Goal: Information Seeking & Learning: Learn about a topic

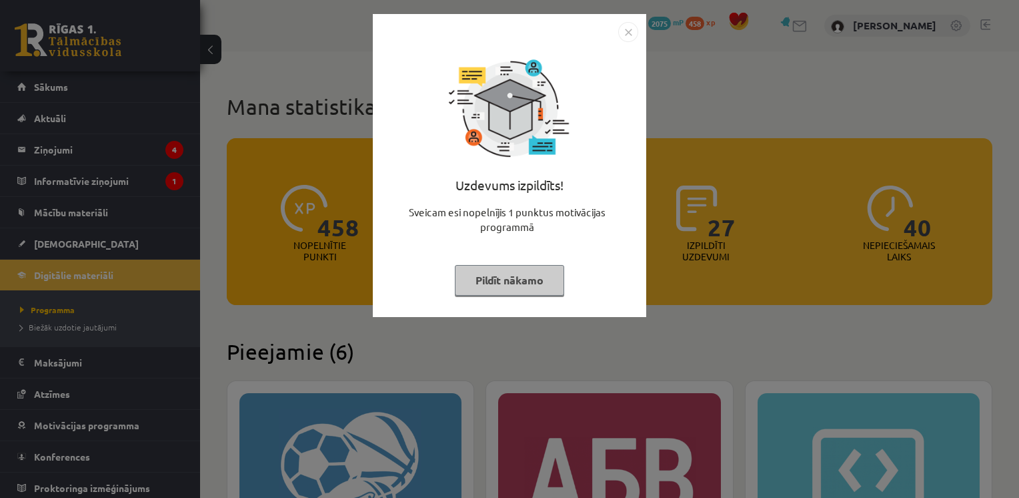
click at [521, 287] on button "Pildīt nākamo" at bounding box center [509, 280] width 109 height 31
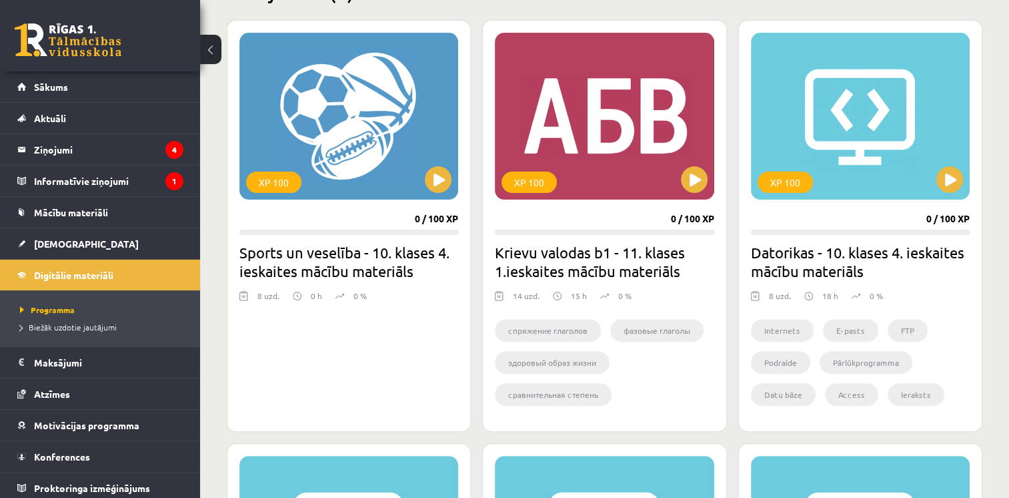
scroll to position [358, 0]
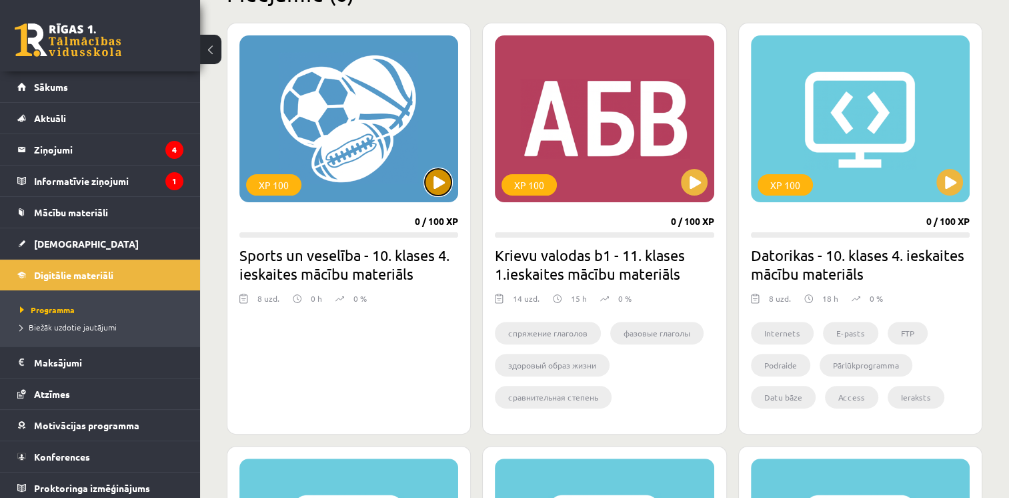
click at [430, 184] on button at bounding box center [438, 182] width 27 height 27
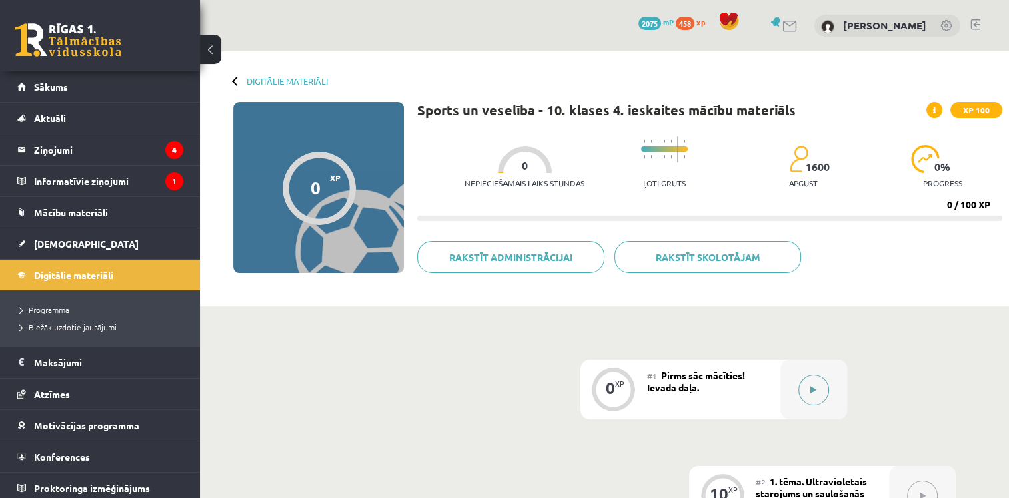
click at [807, 385] on button at bounding box center [814, 389] width 31 height 31
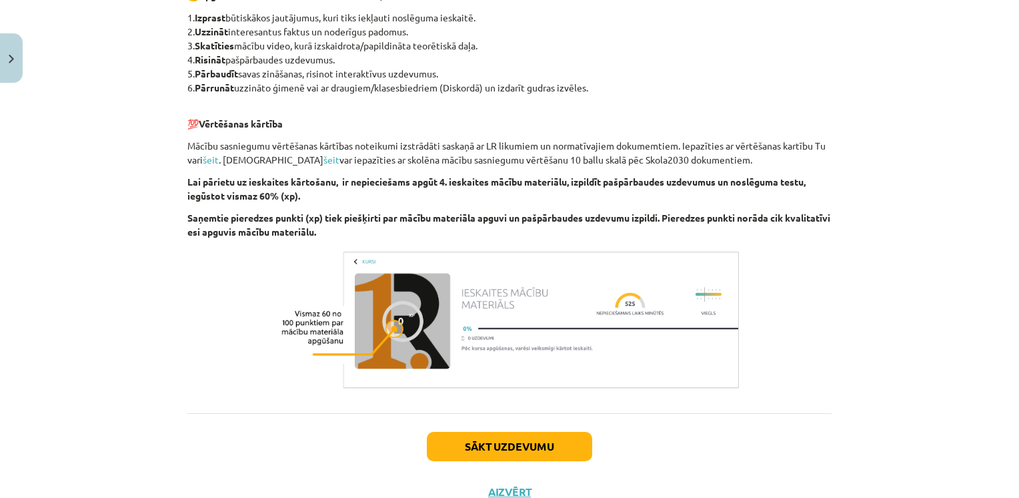
scroll to position [1035, 0]
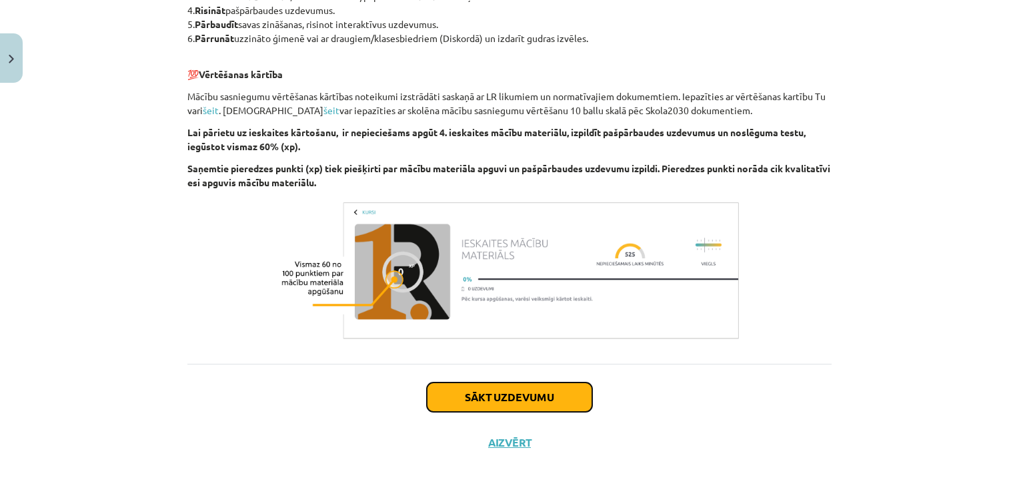
click at [518, 390] on button "Sākt uzdevumu" at bounding box center [509, 396] width 165 height 29
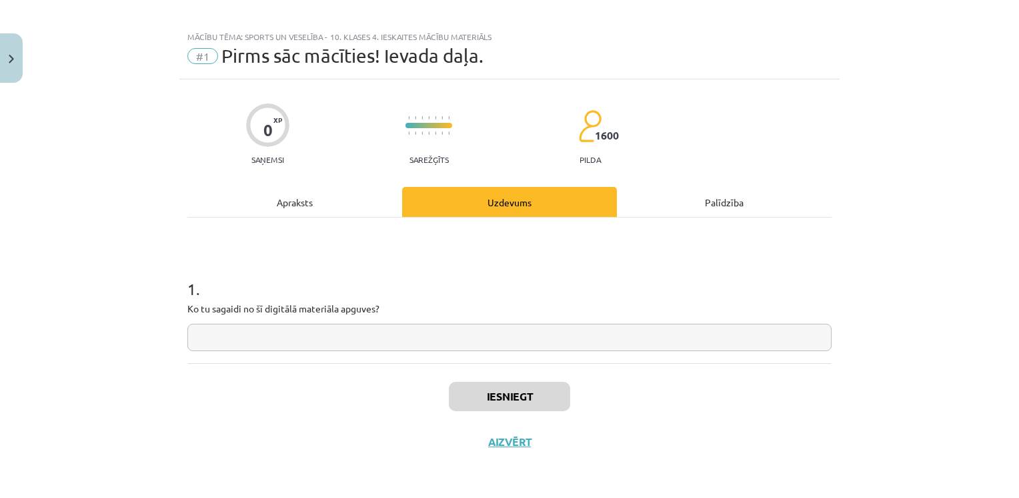
scroll to position [8, 0]
click at [443, 340] on input "text" at bounding box center [509, 338] width 645 height 27
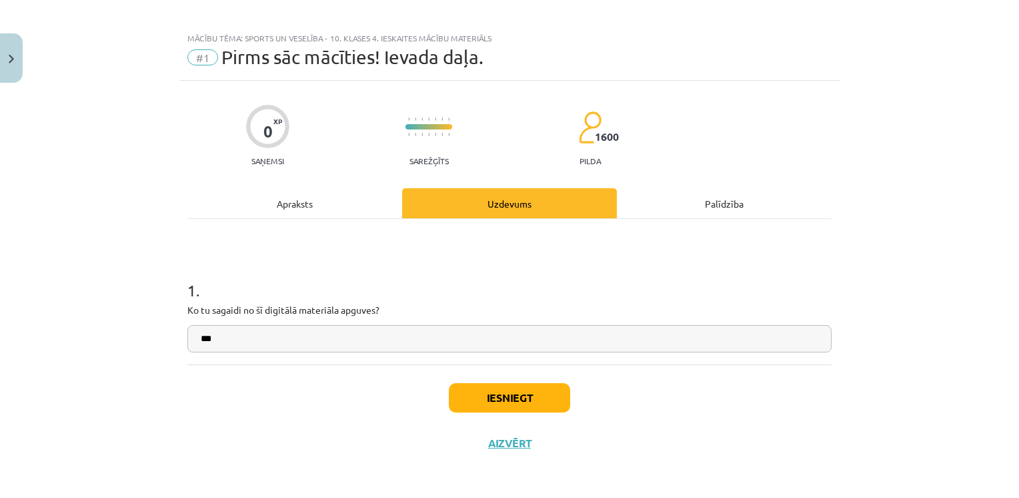
type input "***"
click at [518, 403] on button "Iesniegt" at bounding box center [509, 397] width 121 height 29
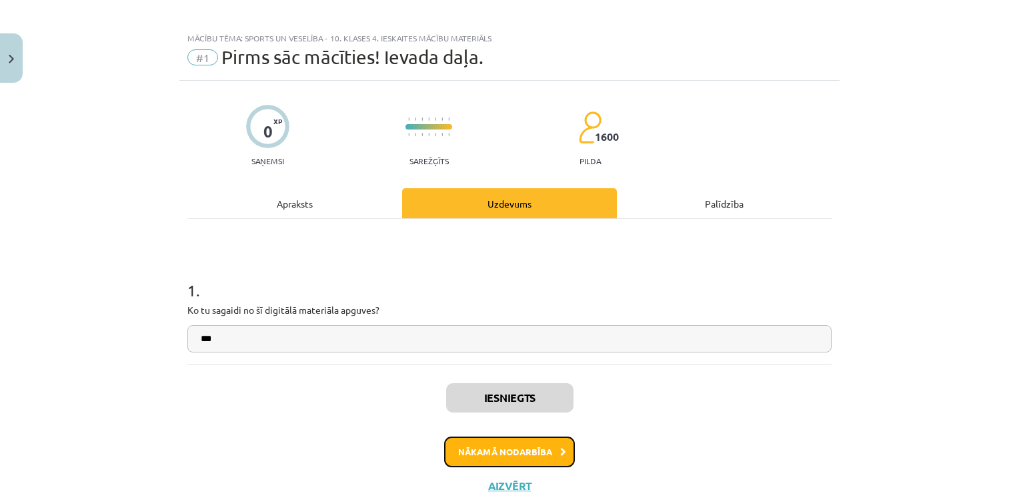
click at [491, 460] on button "Nākamā nodarbība" at bounding box center [509, 451] width 131 height 31
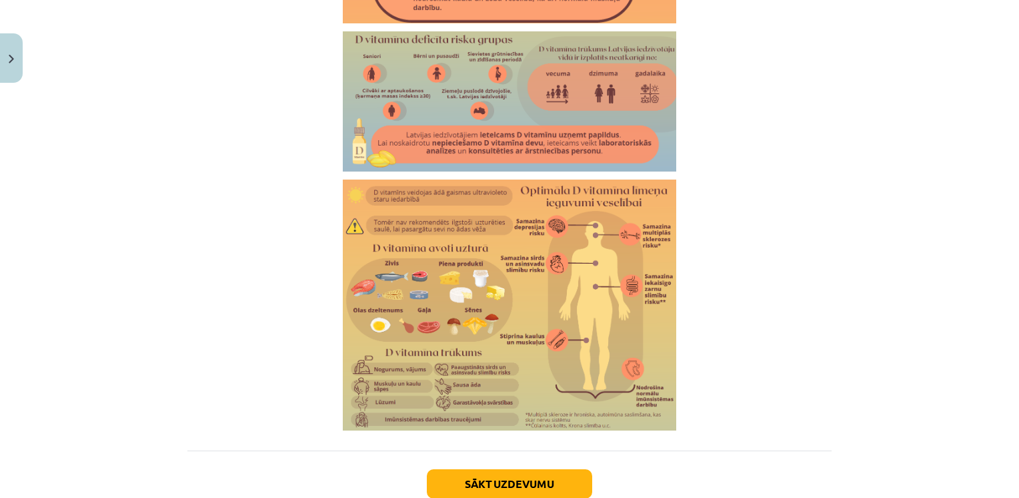
scroll to position [2307, 0]
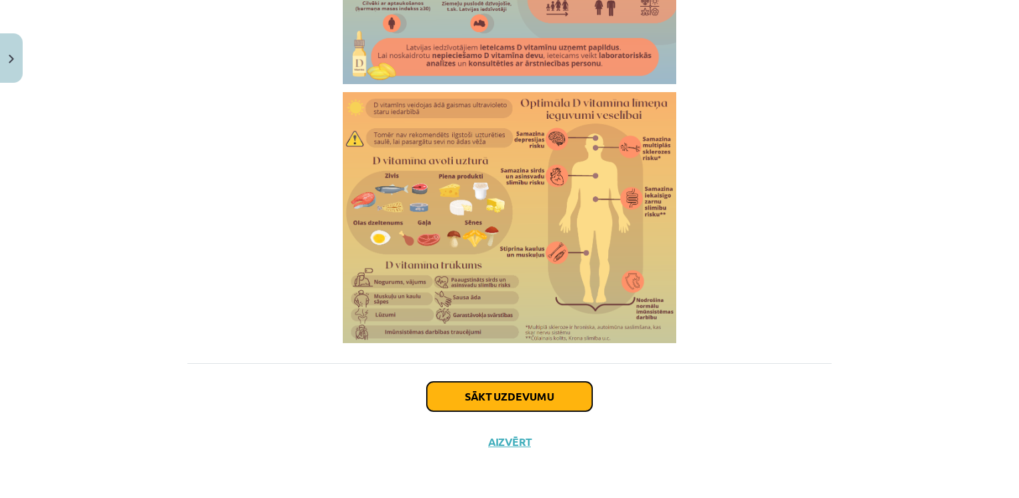
click at [537, 396] on button "Sākt uzdevumu" at bounding box center [509, 396] width 165 height 29
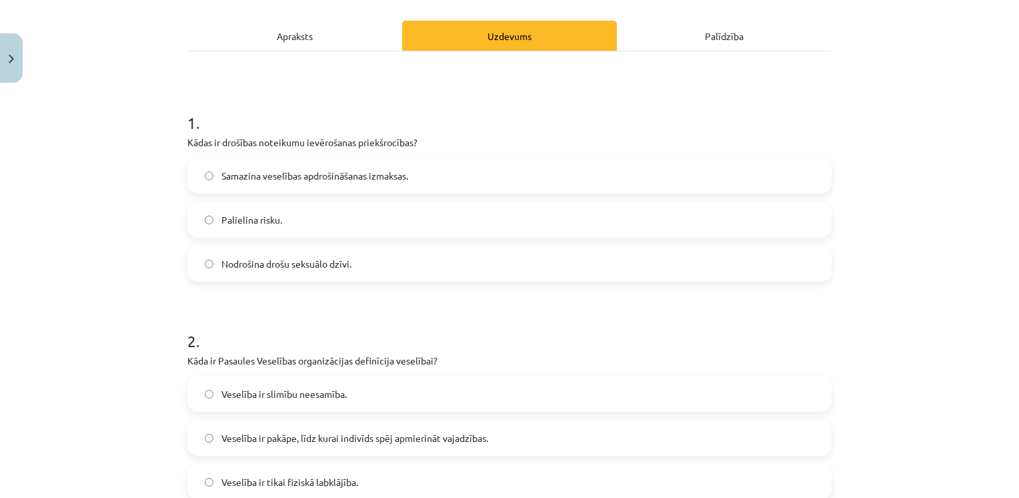
scroll to position [176, 0]
click at [418, 177] on label "Samazina veselības apdrošināšanas izmaksas." at bounding box center [510, 174] width 642 height 33
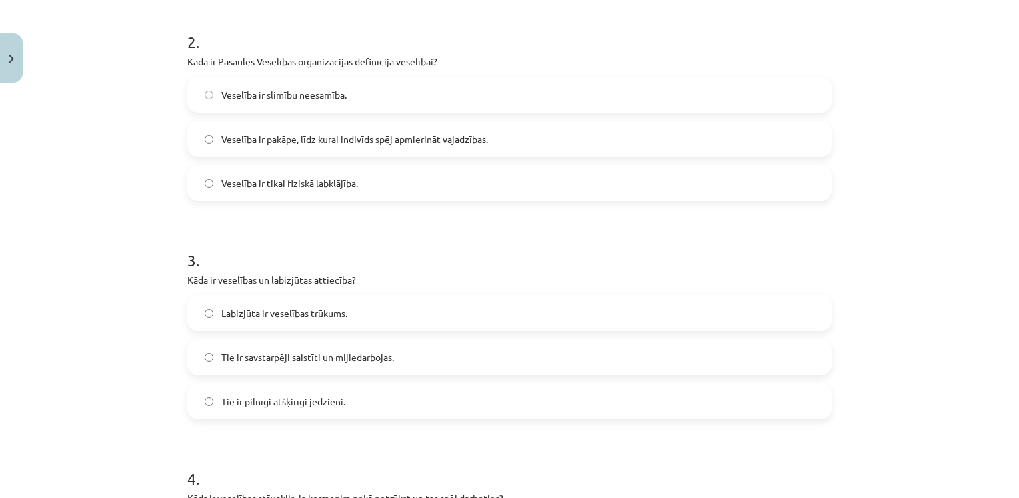
scroll to position [474, 0]
click at [441, 137] on span "Veselība ir pakāpe, līdz kurai indivīds spēj apmierināt vajadzības." at bounding box center [355, 139] width 267 height 14
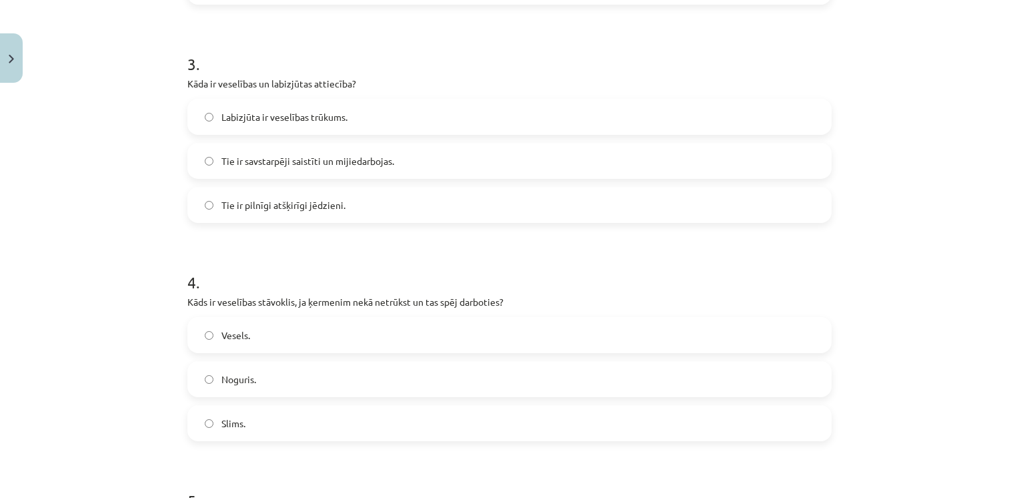
scroll to position [671, 0]
click at [409, 166] on label "Tie ir savstarpēji saistīti un mijiedarbojas." at bounding box center [510, 159] width 642 height 33
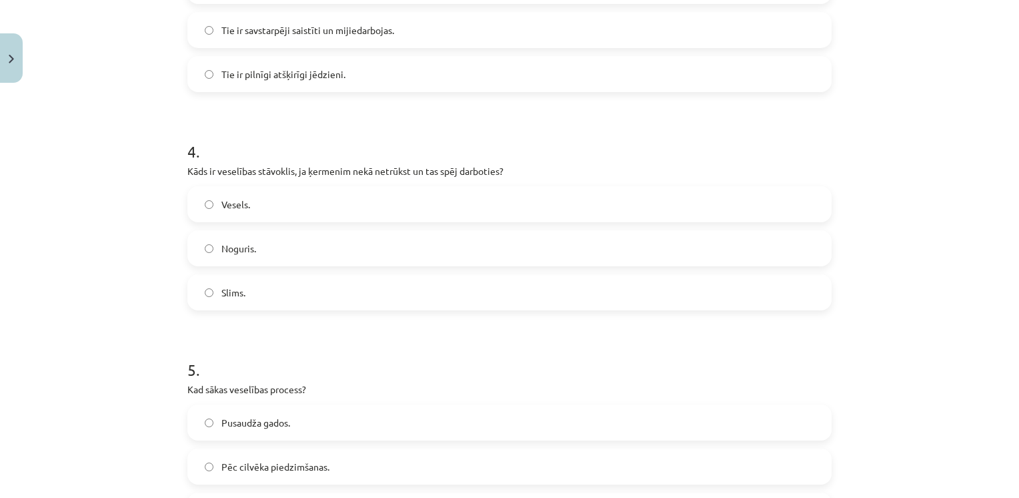
scroll to position [803, 0]
click at [323, 205] on label "Vesels." at bounding box center [510, 202] width 642 height 33
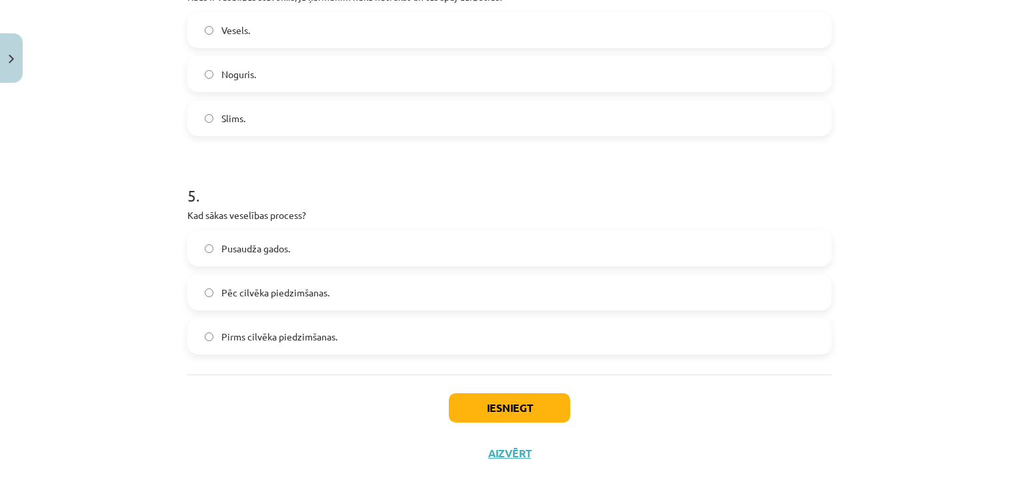
scroll to position [986, 0]
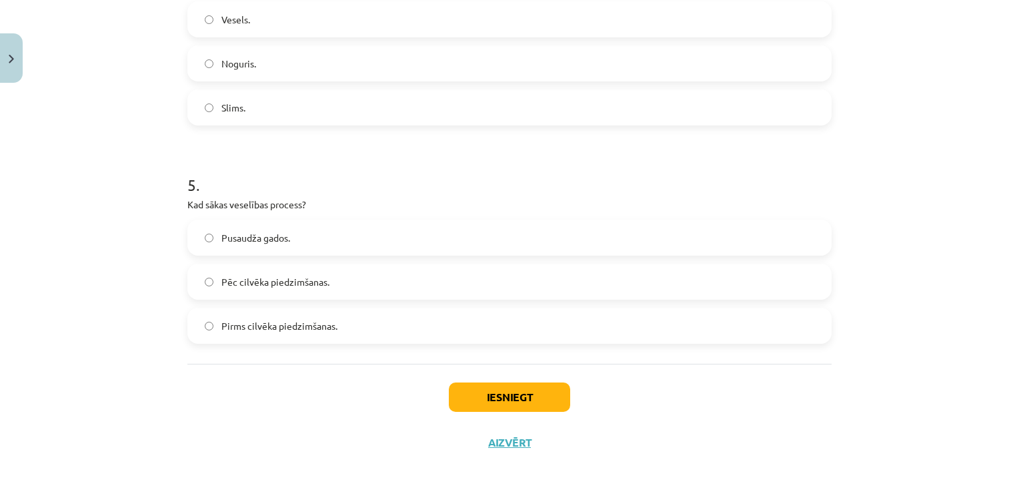
click at [297, 316] on label "Pirms cilvēka piedzimšanas." at bounding box center [510, 325] width 642 height 33
click at [486, 385] on button "Iesniegt" at bounding box center [509, 396] width 121 height 29
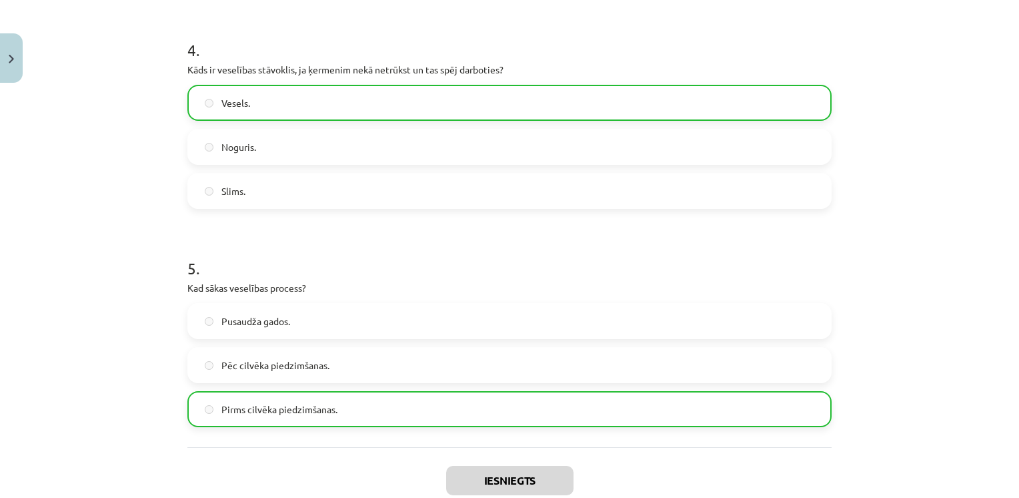
scroll to position [1027, 0]
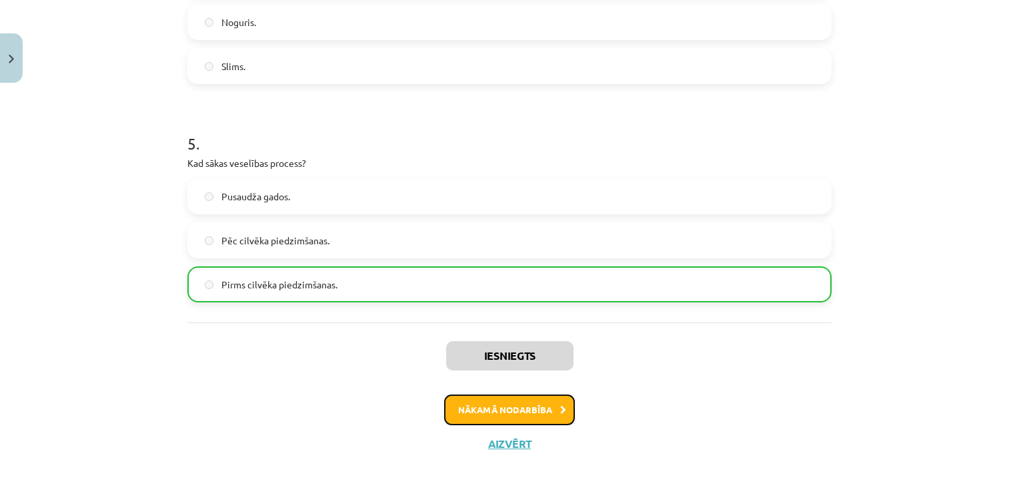
click at [497, 420] on button "Nākamā nodarbība" at bounding box center [509, 409] width 131 height 31
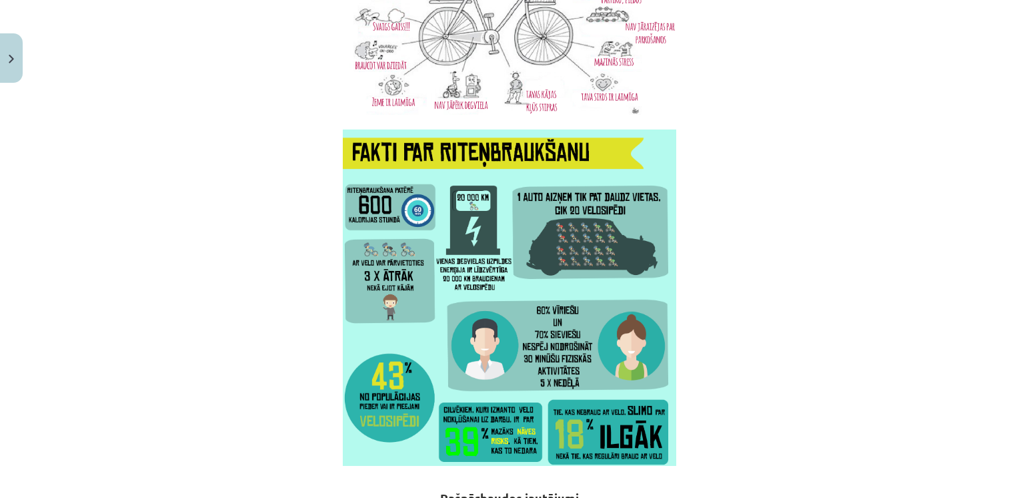
scroll to position [3892, 0]
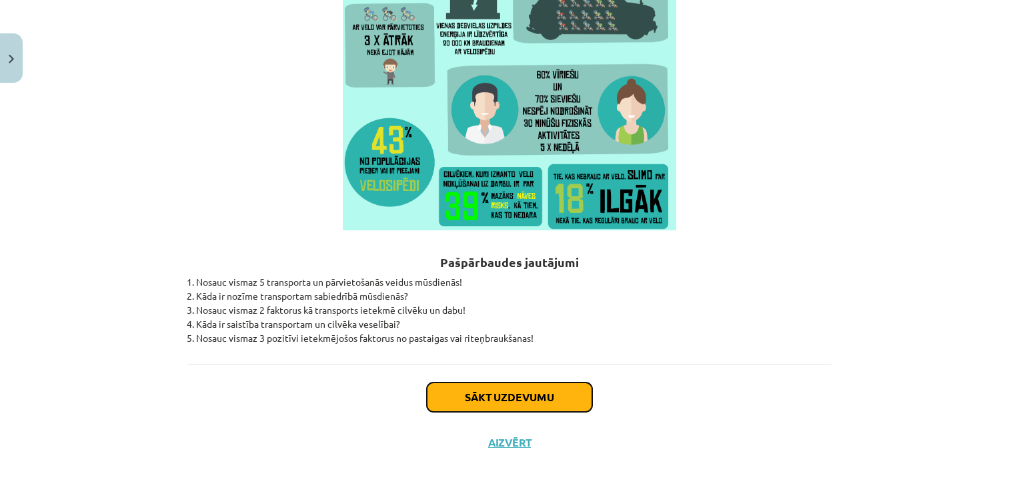
click at [502, 388] on button "Sākt uzdevumu" at bounding box center [509, 396] width 165 height 29
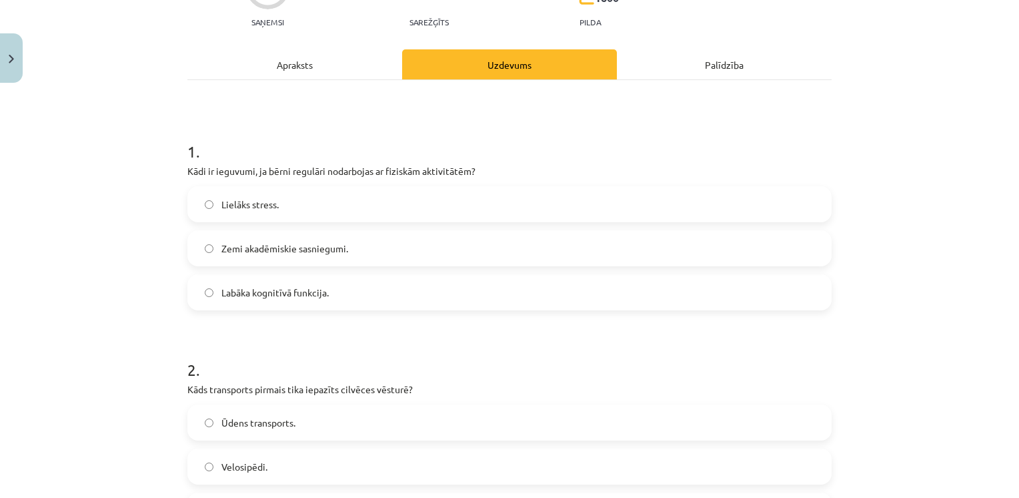
scroll to position [152, 0]
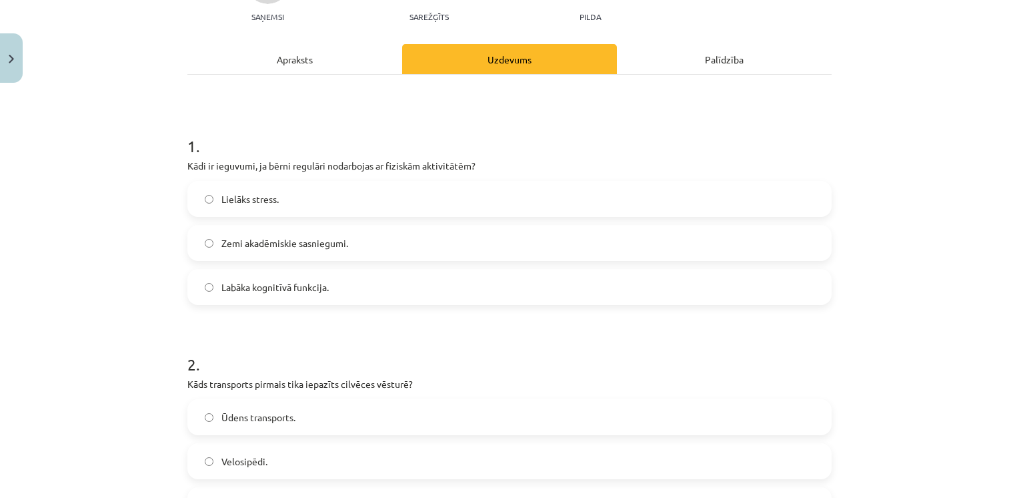
click at [435, 282] on label "Labāka kognitīvā funkcija." at bounding box center [510, 286] width 642 height 33
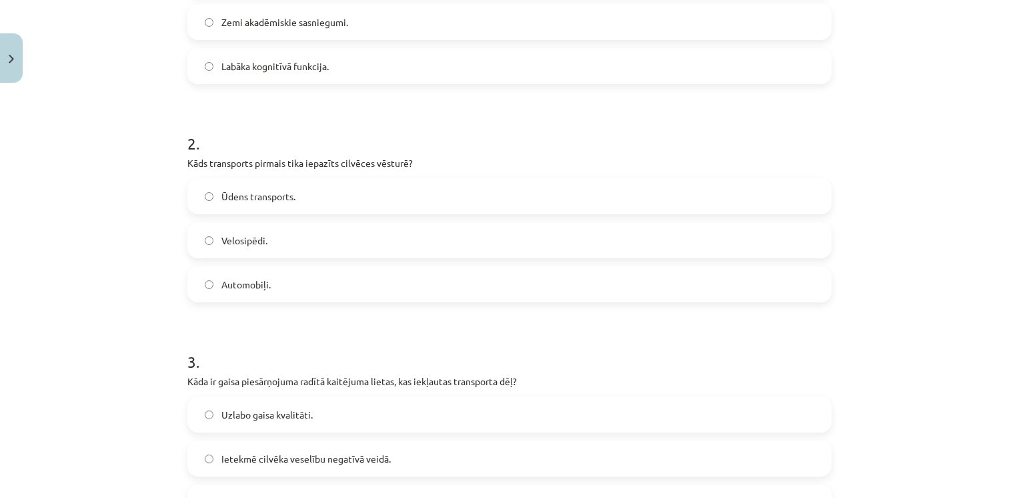
scroll to position [373, 0]
click at [356, 250] on label "Velosipēdi." at bounding box center [510, 240] width 642 height 33
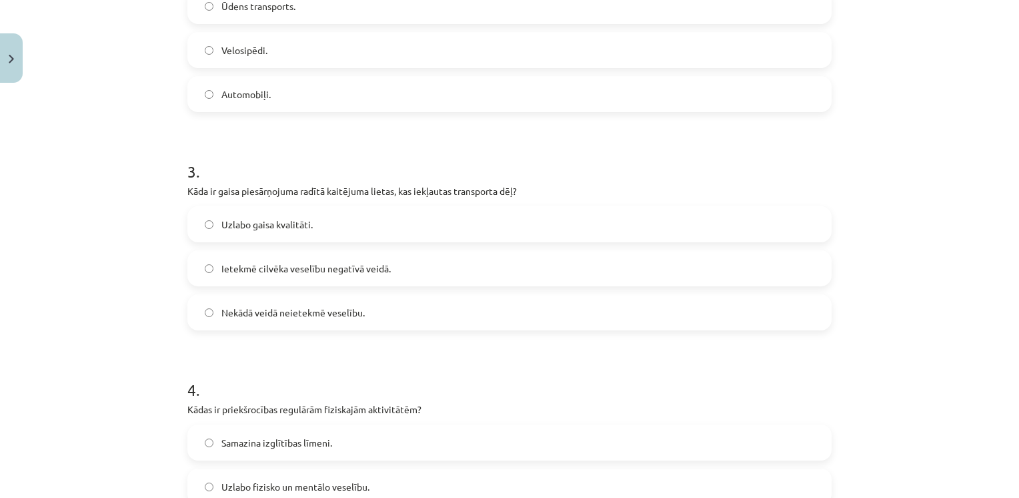
scroll to position [564, 0]
click at [387, 265] on label "Ietekmē cilvēka veselību negatīvā veidā." at bounding box center [510, 266] width 642 height 33
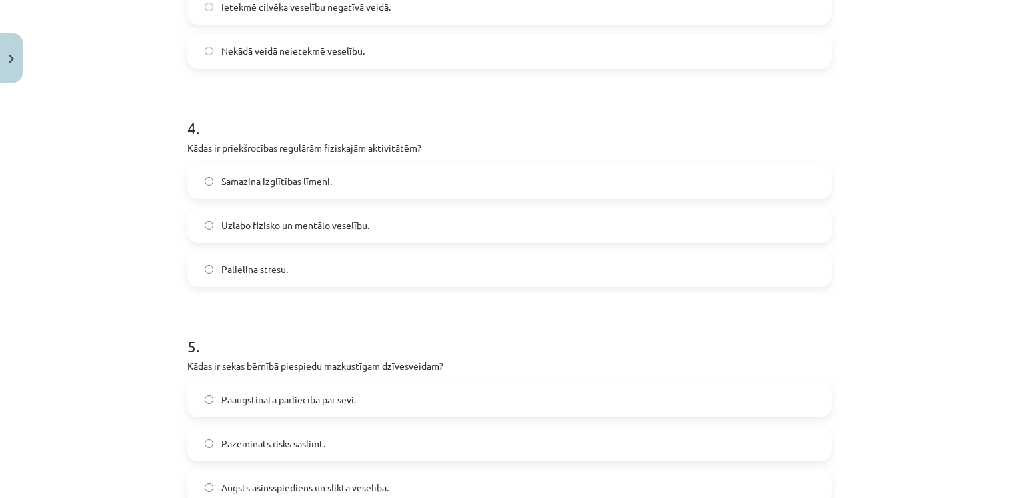
scroll to position [827, 0]
click at [358, 224] on span "Uzlabo fizisko un mentālo veselību." at bounding box center [296, 223] width 148 height 14
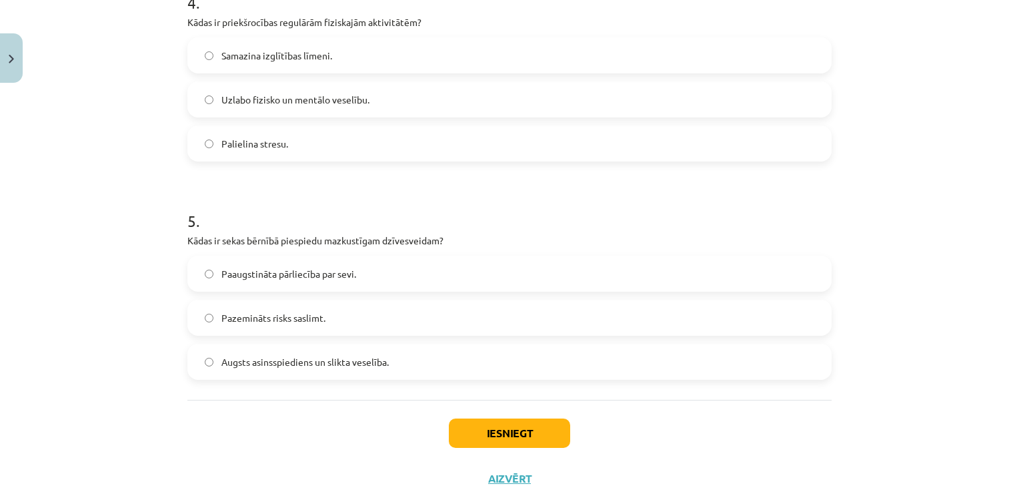
scroll to position [986, 0]
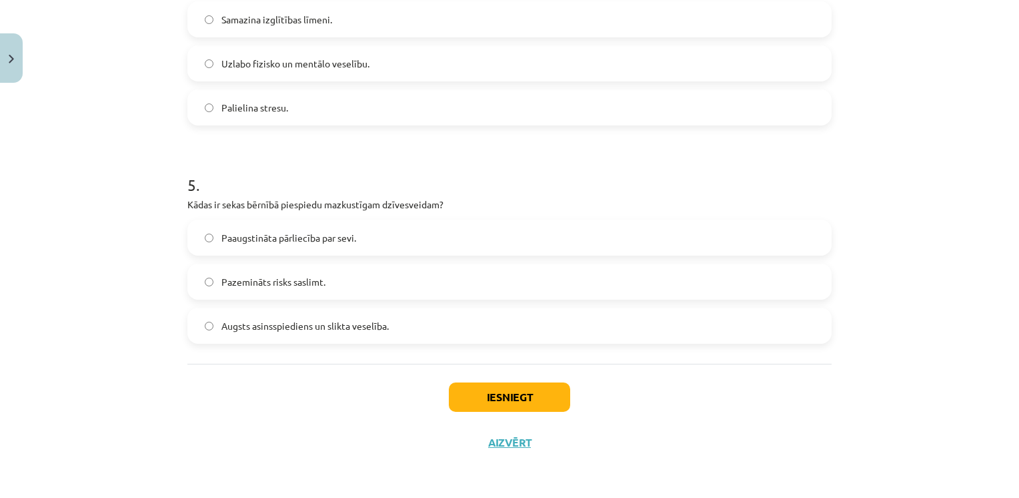
click at [307, 331] on span "Augsts asinsspiediens un slikta veselība." at bounding box center [305, 326] width 167 height 14
click at [452, 394] on button "Iesniegt" at bounding box center [509, 396] width 121 height 29
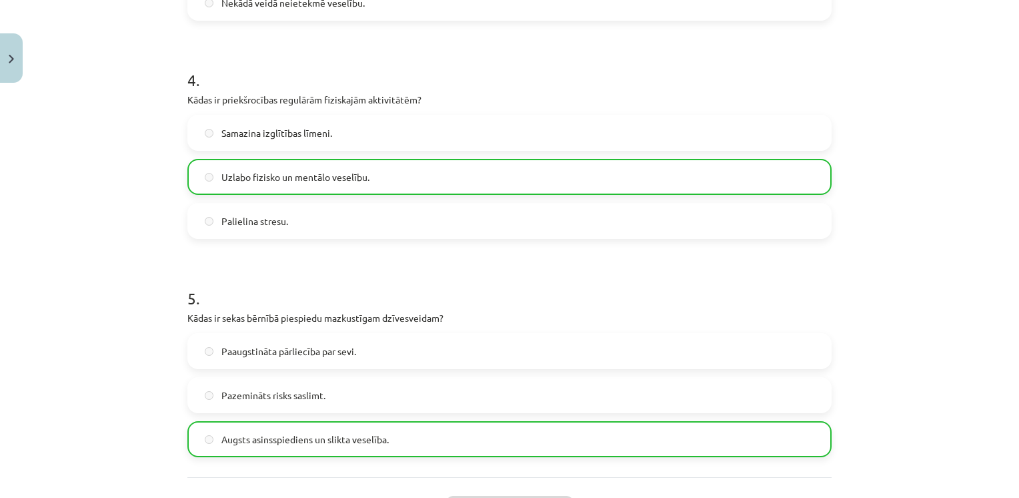
scroll to position [1027, 0]
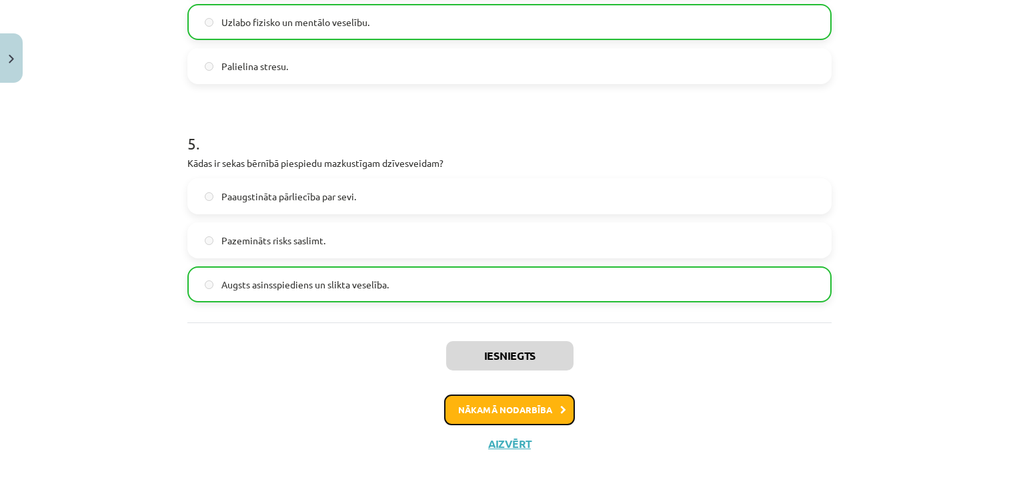
click at [513, 413] on button "Nākamā nodarbība" at bounding box center [509, 409] width 131 height 31
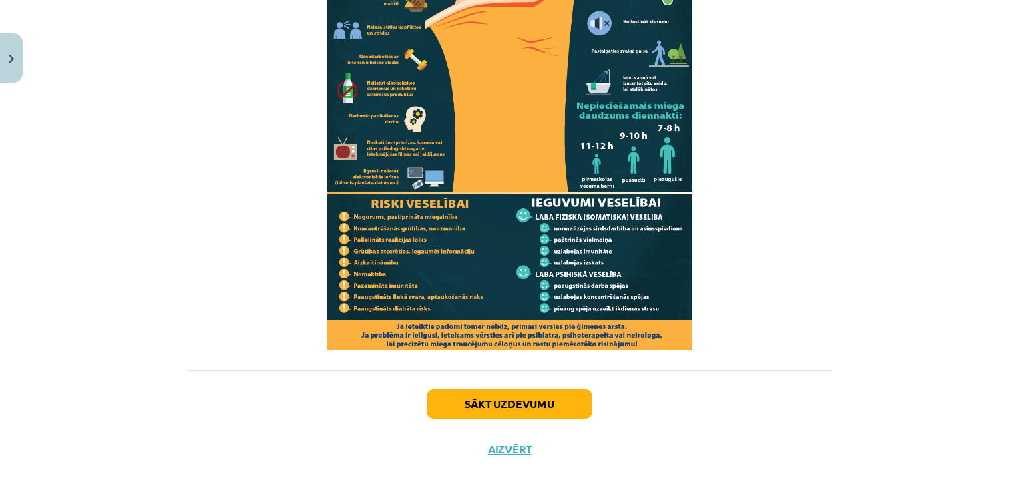
scroll to position [1282, 0]
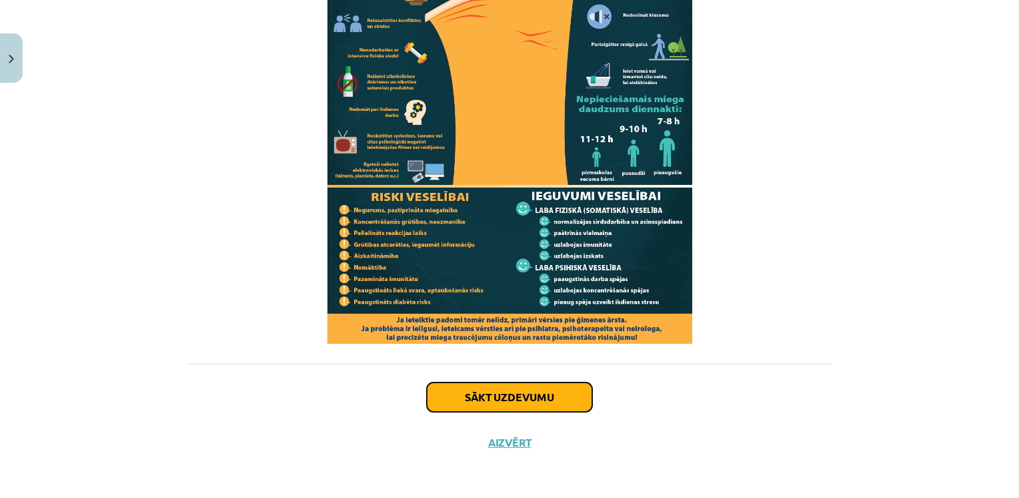
click at [514, 401] on button "Sākt uzdevumu" at bounding box center [509, 396] width 165 height 29
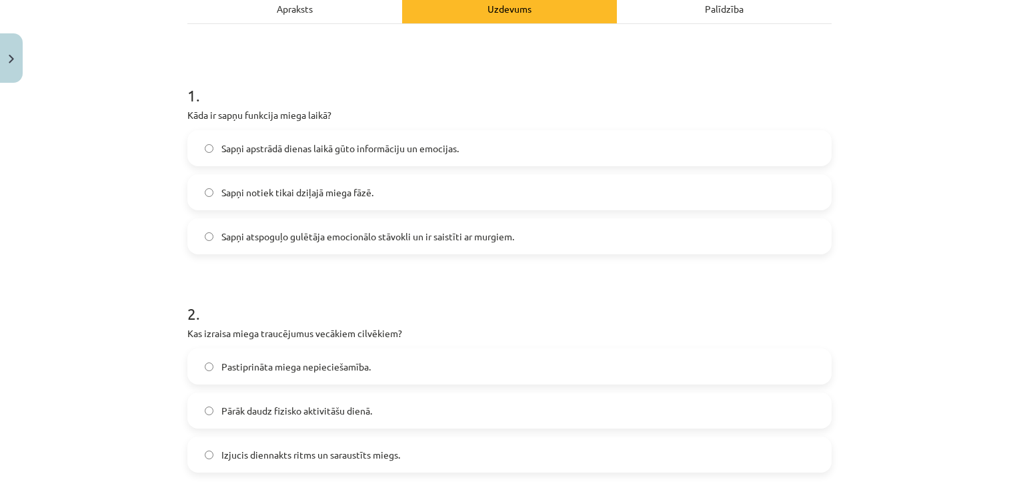
scroll to position [192, 0]
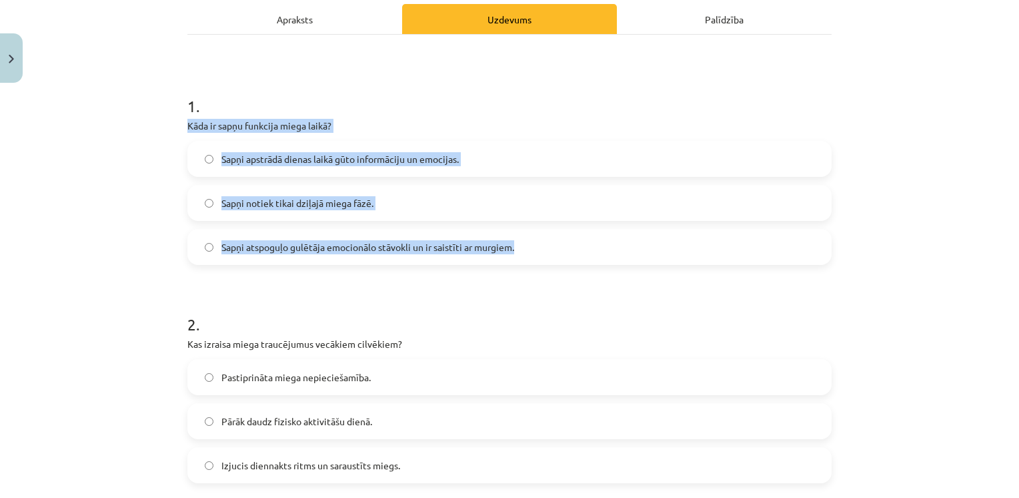
drag, startPoint x: 179, startPoint y: 127, endPoint x: 518, endPoint y: 248, distance: 360.0
copy div "Kāda ir sapņu funkcija miega laikā? Sapņi apstrādā dienas laikā gūto informācij…"
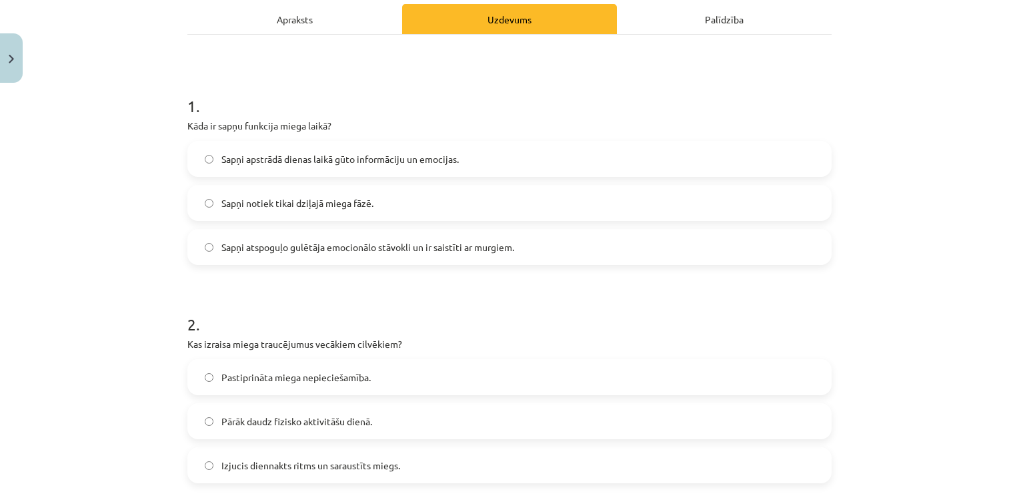
click at [357, 91] on h1 "1 ." at bounding box center [509, 93] width 645 height 41
click at [266, 152] on span "Sapņi apstrādā dienas laikā gūto informāciju un emocijas." at bounding box center [341, 159] width 238 height 14
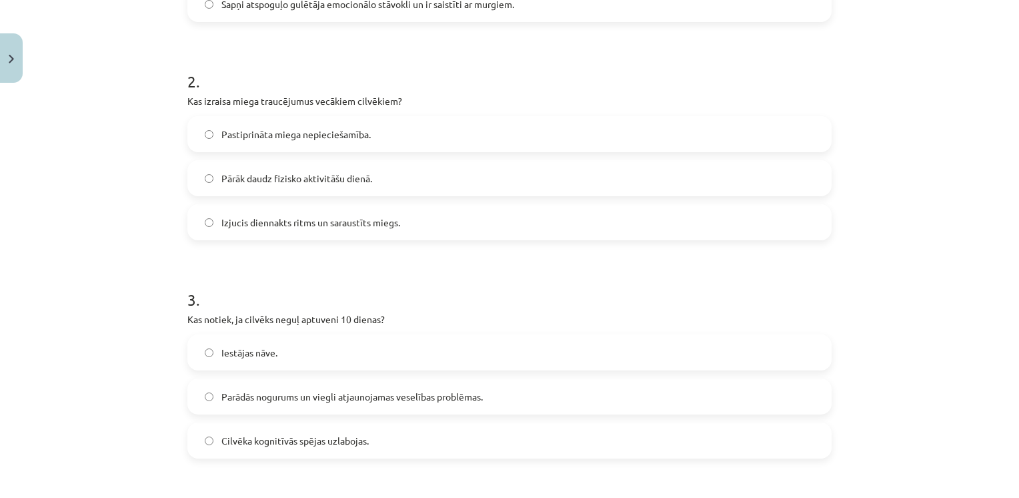
scroll to position [418, 0]
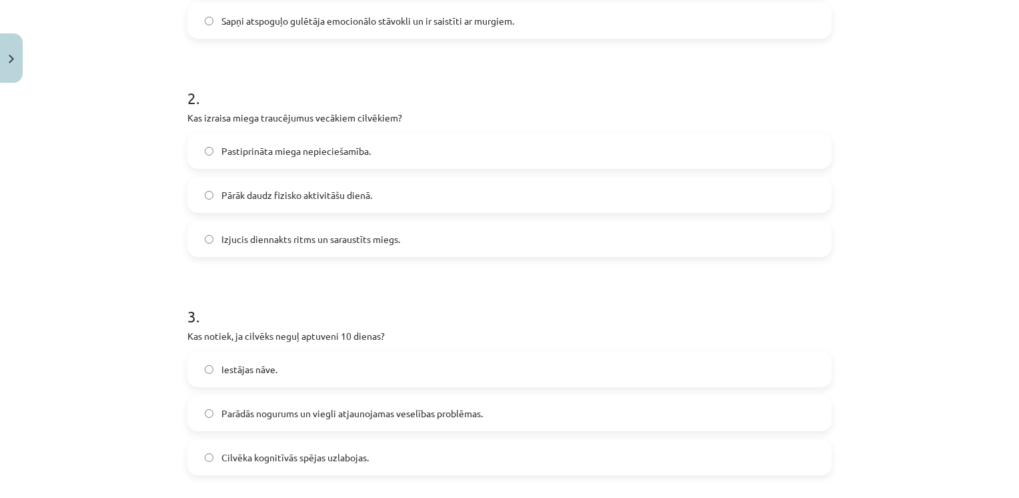
click at [310, 161] on label "Pastiprināta miega nepieciešamība." at bounding box center [510, 150] width 642 height 33
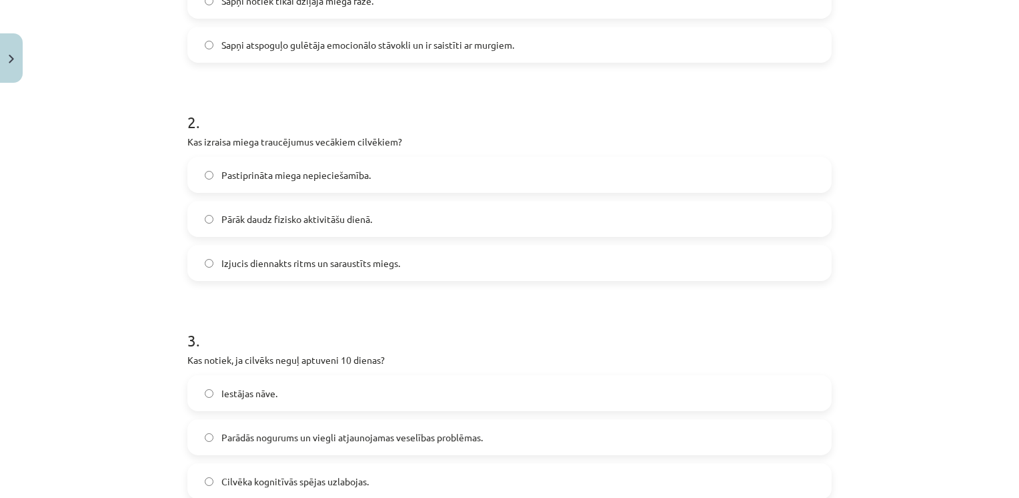
scroll to position [394, 0]
click at [277, 215] on span "Pārāk daudz fizisko aktivitāšu dienā." at bounding box center [297, 219] width 151 height 14
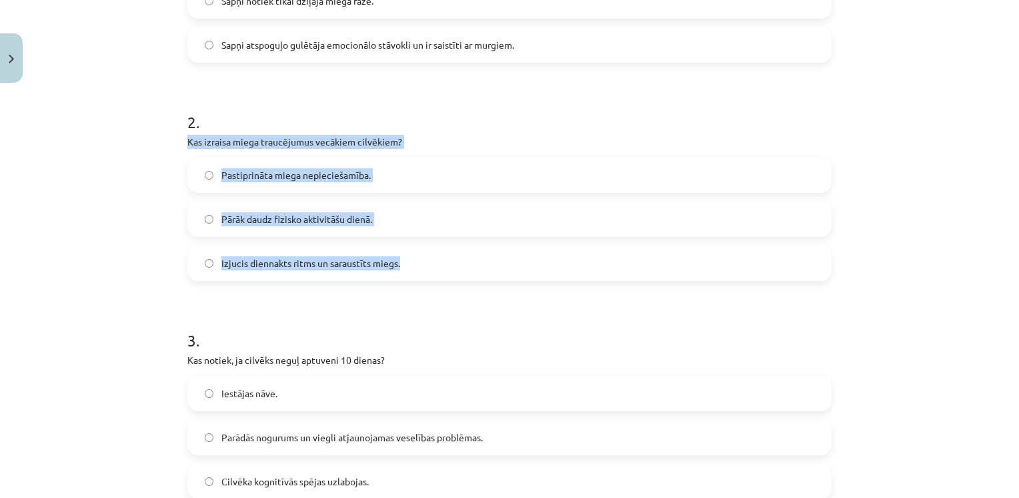
drag, startPoint x: 174, startPoint y: 137, endPoint x: 406, endPoint y: 260, distance: 262.1
click at [406, 260] on div "15 XP Saņemsi Sarežģīts 1600 pilda Apraksts Uzdevums Palīdzība 1 . Kāda ir sapņ…" at bounding box center [509, 375] width 661 height 1362
drag, startPoint x: 406, startPoint y: 260, endPoint x: 305, endPoint y: 138, distance: 158.3
copy div "Kas izraisa miega traucējumus vecākiem cilvēkiem? Pastiprināta miega nepiecieša…"
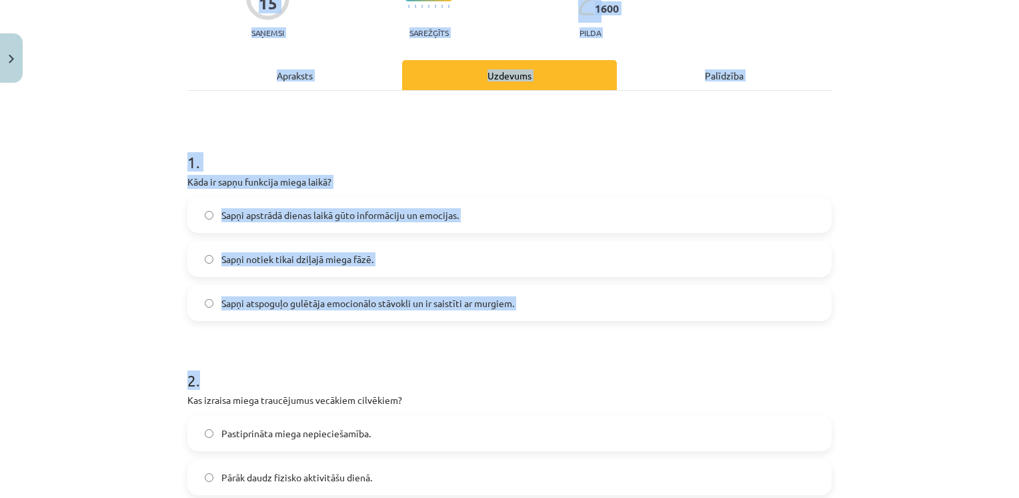
scroll to position [0, 0]
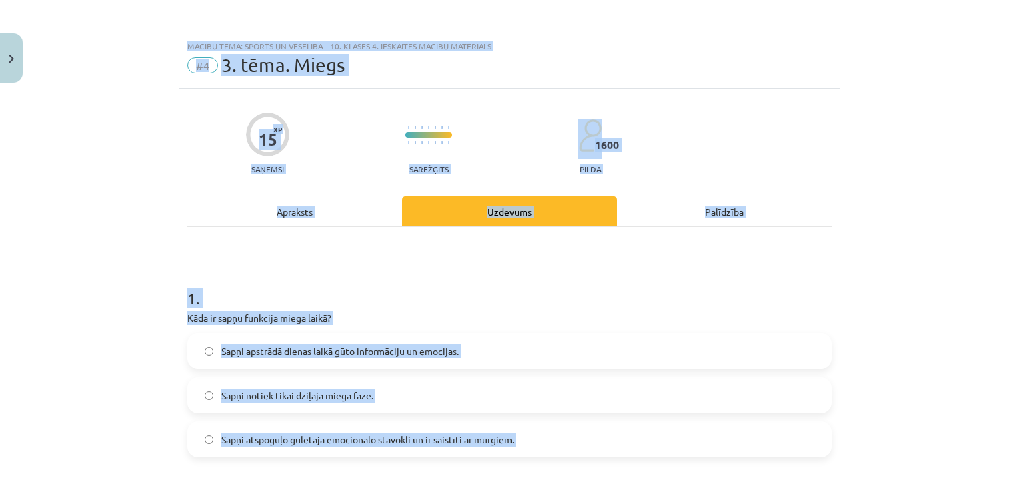
drag, startPoint x: 332, startPoint y: 112, endPoint x: 286, endPoint y: -49, distance: 167.9
click at [286, 0] on html "0 Dāvanas 2075 mP 458 xp Kristīne Grīnvalde Sākums Aktuāli Kā mācīties eSKOLĀ K…" at bounding box center [509, 249] width 1019 height 498
click at [264, 36] on div "Mācību tēma: Sports un veselība - 10. klases 4. ieskaites mācību materiāls #4 3…" at bounding box center [509, 60] width 661 height 55
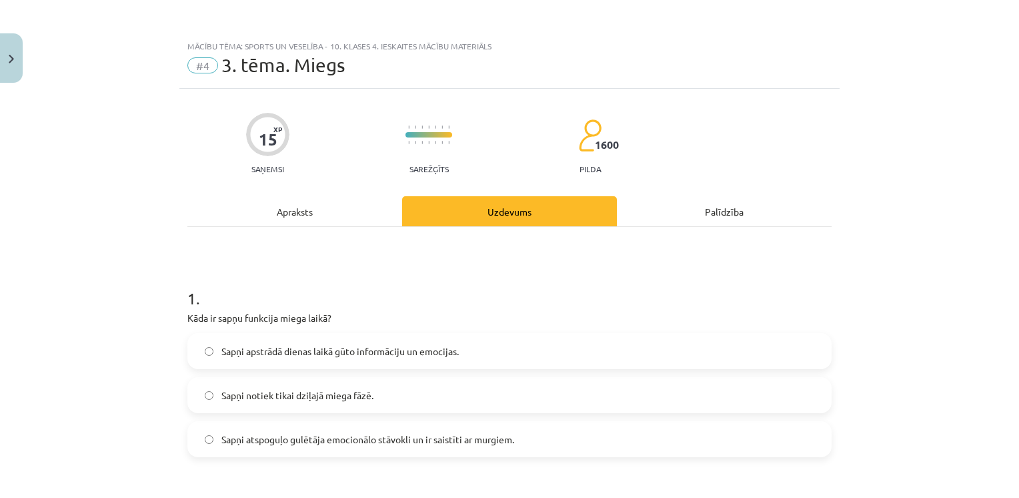
click at [263, 439] on span "Sapņi atspoguļo gulētāja emocionālo stāvokli un ir saistīti ar murgiem." at bounding box center [368, 439] width 293 height 14
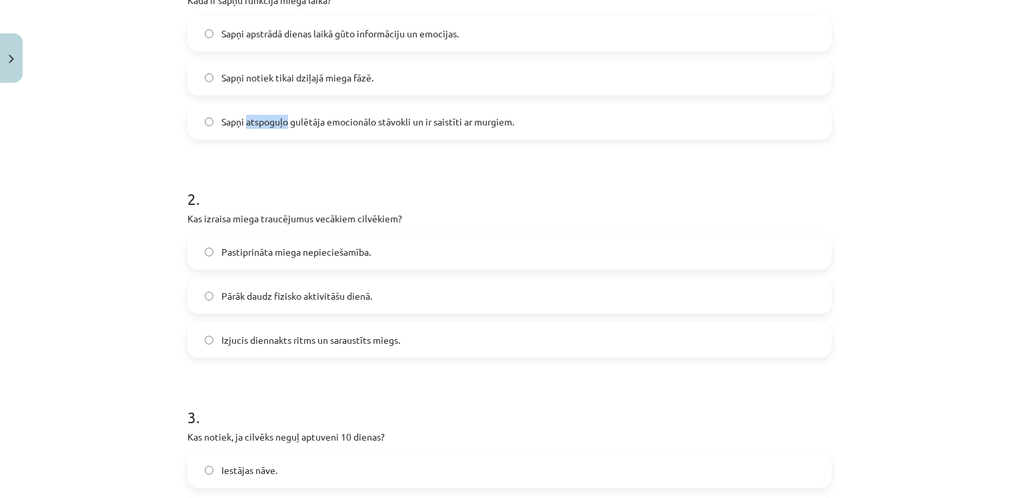
scroll to position [204, 0]
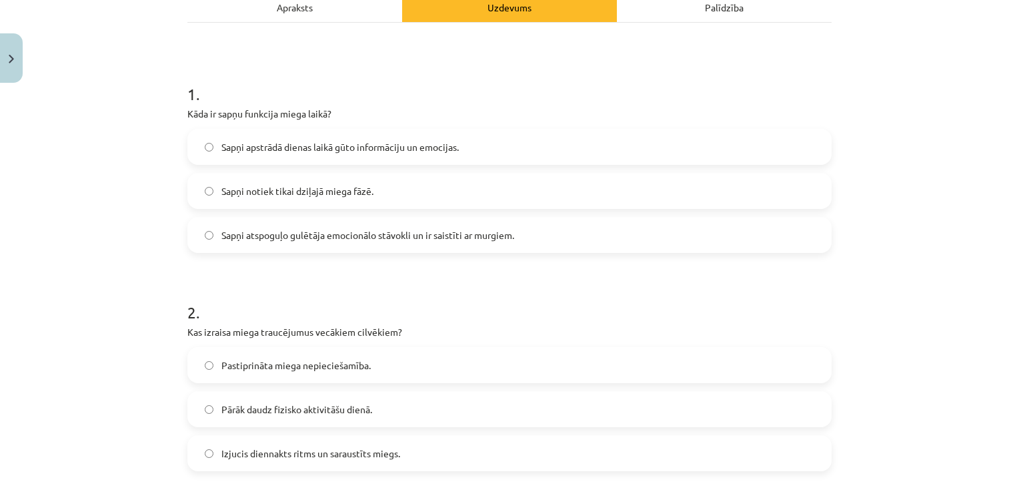
click at [390, 149] on span "Sapņi apstrādā dienas laikā gūto informāciju un emocijas." at bounding box center [341, 147] width 238 height 14
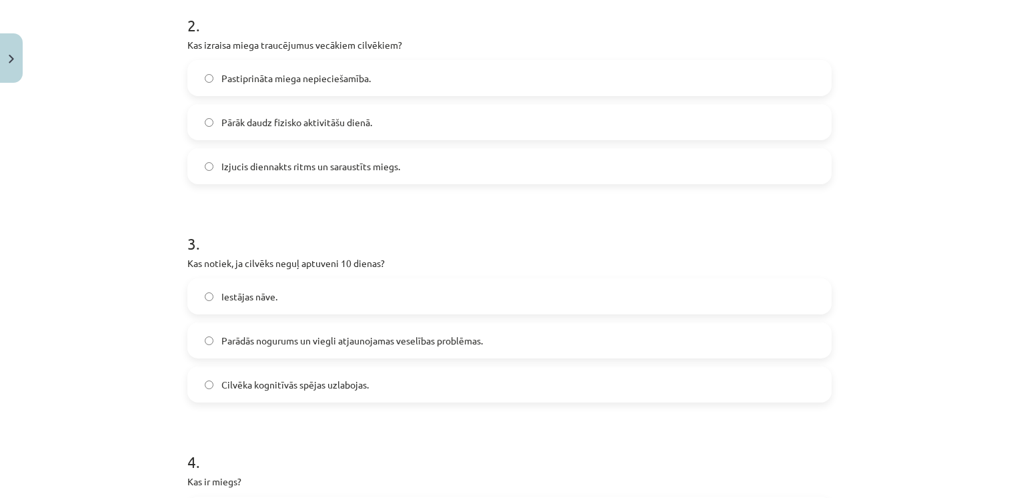
scroll to position [490, 0]
click at [342, 169] on span "Izjucis diennakts ritms un saraustīts miegs." at bounding box center [311, 168] width 179 height 14
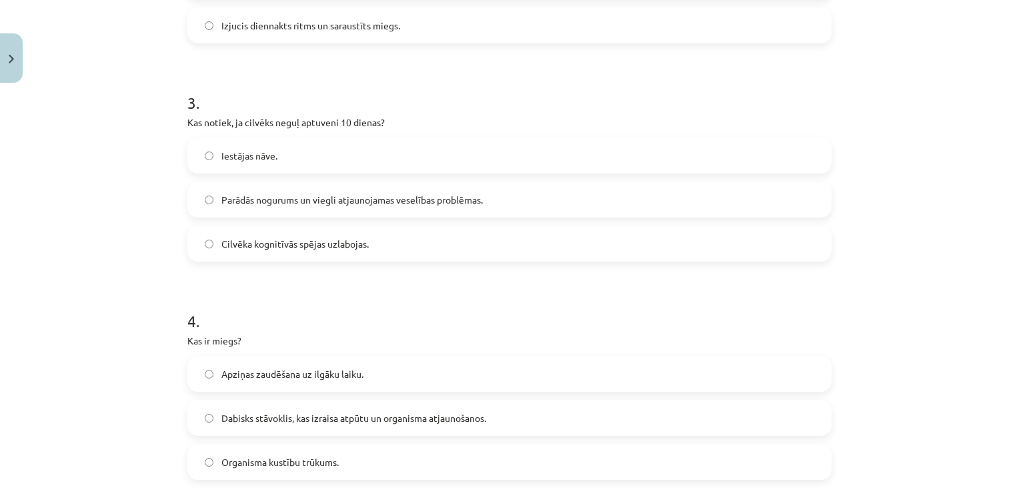
scroll to position [631, 0]
click at [282, 159] on label "Iestājas nāve." at bounding box center [510, 155] width 642 height 33
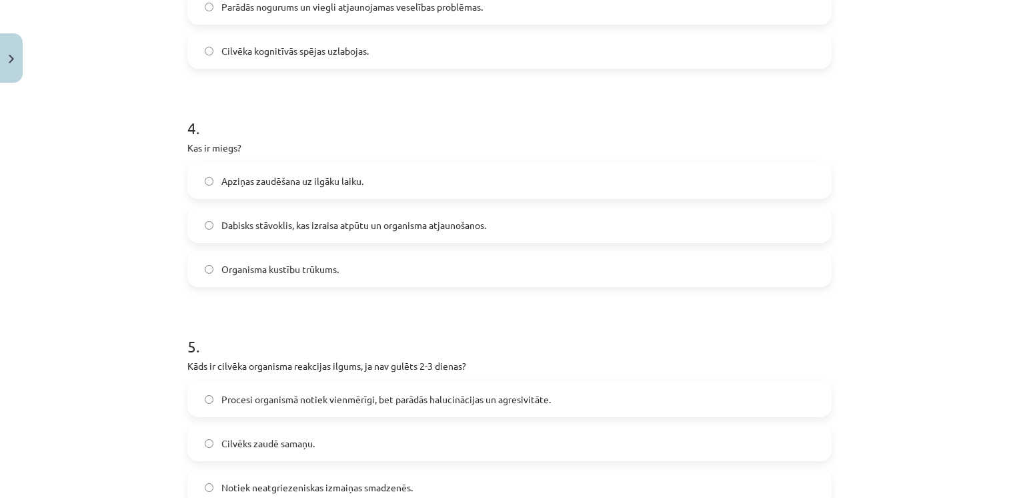
scroll to position [832, 0]
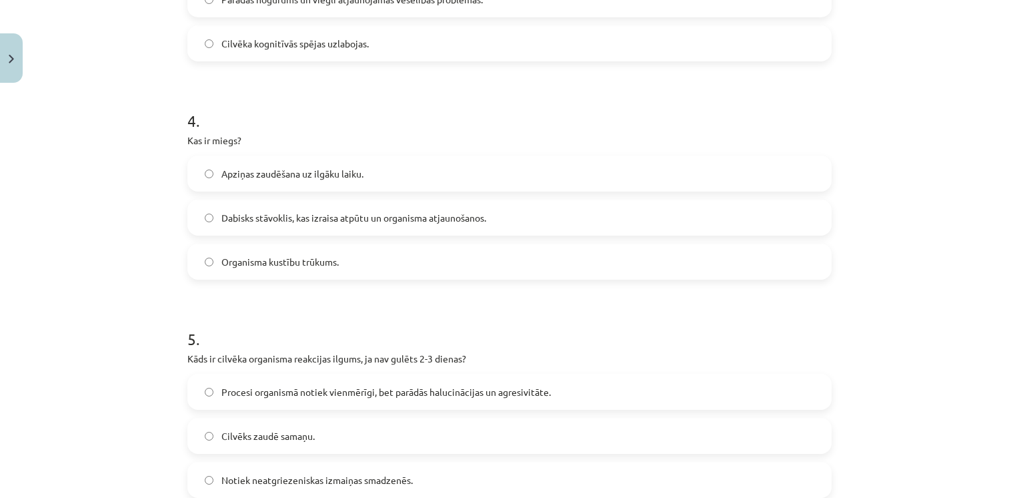
click at [424, 216] on span "Dabisks stāvoklis, kas izraisa atpūtu un organisma atjaunošanos." at bounding box center [354, 218] width 265 height 14
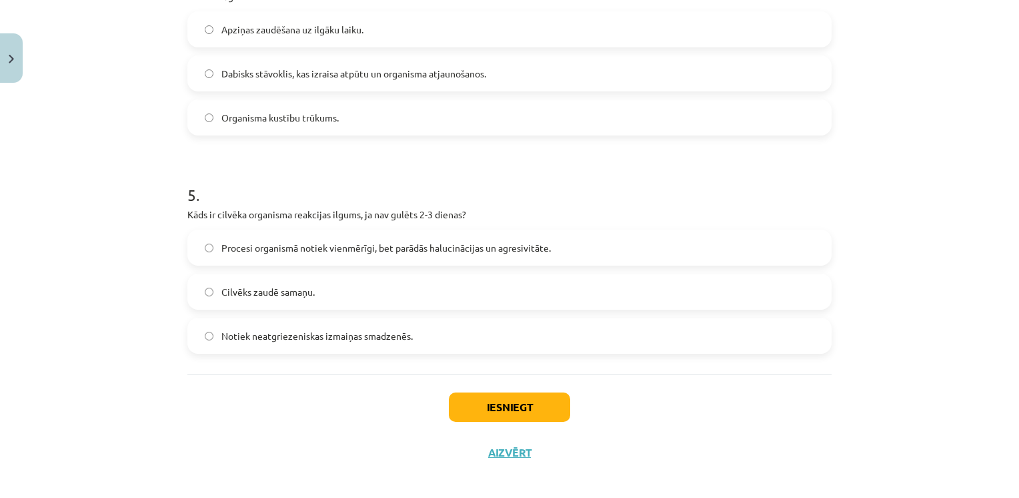
scroll to position [986, 0]
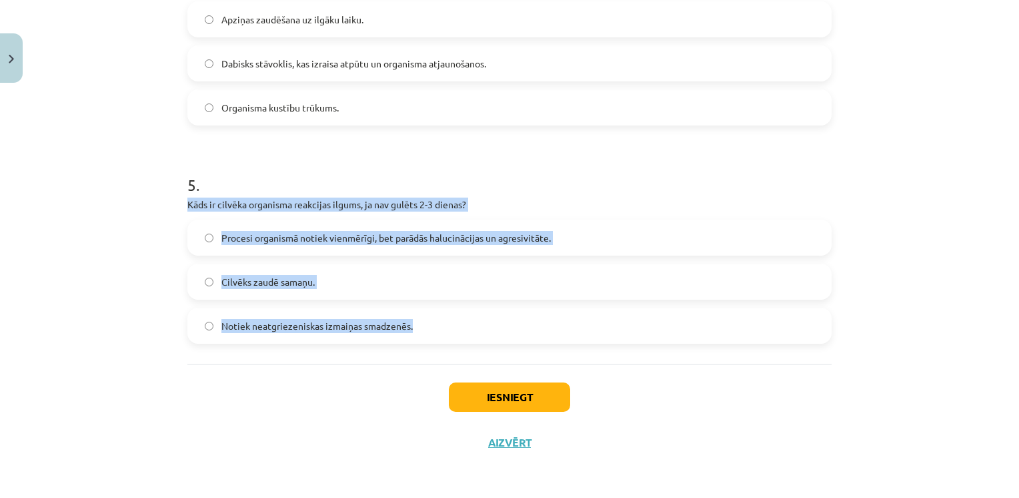
drag, startPoint x: 179, startPoint y: 205, endPoint x: 419, endPoint y: 321, distance: 266.8
drag, startPoint x: 419, startPoint y: 321, endPoint x: 325, endPoint y: 204, distance: 149.9
copy div "Kāds ir cilvēka organisma reakcijas ilgums, ja nav gulēts 2-3 dienas? Procesi o…"
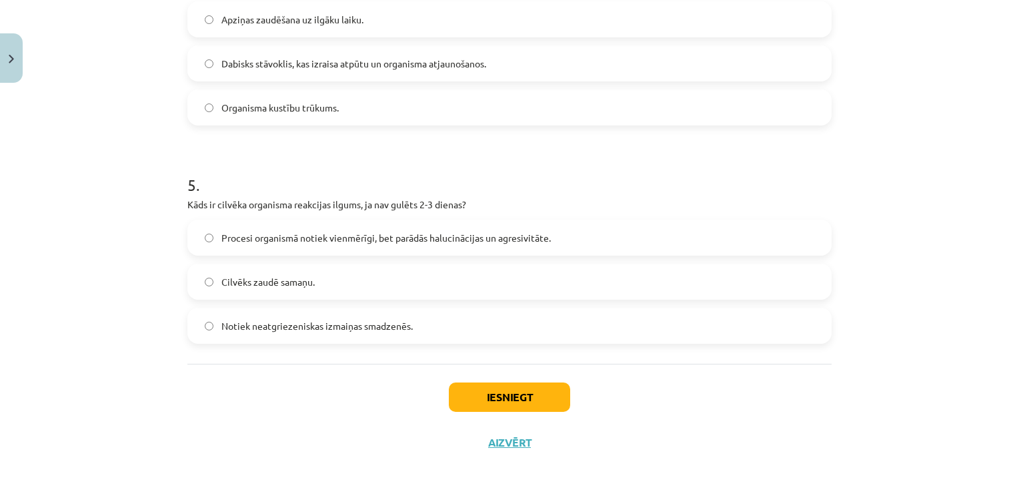
click at [362, 164] on h1 "5 ." at bounding box center [509, 172] width 645 height 41
click at [440, 256] on div "Procesi organismā notiek vienmērīgi, bet parādās halucinācijas un agresivitāte.…" at bounding box center [509, 282] width 645 height 124
click at [440, 242] on span "Procesi organismā notiek vienmērīgi, bet parādās halucinācijas un agresivitāte." at bounding box center [387, 238] width 330 height 14
click at [504, 398] on button "Iesniegt" at bounding box center [509, 396] width 121 height 29
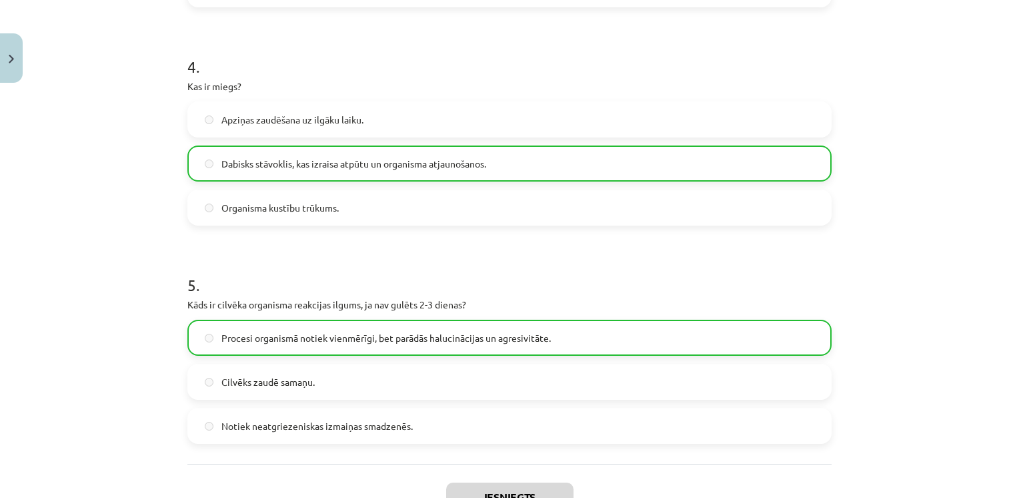
scroll to position [1027, 0]
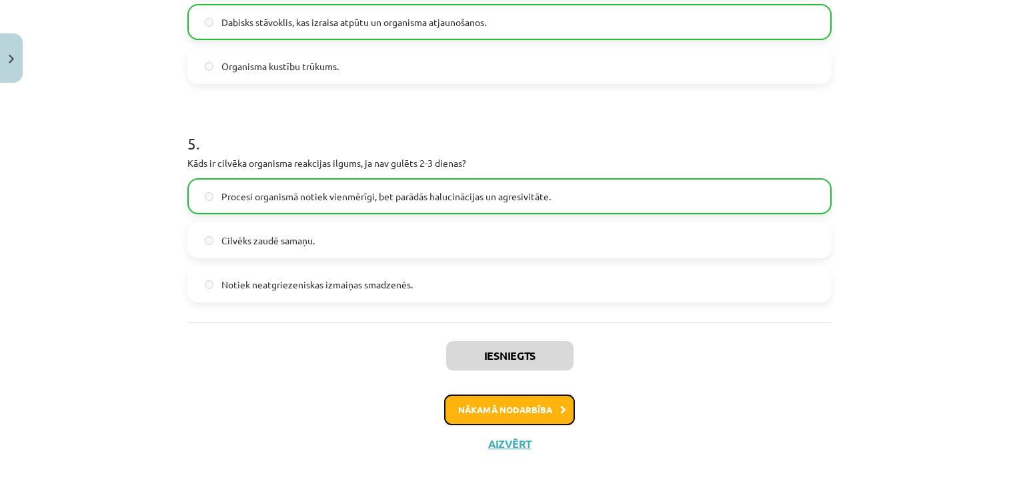
click at [535, 413] on button "Nākamā nodarbība" at bounding box center [509, 409] width 131 height 31
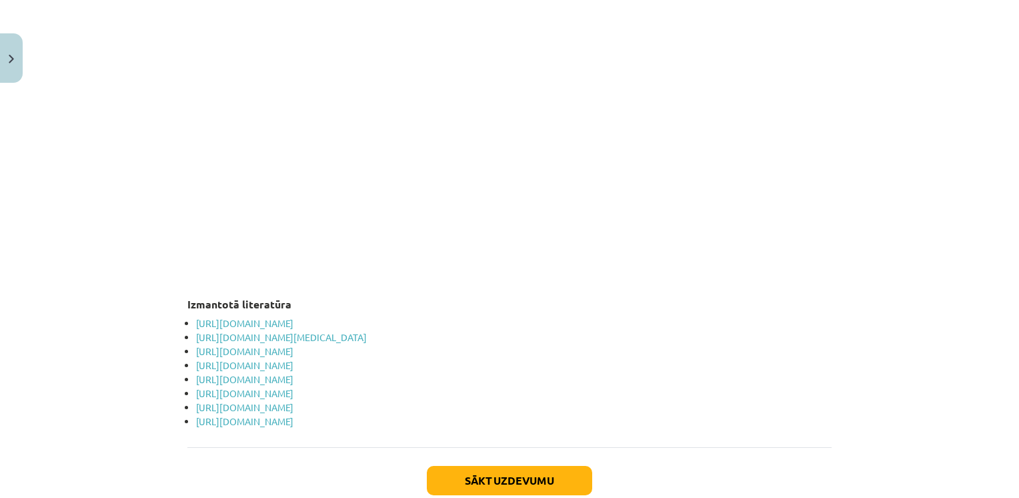
scroll to position [2626, 0]
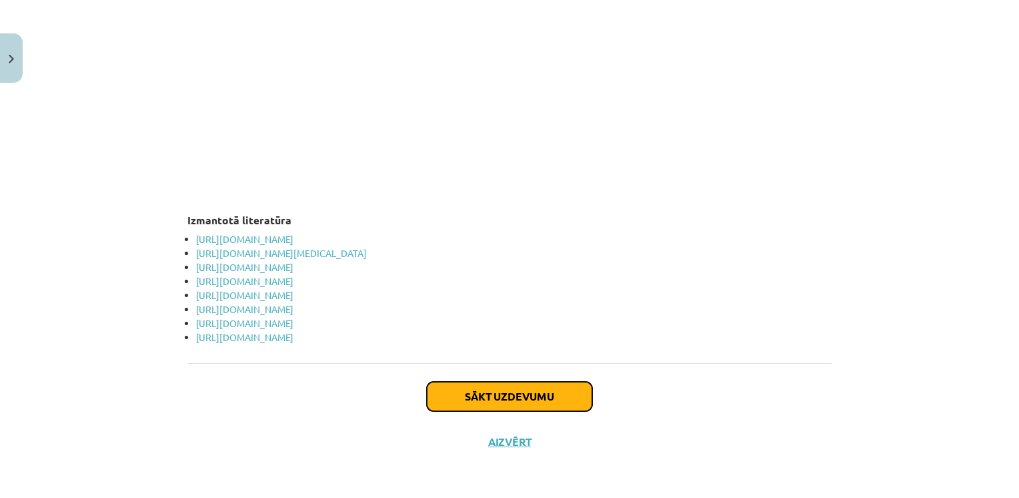
click at [534, 391] on button "Sākt uzdevumu" at bounding box center [509, 396] width 165 height 29
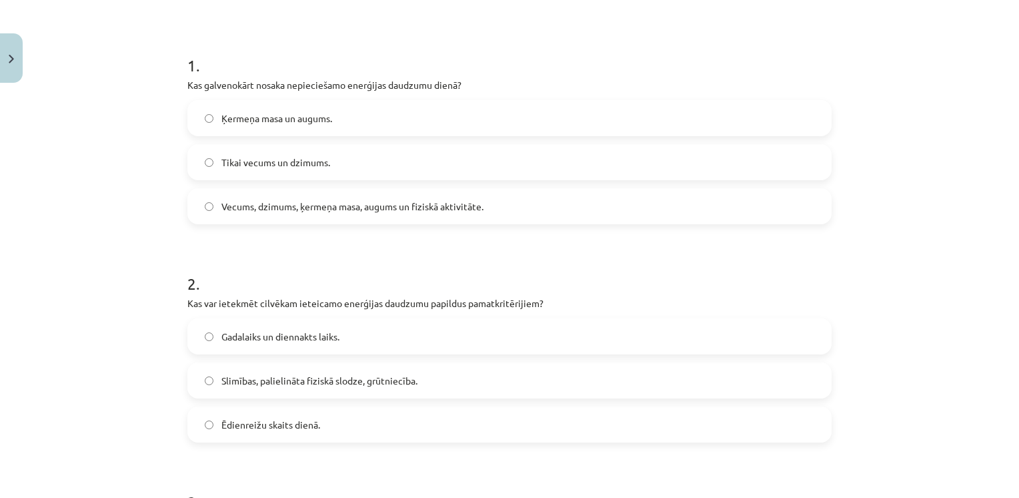
scroll to position [234, 0]
click at [391, 218] on label "Vecums, dzimums, ķermeņa masa, augums un fiziskā aktivitāte." at bounding box center [510, 204] width 642 height 33
drag, startPoint x: 363, startPoint y: 151, endPoint x: 344, endPoint y: 214, distance: 66.1
click at [344, 214] on div "Ķermeņa masa un augums. Tikai vecums un dzimums. Vecums, dzimums, ķermeņa masa,…" at bounding box center [509, 161] width 645 height 124
drag, startPoint x: 344, startPoint y: 214, endPoint x: 336, endPoint y: 228, distance: 15.6
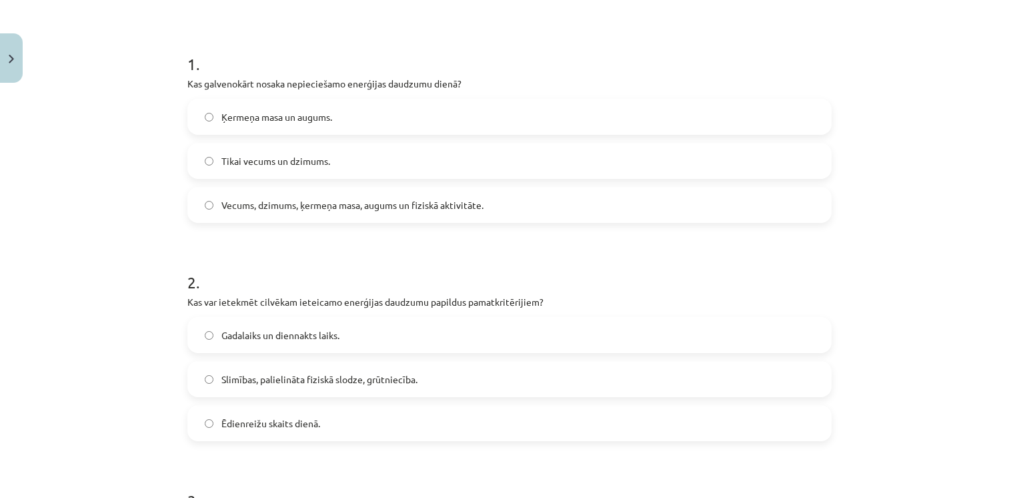
click at [349, 203] on span "Vecums, dzimums, ķermeņa masa, augums un fiziskā aktivitāte." at bounding box center [353, 205] width 262 height 14
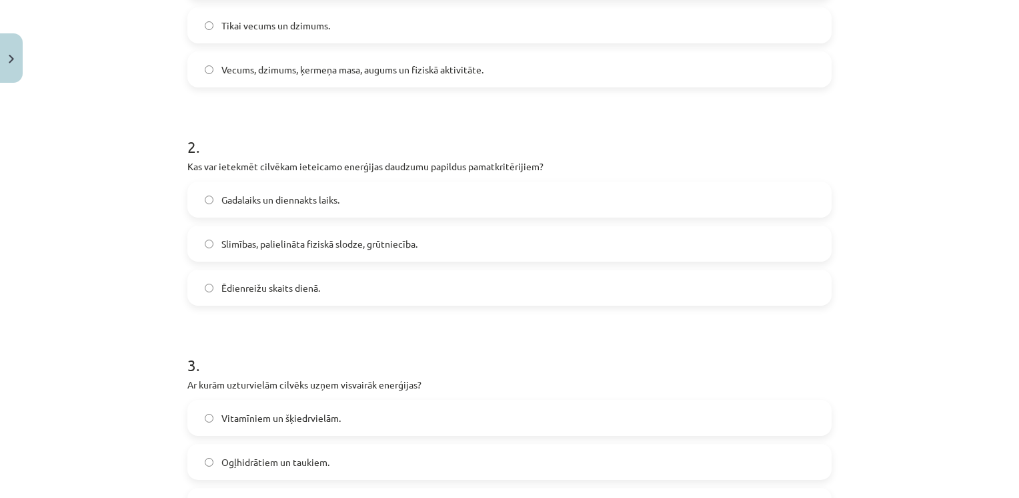
scroll to position [370, 0]
click at [349, 203] on label "Gadalaiks un diennakts laiks." at bounding box center [510, 198] width 642 height 33
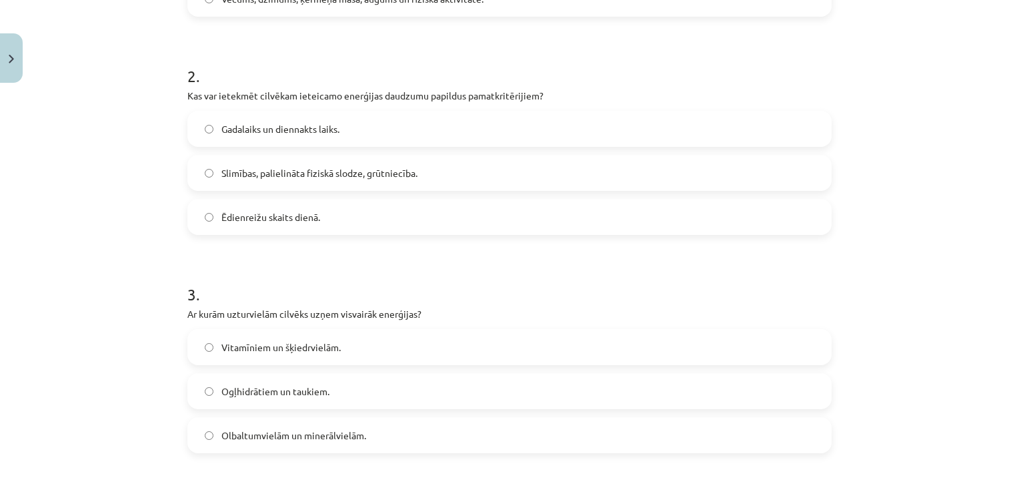
scroll to position [446, 0]
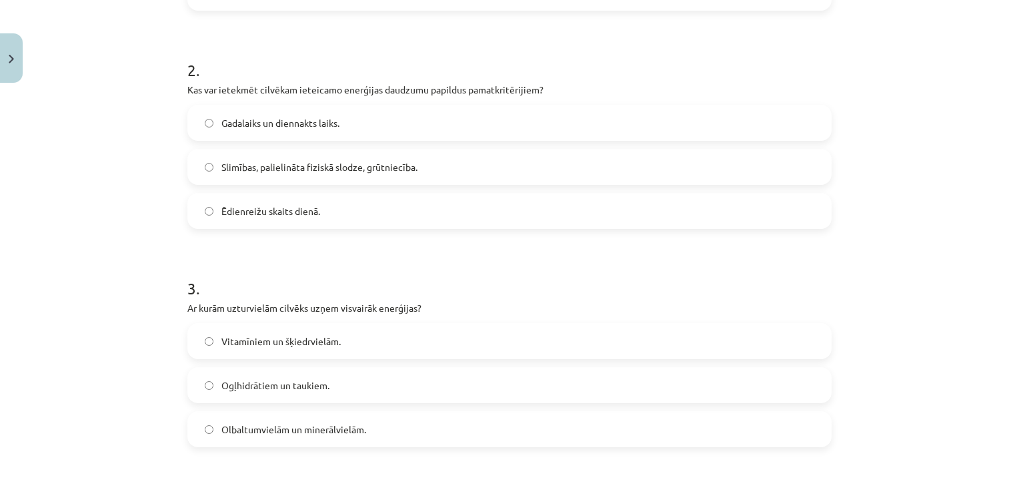
click at [339, 161] on span "Slimības, palielināta fiziskā slodze, grūtniecība." at bounding box center [320, 167] width 196 height 14
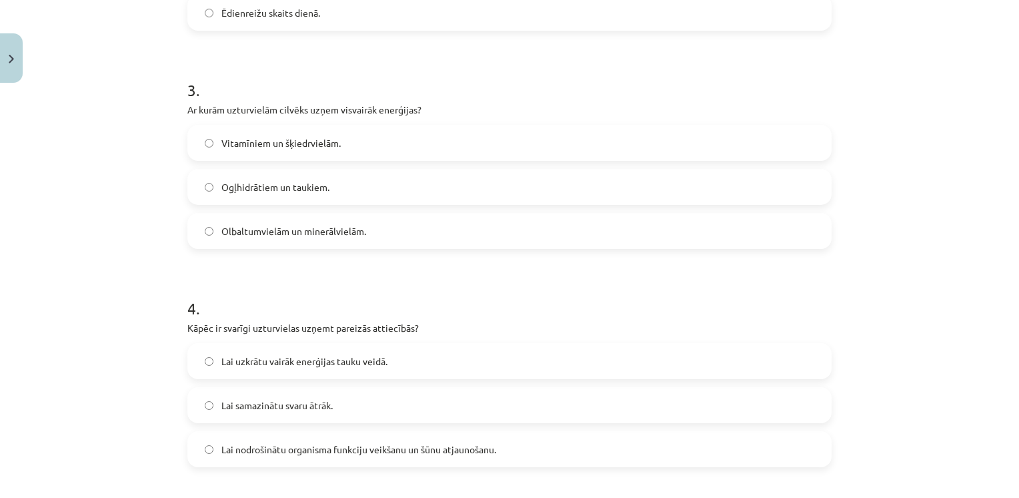
scroll to position [645, 0]
click at [288, 185] on span "Ogļhidrātiem un taukiem." at bounding box center [276, 186] width 108 height 14
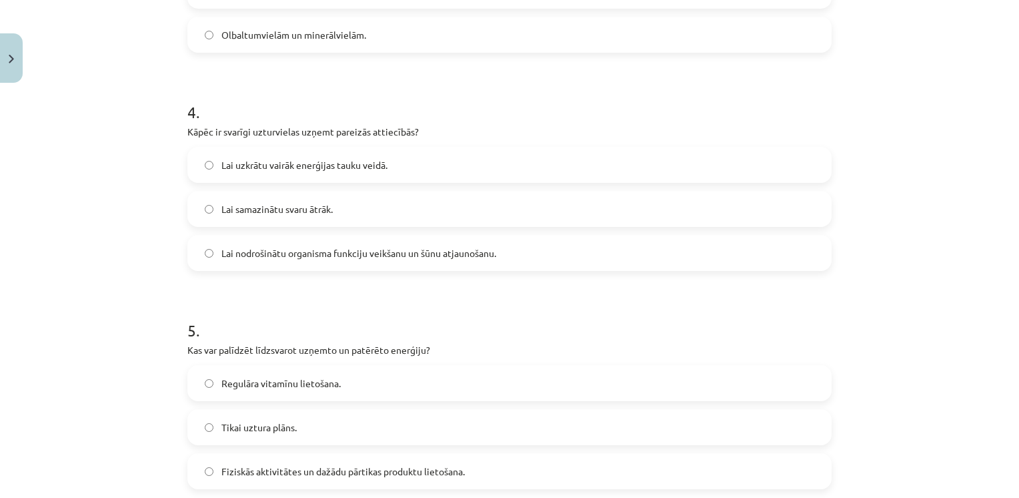
scroll to position [841, 0]
drag, startPoint x: 312, startPoint y: 245, endPoint x: 279, endPoint y: 244, distance: 33.4
click at [279, 246] on span "Lai nodrošinātu organisma funkciju veikšanu un šūnu atjaunošanu." at bounding box center [359, 253] width 275 height 14
drag, startPoint x: 279, startPoint y: 244, endPoint x: 320, endPoint y: 254, distance: 41.8
click at [320, 254] on span "Lai nodrošinātu organisma funkciju veikšanu un šūnu atjaunošanu." at bounding box center [359, 253] width 275 height 14
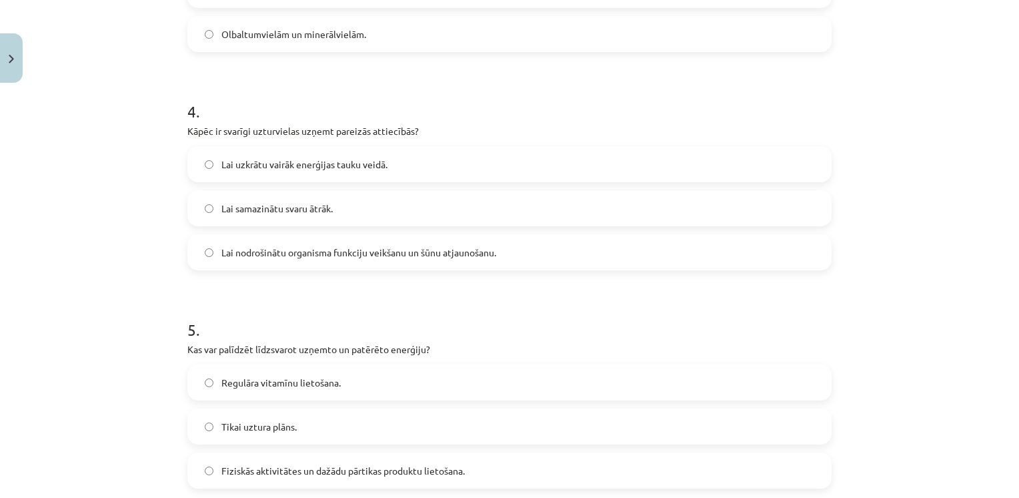
drag, startPoint x: 320, startPoint y: 254, endPoint x: 254, endPoint y: 286, distance: 72.8
click at [238, 258] on span "Lai nodrošinātu organisma funkciju veikšanu un šūnu atjaunošanu." at bounding box center [359, 253] width 275 height 14
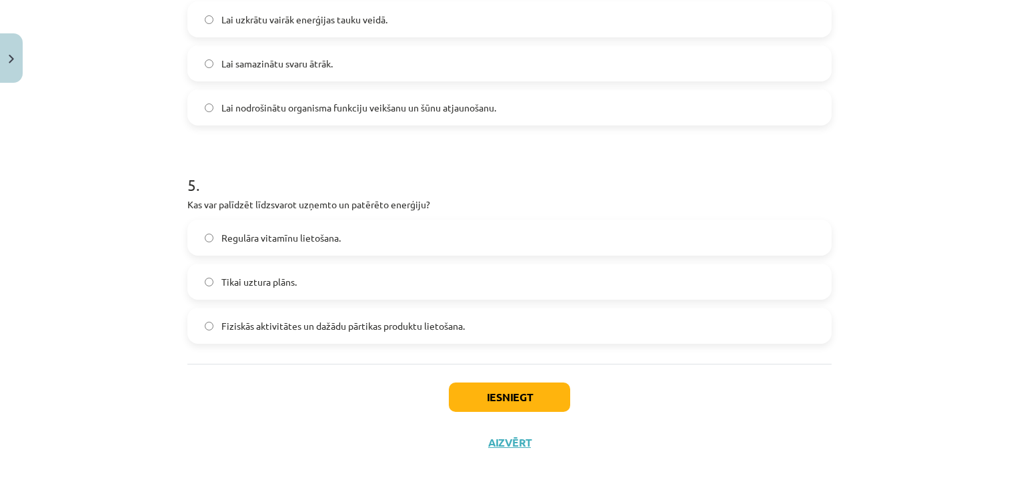
click at [263, 319] on span "Fiziskās aktivitātes un dažādu pārtikas produktu lietošana." at bounding box center [344, 326] width 244 height 14
click at [470, 388] on button "Iesniegt" at bounding box center [509, 396] width 121 height 29
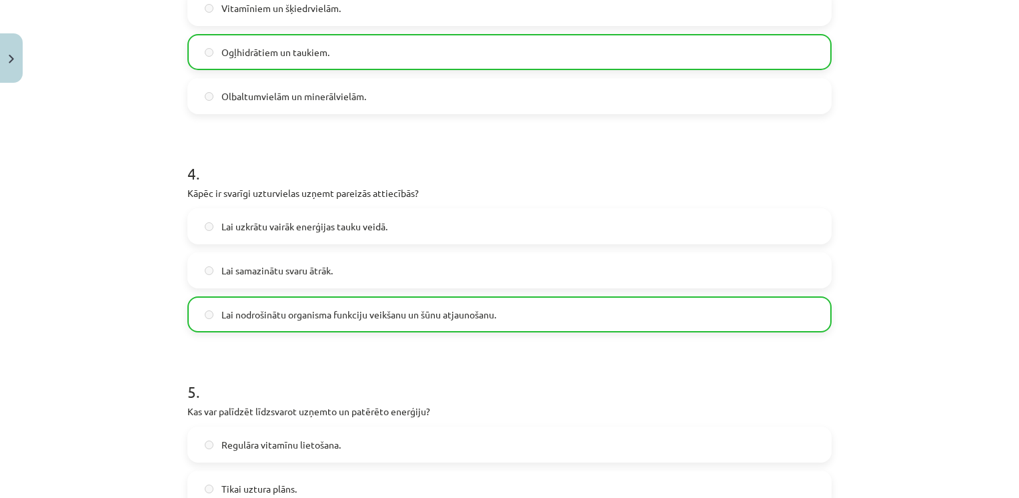
scroll to position [1027, 0]
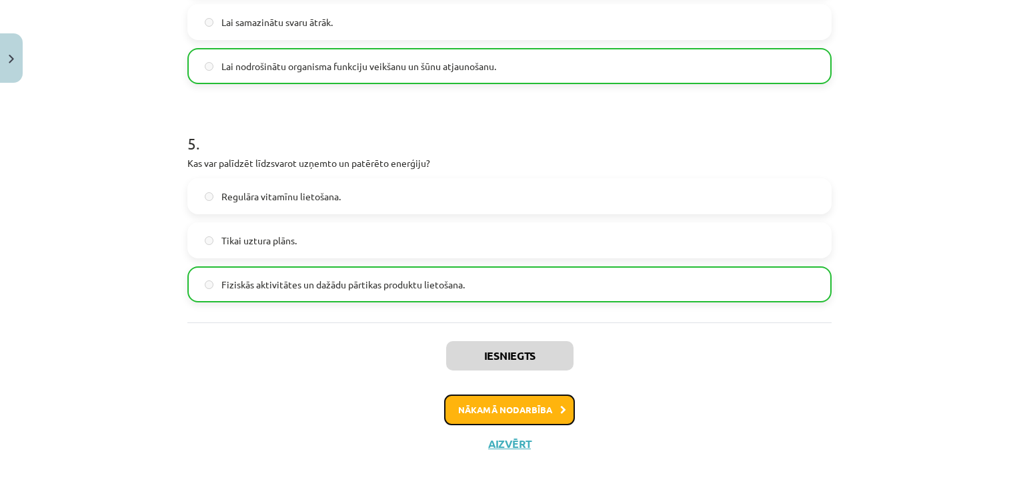
click at [520, 409] on button "Nākamā nodarbība" at bounding box center [509, 409] width 131 height 31
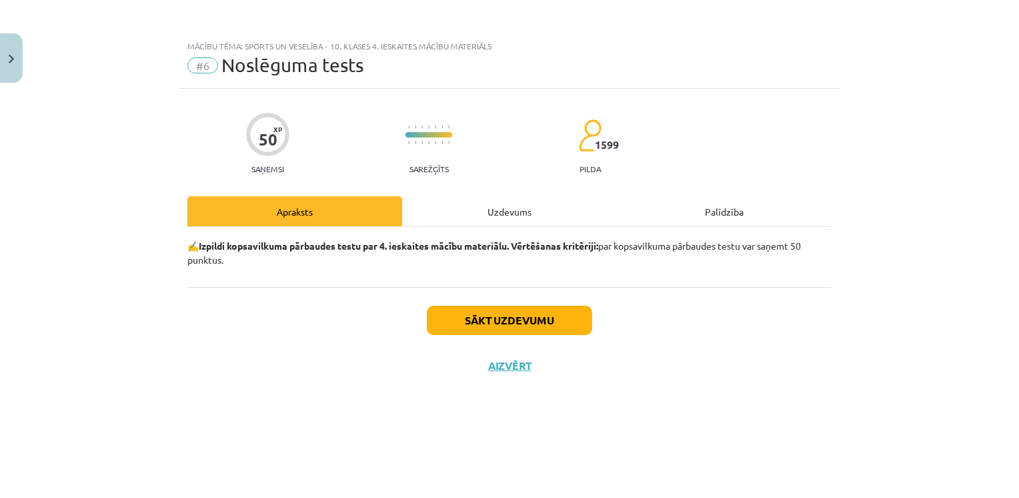
scroll to position [0, 0]
click at [514, 320] on button "Sākt uzdevumu" at bounding box center [509, 320] width 165 height 29
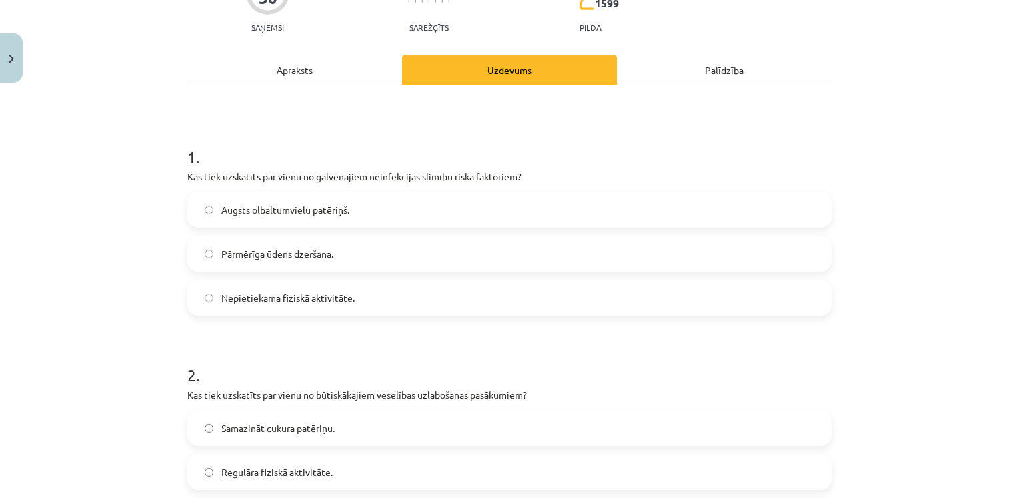
scroll to position [169, 0]
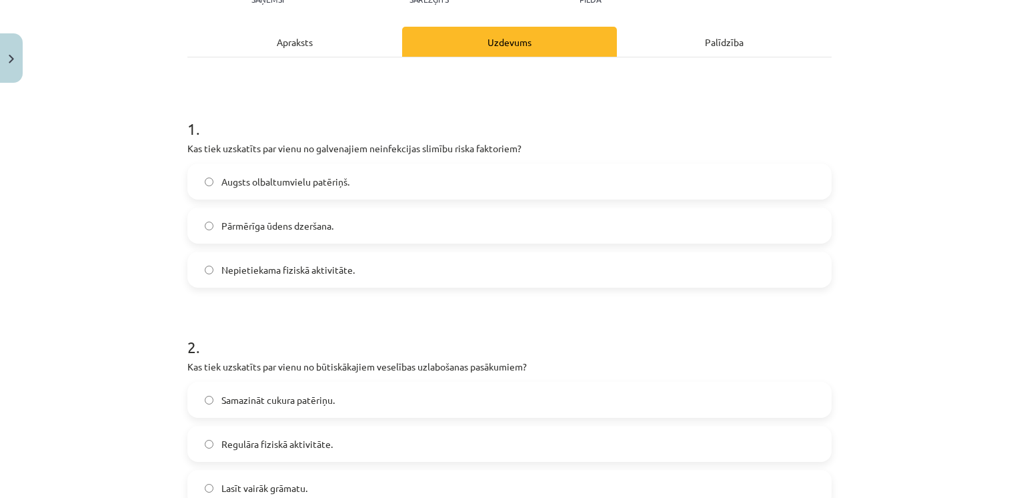
click at [299, 274] on span "Nepietiekama fiziskā aktivitāte." at bounding box center [288, 270] width 133 height 14
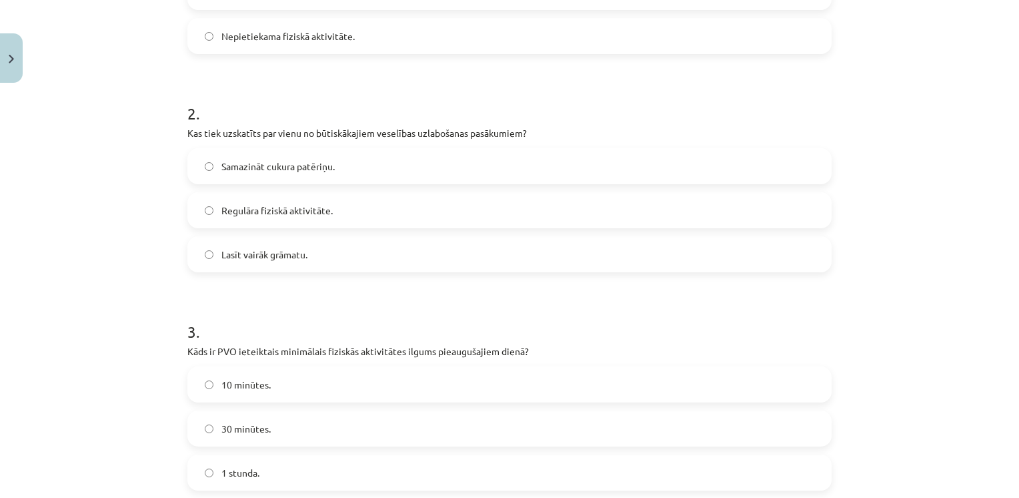
scroll to position [408, 0]
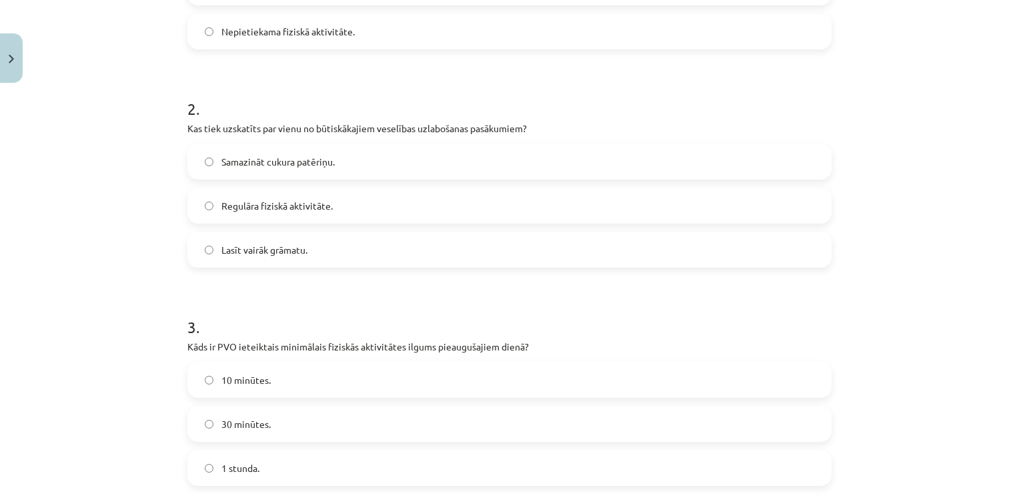
click at [358, 224] on div "Samazināt cukura patēriņu. Regulāra fiziskā aktivitāte. Lasīt vairāk grāmatu." at bounding box center [509, 205] width 645 height 124
click at [358, 200] on label "Regulāra fiziskā aktivitāte." at bounding box center [510, 205] width 642 height 33
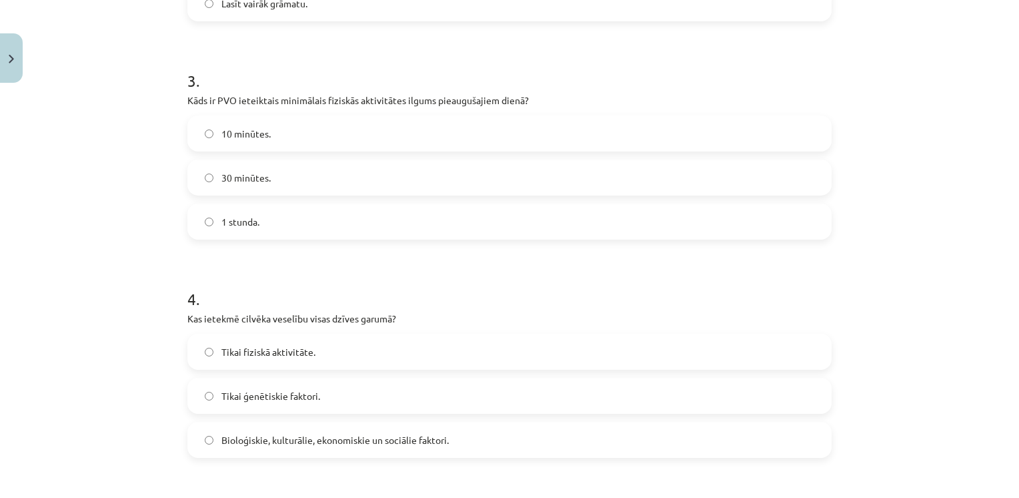
scroll to position [656, 0]
click at [284, 180] on label "30 minūtes." at bounding box center [510, 175] width 642 height 33
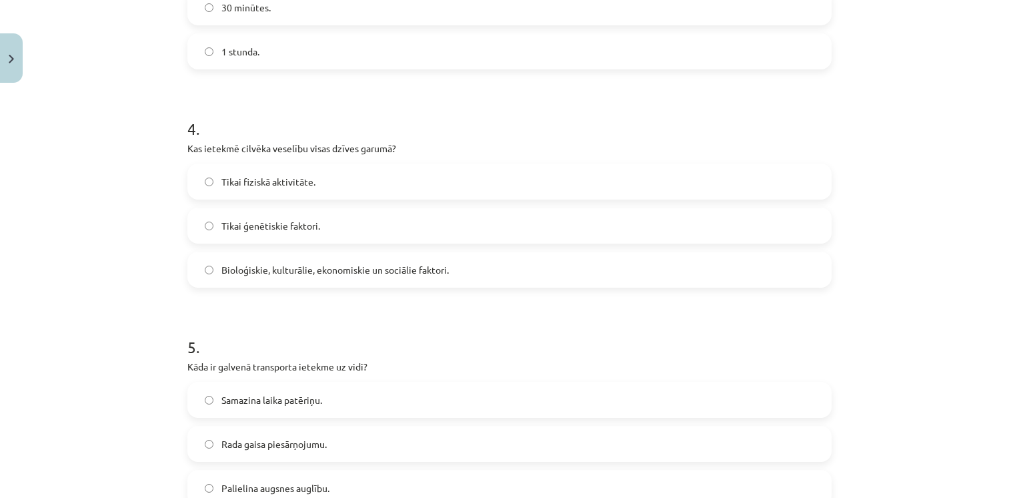
scroll to position [825, 0]
click at [301, 283] on label "Bioloģiskie, kulturālie, ekonomiskie un sociālie faktori." at bounding box center [510, 268] width 642 height 33
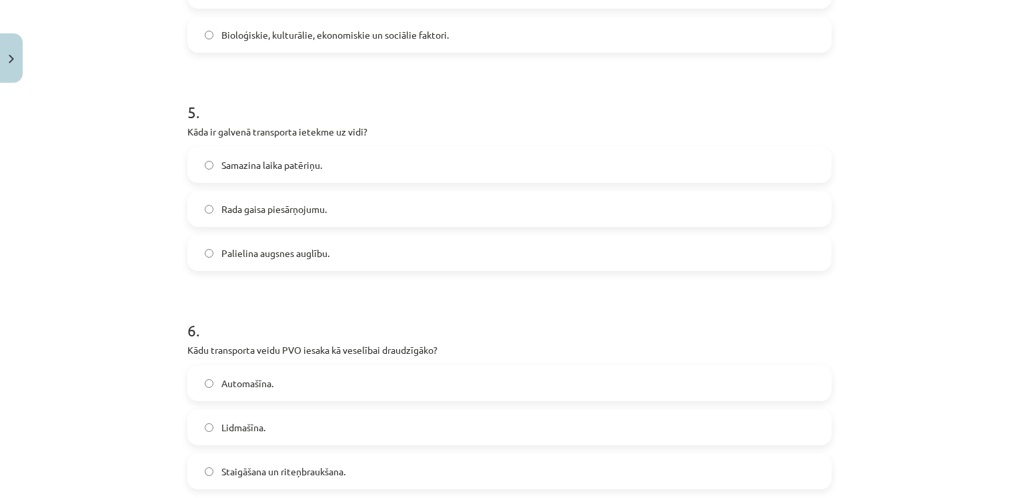
scroll to position [1060, 0]
click at [331, 214] on label "Rada gaisa piesārņojumu." at bounding box center [510, 207] width 642 height 33
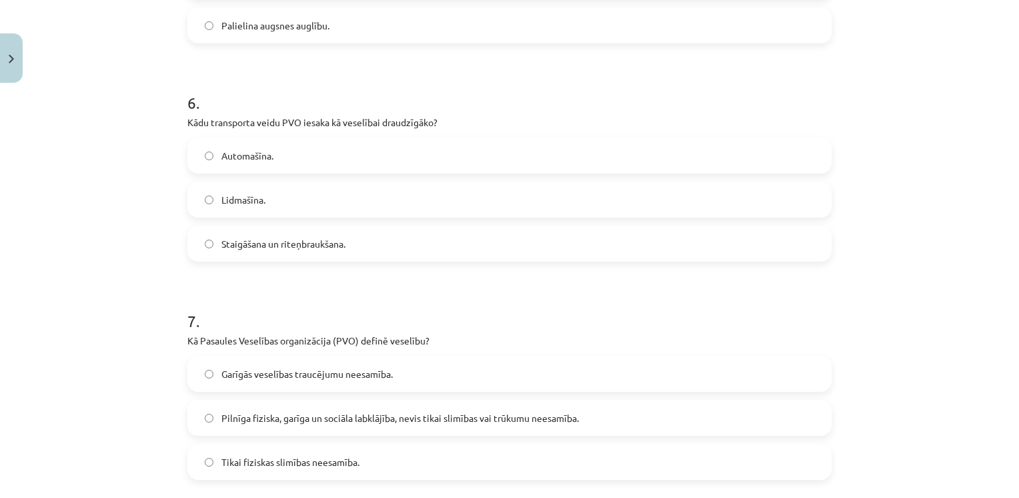
scroll to position [1294, 0]
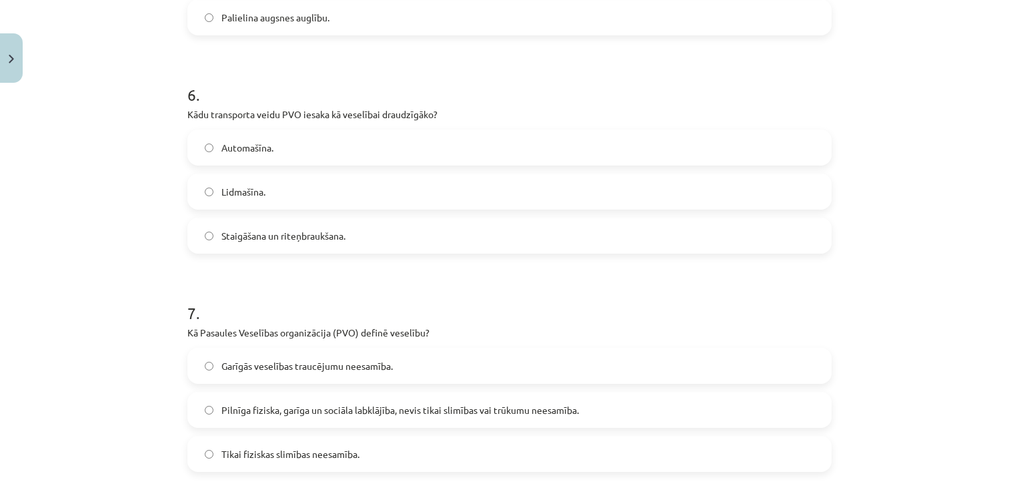
click at [314, 240] on span "Staigāšana un riteņbraukšana." at bounding box center [284, 236] width 124 height 14
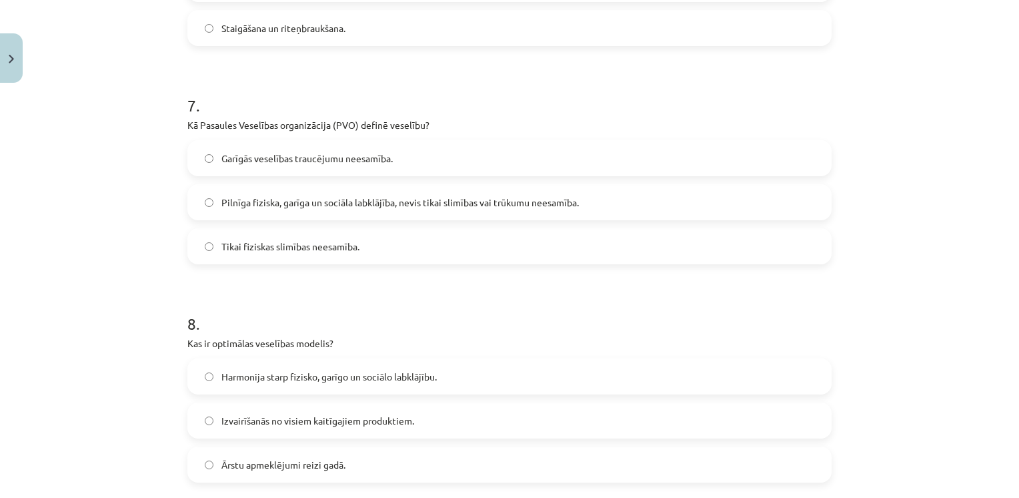
scroll to position [1504, 0]
click at [446, 198] on span "Pilnīga fiziska, garīga un sociāla labklājība, nevis tikai slimības vai trūkumu…" at bounding box center [401, 200] width 358 height 14
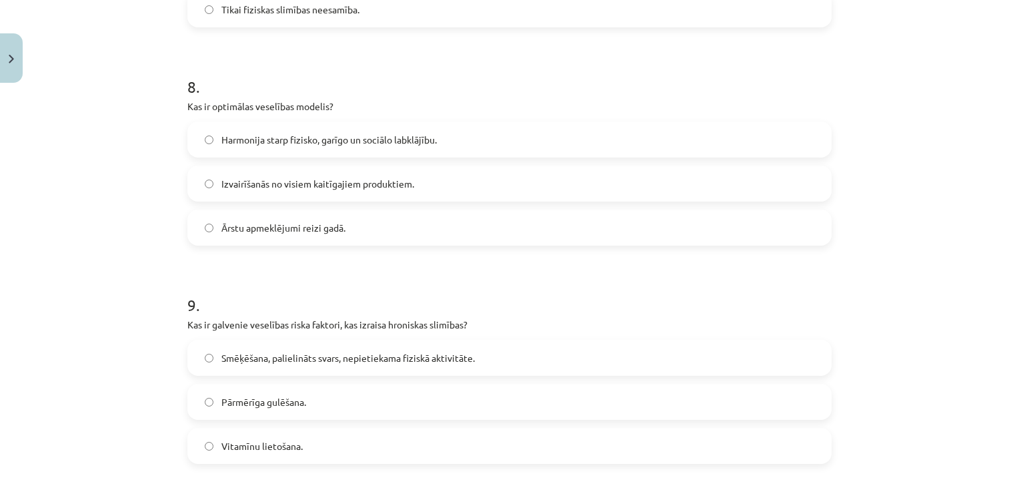
scroll to position [1739, 0]
click at [371, 142] on span "Harmonija starp fizisko, garīgo un sociālo labklājību." at bounding box center [330, 139] width 216 height 14
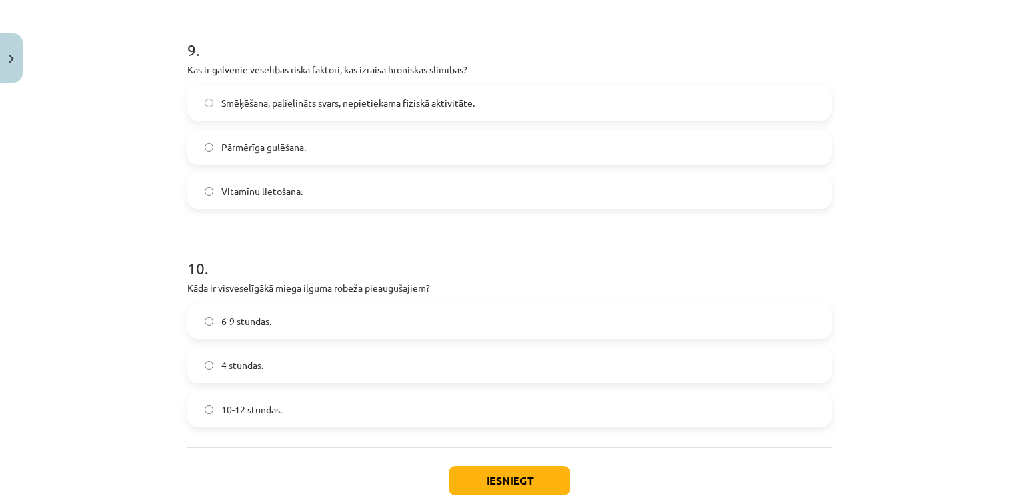
scroll to position [1994, 0]
click at [374, 103] on span "Smēķēšana, palielināts svars, nepietiekama fiziskā aktivitāte." at bounding box center [349, 103] width 254 height 14
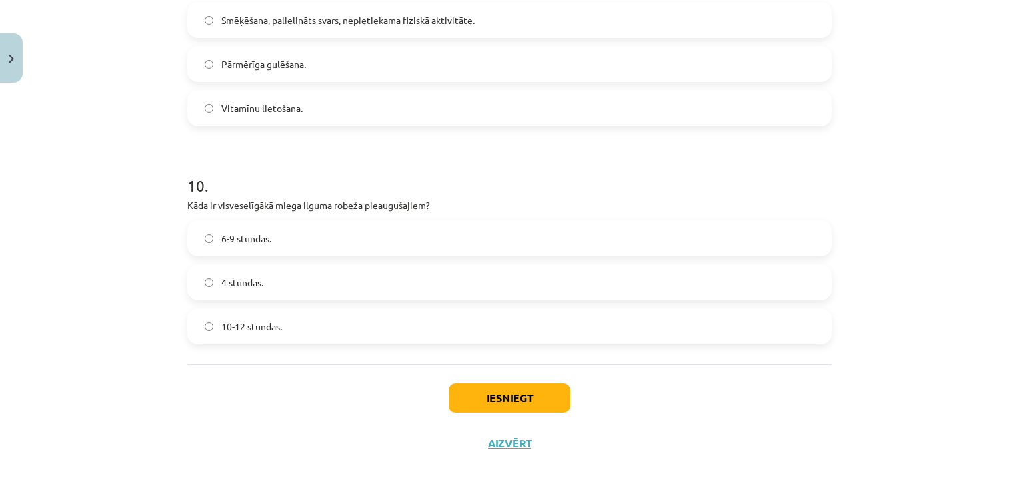
click at [274, 238] on label "6-9 stundas." at bounding box center [510, 238] width 642 height 33
click at [520, 394] on button "Iesniegt" at bounding box center [509, 397] width 121 height 29
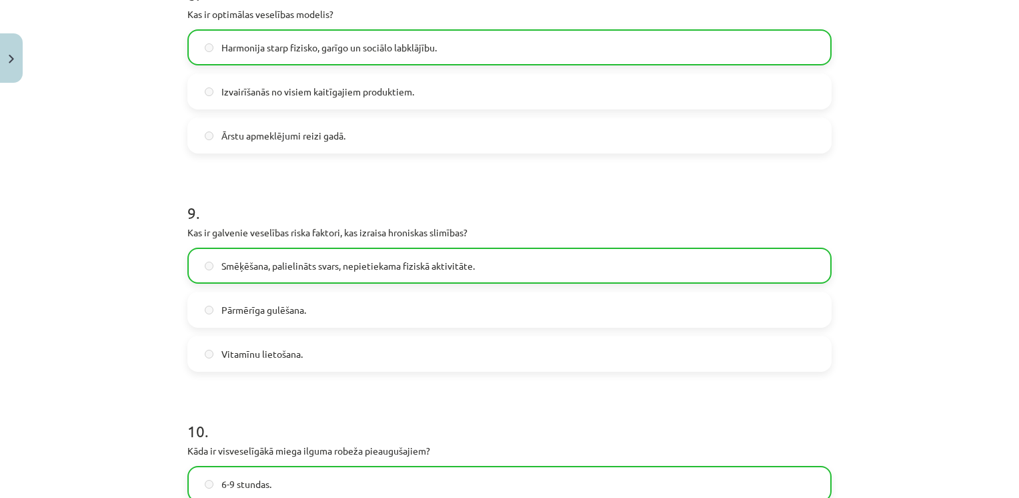
scroll to position [2119, 0]
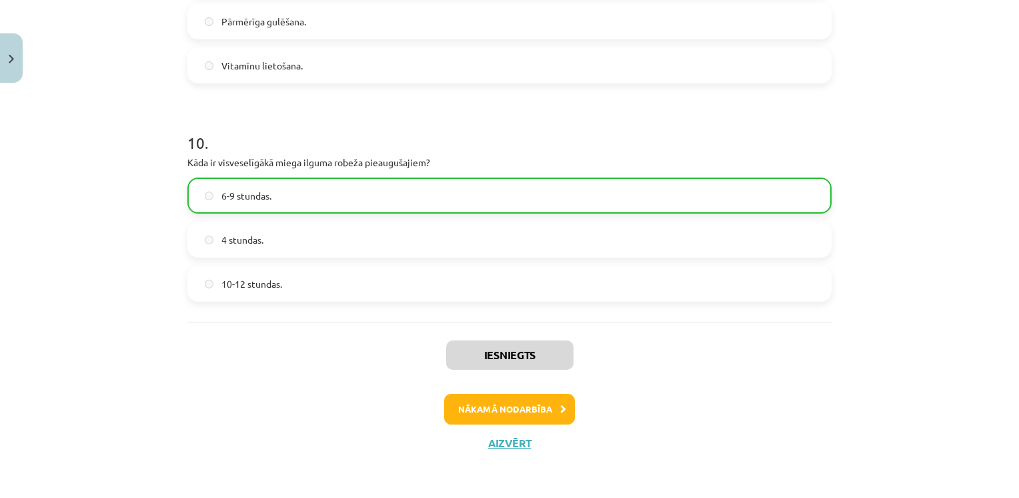
click at [534, 423] on div "Iesniegts Nākamā nodarbība Aizvērt" at bounding box center [509, 390] width 645 height 136
click at [534, 415] on button "Nākamā nodarbība" at bounding box center [509, 409] width 131 height 31
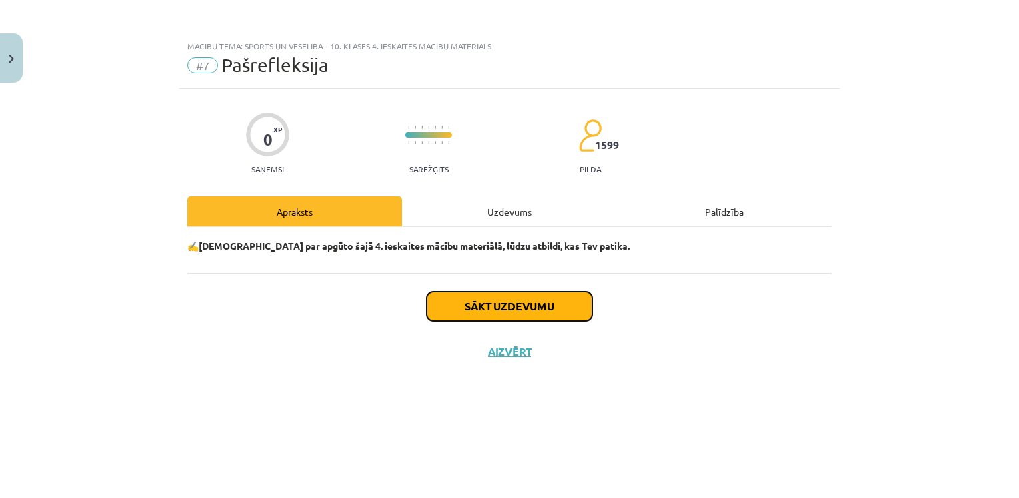
click at [512, 310] on button "Sākt uzdevumu" at bounding box center [509, 306] width 165 height 29
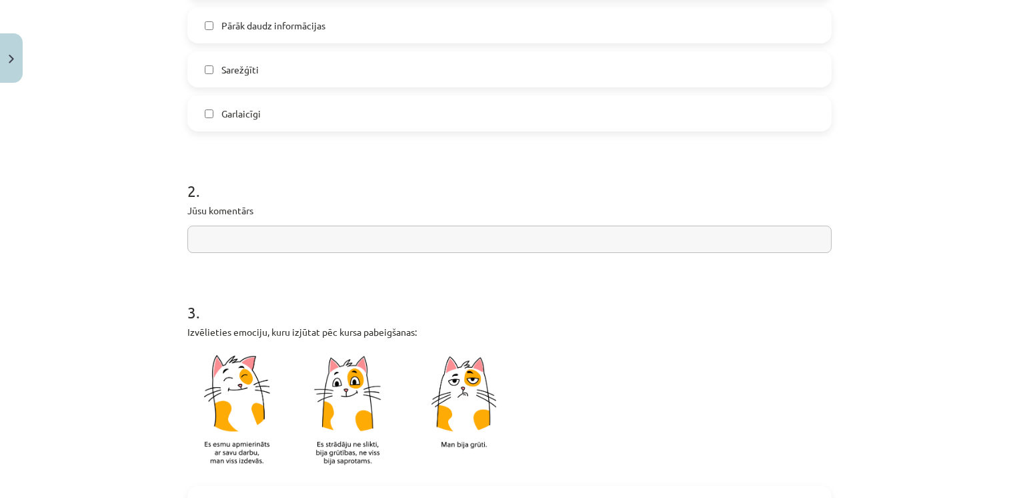
scroll to position [516, 0]
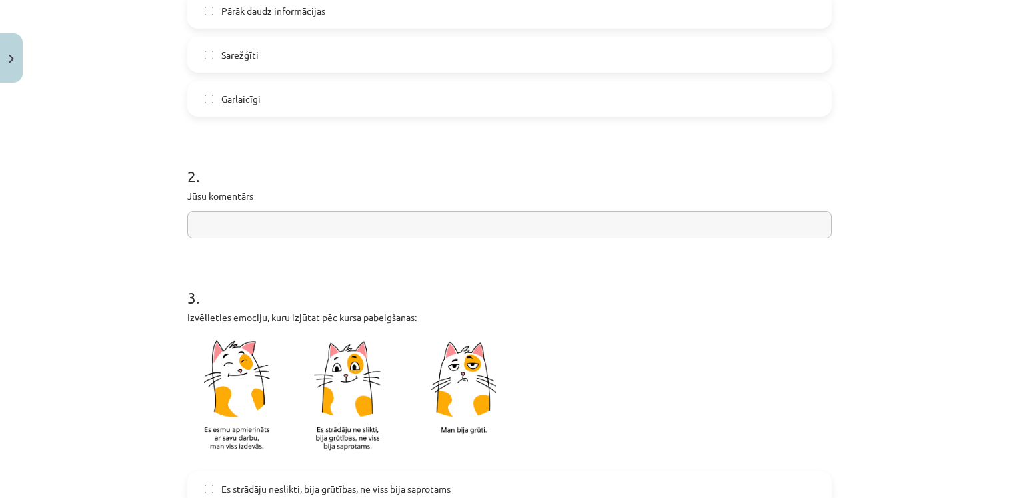
click at [299, 223] on input "text" at bounding box center [509, 224] width 645 height 27
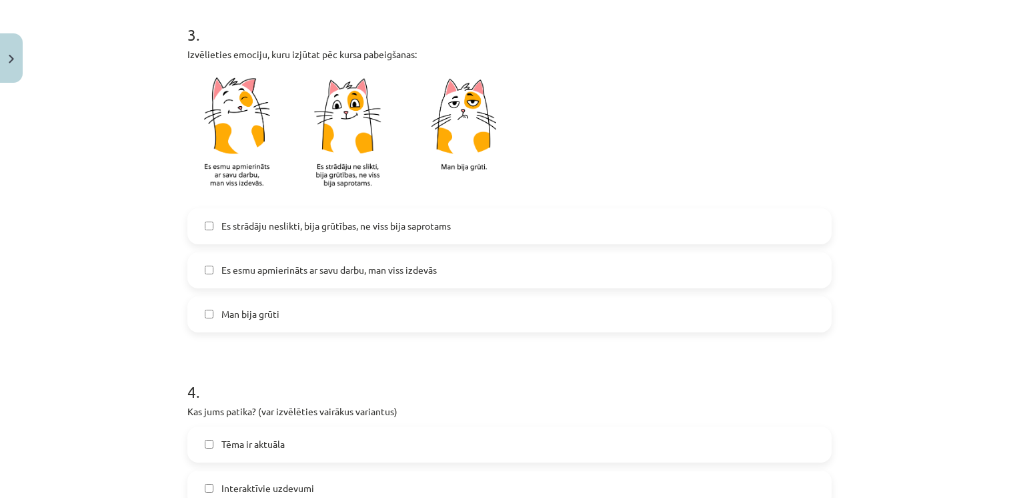
scroll to position [779, 0]
type input "***"
click at [322, 280] on label "Es esmu apmierināts ar savu darbu, man viss izdevās" at bounding box center [510, 270] width 642 height 33
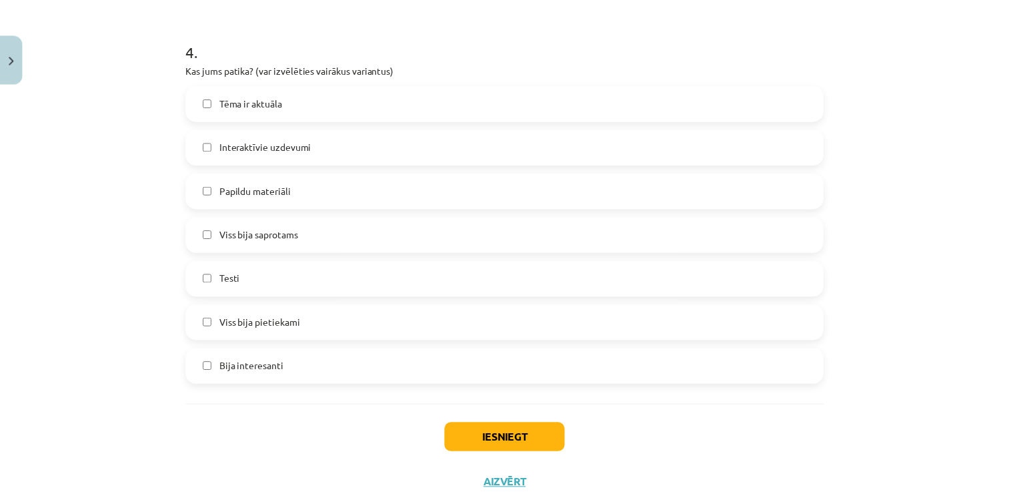
scroll to position [1158, 0]
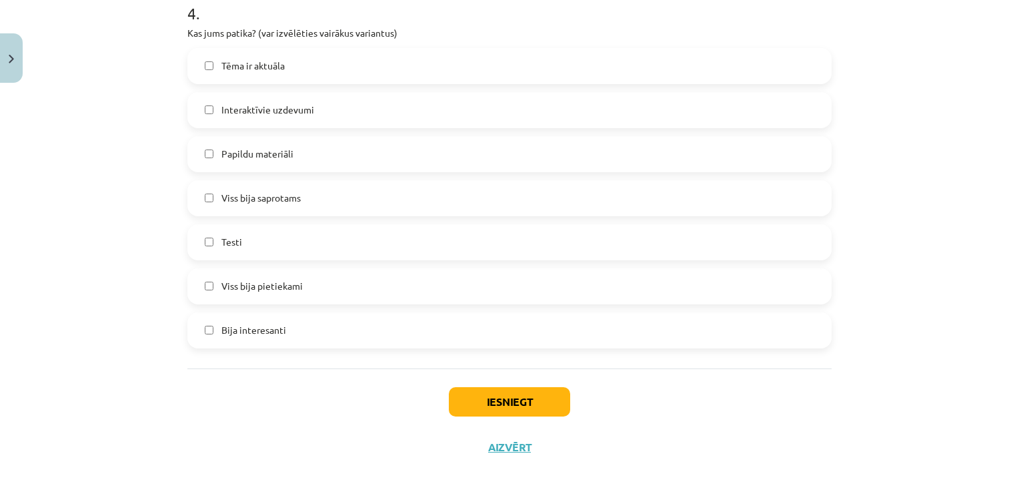
click at [326, 76] on label "Tēma ir aktuāla" at bounding box center [510, 65] width 642 height 33
click at [314, 116] on label "Interaktīvie uzdevumi" at bounding box center [510, 109] width 642 height 33
click at [286, 160] on span "Papildu materiāli" at bounding box center [258, 154] width 72 height 14
click at [286, 200] on span "Viss bija saprotams" at bounding box center [261, 198] width 79 height 14
click at [273, 251] on label "Testi" at bounding box center [510, 242] width 642 height 33
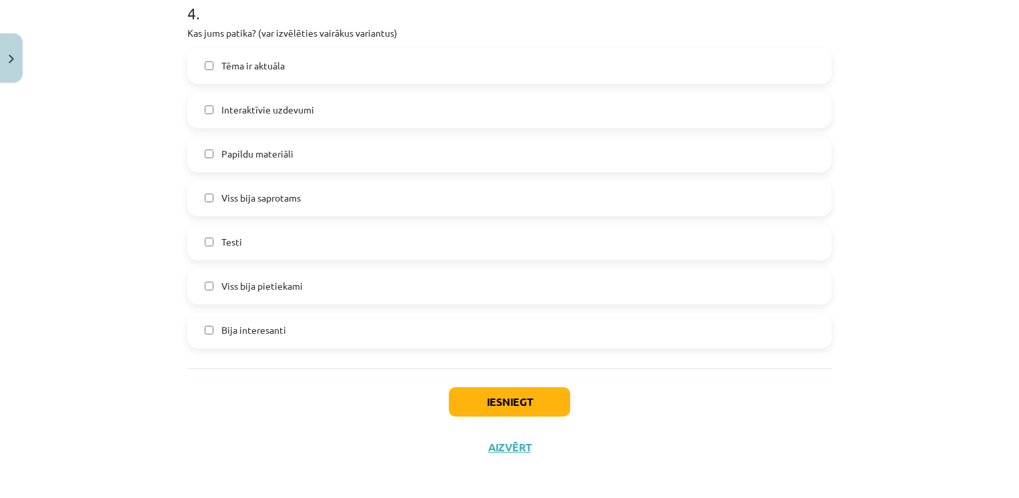
click at [273, 284] on span "Viss bija pietiekami" at bounding box center [262, 286] width 81 height 14
click at [284, 324] on label "Bija interesanti" at bounding box center [510, 330] width 642 height 33
click at [468, 396] on button "Iesniegt" at bounding box center [509, 401] width 121 height 29
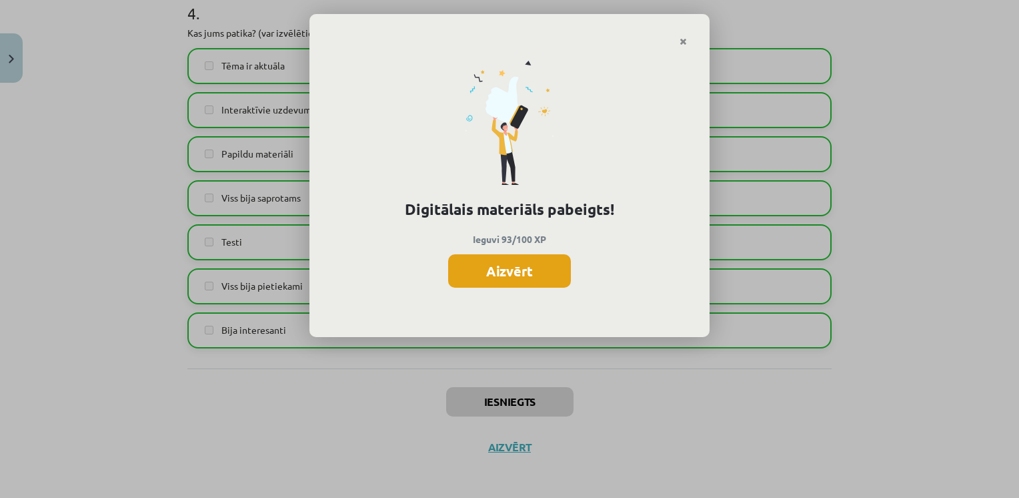
click at [528, 269] on button "Aizvērt" at bounding box center [509, 270] width 123 height 33
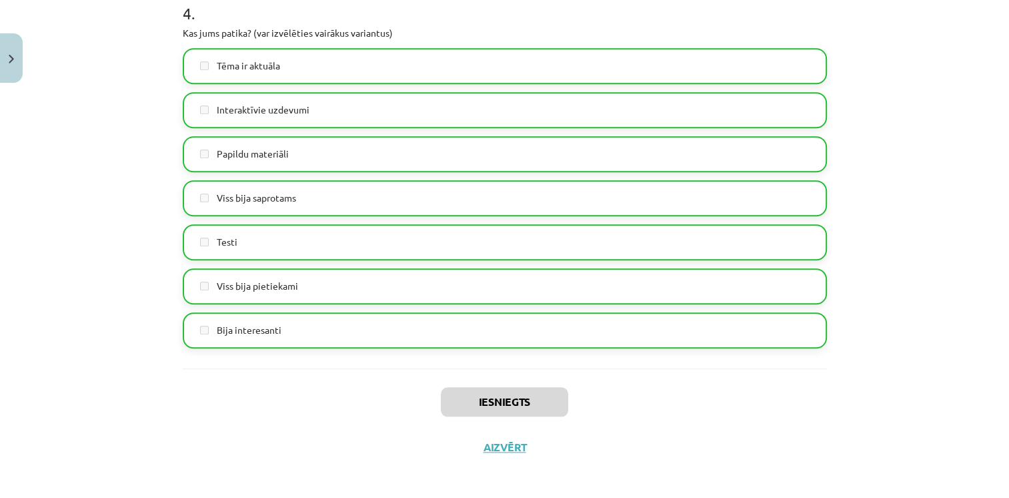
click at [498, 453] on div "Iesniegts Aizvērt" at bounding box center [505, 414] width 645 height 93
click at [498, 452] on button "Aizvērt" at bounding box center [505, 446] width 51 height 13
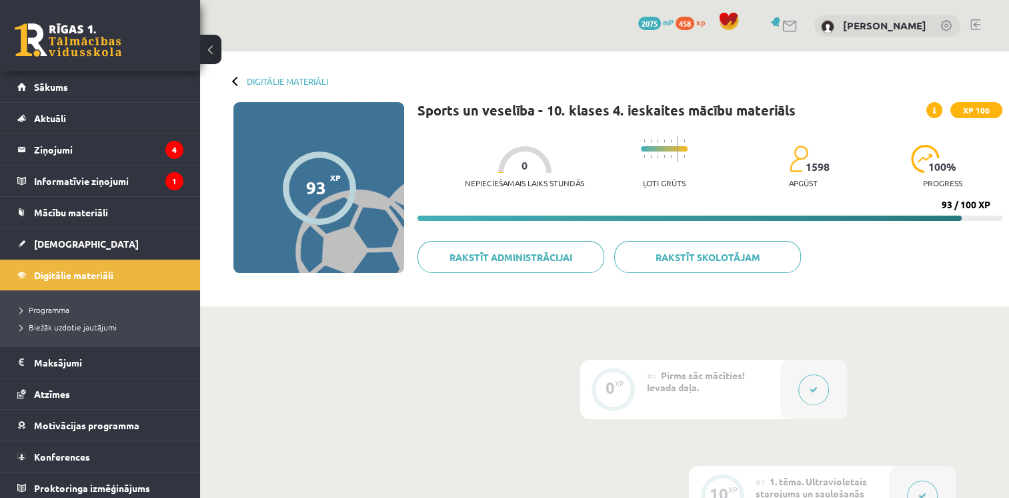
click at [643, 25] on span "2075" at bounding box center [650, 23] width 23 height 13
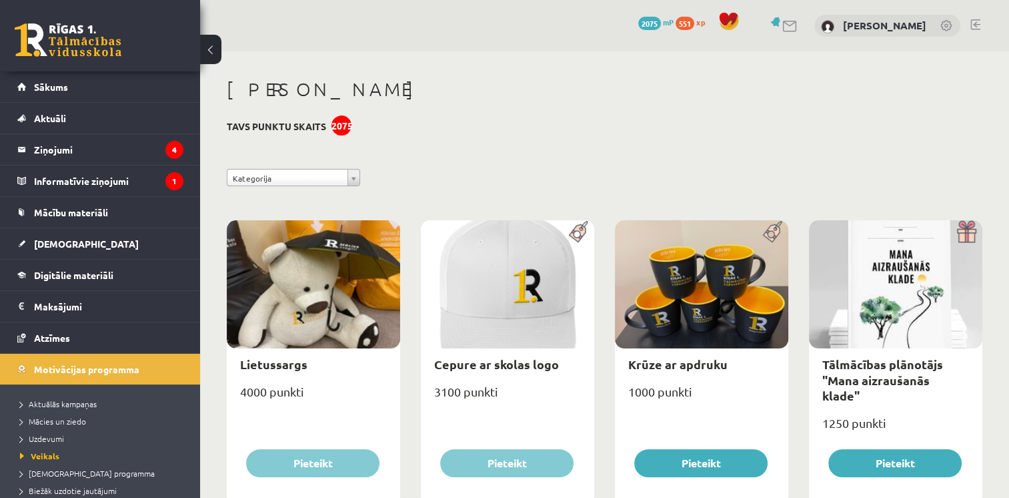
click at [726, 23] on span at bounding box center [729, 21] width 20 height 20
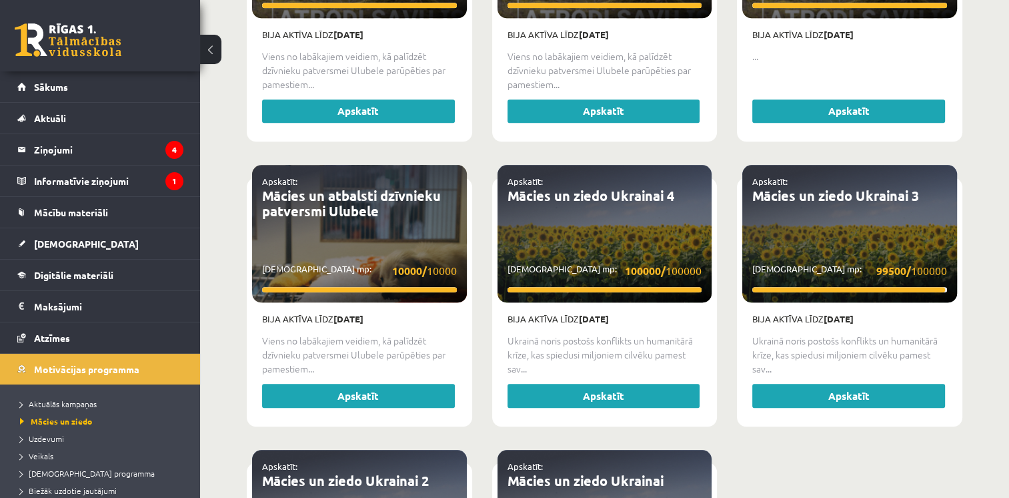
scroll to position [1314, 0]
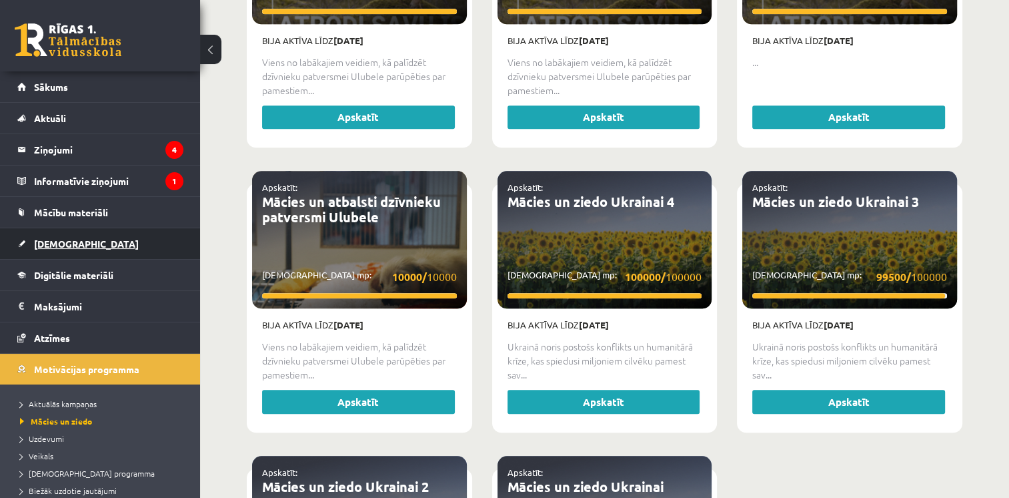
click at [63, 247] on span "[DEMOGRAPHIC_DATA]" at bounding box center [86, 244] width 105 height 12
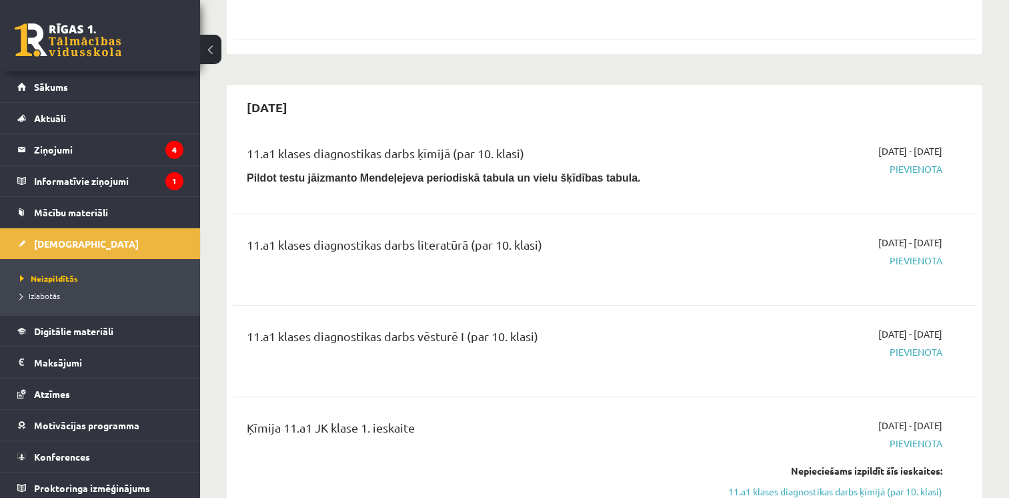
scroll to position [940, 0]
click at [94, 327] on span "Digitālie materiāli" at bounding box center [73, 331] width 79 height 12
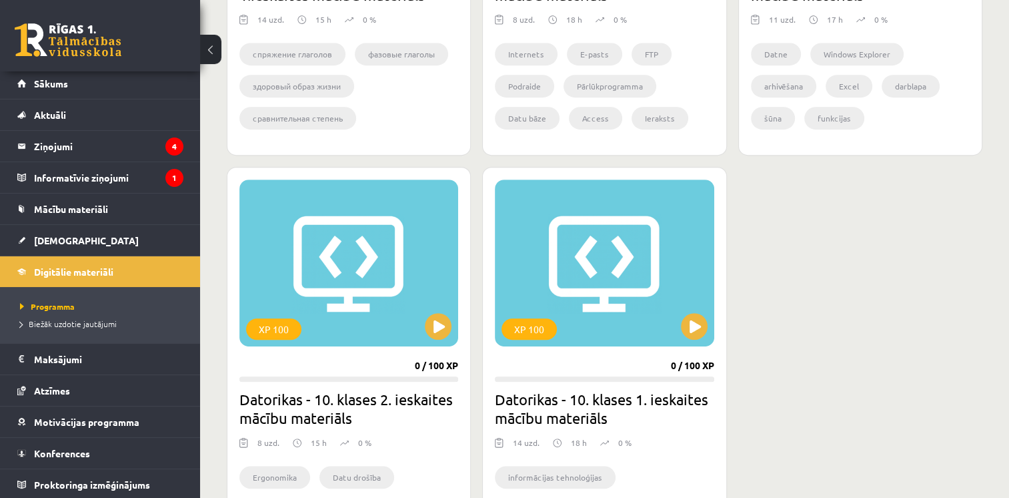
scroll to position [638, 0]
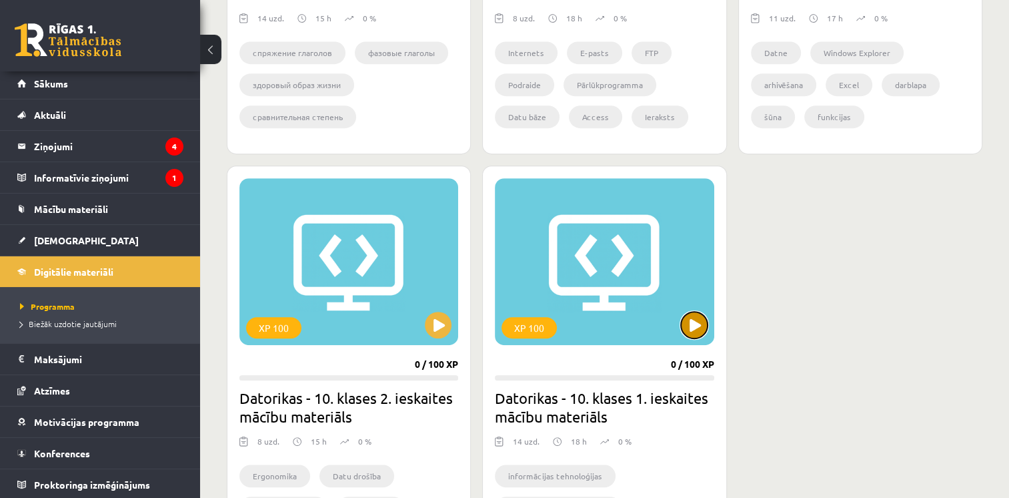
click at [685, 320] on button at bounding box center [694, 325] width 27 height 27
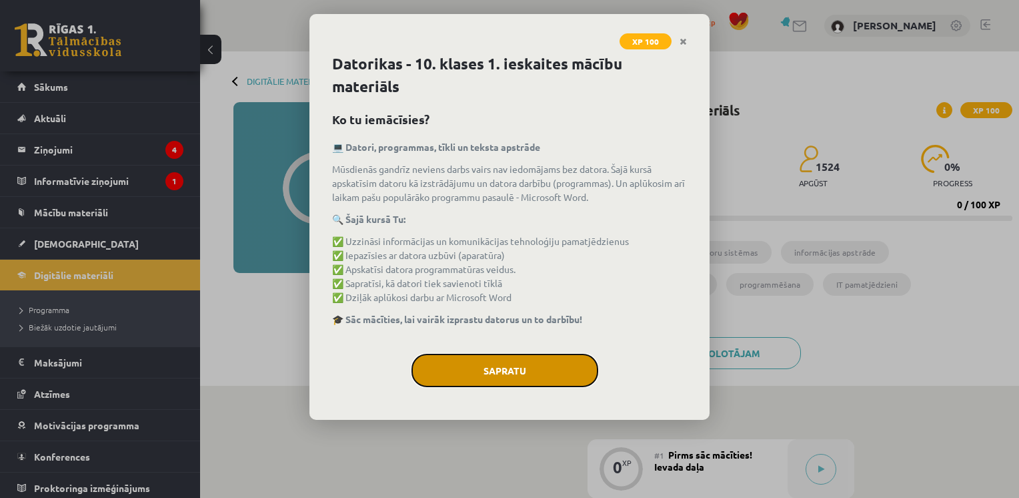
click at [552, 356] on button "Sapratu" at bounding box center [505, 370] width 187 height 33
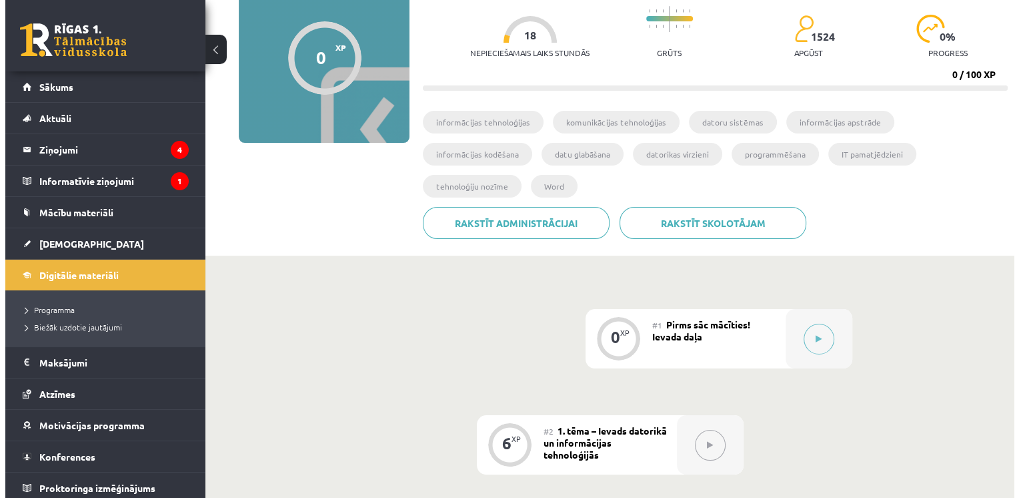
scroll to position [133, 0]
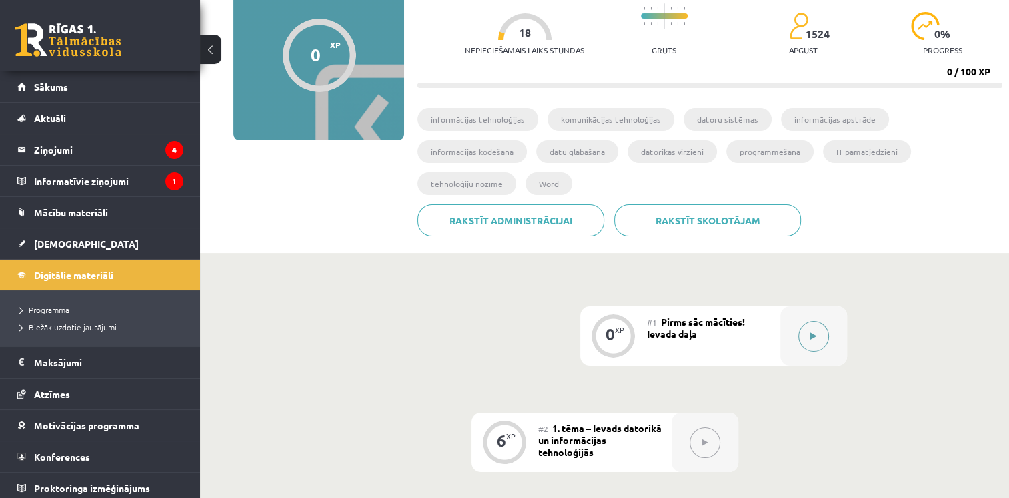
click at [801, 321] on button at bounding box center [814, 336] width 31 height 31
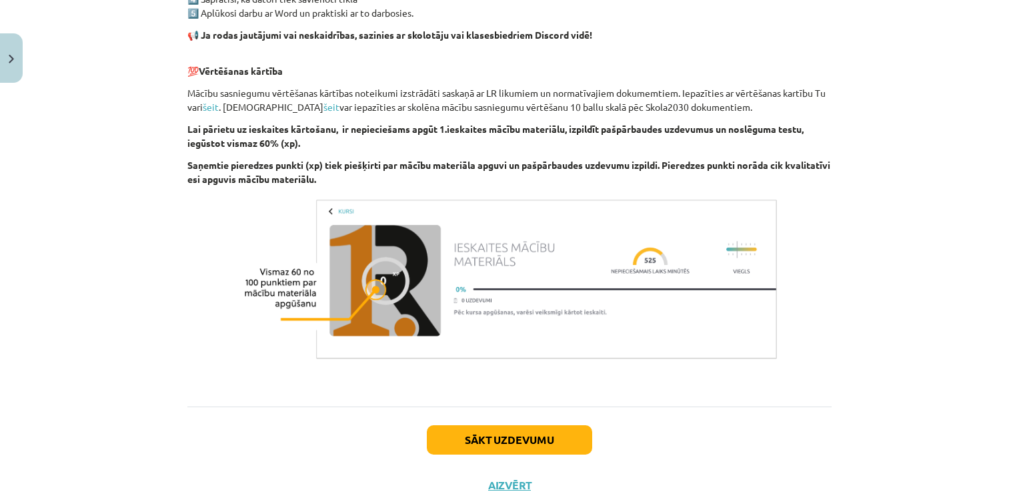
scroll to position [917, 0]
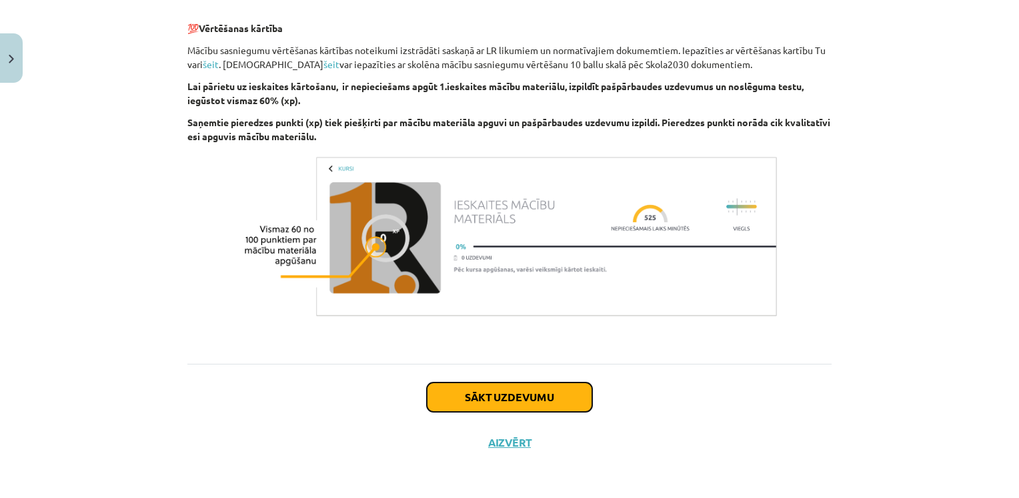
click at [540, 394] on button "Sākt uzdevumu" at bounding box center [509, 396] width 165 height 29
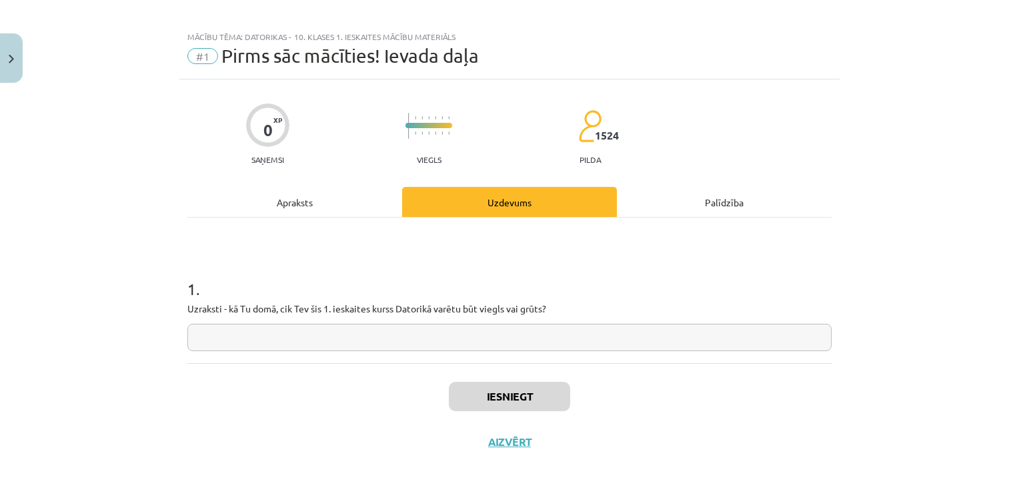
scroll to position [8, 0]
click at [534, 342] on input "text" at bounding box center [509, 338] width 645 height 27
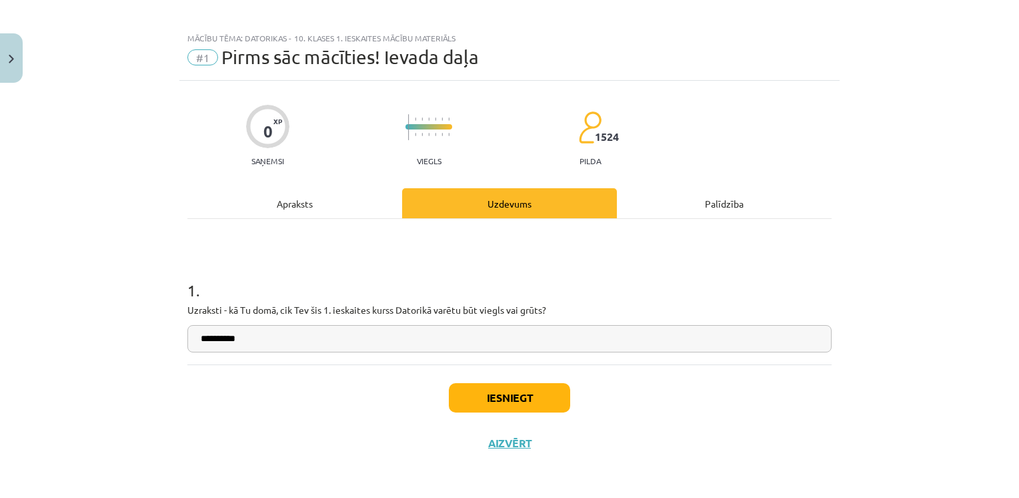
type input "**********"
click at [534, 403] on button "Iesniegt" at bounding box center [509, 397] width 121 height 29
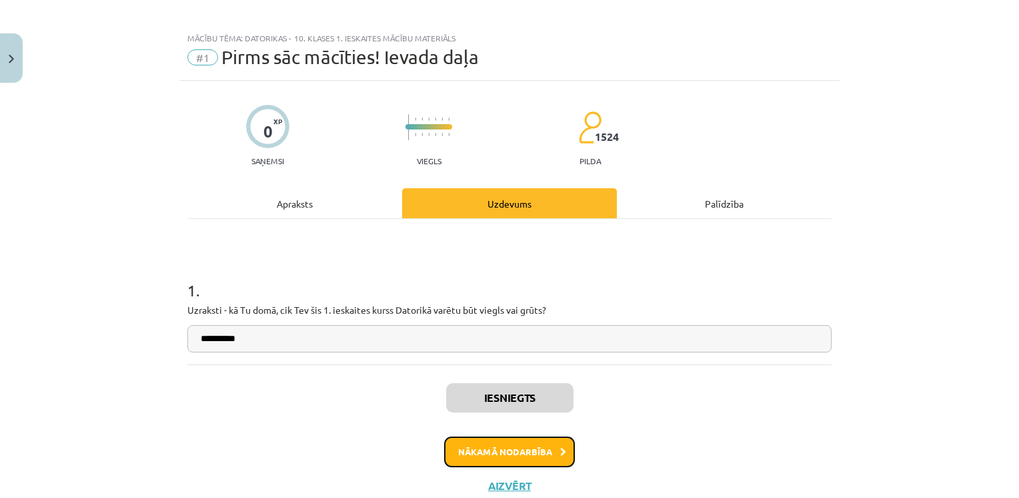
click at [521, 450] on button "Nākamā nodarbība" at bounding box center [509, 451] width 131 height 31
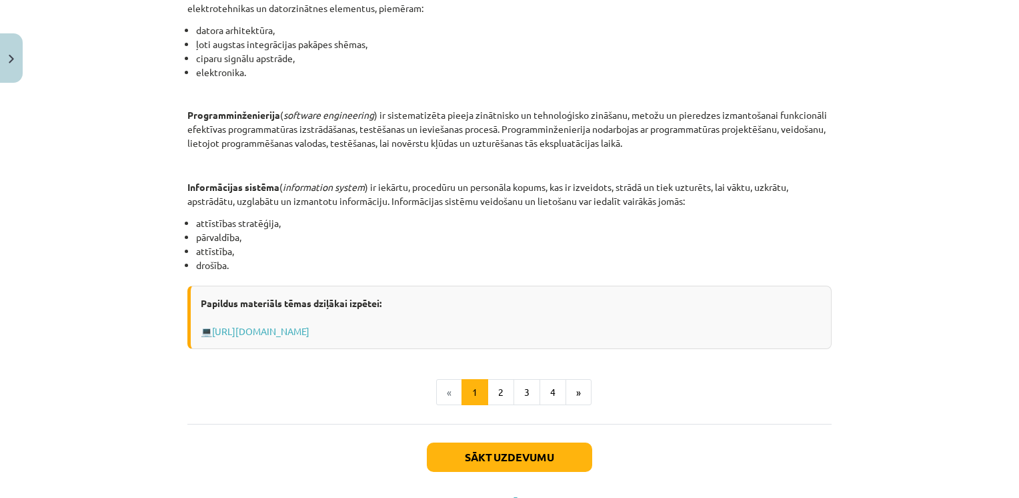
scroll to position [584, 0]
click at [512, 450] on button "Sākt uzdevumu" at bounding box center [509, 456] width 165 height 29
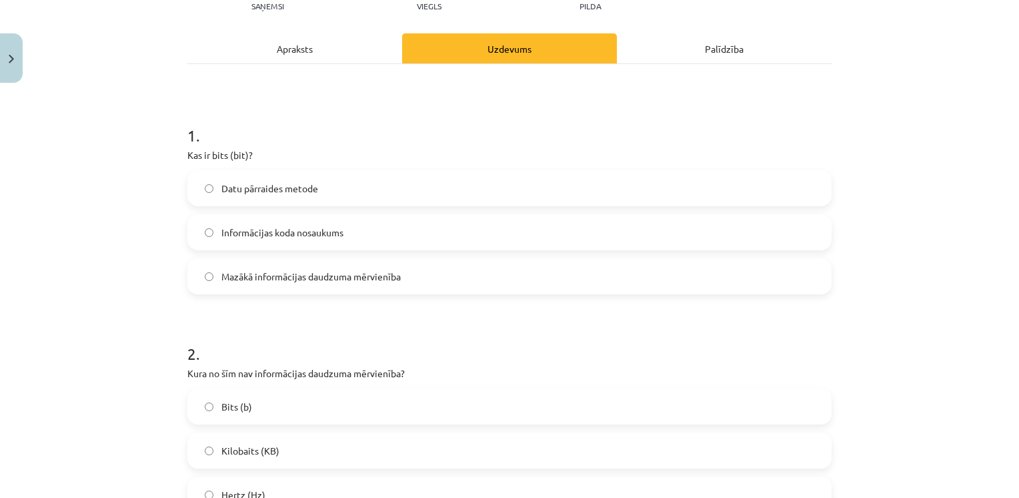
scroll to position [163, 0]
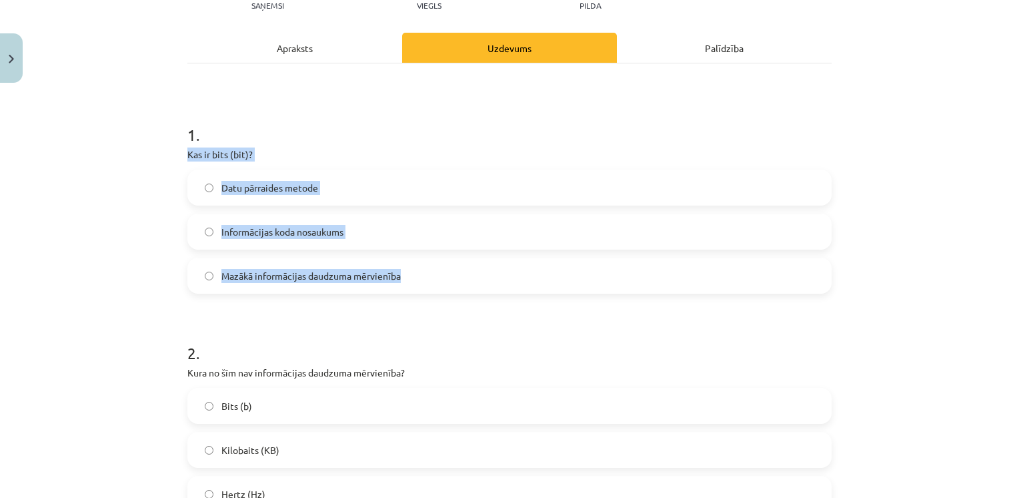
drag, startPoint x: 177, startPoint y: 155, endPoint x: 428, endPoint y: 282, distance: 281.4
copy div "Kas ir bits (bit)? Datu pārraides metode Informācijas koda nosaukums Mazākā inf…"
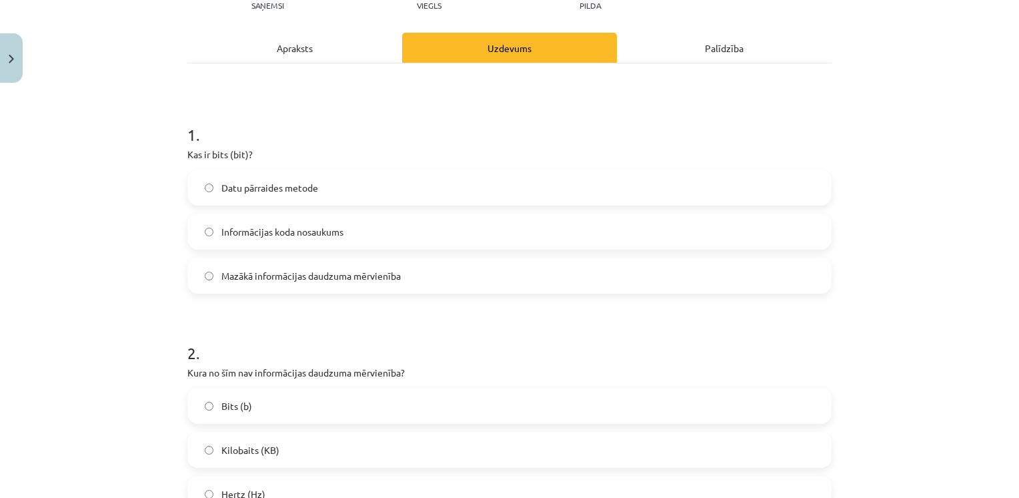
scroll to position [0, 0]
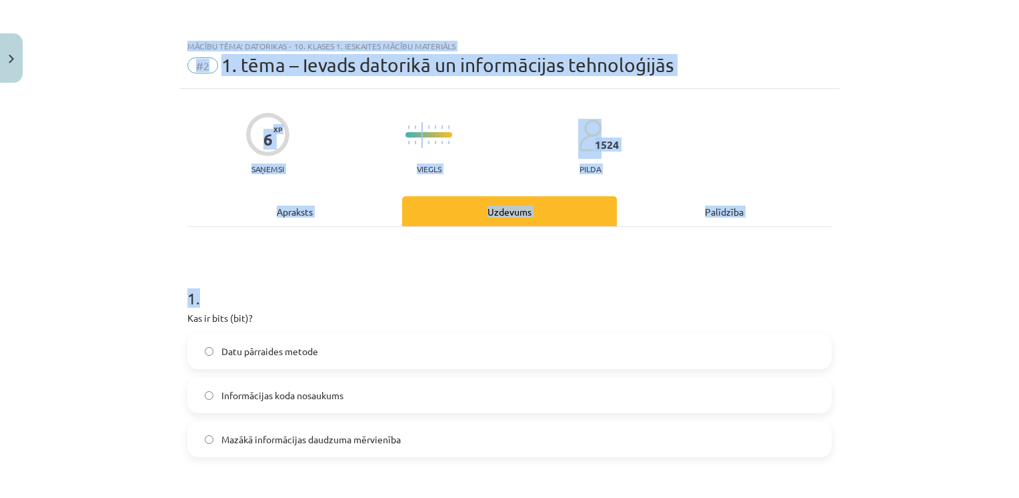
drag, startPoint x: 288, startPoint y: 126, endPoint x: 264, endPoint y: -49, distance: 177.1
click at [264, 0] on html "0 Dāvanas 2075 mP 551 xp Kristīne Grīnvalde Sākums Aktuāli Kā mācīties eSKOLĀ K…" at bounding box center [509, 116] width 1019 height 498
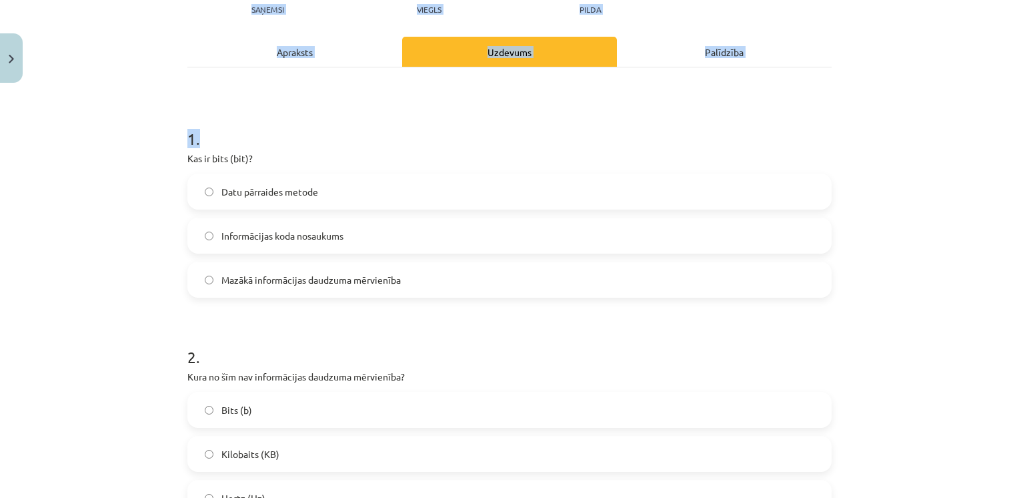
scroll to position [160, 0]
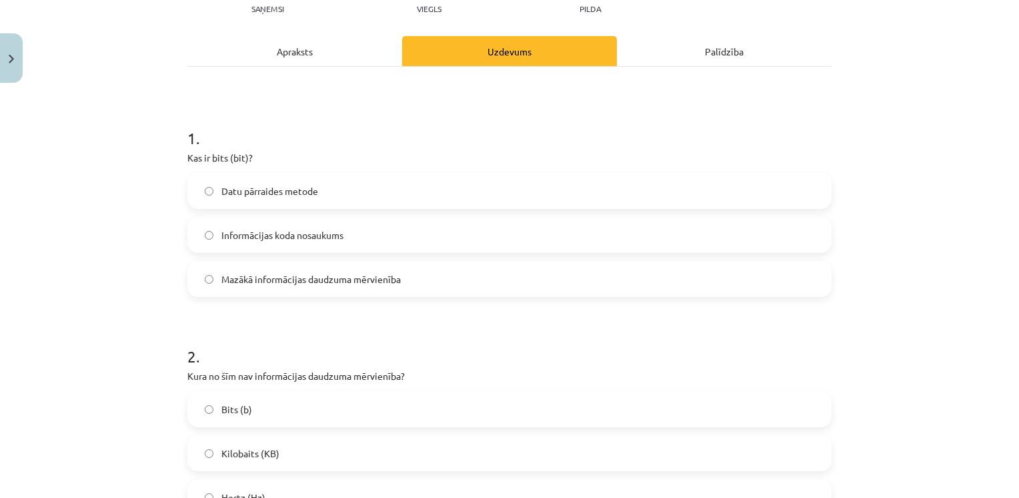
click at [300, 276] on span "Mazākā informācijas daudzuma mērvienība" at bounding box center [311, 279] width 179 height 14
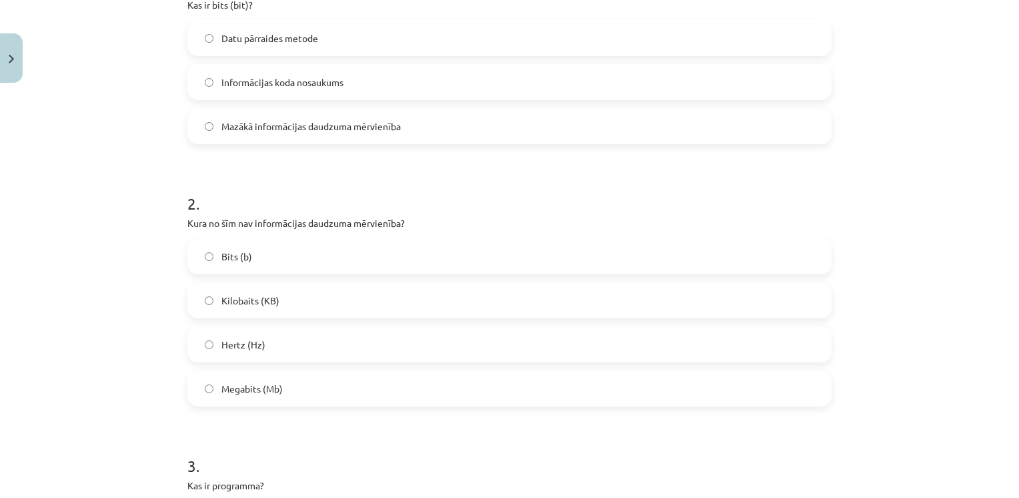
scroll to position [315, 0]
click at [300, 276] on div "Bits (b) Kilobaits (KB) Hertz (Hz) Megabits (Mb)" at bounding box center [509, 320] width 645 height 168
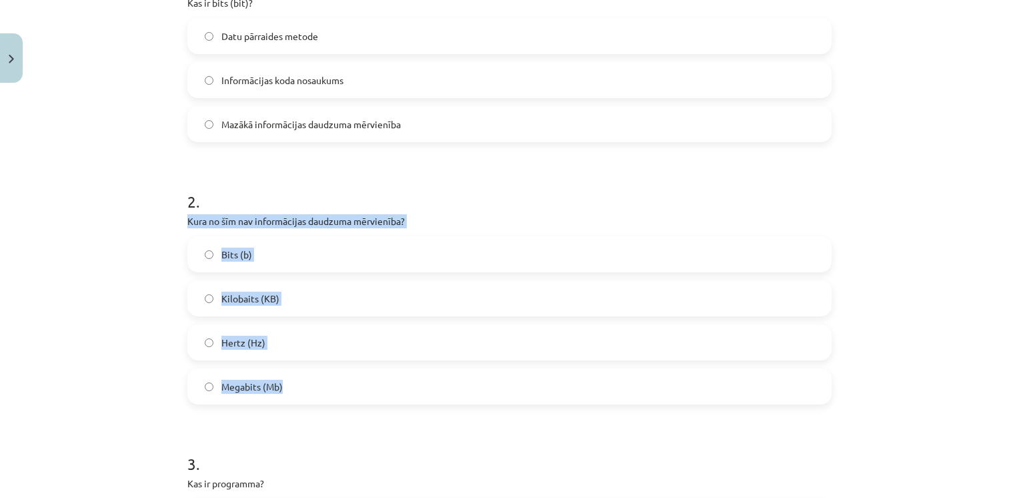
drag, startPoint x: 181, startPoint y: 220, endPoint x: 291, endPoint y: 391, distance: 202.8
drag, startPoint x: 291, startPoint y: 391, endPoint x: 270, endPoint y: 224, distance: 168.8
copy div "Kura no šīm nav informācijas daudzuma mērvienība? Bits (b) Kilobaits (KB) Hertz…"
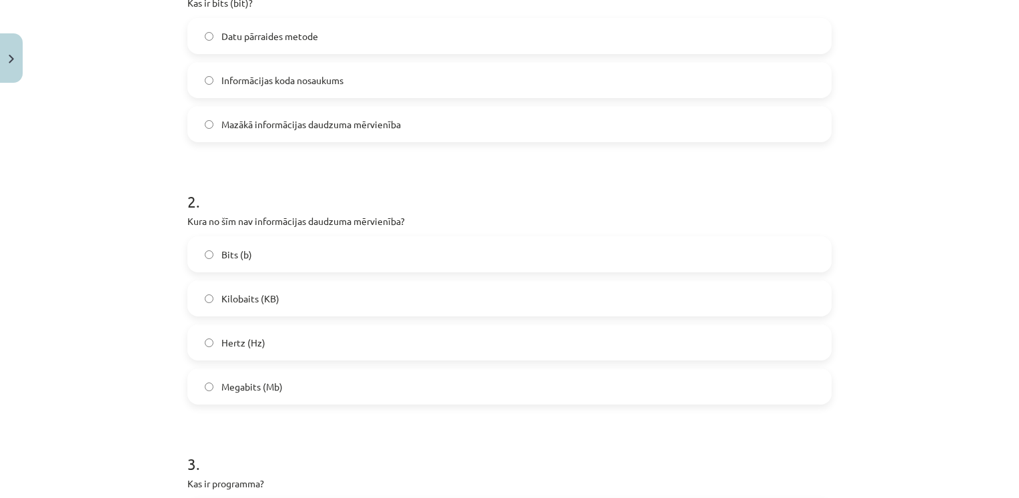
click at [314, 204] on h1 "2 ." at bounding box center [509, 189] width 645 height 41
click at [261, 360] on div "Bits (b) Kilobaits (KB) Hertz (Hz) Megabits (Mb)" at bounding box center [509, 320] width 645 height 168
click at [262, 355] on label "Hertz (Hz)" at bounding box center [510, 342] width 642 height 33
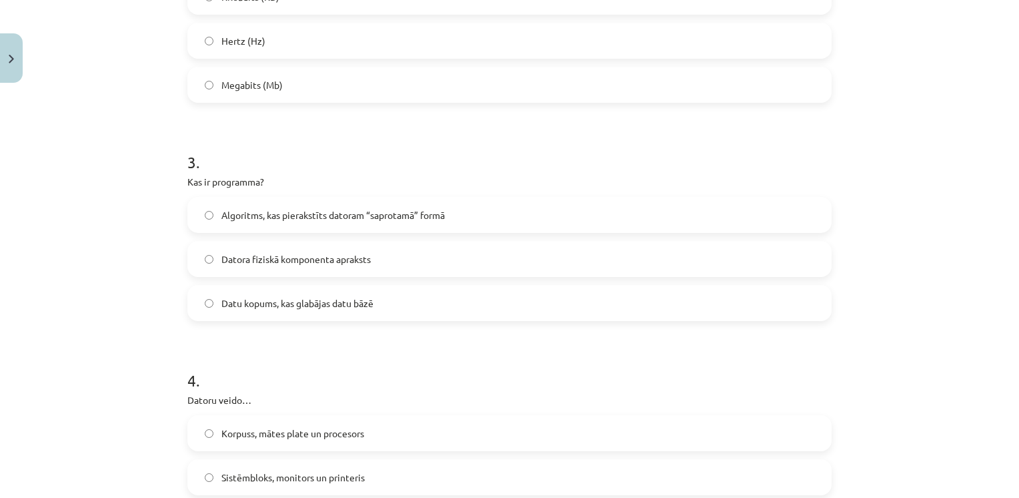
scroll to position [620, 0]
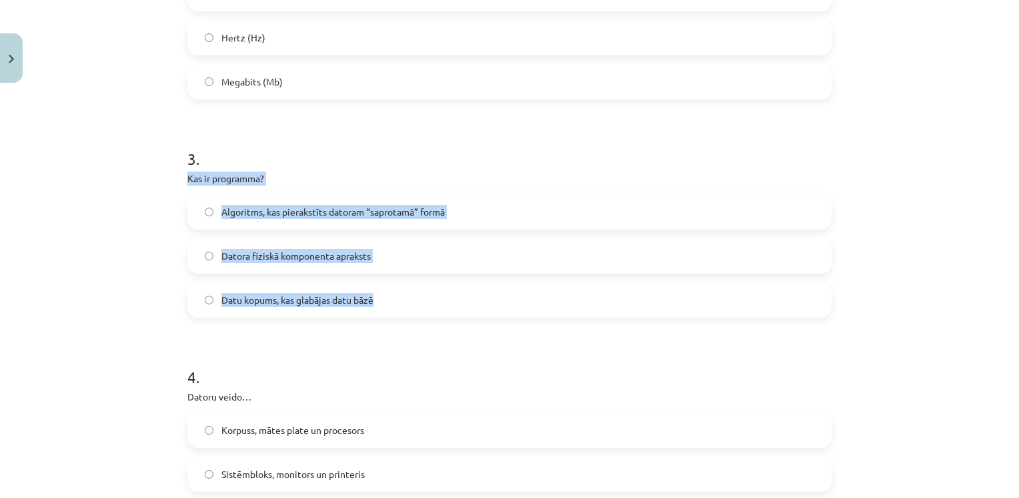
drag, startPoint x: 182, startPoint y: 182, endPoint x: 374, endPoint y: 300, distance: 225.2
click at [374, 300] on div "3 . Kas ir programma? Algoritms, kas pierakstīts datoram “saprotamā” formā Dato…" at bounding box center [509, 221] width 645 height 191
drag, startPoint x: 374, startPoint y: 300, endPoint x: 354, endPoint y: 293, distance: 21.1
copy div "Kas ir programma? Algoritms, kas pierakstīts datoram “saprotamā” formā Datora f…"
click at [347, 199] on label "Algoritms, kas pierakstīts datoram “saprotamā” formā" at bounding box center [510, 211] width 642 height 33
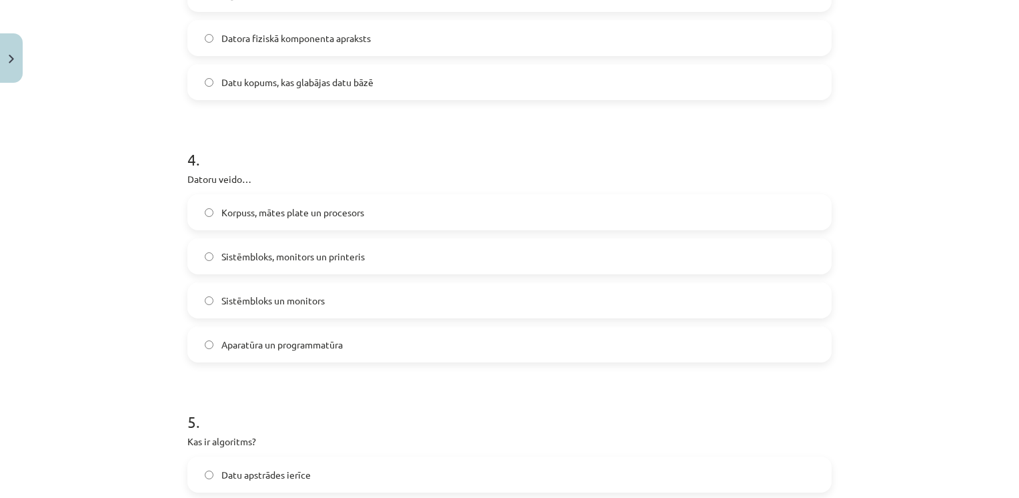
scroll to position [838, 0]
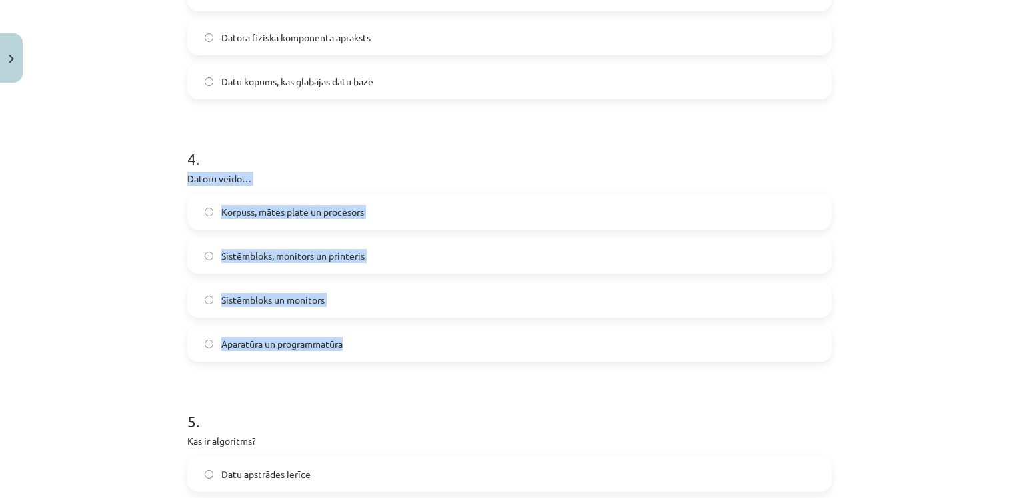
drag, startPoint x: 179, startPoint y: 177, endPoint x: 350, endPoint y: 348, distance: 241.1
click at [350, 348] on div "6 XP Saņemsi Viegls 1524 pilda Apraksts Uzdevums Palīdzība 1 . Kas ir bits (bit…" at bounding box center [509, 85] width 661 height 1669
drag, startPoint x: 350, startPoint y: 348, endPoint x: 319, endPoint y: 337, distance: 32.5
copy div "Datoru veido… Korpuss, mātes plate un procesors Sistēmbloks, monitors un printe…"
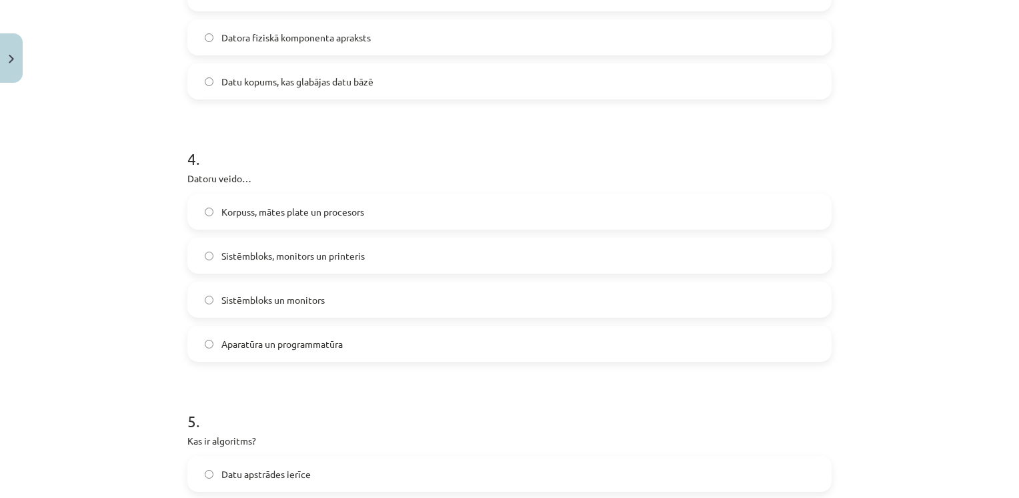
click at [371, 148] on h1 "4 ." at bounding box center [509, 146] width 645 height 41
click at [246, 344] on span "Aparatūra un programmatūra" at bounding box center [282, 344] width 121 height 14
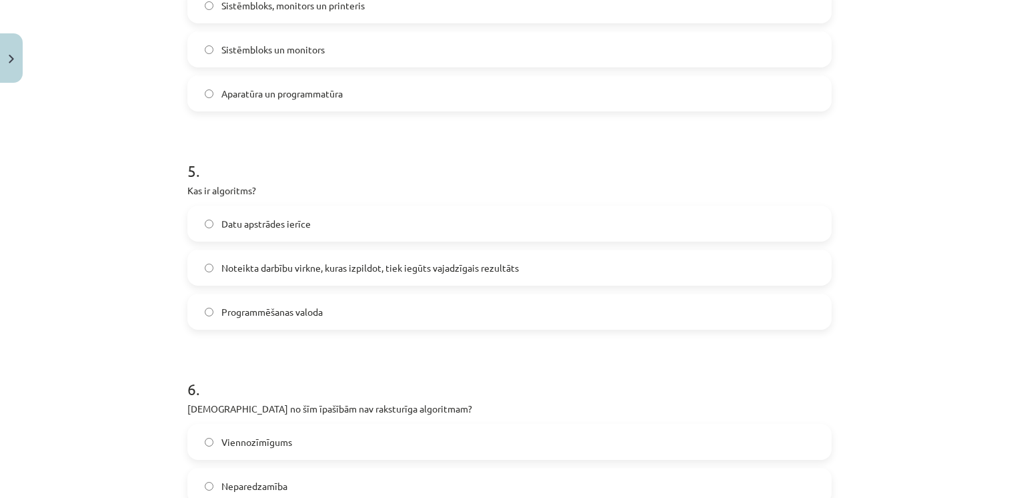
scroll to position [1100, 0]
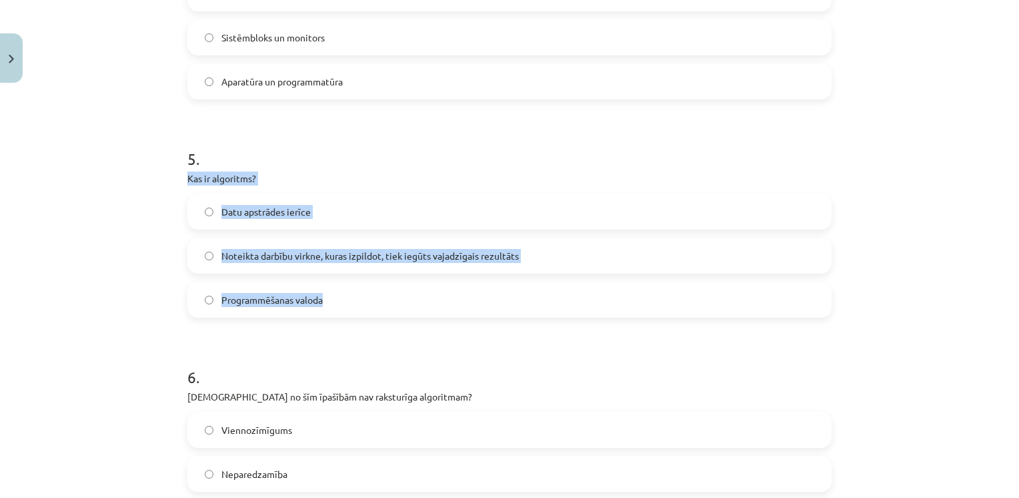
drag, startPoint x: 177, startPoint y: 177, endPoint x: 338, endPoint y: 308, distance: 207.3
drag, startPoint x: 338, startPoint y: 308, endPoint x: 242, endPoint y: 183, distance: 157.9
copy div "Kas ir algoritms? Datu apstrādes ierīce Noteikta darbību virkne, kuras izpildot…"
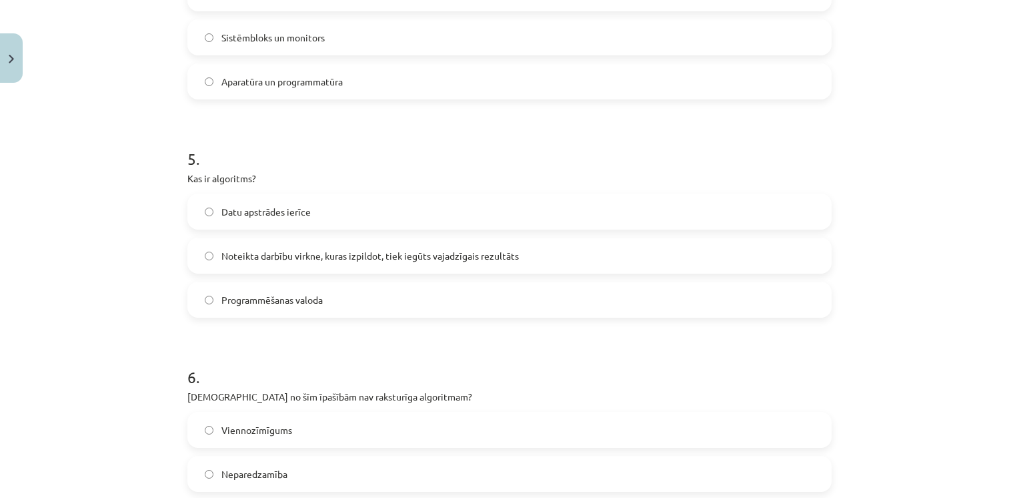
click at [306, 161] on h1 "5 ." at bounding box center [509, 146] width 645 height 41
click at [294, 254] on span "Noteikta darbību virkne, kuras izpildot, tiek iegūts vajadzīgais rezultāts" at bounding box center [371, 256] width 298 height 14
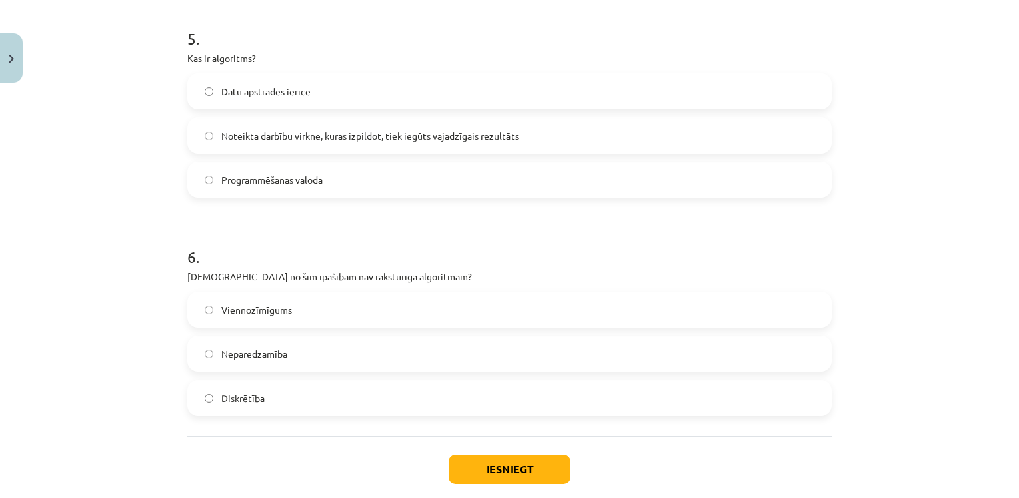
scroll to position [1286, 0]
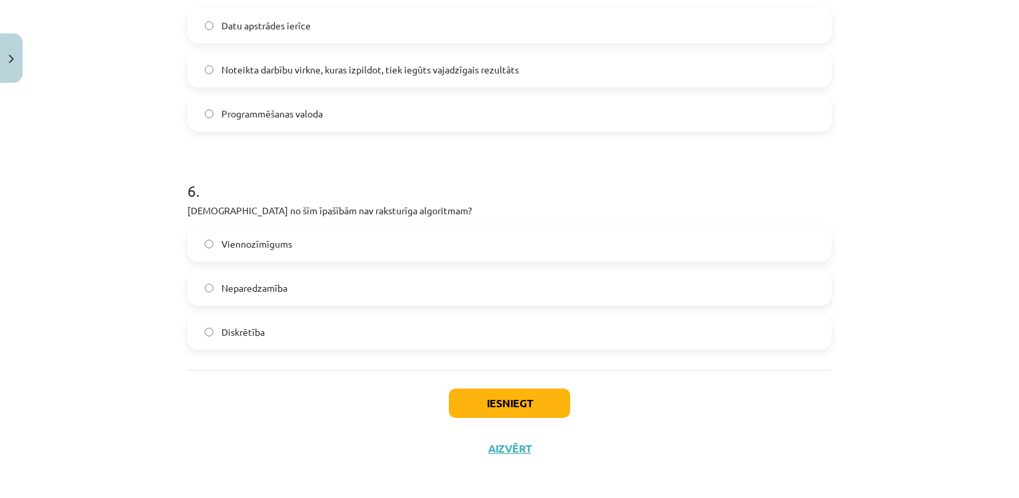
click at [278, 291] on span "Neparedzamība" at bounding box center [255, 288] width 66 height 14
click at [467, 402] on button "Iesniegt" at bounding box center [509, 402] width 121 height 29
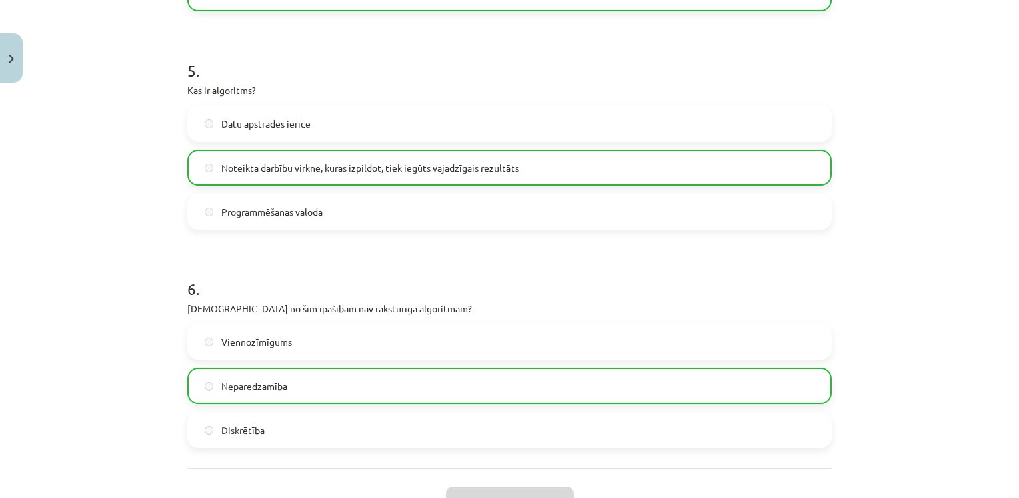
scroll to position [1334, 0]
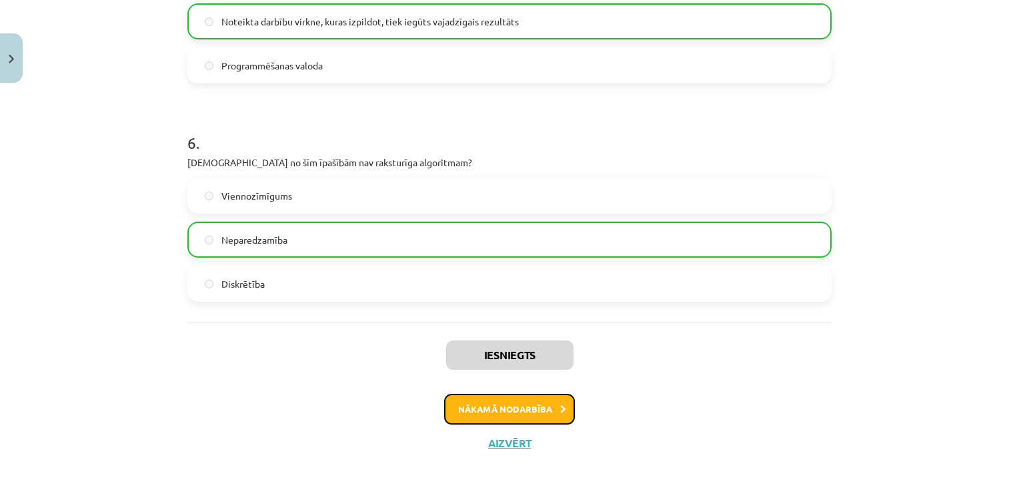
click at [496, 410] on button "Nākamā nodarbība" at bounding box center [509, 409] width 131 height 31
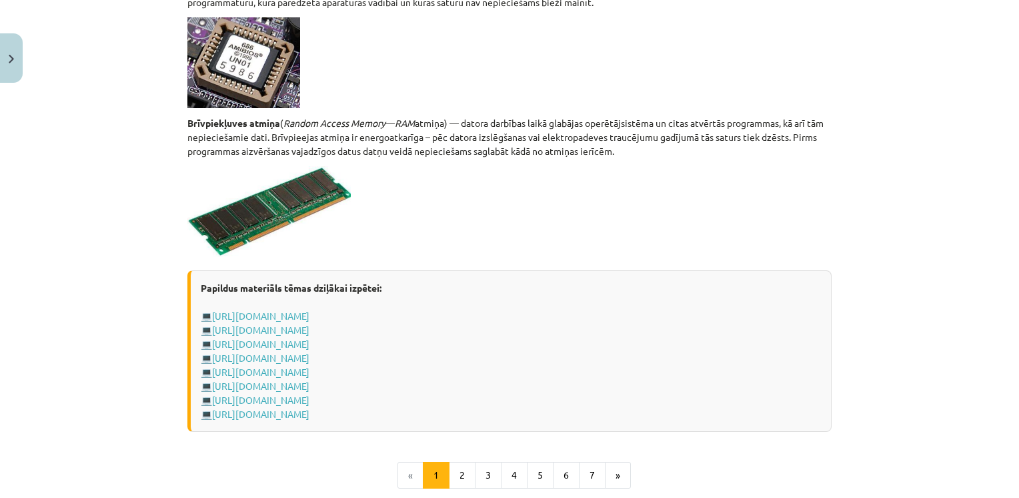
scroll to position [2359, 0]
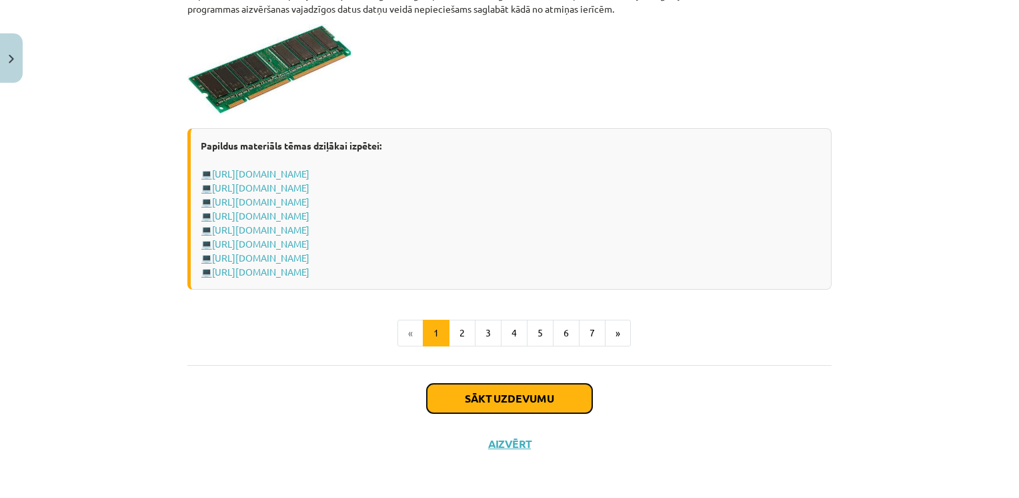
click at [495, 394] on button "Sākt uzdevumu" at bounding box center [509, 398] width 165 height 29
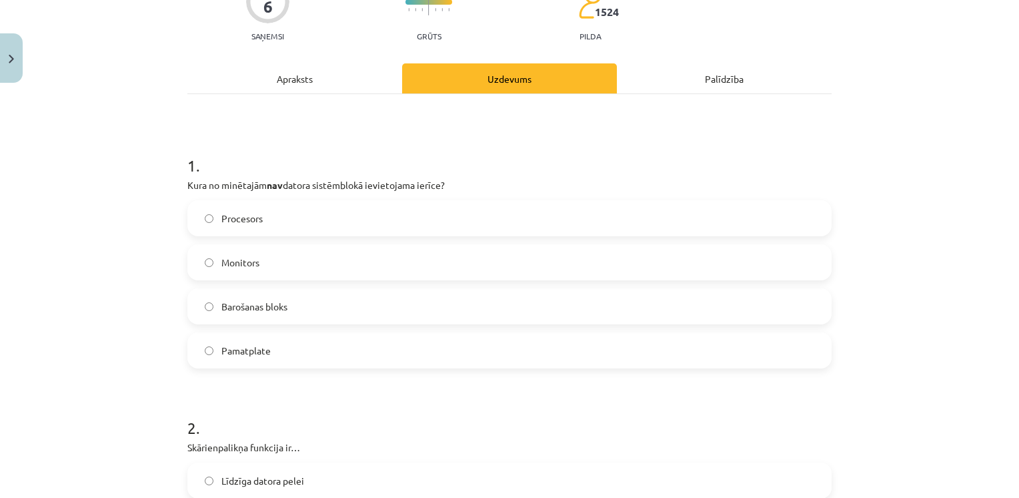
scroll to position [139, 0]
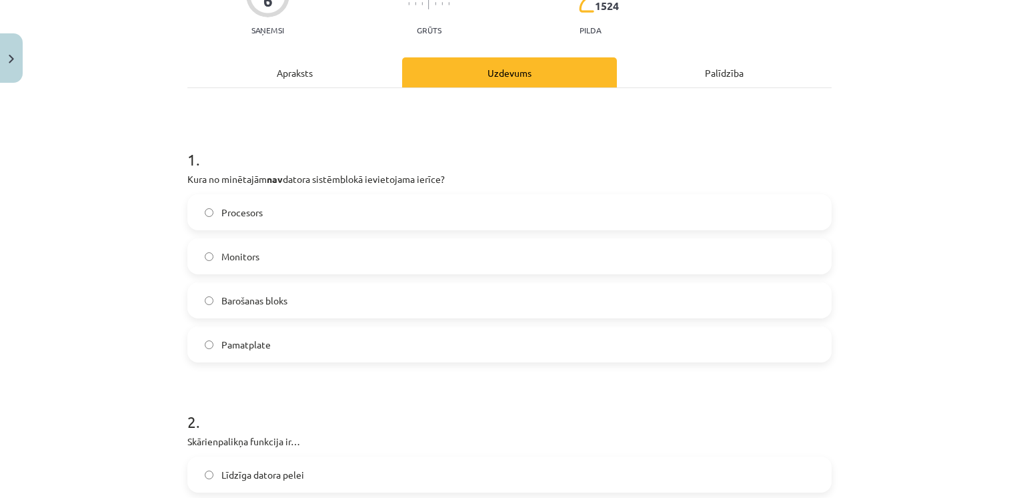
click at [297, 258] on label "Monitors" at bounding box center [510, 256] width 642 height 33
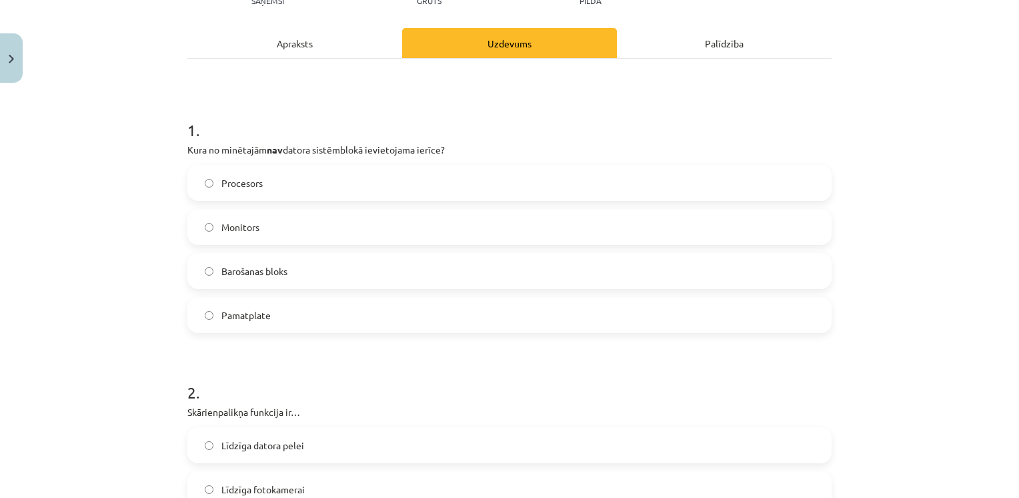
scroll to position [169, 0]
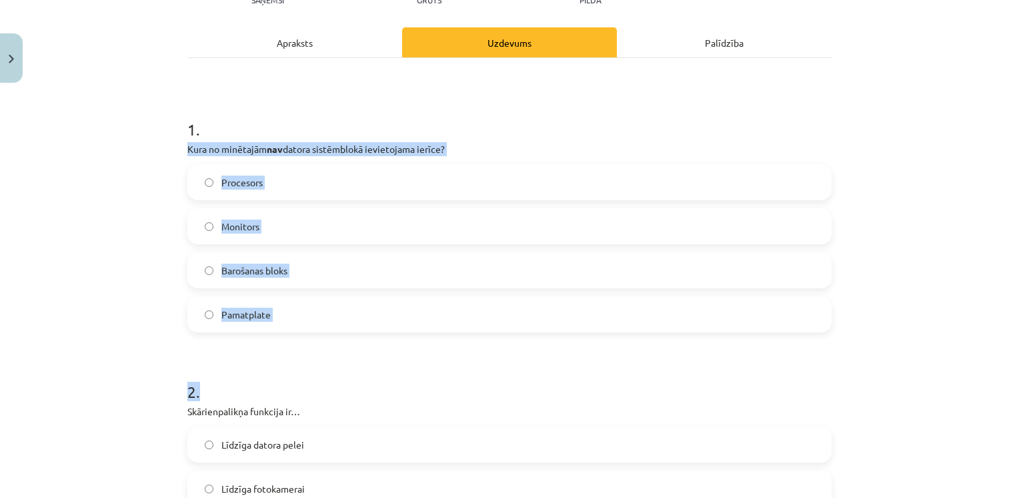
drag, startPoint x: 177, startPoint y: 145, endPoint x: 301, endPoint y: 334, distance: 225.4
drag, startPoint x: 301, startPoint y: 334, endPoint x: 265, endPoint y: 338, distance: 36.3
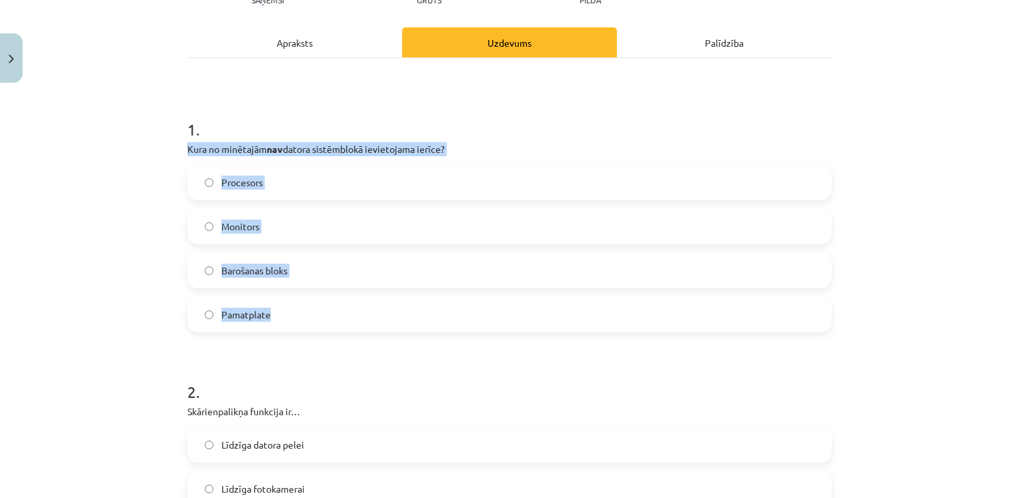
drag, startPoint x: 178, startPoint y: 148, endPoint x: 290, endPoint y: 309, distance: 195.6
drag, startPoint x: 290, startPoint y: 309, endPoint x: 242, endPoint y: 141, distance: 174.2
copy div "Kura no minētajām nav datora sistēmblokā ievietojama ierīce? Procesors Monitors…"
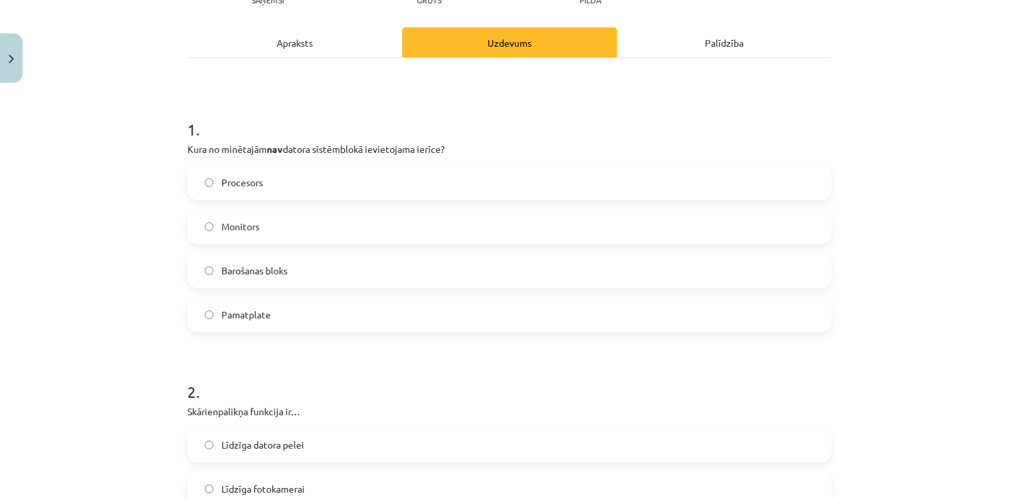
click at [284, 126] on h1 "1 ." at bounding box center [509, 117] width 645 height 41
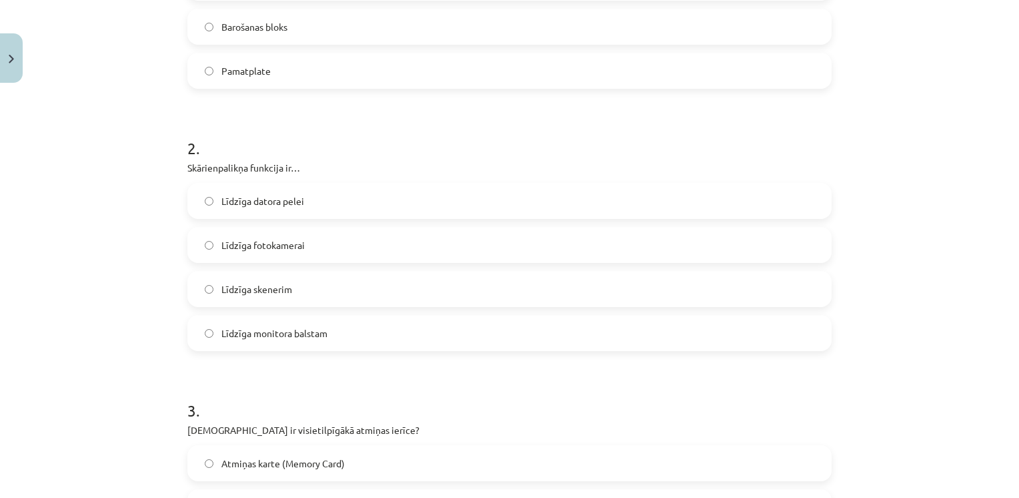
scroll to position [412, 0]
click at [290, 343] on label "Līdzīga monitora balstam" at bounding box center [510, 333] width 642 height 33
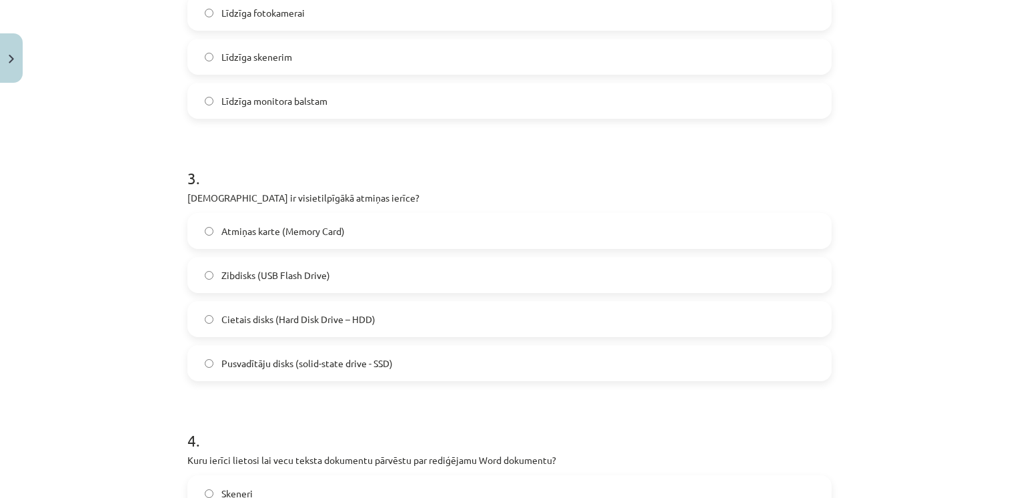
scroll to position [654, 0]
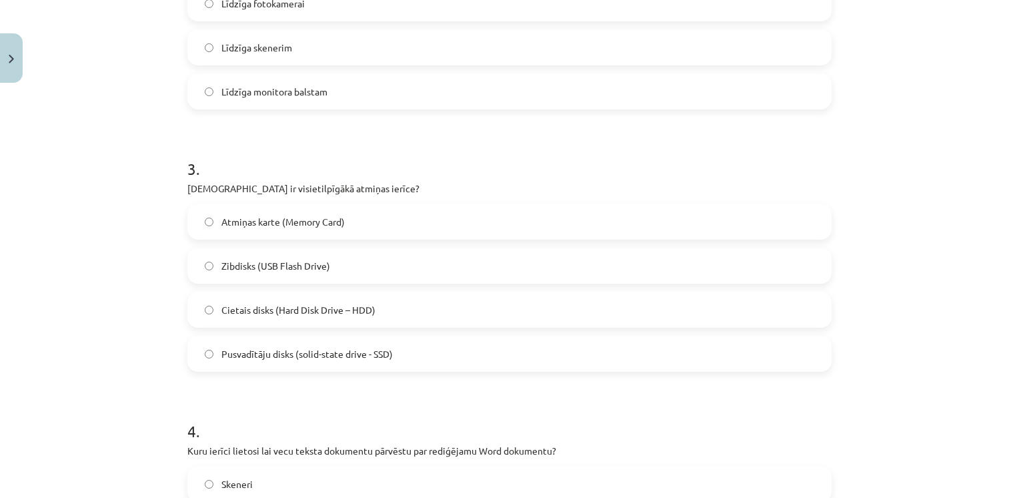
drag, startPoint x: 179, startPoint y: 190, endPoint x: 400, endPoint y: 344, distance: 269.9
click at [400, 344] on div "6 XP Saņemsi Grūts 1524 pilda Apraksts Uzdevums Palīdzība 1 . Kura no minētajām…" at bounding box center [509, 357] width 661 height 1845
copy div "Kura ir visietilpīgākā atmiņas ierīce? Atmiņas karte (Memory Card) Zibdisks (US…"
click at [320, 171] on h1 "3 ." at bounding box center [509, 156] width 645 height 41
click at [296, 308] on span "Cietais disks (Hard Disk Drive – HDD)" at bounding box center [299, 310] width 154 height 14
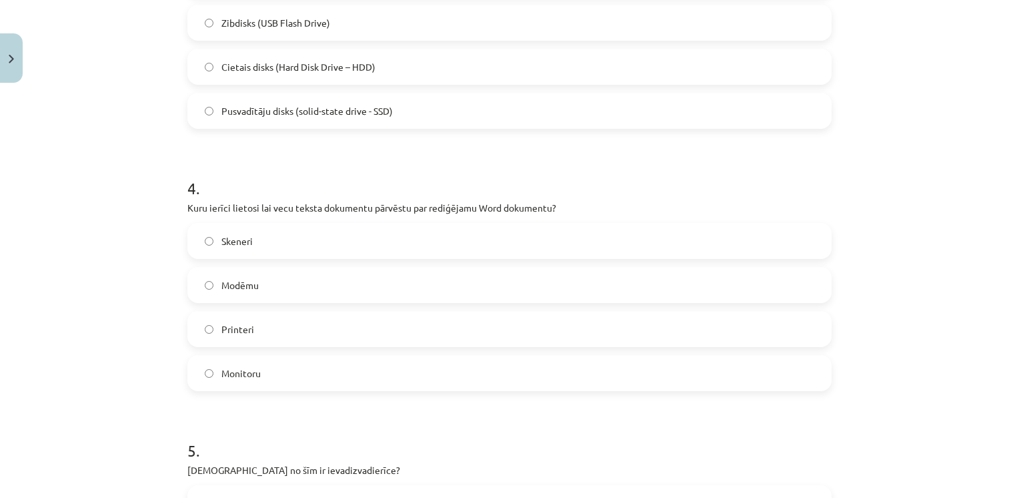
scroll to position [897, 0]
drag, startPoint x: 180, startPoint y: 206, endPoint x: 276, endPoint y: 364, distance: 184.7
click at [276, 364] on div "6 XP Saņemsi Grūts 1524 pilda Apraksts Uzdevums Palīdzība 1 . Kura no minētajām…" at bounding box center [509, 113] width 661 height 1845
drag, startPoint x: 276, startPoint y: 364, endPoint x: 280, endPoint y: 199, distance: 165.5
copy div "Kuru ierīci lietosi lai vecu teksta dokumentu pārvēstu par rediģējamu Word doku…"
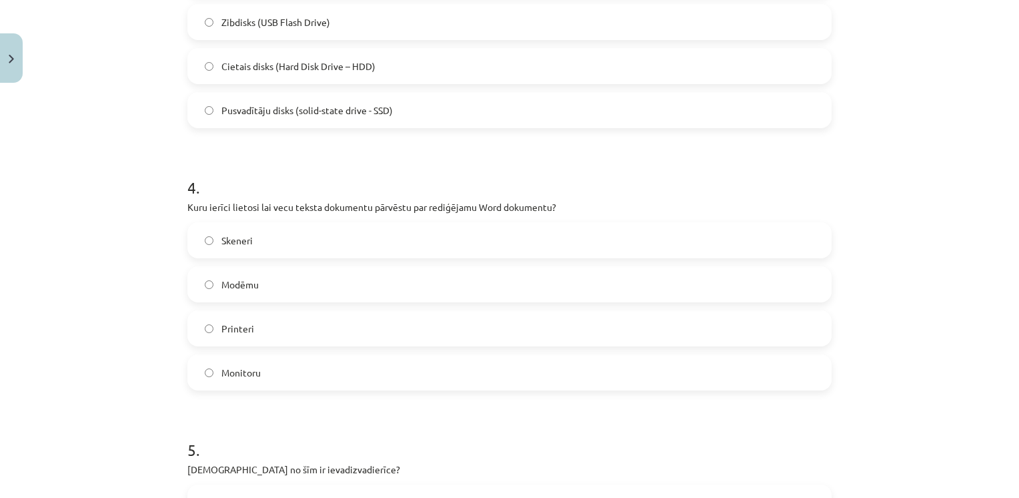
click at [315, 176] on h1 "4 ." at bounding box center [509, 175] width 645 height 41
click at [247, 244] on span "Skeneri" at bounding box center [237, 241] width 31 height 14
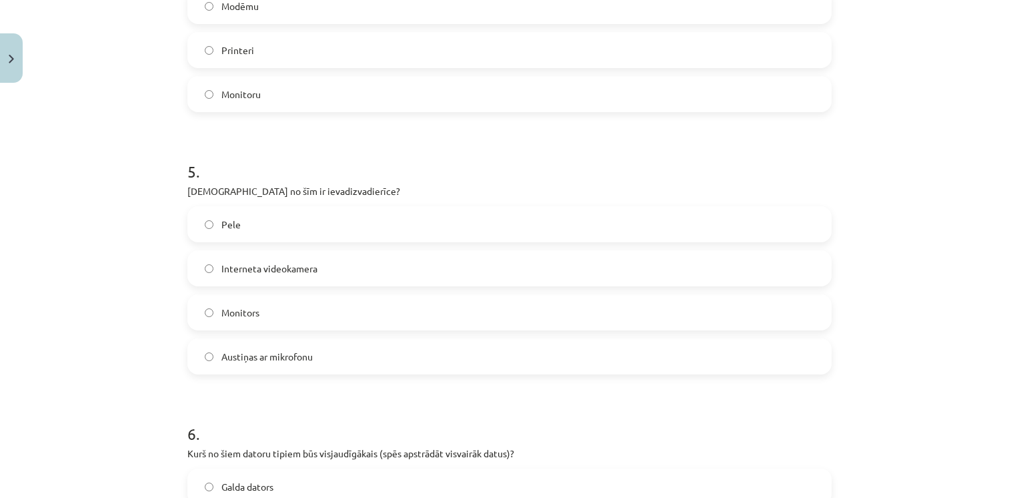
scroll to position [1187, 0]
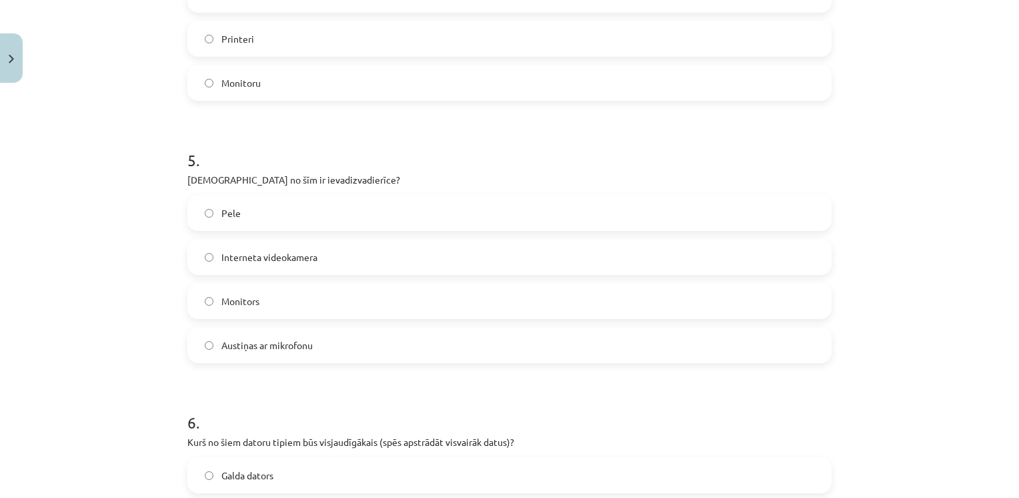
drag, startPoint x: 179, startPoint y: 180, endPoint x: 332, endPoint y: 348, distance: 227.6
drag, startPoint x: 332, startPoint y: 348, endPoint x: 268, endPoint y: 182, distance: 178.3
copy div "Kura no šīm ir ievadizvadierīce? Pele Interneta videokamera Monitors Austiņas a…"
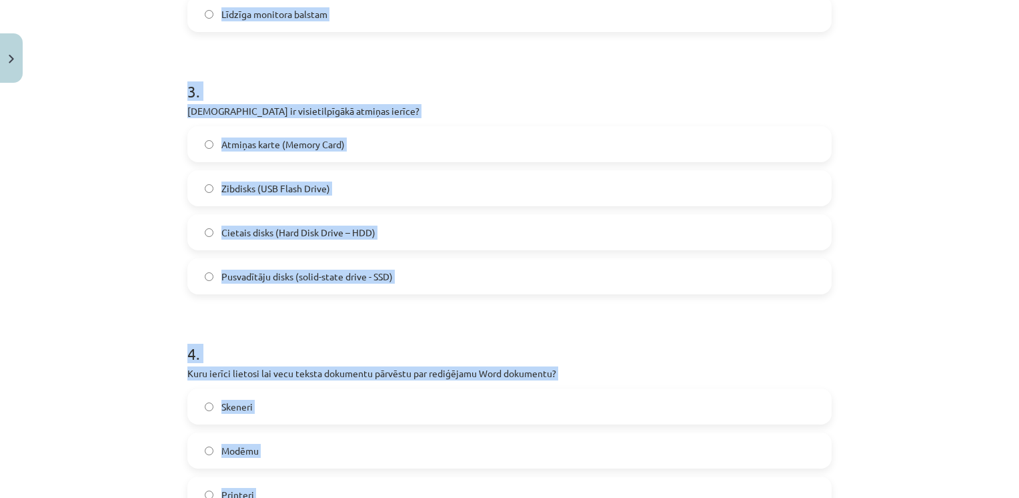
drag, startPoint x: 312, startPoint y: 152, endPoint x: 265, endPoint y: -49, distance: 207.0
click at [265, 0] on html "0 Dāvanas 2075 mP 551 xp Kristīne Grīnvalde Sākums Aktuāli Kā mācīties eSKOLĀ K…" at bounding box center [509, 116] width 1019 height 498
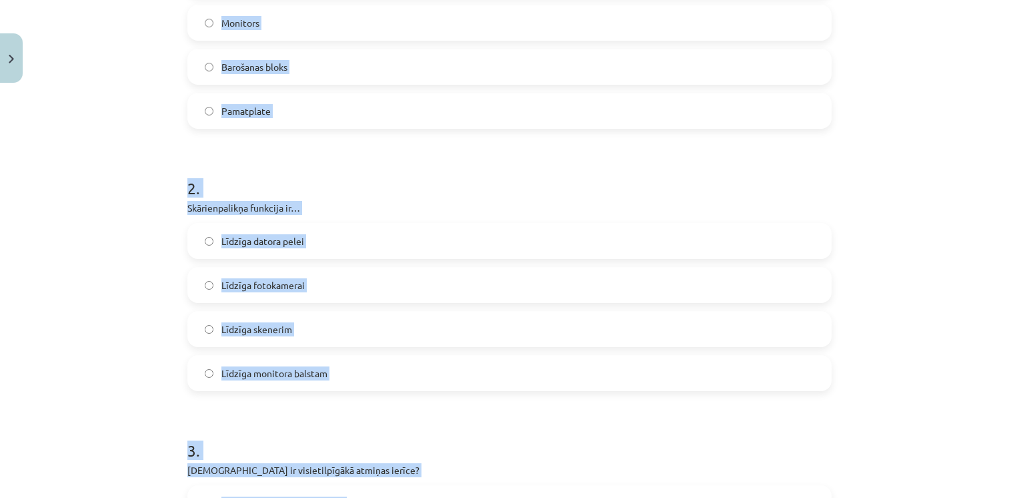
click at [111, 220] on div "Mācību tēma: Datorikas - 10. klases 1. ieskaites mācību materiāls #3 2. tēma – …" at bounding box center [509, 249] width 1019 height 498
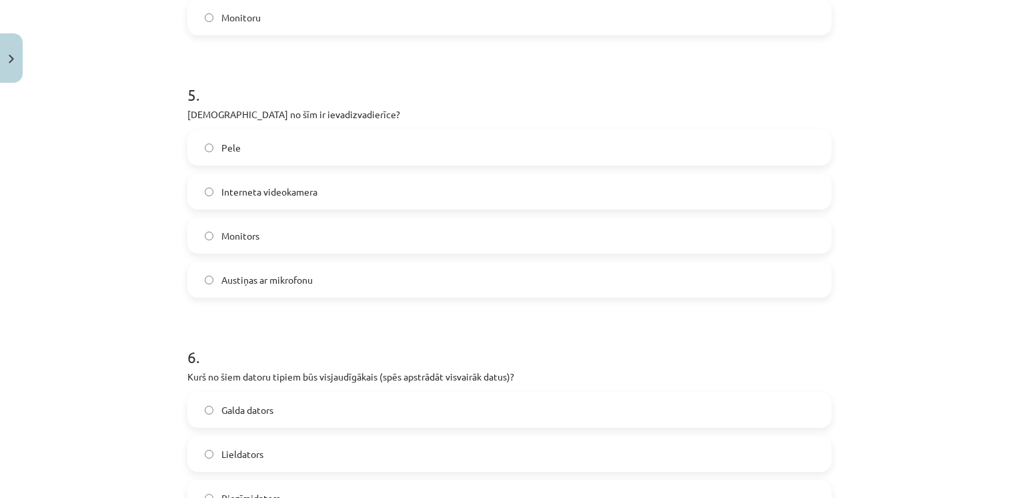
scroll to position [1253, 0]
click at [258, 274] on span "Austiņas ar mikrofonu" at bounding box center [267, 279] width 91 height 14
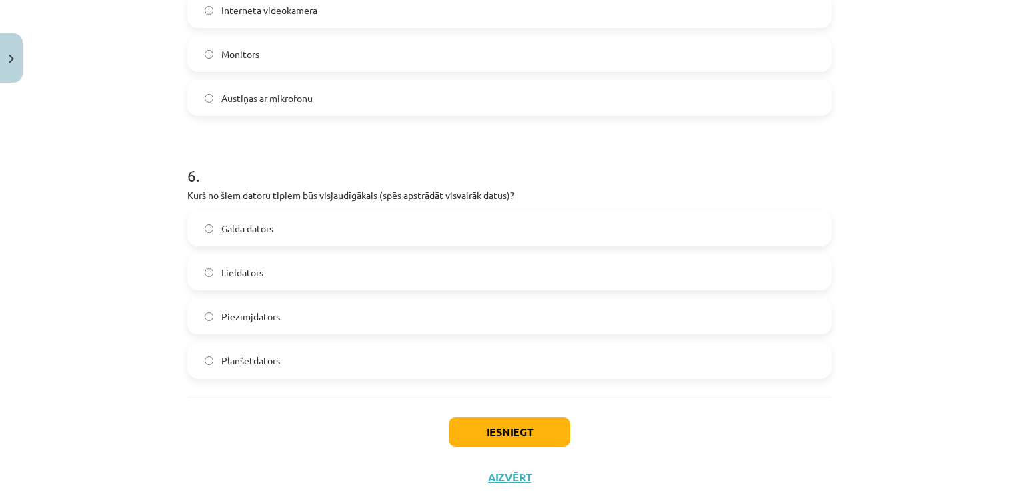
scroll to position [1461, 0]
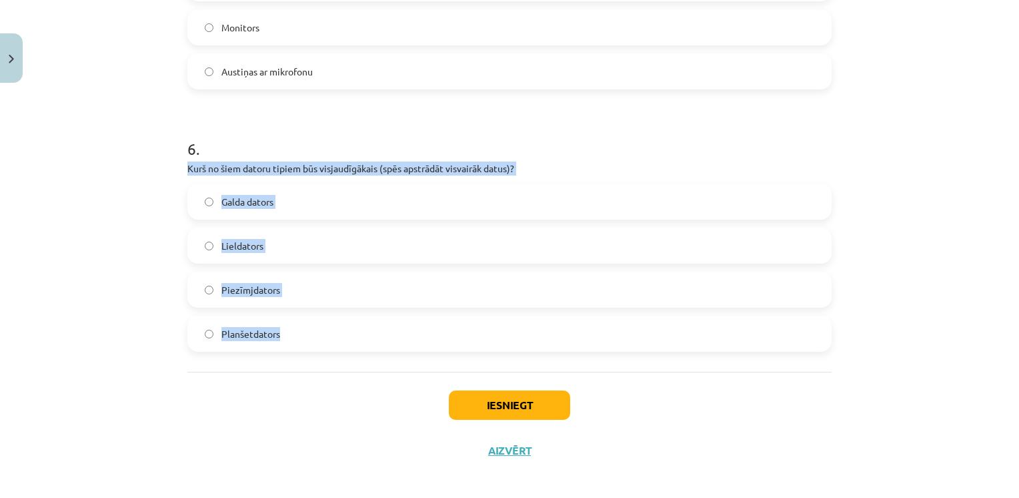
drag, startPoint x: 181, startPoint y: 167, endPoint x: 276, endPoint y: 329, distance: 187.4
click at [276, 329] on div "6 . Kurš no šiem datoru tipiem būs visjaudīgākais (spēs apstrādāt visvairāk dat…" at bounding box center [509, 234] width 645 height 236
drag, startPoint x: 276, startPoint y: 329, endPoint x: 269, endPoint y: 175, distance: 154.3
click at [269, 175] on div "6 . Kurš no šiem datoru tipiem būs visjaudīgākais (spēs apstrādāt visvairāk dat…" at bounding box center [509, 234] width 645 height 236
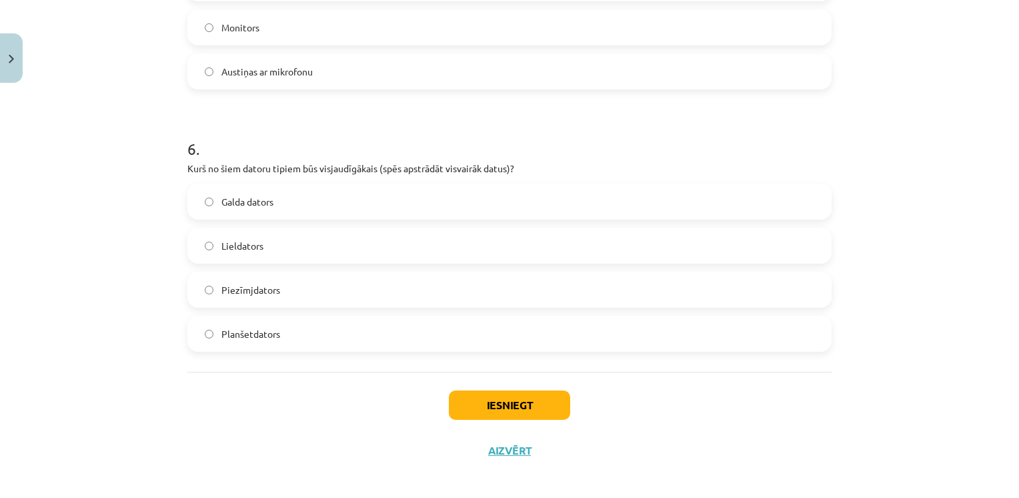
click at [303, 137] on h1 "6 ." at bounding box center [509, 136] width 645 height 41
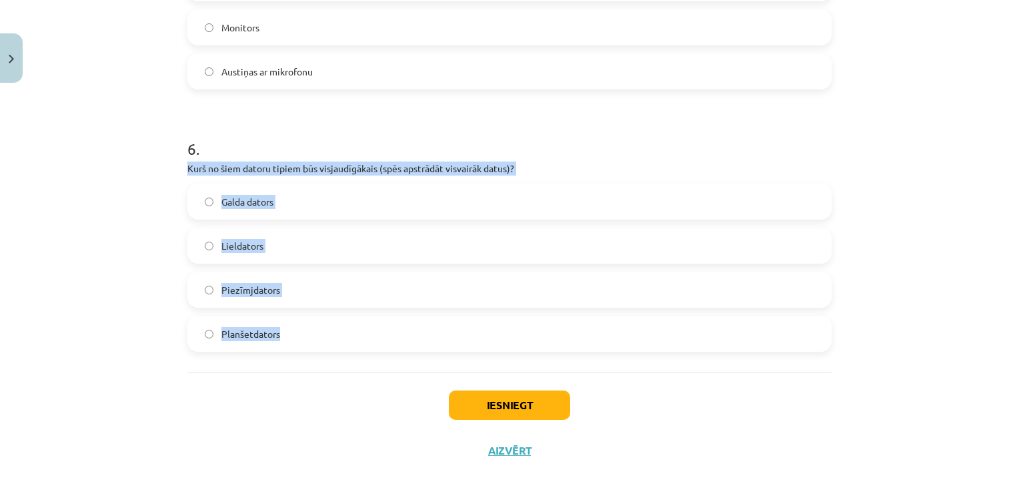
drag, startPoint x: 177, startPoint y: 166, endPoint x: 304, endPoint y: 320, distance: 199.5
drag, startPoint x: 304, startPoint y: 320, endPoint x: 286, endPoint y: 165, distance: 155.2
copy div "Kurš no šiem datoru tipiem būs visjaudīgākais (spēs apstrādāt visvairāk datus)?…"
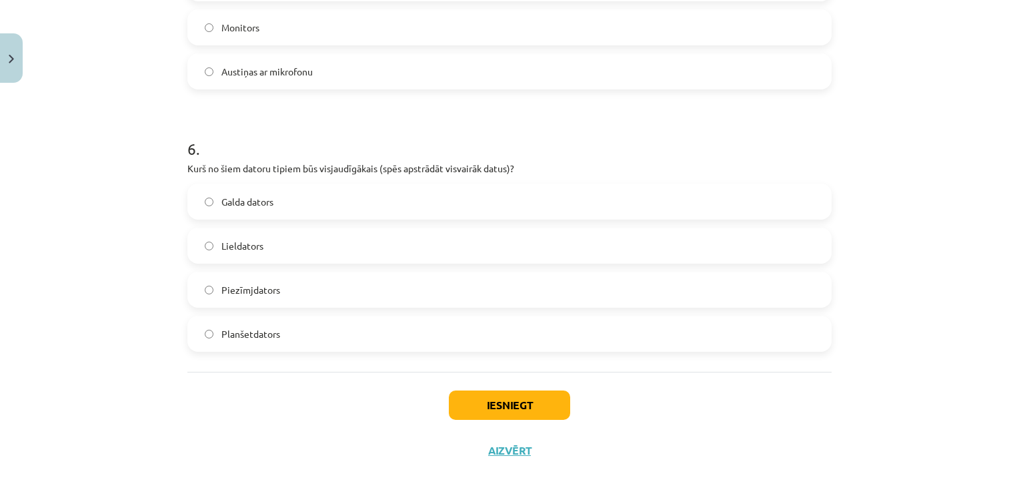
click at [320, 127] on h1 "6 ." at bounding box center [509, 136] width 645 height 41
click at [245, 252] on label "Lieldators" at bounding box center [510, 245] width 642 height 33
click at [535, 406] on button "Iesniegt" at bounding box center [509, 404] width 121 height 29
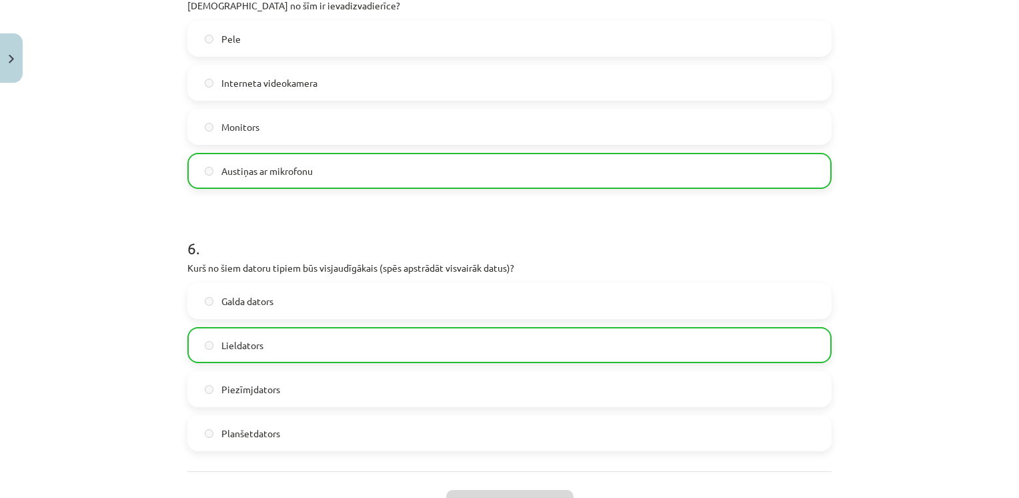
scroll to position [1511, 0]
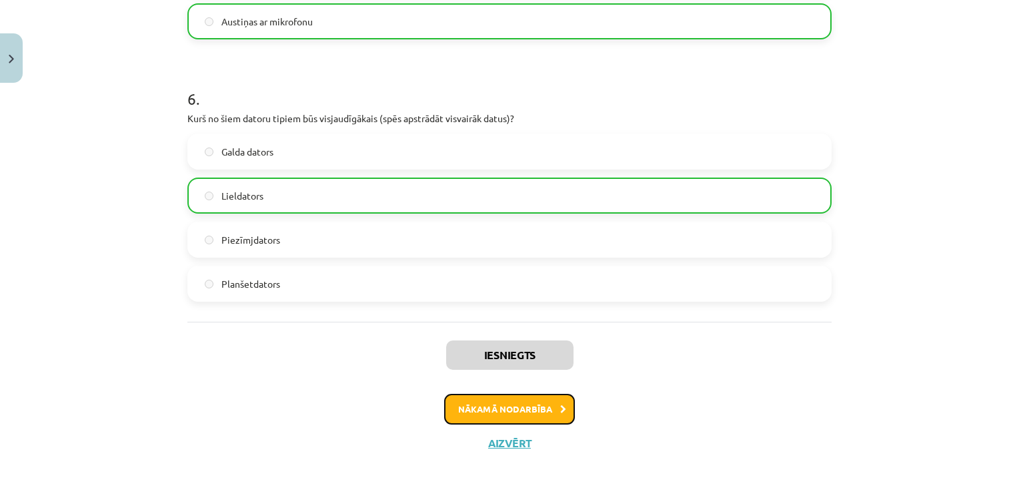
click at [501, 406] on button "Nākamā nodarbība" at bounding box center [509, 409] width 131 height 31
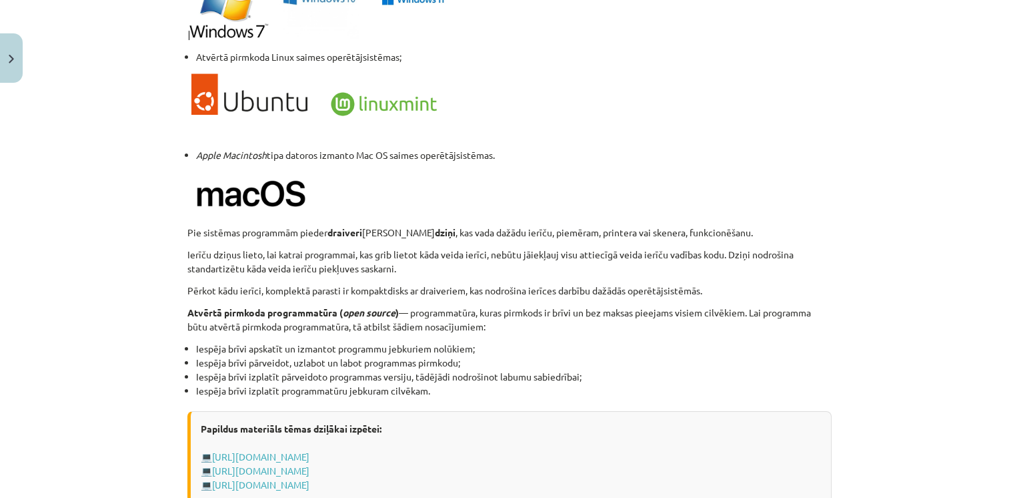
scroll to position [1390, 0]
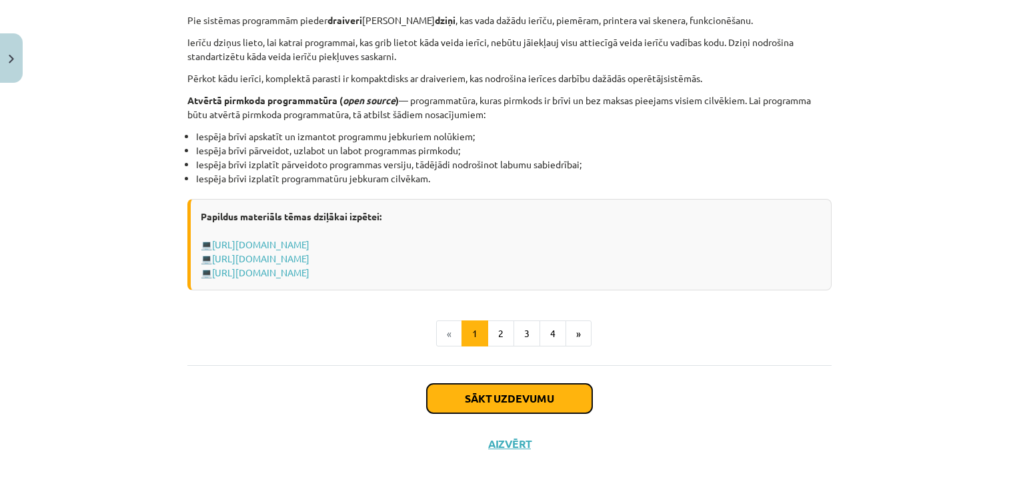
click at [504, 396] on button "Sākt uzdevumu" at bounding box center [509, 398] width 165 height 29
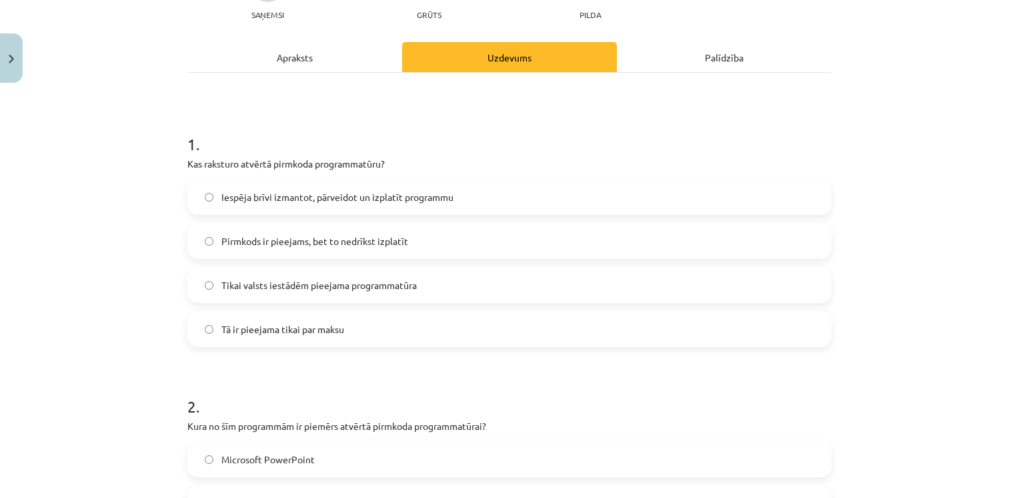
scroll to position [153, 0]
drag, startPoint x: 180, startPoint y: 164, endPoint x: 349, endPoint y: 320, distance: 229.9
drag, startPoint x: 349, startPoint y: 320, endPoint x: 288, endPoint y: 169, distance: 162.6
click at [315, 132] on h1 "1 ." at bounding box center [509, 132] width 645 height 41
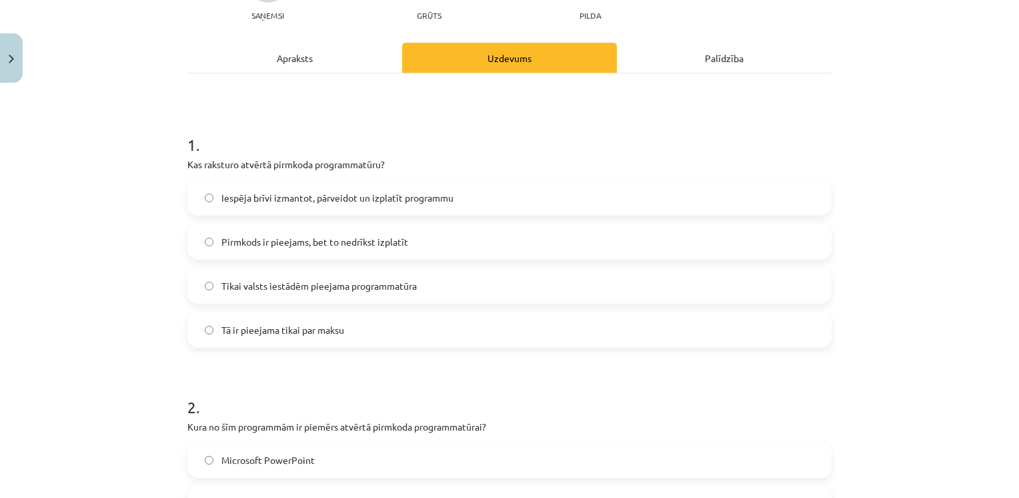
click at [269, 187] on label "Iespēja brīvi izmantot, pārveidot un izplatīt programmu" at bounding box center [510, 197] width 642 height 33
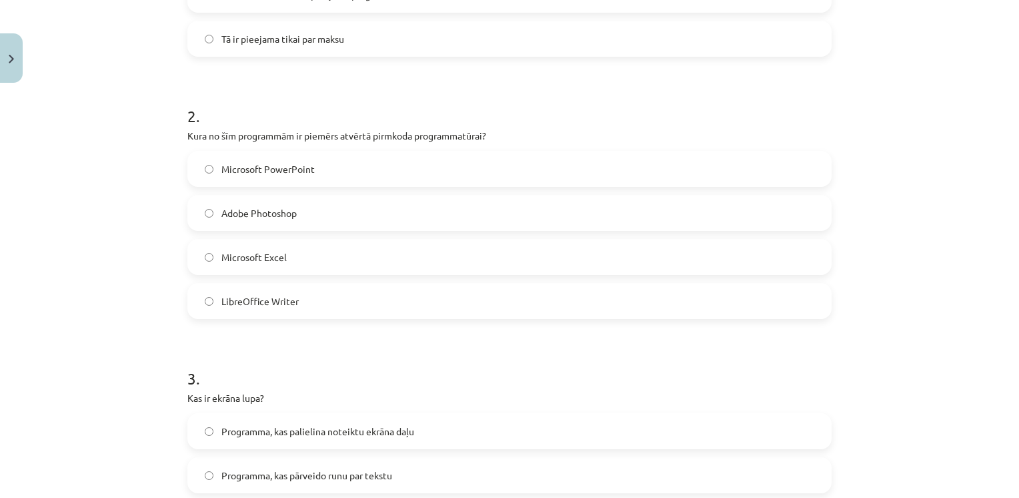
scroll to position [444, 0]
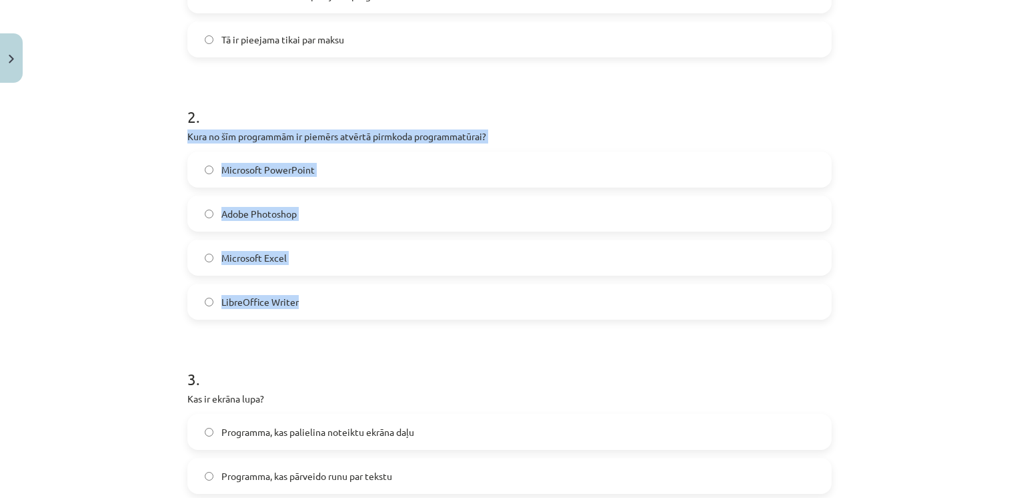
drag, startPoint x: 181, startPoint y: 139, endPoint x: 314, endPoint y: 295, distance: 204.0
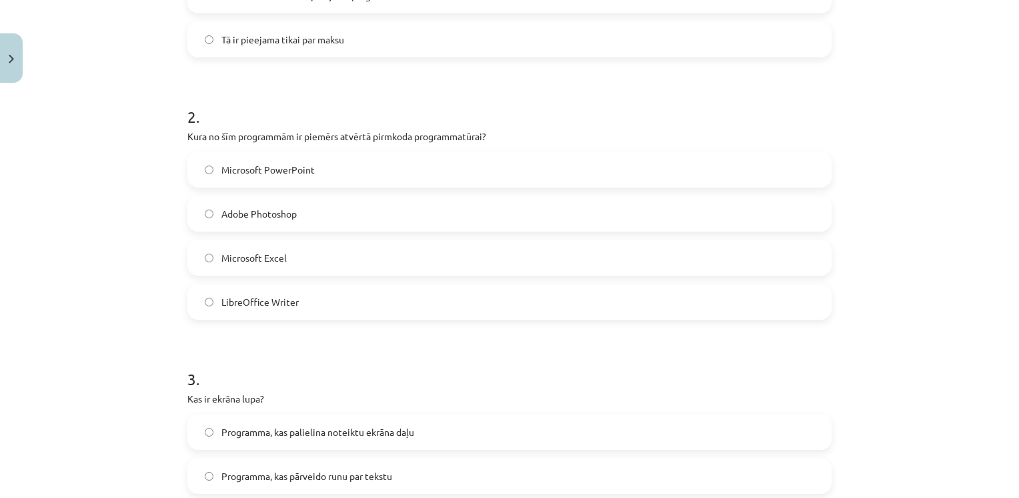
drag, startPoint x: 314, startPoint y: 295, endPoint x: 318, endPoint y: 106, distance: 188.9
click at [318, 106] on h1 "2 ." at bounding box center [509, 104] width 645 height 41
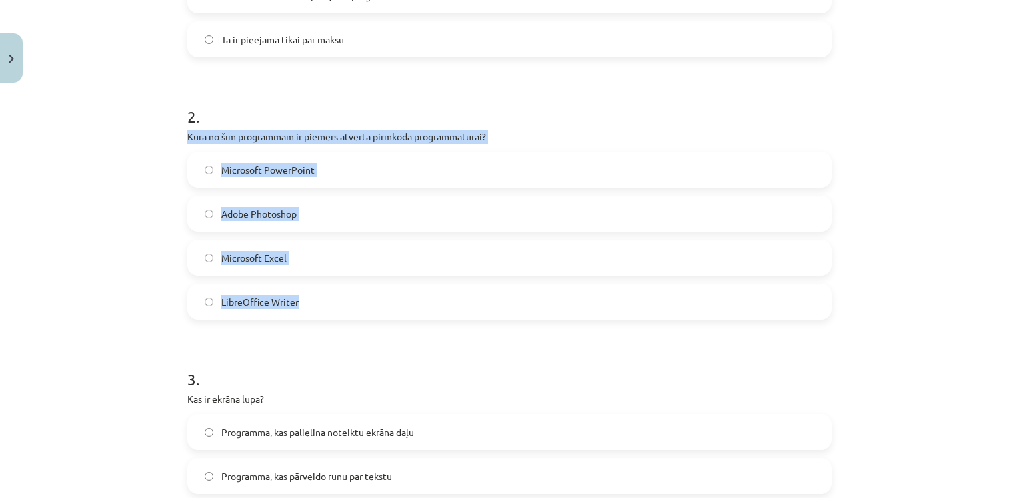
drag, startPoint x: 181, startPoint y: 133, endPoint x: 320, endPoint y: 310, distance: 225.7
drag, startPoint x: 320, startPoint y: 310, endPoint x: 302, endPoint y: 137, distance: 173.7
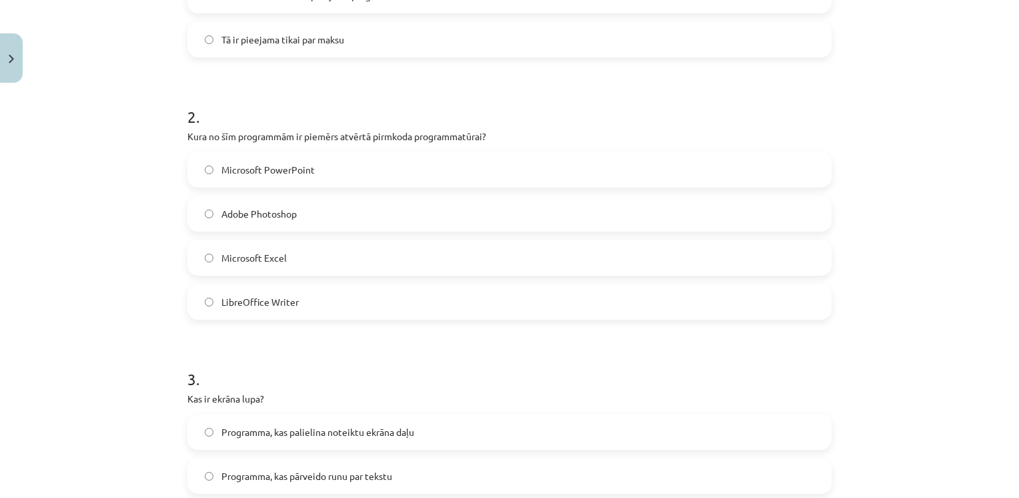
click at [326, 98] on h1 "2 ." at bounding box center [509, 104] width 645 height 41
click at [234, 300] on span "LibreOffice Writer" at bounding box center [260, 302] width 77 height 14
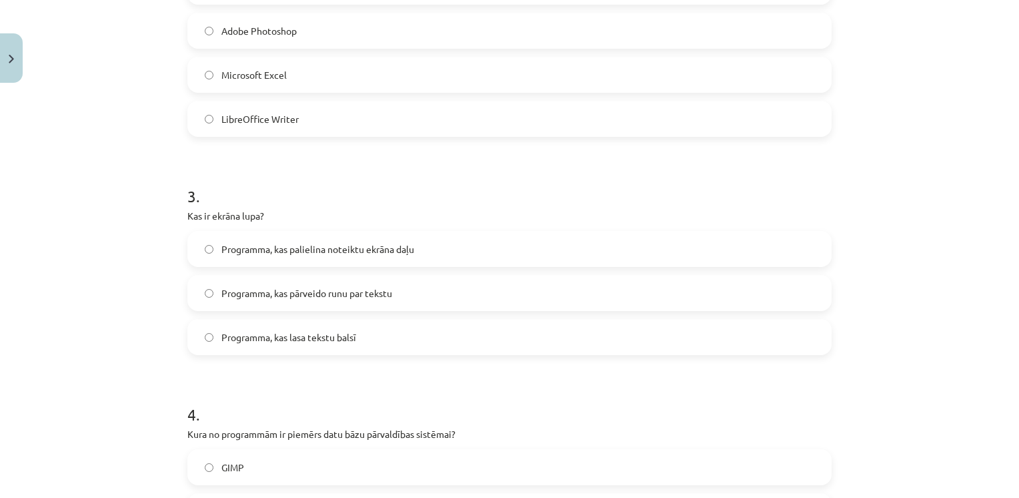
scroll to position [632, 0]
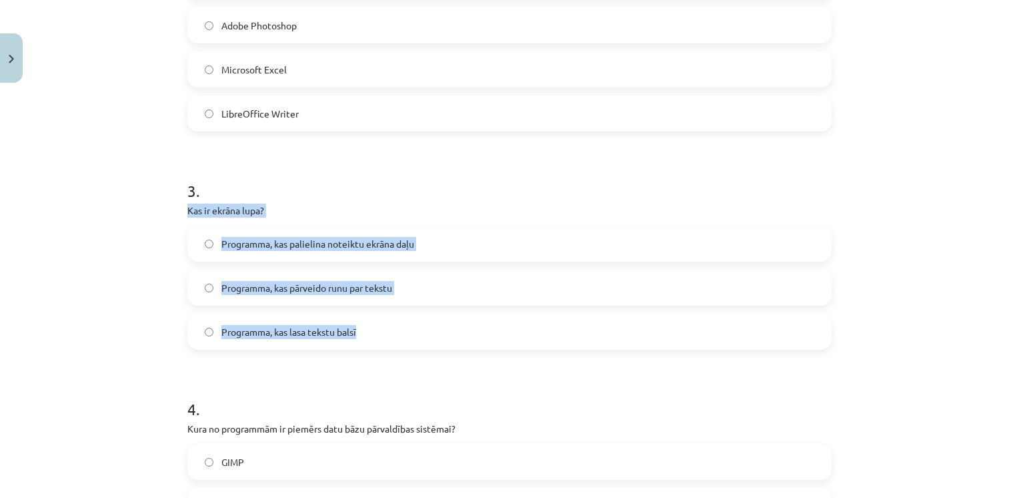
drag, startPoint x: 174, startPoint y: 210, endPoint x: 386, endPoint y: 334, distance: 245.2
click at [386, 334] on div "6 XP Saņemsi Grūts 1523 pilda Apraksts Uzdevums Palīdzība 1 . Kas raksturo atvē…" at bounding box center [509, 335] width 661 height 1757
drag, startPoint x: 386, startPoint y: 334, endPoint x: 309, endPoint y: 236, distance: 124.0
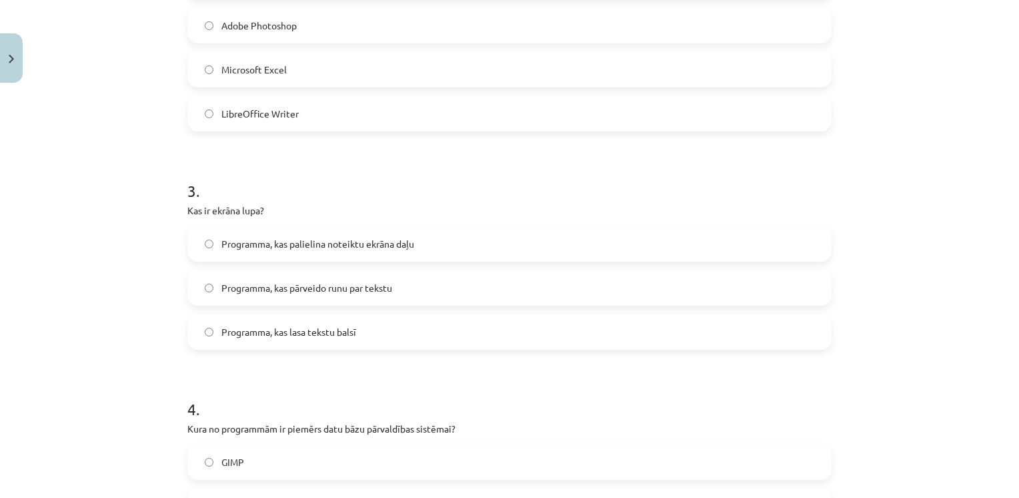
click at [344, 189] on h1 "3 ." at bounding box center [509, 178] width 645 height 41
click at [332, 250] on span "Programma, kas palielina noteiktu ekrāna daļu" at bounding box center [318, 244] width 193 height 14
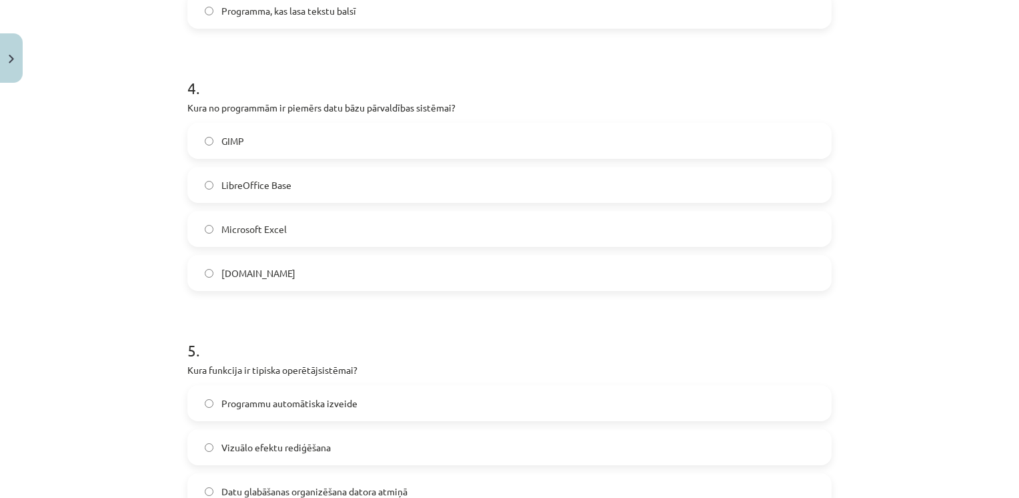
scroll to position [953, 0]
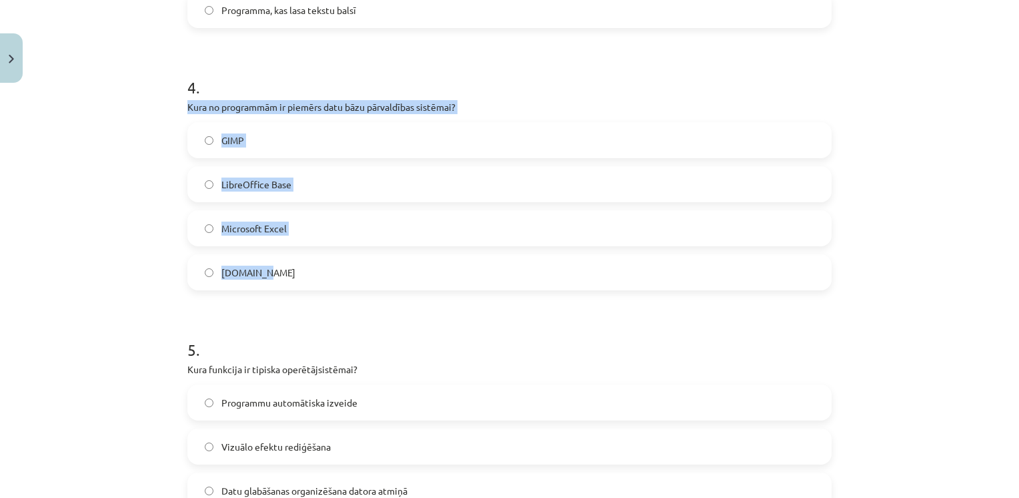
drag, startPoint x: 181, startPoint y: 107, endPoint x: 282, endPoint y: 265, distance: 186.6
click at [282, 265] on div "4 . Kura no programmām ir piemērs datu bāzu pārvaldības sistēmai? GIMP LibreOff…" at bounding box center [509, 173] width 645 height 236
drag, startPoint x: 282, startPoint y: 265, endPoint x: 336, endPoint y: 104, distance: 169.6
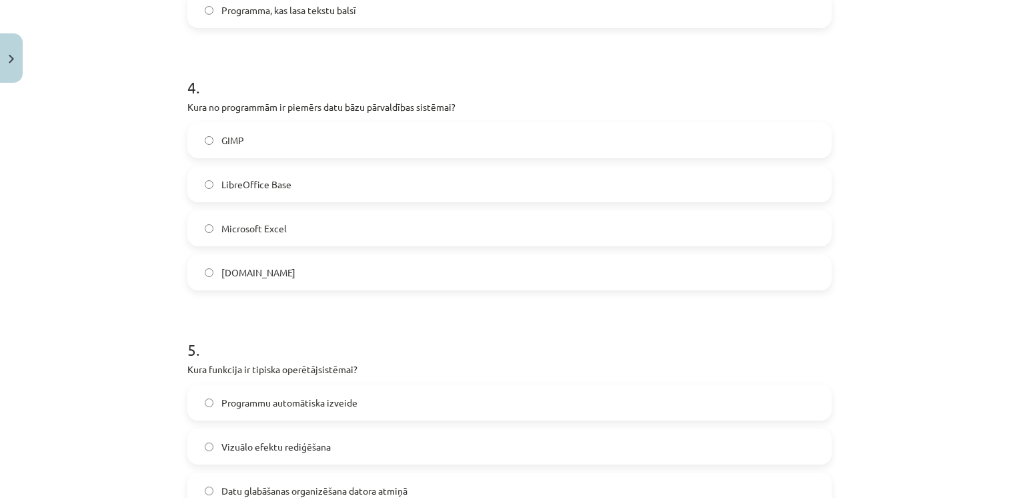
click at [355, 25] on label "Programma, kas lasa tekstu balsī" at bounding box center [510, 9] width 642 height 33
click at [262, 234] on span "Microsoft Excel" at bounding box center [254, 229] width 65 height 14
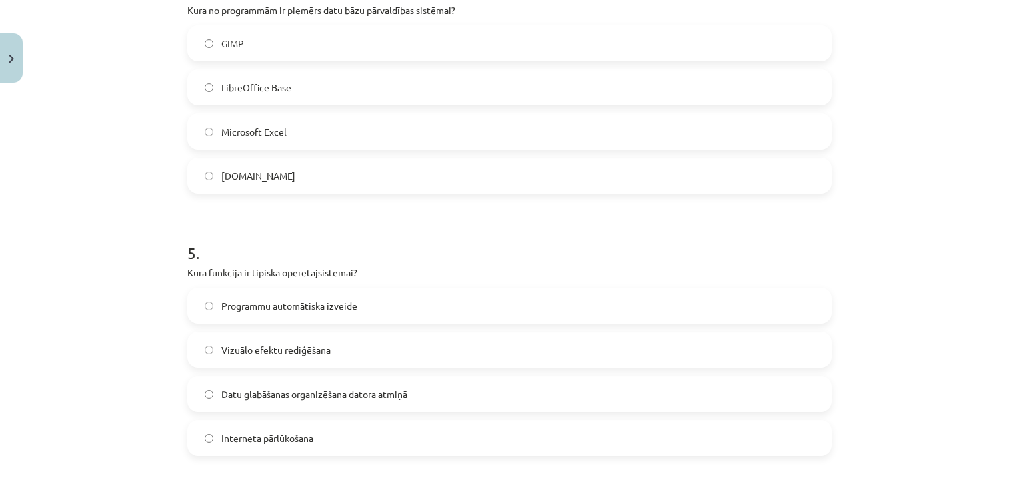
scroll to position [999, 0]
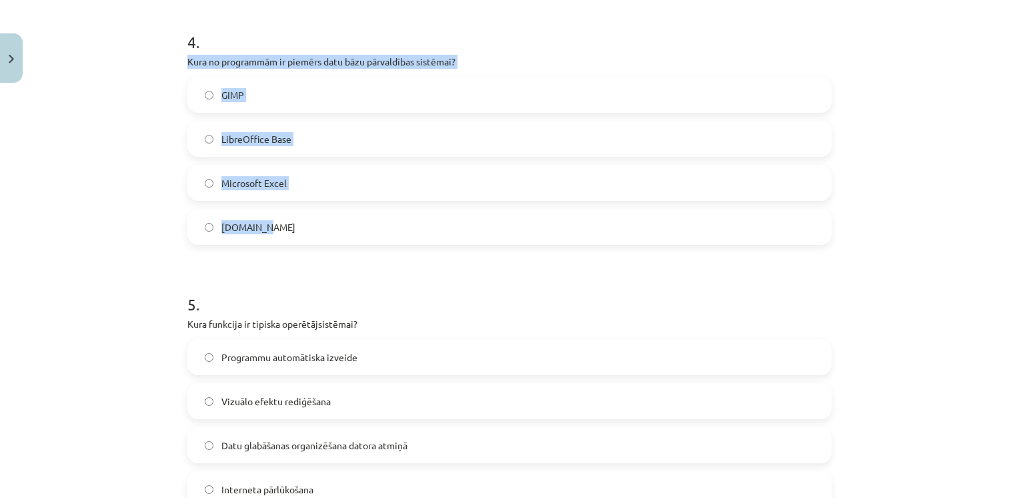
drag, startPoint x: 173, startPoint y: 60, endPoint x: 268, endPoint y: 228, distance: 192.4
drag, startPoint x: 268, startPoint y: 228, endPoint x: 282, endPoint y: 55, distance: 172.7
click at [296, 145] on label "LibreOffice Base" at bounding box center [510, 138] width 642 height 33
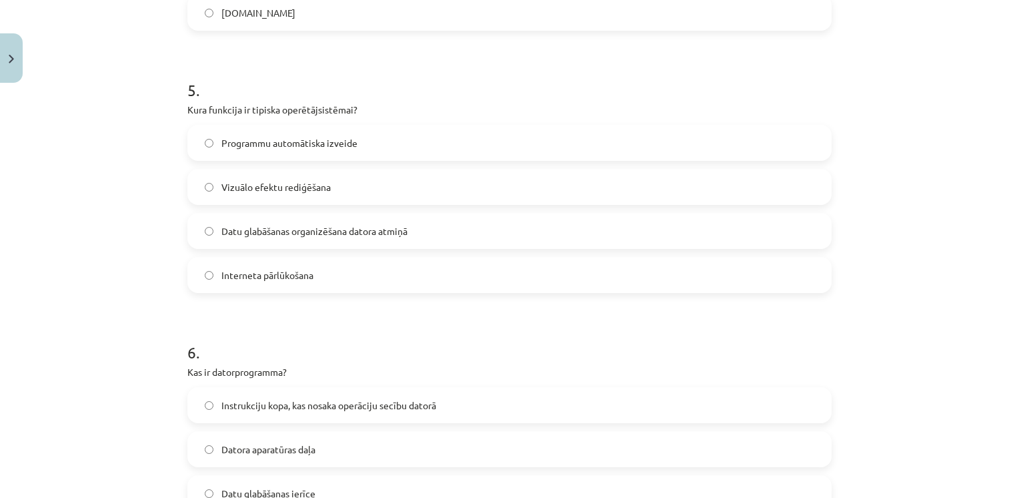
scroll to position [1216, 0]
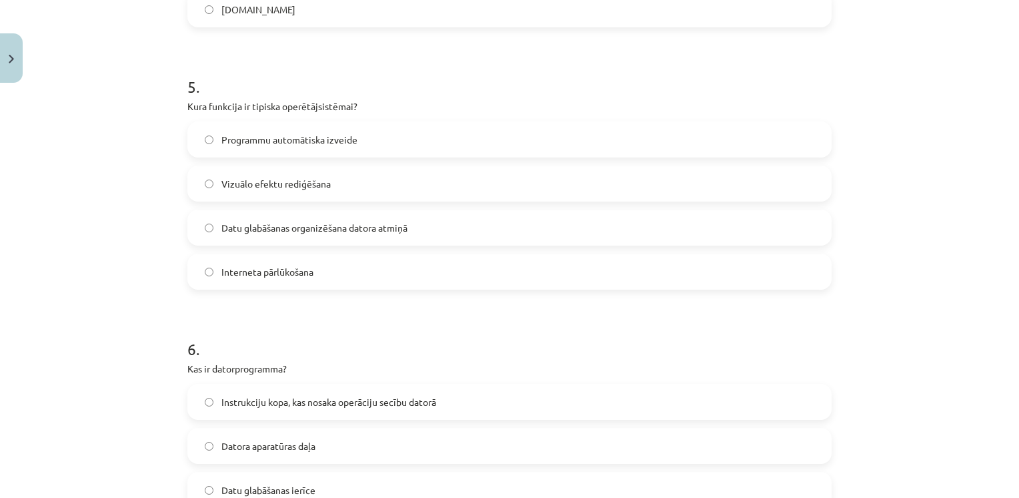
drag, startPoint x: 179, startPoint y: 107, endPoint x: 320, endPoint y: 268, distance: 214.7
drag, startPoint x: 320, startPoint y: 268, endPoint x: 315, endPoint y: 107, distance: 160.9
click at [392, 86] on h1 "5 ." at bounding box center [509, 74] width 645 height 41
click at [256, 227] on span "Datu glabāšanas organizēšana datora atmiņā" at bounding box center [315, 228] width 186 height 14
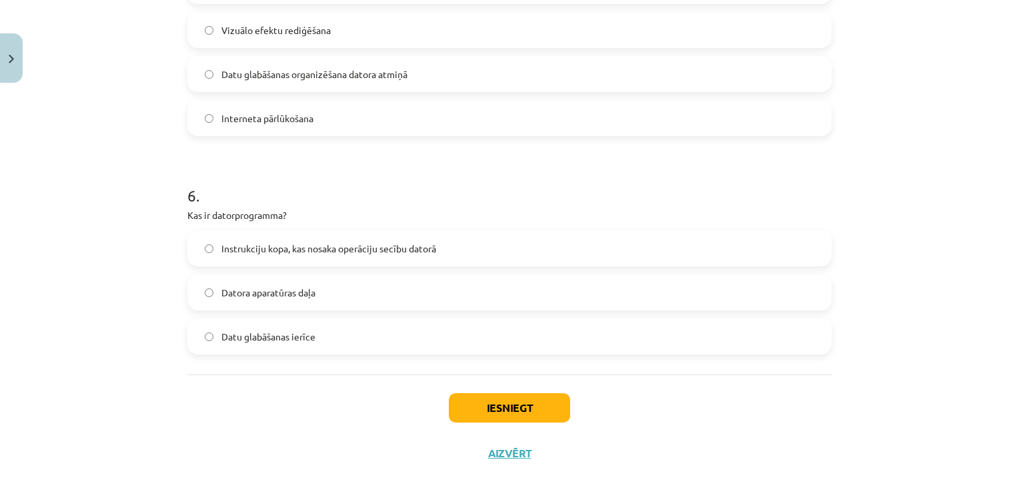
scroll to position [1380, 0]
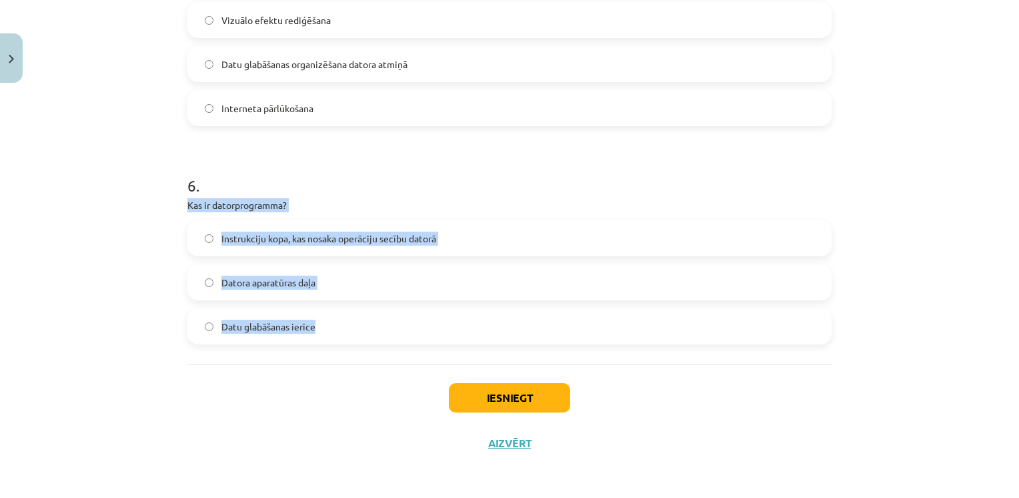
drag, startPoint x: 179, startPoint y: 201, endPoint x: 319, endPoint y: 331, distance: 190.7
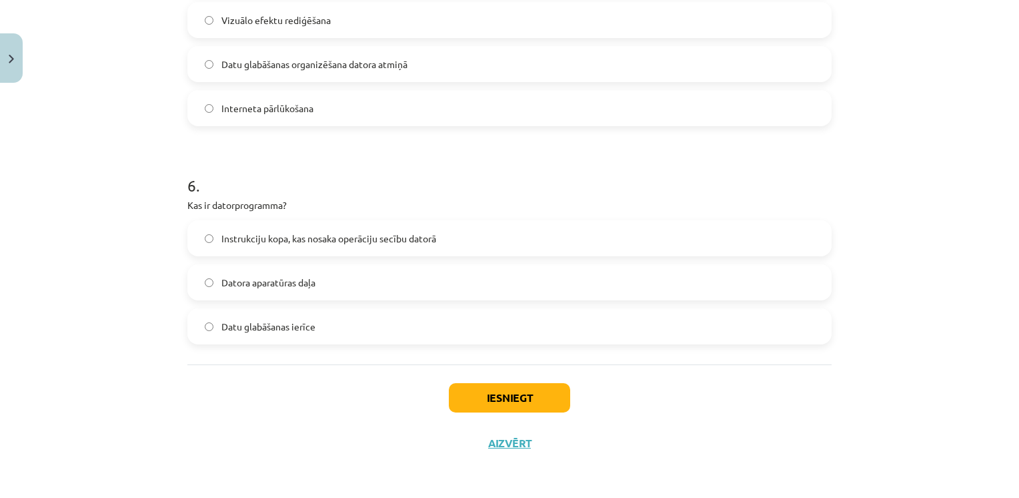
drag, startPoint x: 319, startPoint y: 331, endPoint x: 350, endPoint y: 159, distance: 174.9
click at [350, 159] on h1 "6 ." at bounding box center [509, 173] width 645 height 41
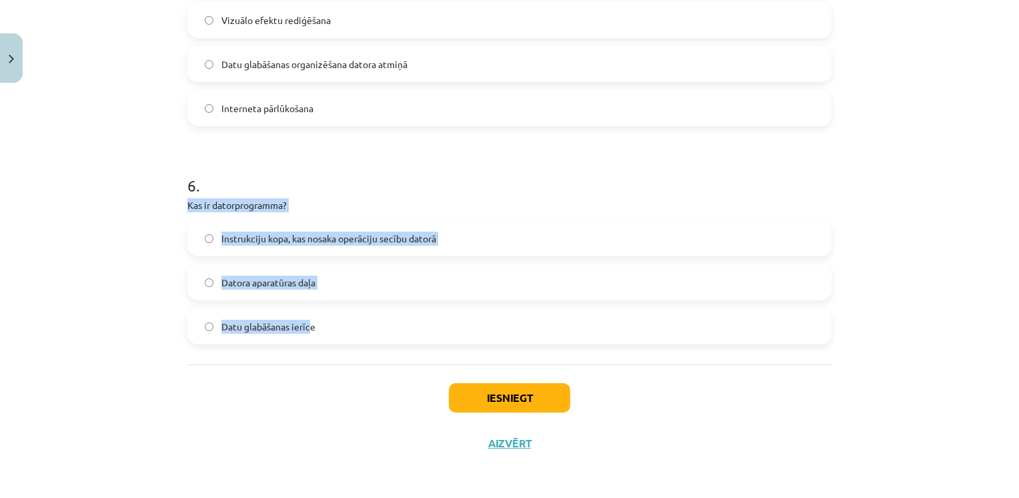
drag, startPoint x: 178, startPoint y: 196, endPoint x: 306, endPoint y: 325, distance: 181.6
drag, startPoint x: 306, startPoint y: 325, endPoint x: 232, endPoint y: 203, distance: 142.2
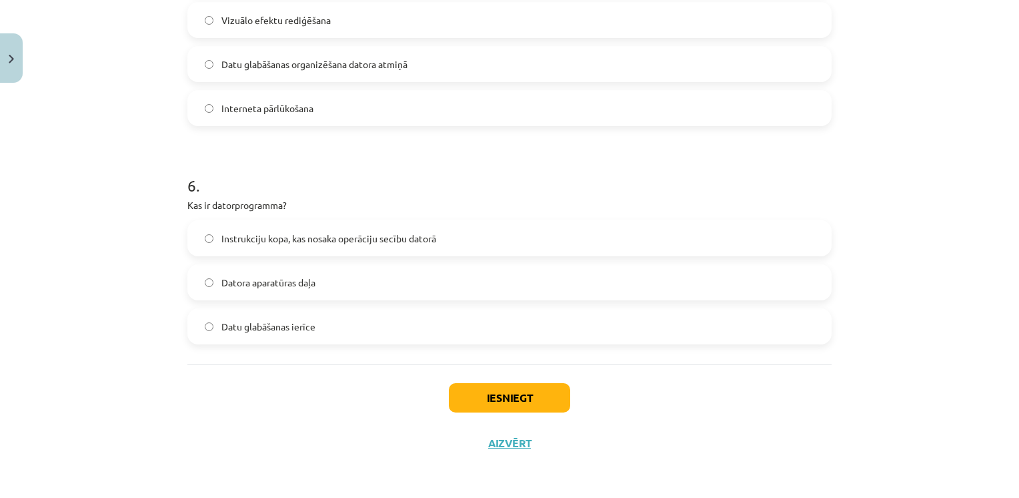
click at [279, 180] on h1 "6 ." at bounding box center [509, 173] width 645 height 41
click at [228, 237] on span "Instrukciju kopa, kas nosaka operāciju secību datorā" at bounding box center [329, 239] width 215 height 14
click at [501, 402] on button "Iesniegt" at bounding box center [509, 397] width 121 height 29
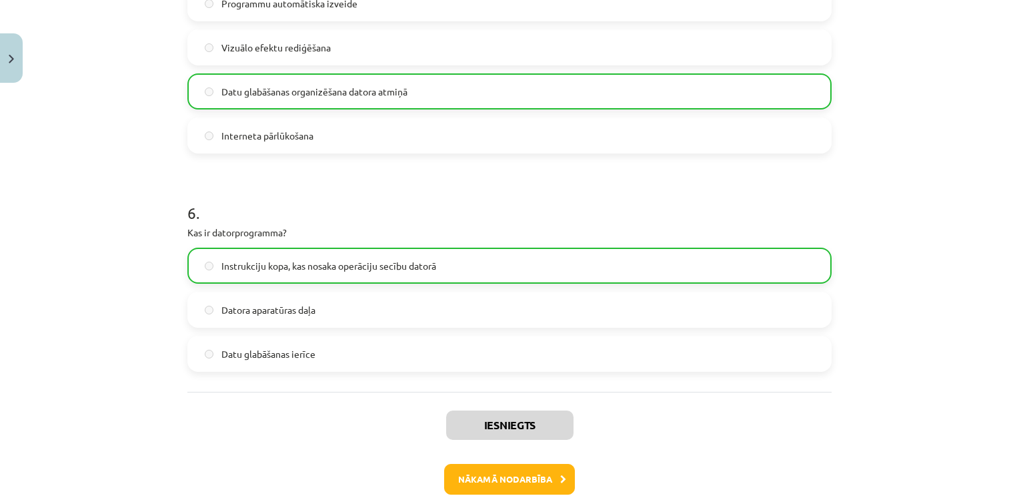
scroll to position [1422, 0]
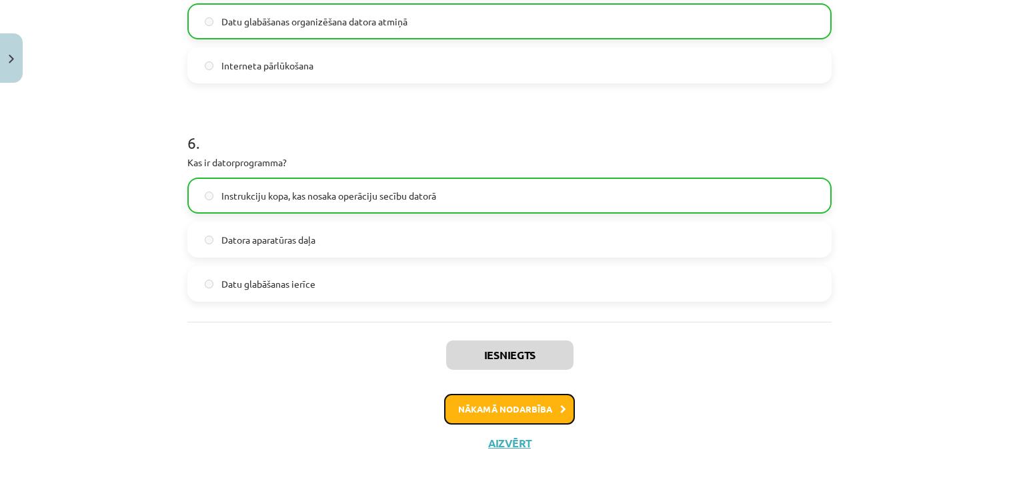
click at [508, 415] on button "Nākamā nodarbība" at bounding box center [509, 409] width 131 height 31
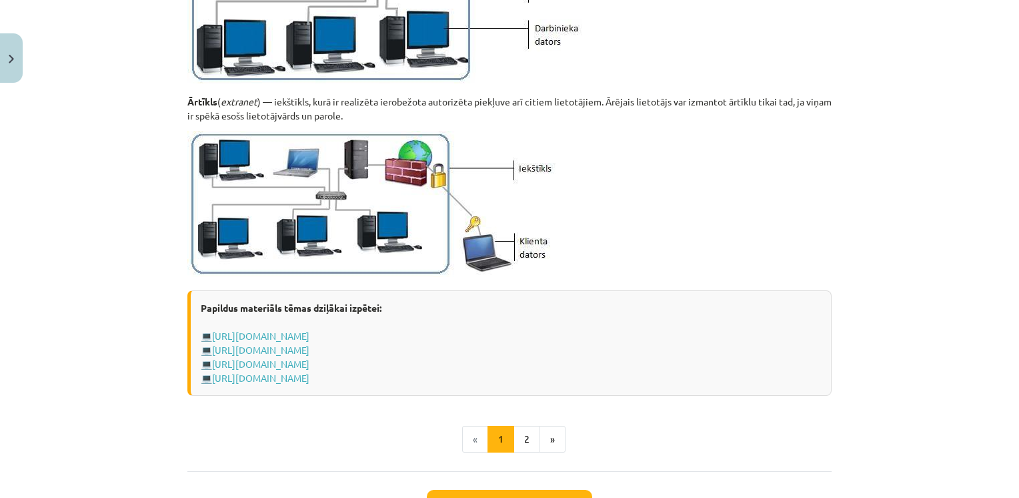
scroll to position [1621, 0]
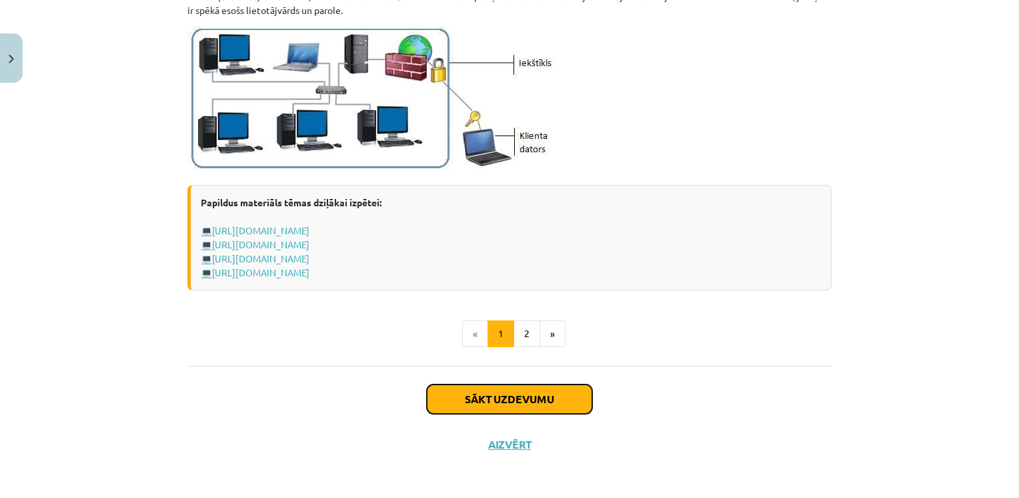
click at [527, 400] on button "Sākt uzdevumu" at bounding box center [509, 398] width 165 height 29
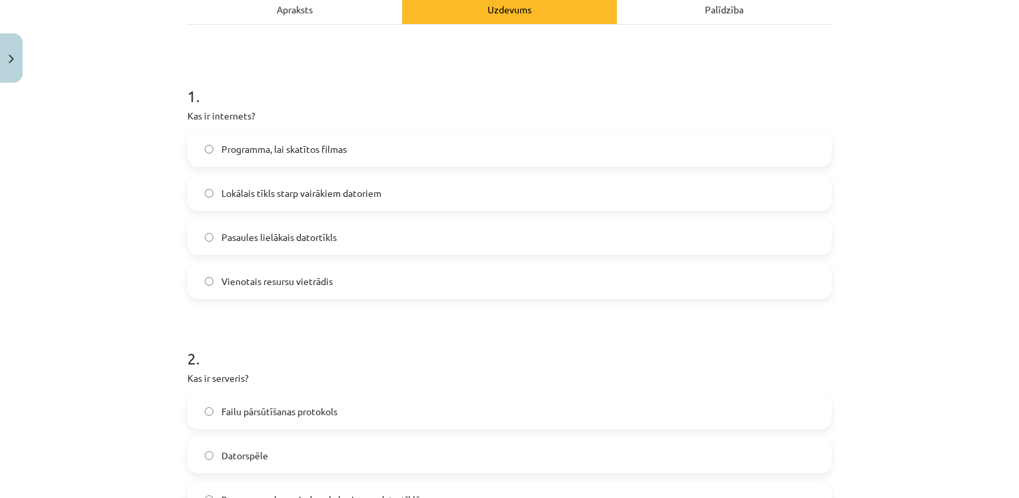
scroll to position [205, 0]
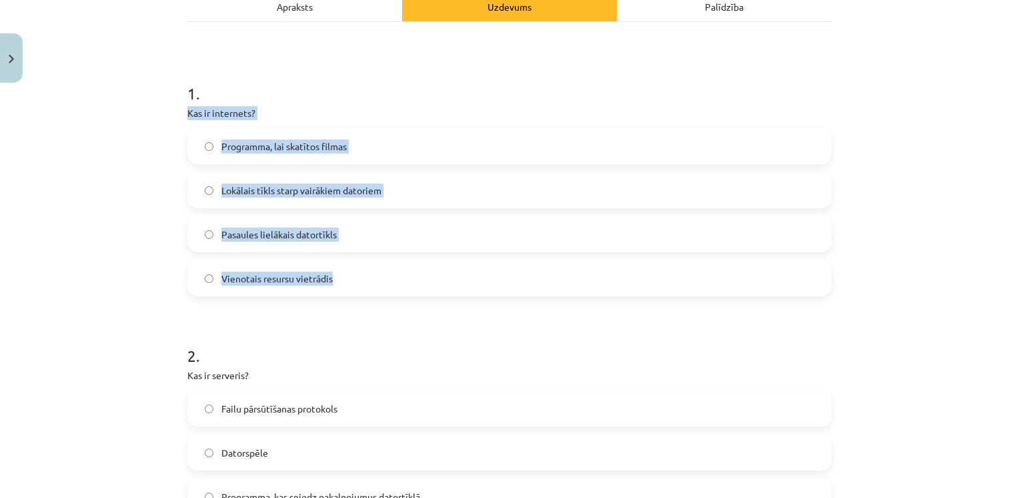
drag, startPoint x: 179, startPoint y: 113, endPoint x: 331, endPoint y: 274, distance: 220.4
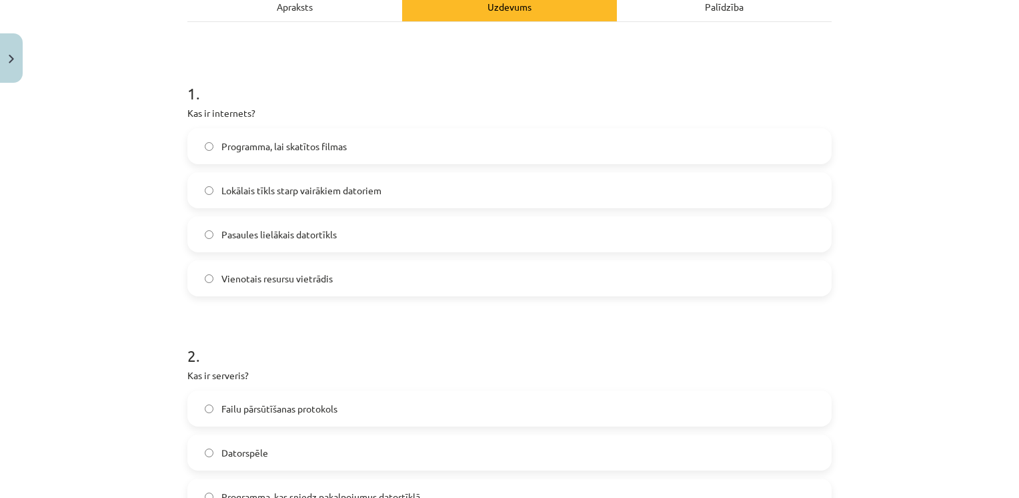
drag, startPoint x: 331, startPoint y: 274, endPoint x: 331, endPoint y: 317, distance: 43.4
click at [332, 243] on label "Pasaules lielākais datortīkls" at bounding box center [510, 234] width 642 height 33
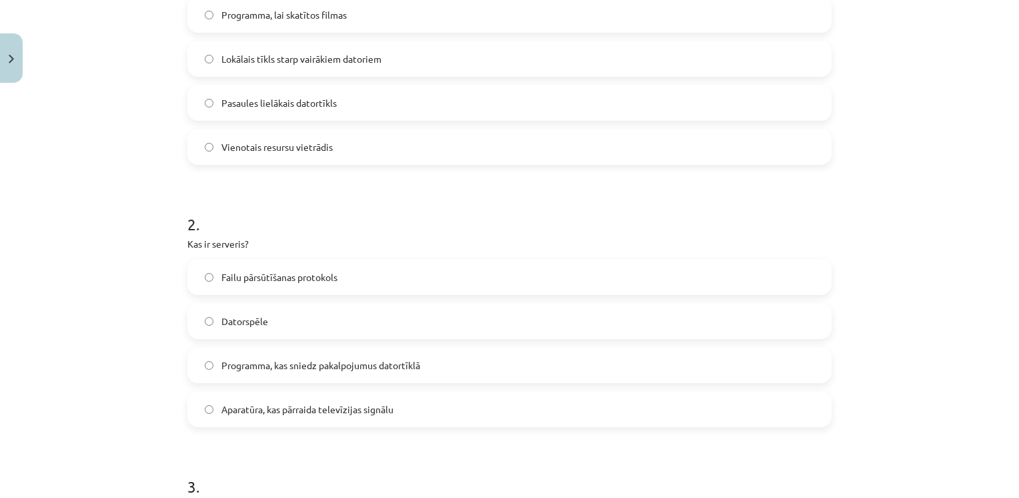
scroll to position [229, 0]
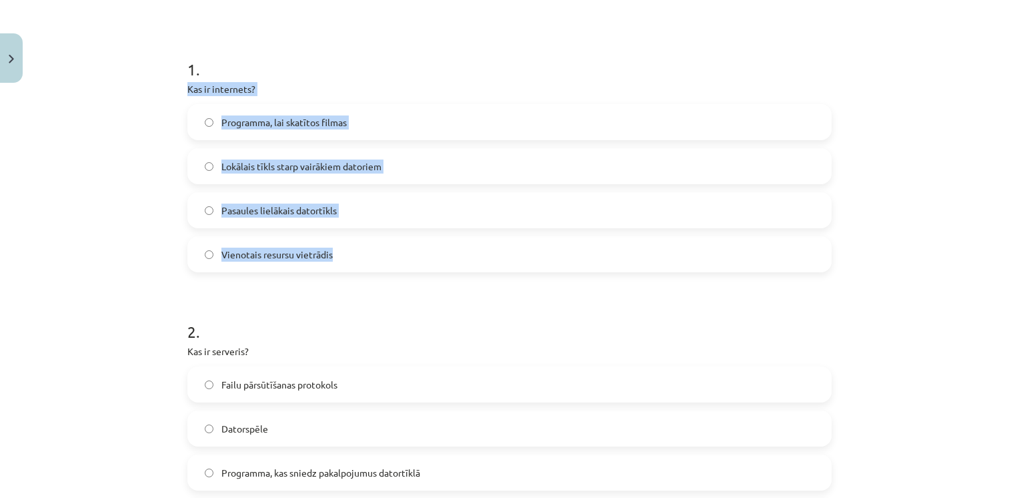
drag, startPoint x: 177, startPoint y: 86, endPoint x: 345, endPoint y: 255, distance: 237.8
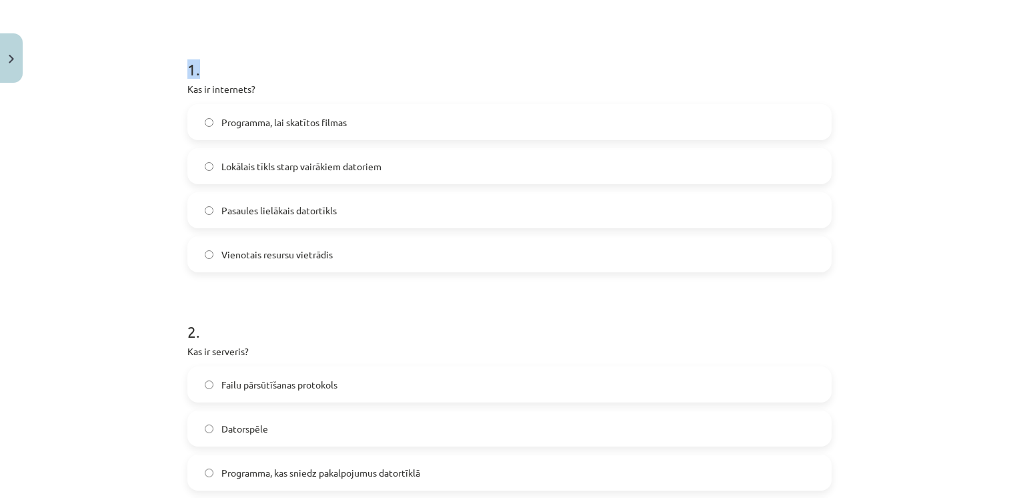
drag, startPoint x: 318, startPoint y: 45, endPoint x: 252, endPoint y: -49, distance: 114.6
click at [252, 0] on html "0 Dāvanas 2075 mP 551 xp Kristīne Grīnvalde Sākums Aktuāli Kā mācīties eSKOLĀ K…" at bounding box center [509, 116] width 1019 height 498
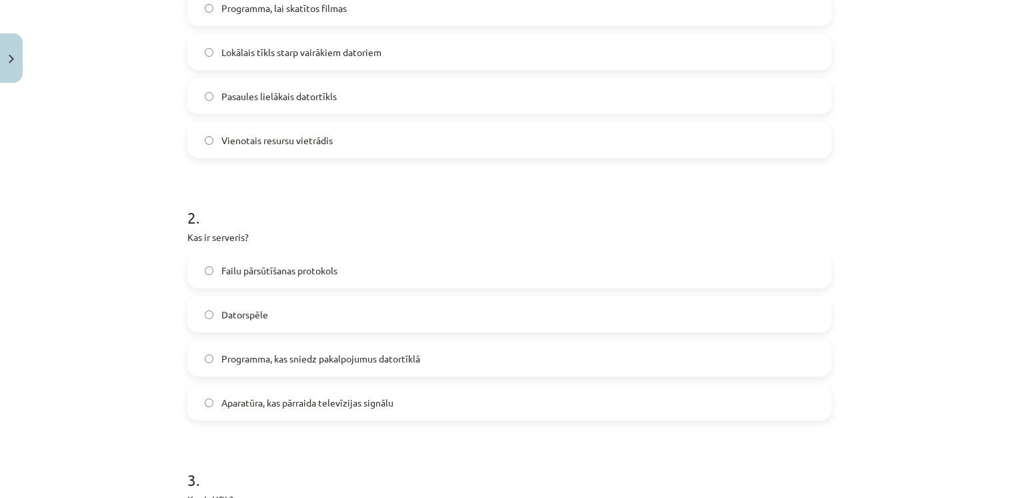
scroll to position [346, 0]
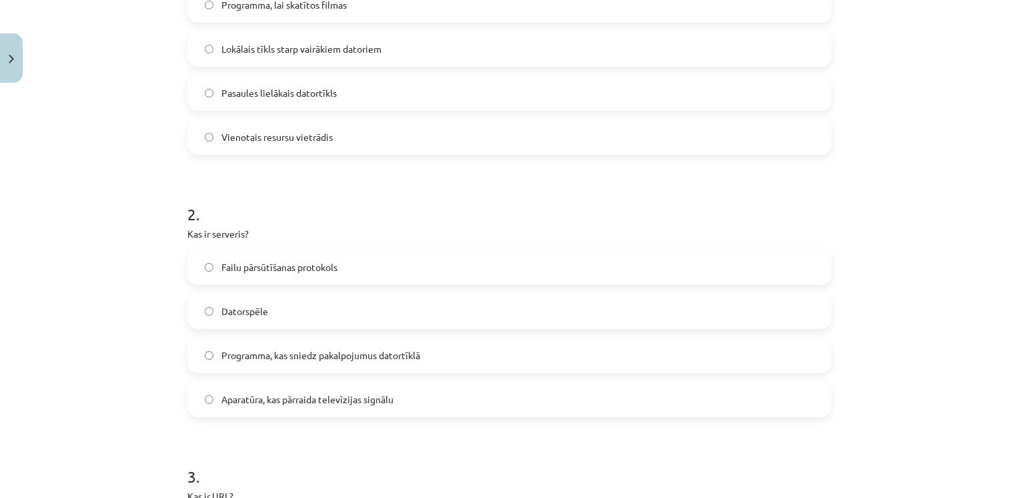
click at [131, 143] on div "Mācību tēma: Datorikas - 10. klases 1. ieskaites mācību materiāls #5 4. tēma – …" at bounding box center [509, 249] width 1019 height 498
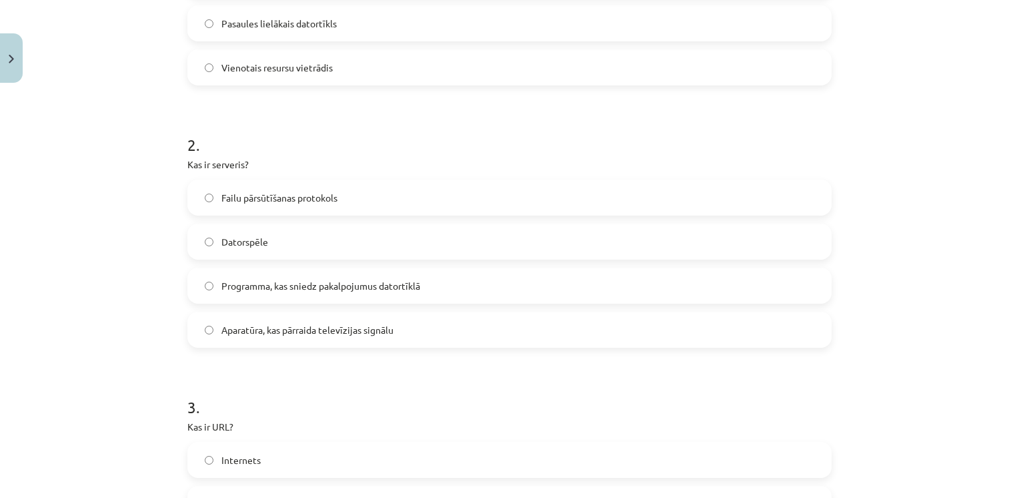
scroll to position [448, 0]
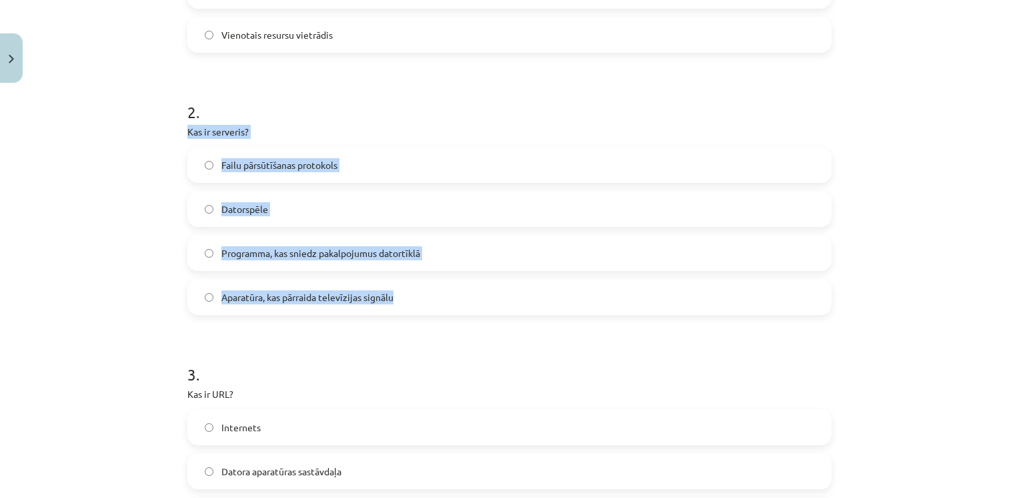
drag, startPoint x: 182, startPoint y: 125, endPoint x: 422, endPoint y: 293, distance: 292.8
click at [422, 293] on div "2 . Kas ir serveris? Failu pārsūtīšanas protokols Datorspēle Programma, kas sni…" at bounding box center [509, 197] width 645 height 236
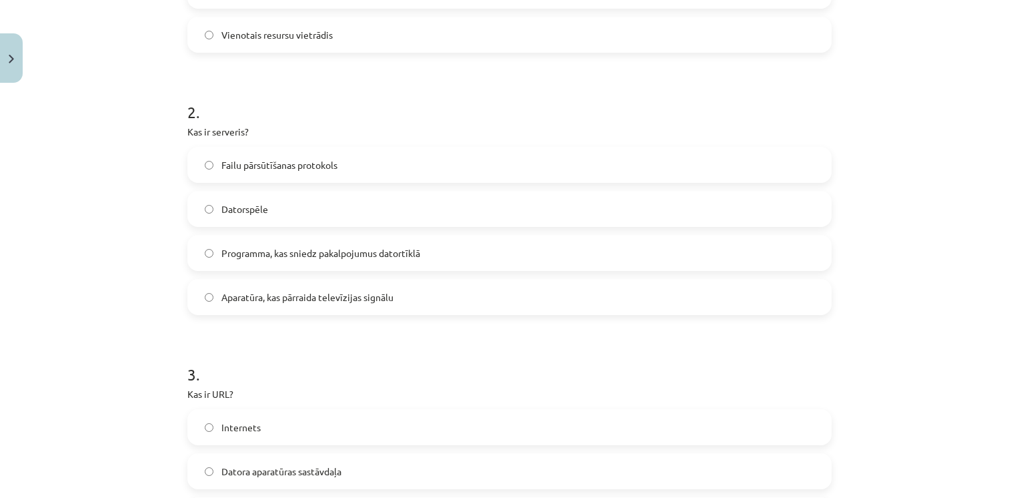
click at [349, 83] on h1 "2 ." at bounding box center [509, 99] width 645 height 41
click at [358, 258] on span "Programma, kas sniedz pakalpojumus datortīklā" at bounding box center [321, 253] width 199 height 14
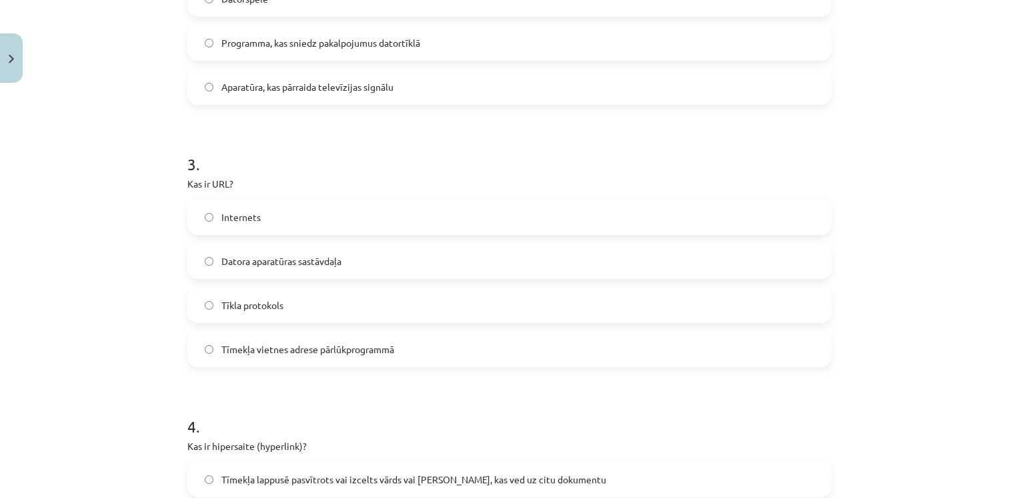
scroll to position [659, 0]
click at [313, 300] on label "Tīkla protokols" at bounding box center [510, 304] width 642 height 33
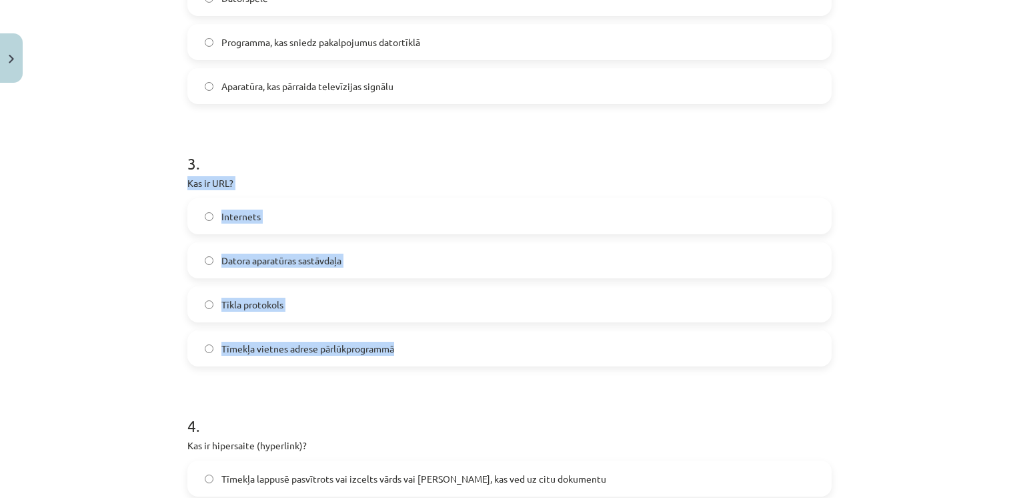
drag, startPoint x: 179, startPoint y: 185, endPoint x: 402, endPoint y: 354, distance: 279.2
click at [402, 354] on div "6 XP Saņemsi Grūts 1523 pilda Apraksts Uzdevums Palīdzība 1 . Kas ir internets?…" at bounding box center [509, 352] width 661 height 1845
click at [222, 183] on p "Kas ir URL?" at bounding box center [509, 183] width 645 height 14
drag, startPoint x: 179, startPoint y: 180, endPoint x: 416, endPoint y: 347, distance: 289.7
click at [416, 347] on div "6 XP Saņemsi Grūts 1523 pilda Apraksts Uzdevums Palīdzība 1 . Kas ir internets?…" at bounding box center [509, 352] width 661 height 1845
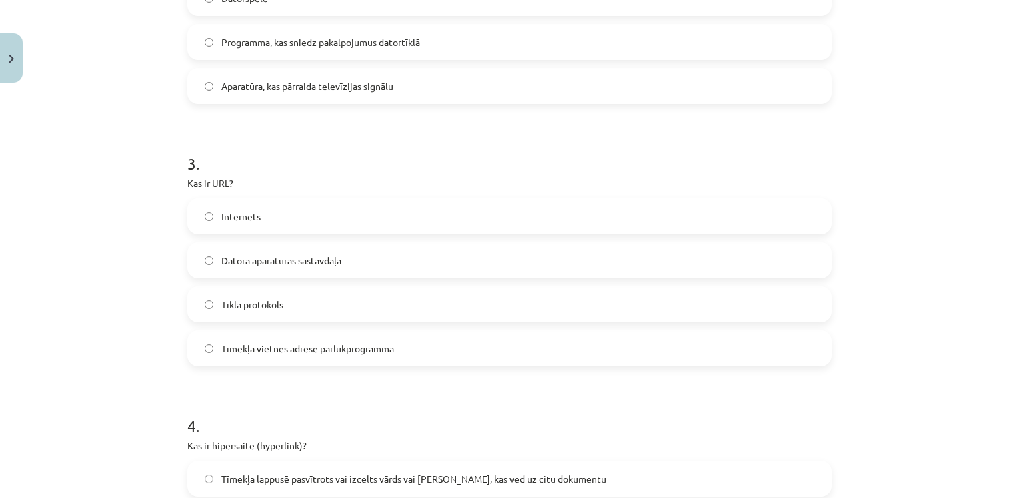
click at [288, 160] on h1 "3 ." at bounding box center [509, 151] width 645 height 41
click at [255, 342] on span "Tīmekļa vietnes adrese pārlūkprogrammā" at bounding box center [308, 349] width 173 height 14
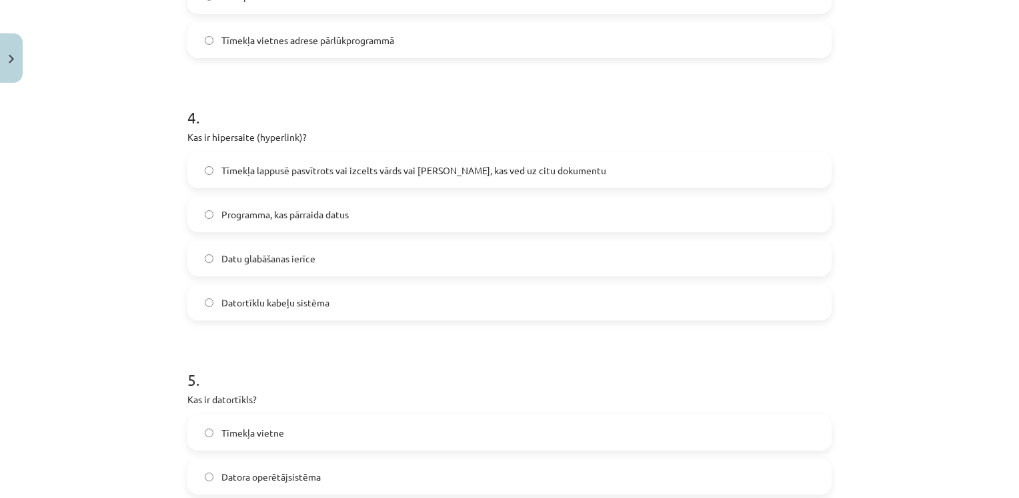
scroll to position [971, 0]
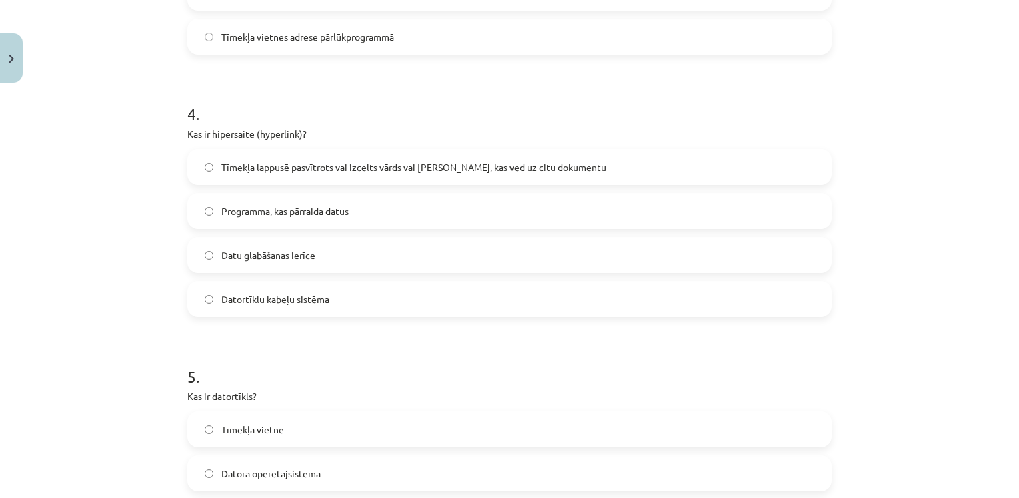
click at [276, 172] on span "Tīmekļa lappusē pasvītrots vai izcelts vārds vai frāze, kas ved uz citu dokumen…" at bounding box center [414, 167] width 385 height 14
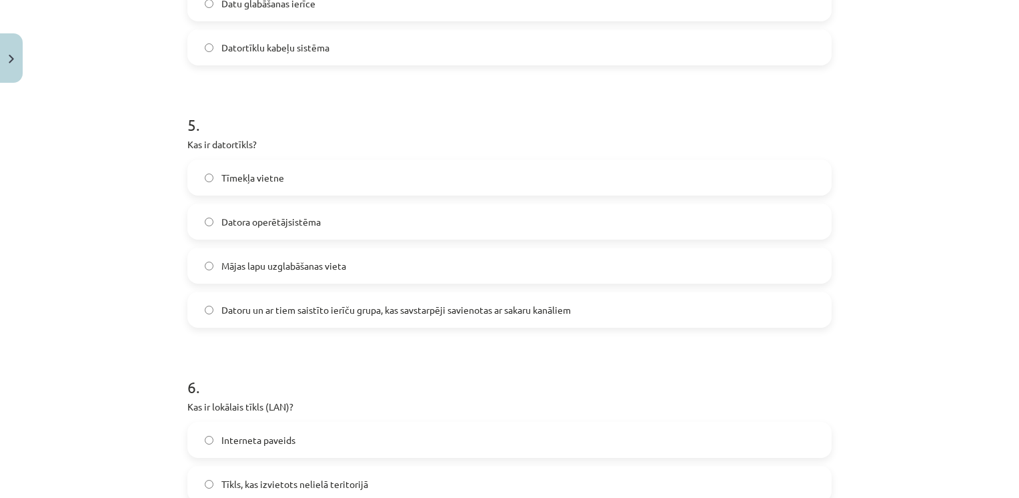
scroll to position [1222, 0]
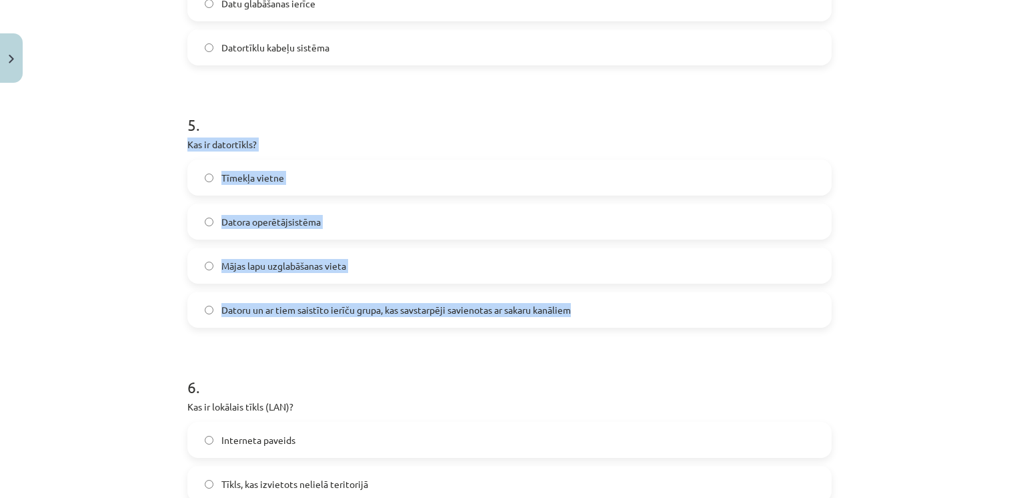
drag, startPoint x: 181, startPoint y: 139, endPoint x: 594, endPoint y: 322, distance: 450.8
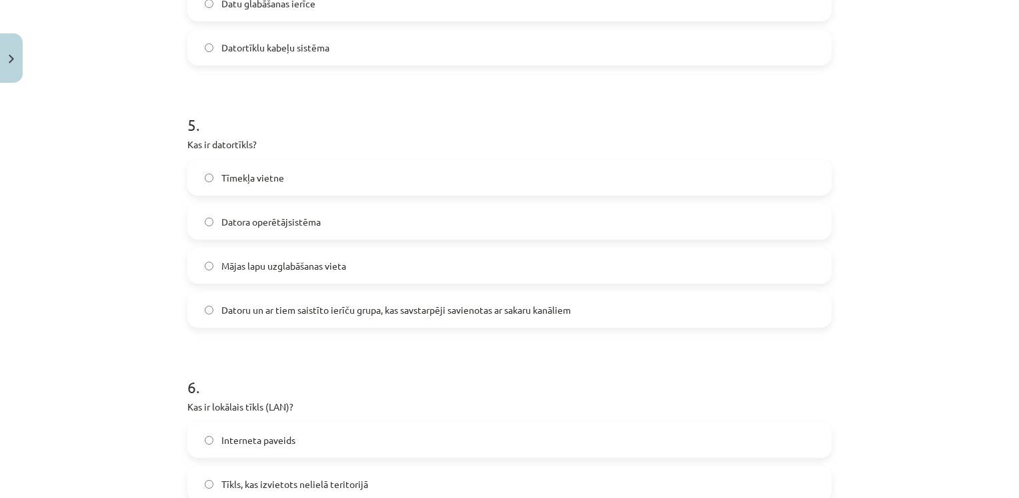
click at [518, 129] on h1 "5 ." at bounding box center [509, 112] width 645 height 41
click at [283, 316] on label "Datoru un ar tiem saistīto ierīču grupa, kas savstarpēji savienotas ar sakaru k…" at bounding box center [510, 309] width 642 height 33
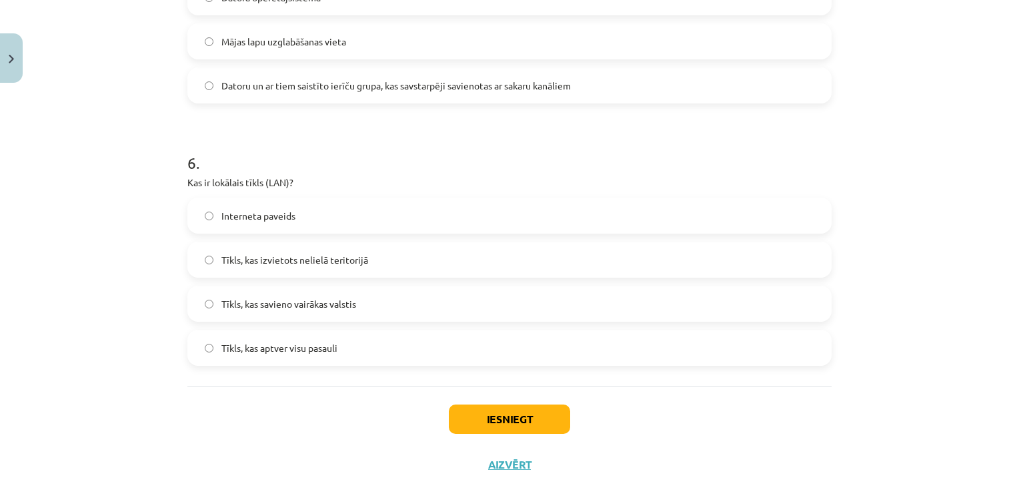
scroll to position [1447, 0]
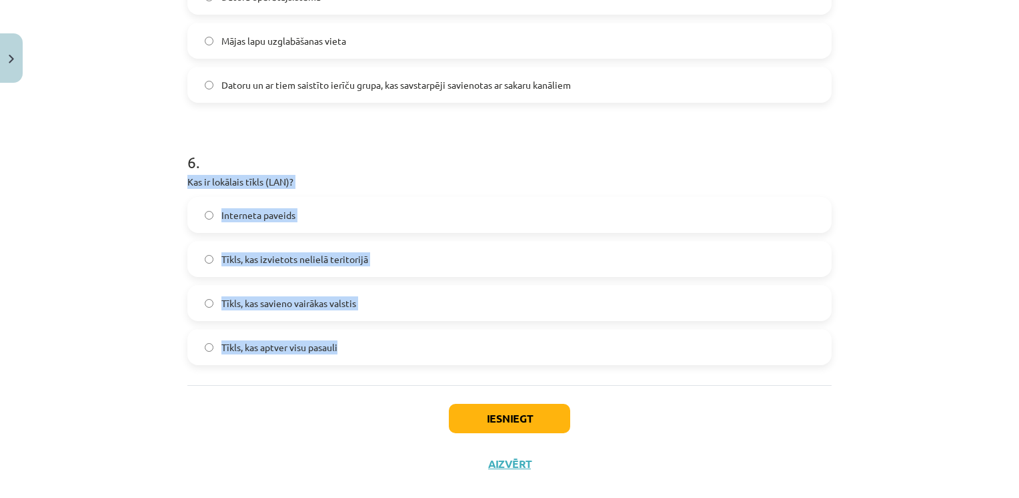
drag, startPoint x: 180, startPoint y: 179, endPoint x: 334, endPoint y: 340, distance: 223.2
drag, startPoint x: 334, startPoint y: 340, endPoint x: 246, endPoint y: 183, distance: 180.4
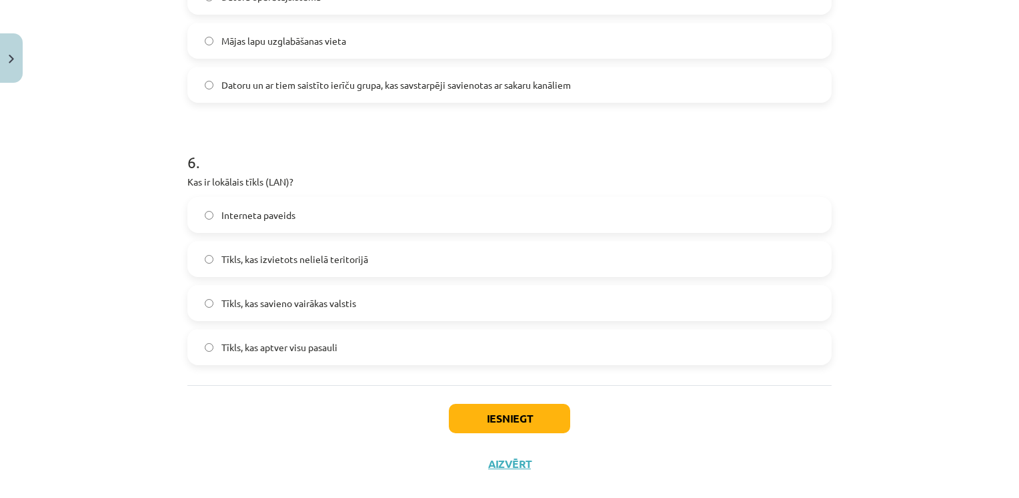
click at [368, 140] on h1 "6 ." at bounding box center [509, 149] width 645 height 41
click at [277, 270] on label "Tīkls, kas izvietots nelielā teritorijā" at bounding box center [510, 258] width 642 height 33
click at [486, 430] on button "Iesniegt" at bounding box center [509, 418] width 121 height 29
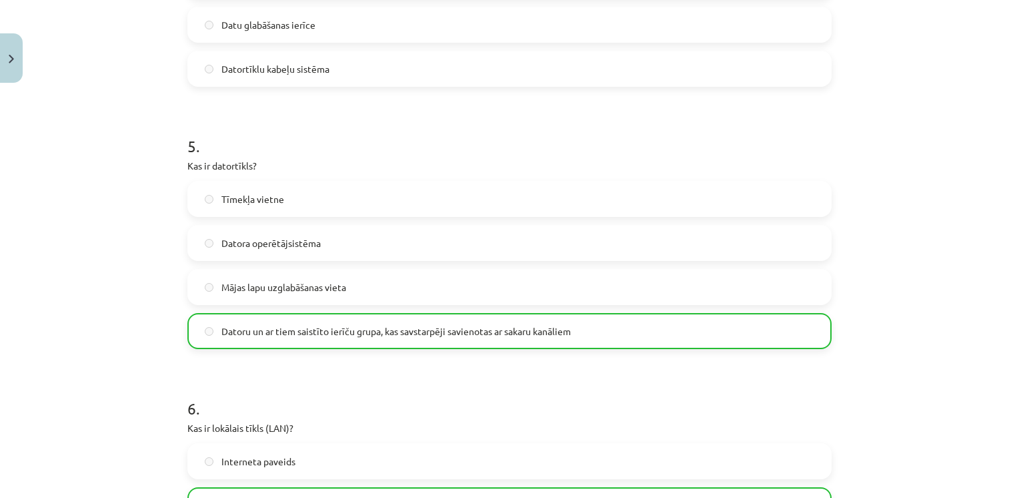
scroll to position [1511, 0]
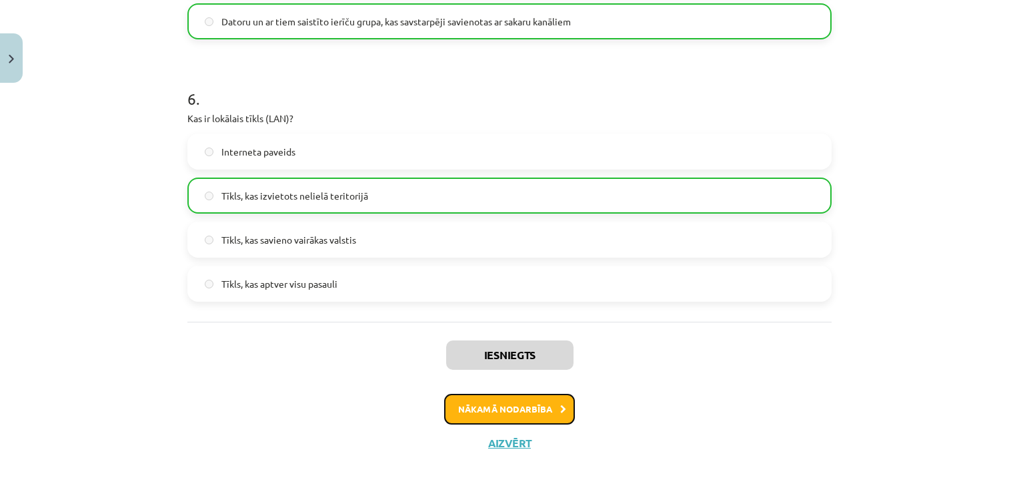
click at [521, 420] on button "Nākamā nodarbība" at bounding box center [509, 409] width 131 height 31
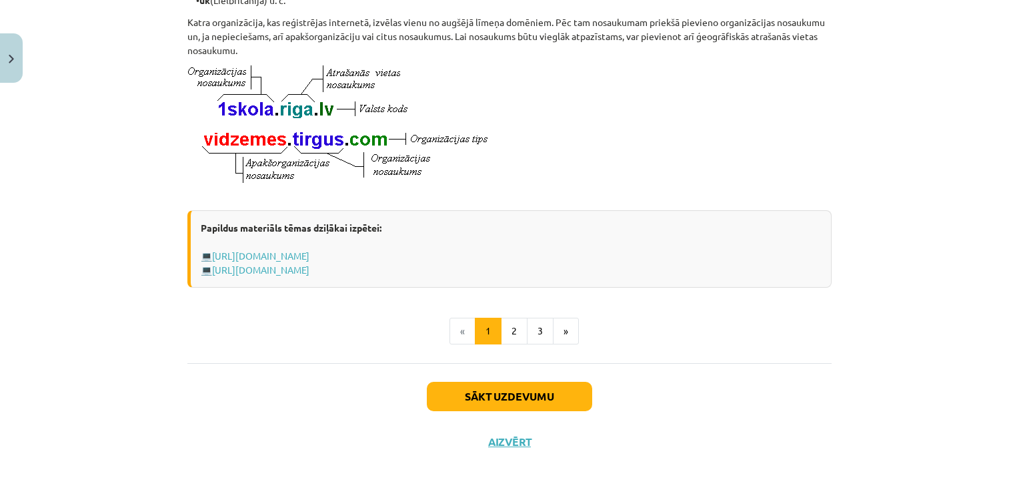
scroll to position [738, 0]
click at [524, 392] on button "Sākt uzdevumu" at bounding box center [509, 396] width 165 height 29
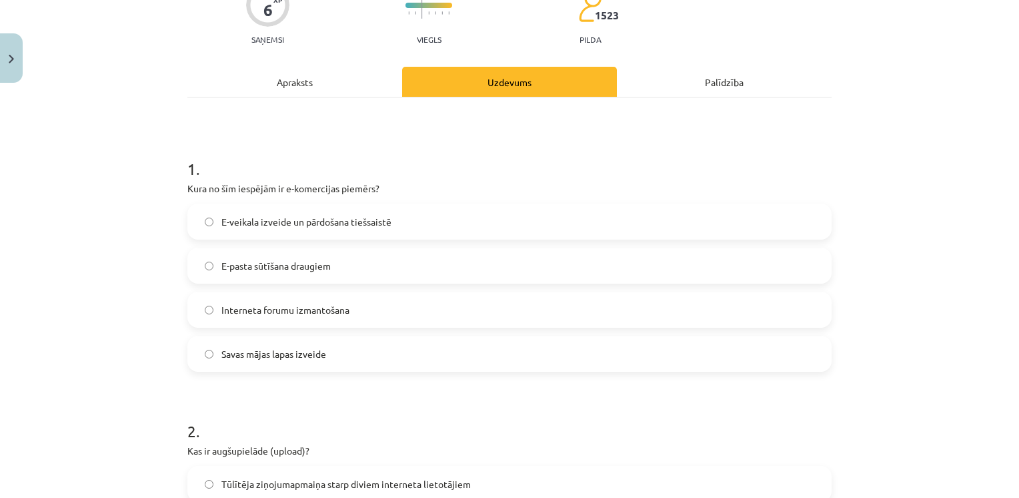
scroll to position [129, 0]
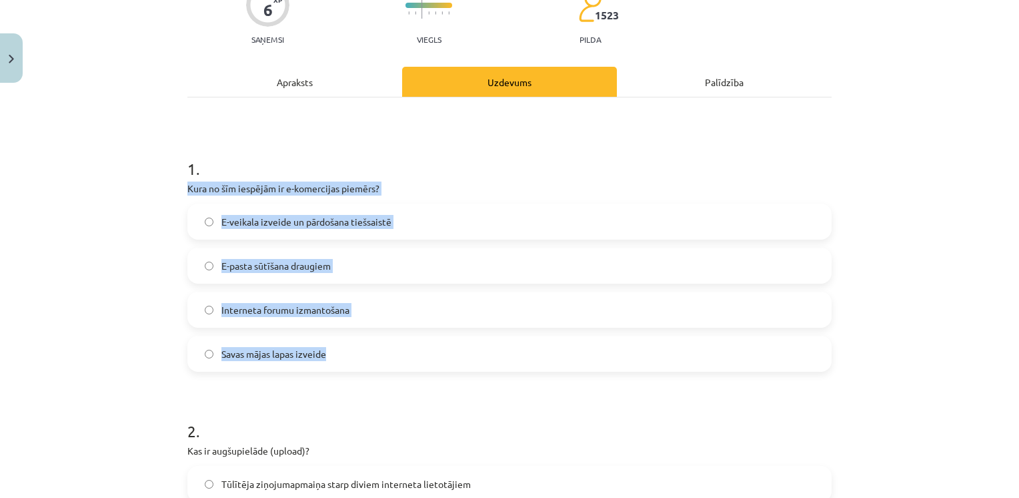
drag, startPoint x: 179, startPoint y: 188, endPoint x: 340, endPoint y: 342, distance: 222.7
drag, startPoint x: 340, startPoint y: 342, endPoint x: 296, endPoint y: 185, distance: 163.5
click at [349, 236] on label "E-veikala izveide un pārdošana tiešsaistē" at bounding box center [510, 221] width 642 height 33
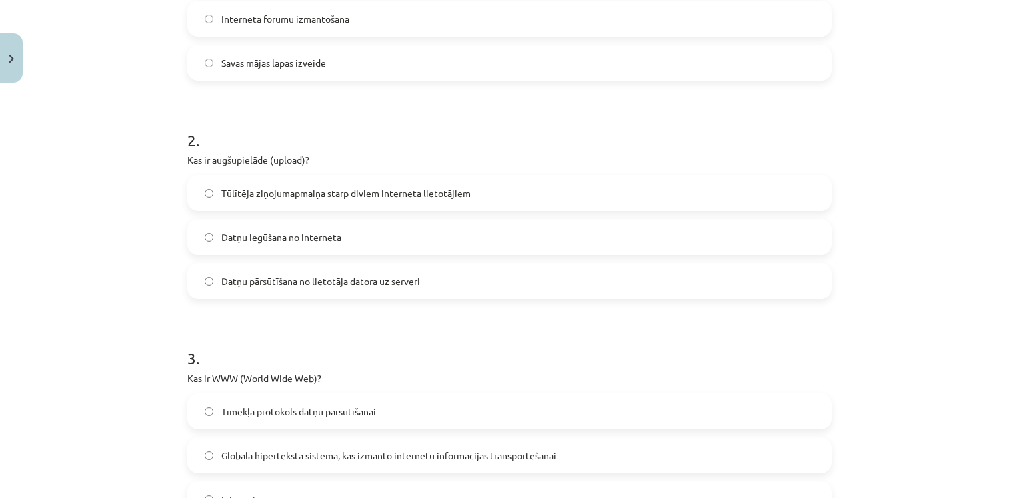
scroll to position [430, 0]
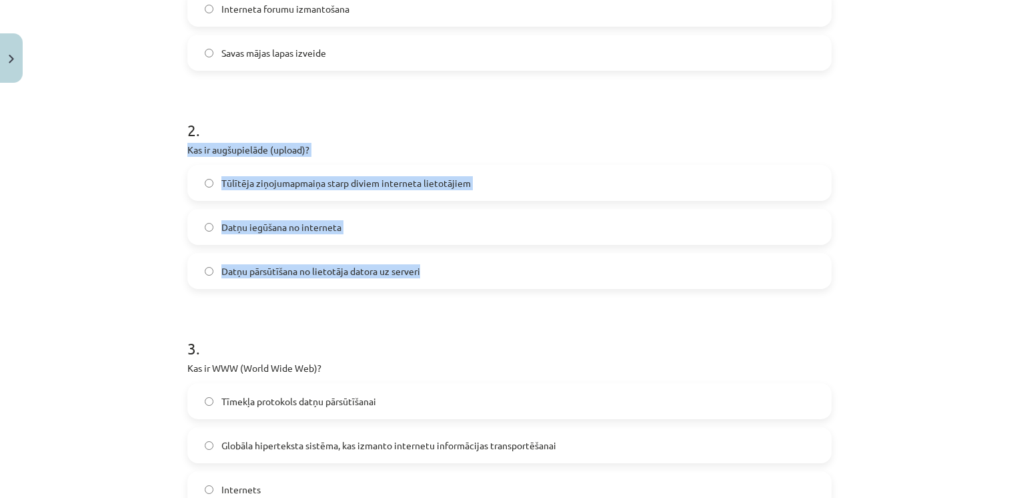
drag, startPoint x: 178, startPoint y: 147, endPoint x: 407, endPoint y: 268, distance: 259.1
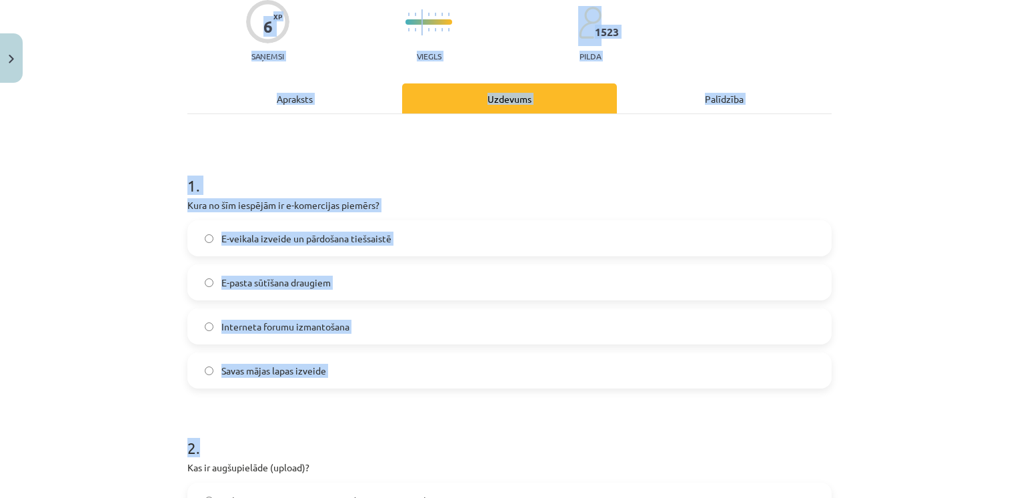
scroll to position [0, 0]
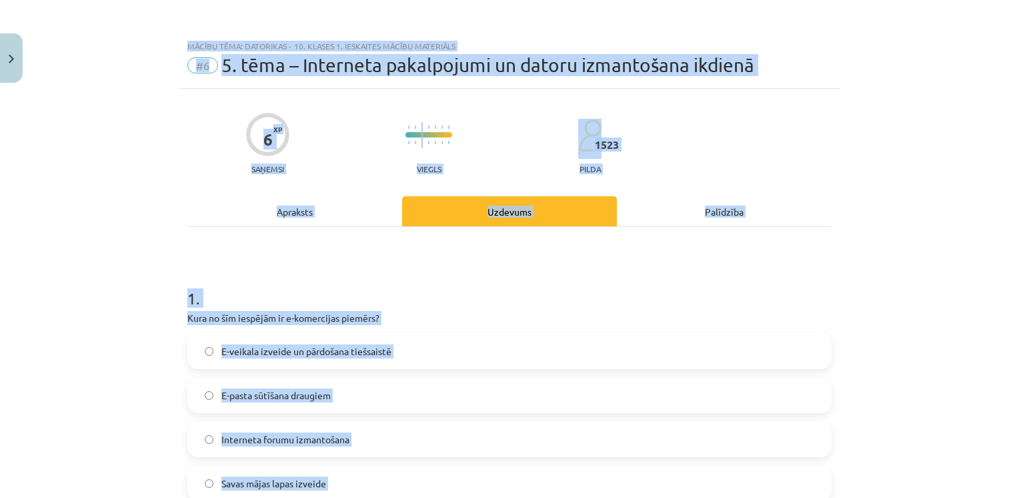
drag, startPoint x: 319, startPoint y: 121, endPoint x: 283, endPoint y: -49, distance: 173.9
click at [283, 0] on html "0 Dāvanas 2075 mP 551 xp Kristīne Grīnvalde Sākums Aktuāli Kā mācīties eSKOLĀ K…" at bounding box center [509, 116] width 1019 height 498
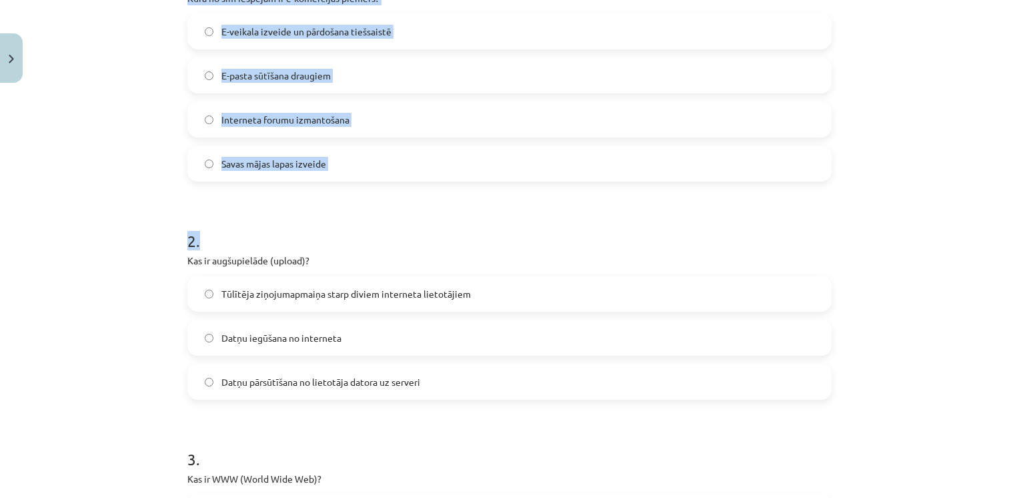
scroll to position [385, 0]
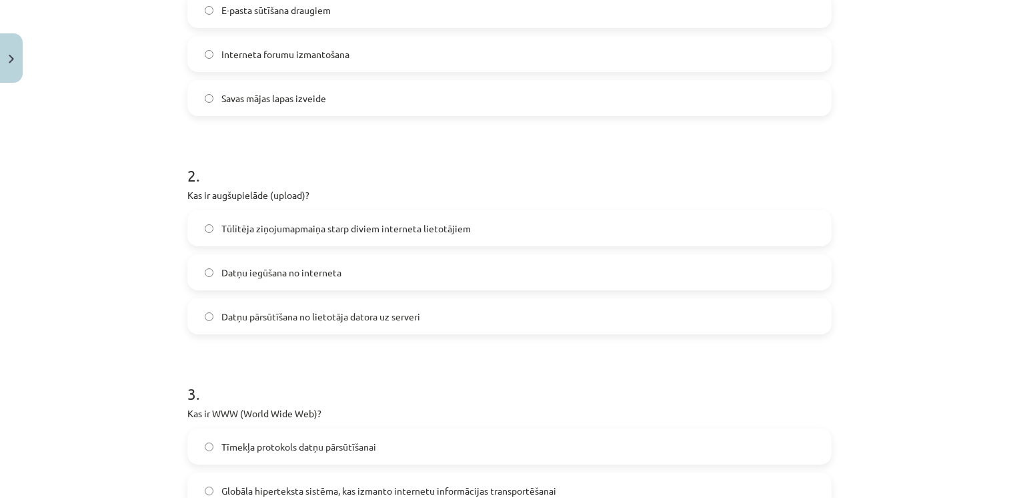
click at [282, 328] on label "Datņu pārsūtīšana no lietotāja datora uz serveri" at bounding box center [510, 316] width 642 height 33
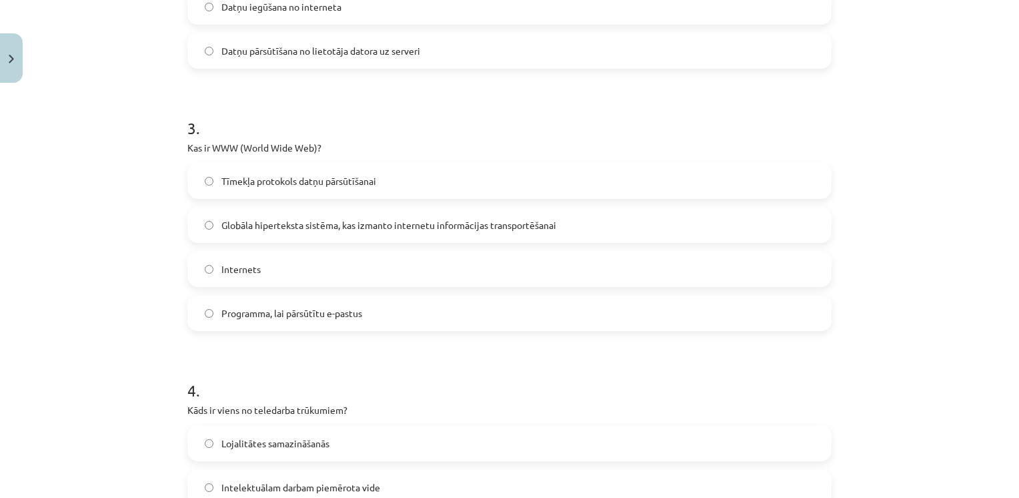
scroll to position [649, 0]
click at [384, 226] on span "Globāla hiperteksta sistēma, kas izmanto internetu informācijas transportēšanai" at bounding box center [389, 227] width 335 height 14
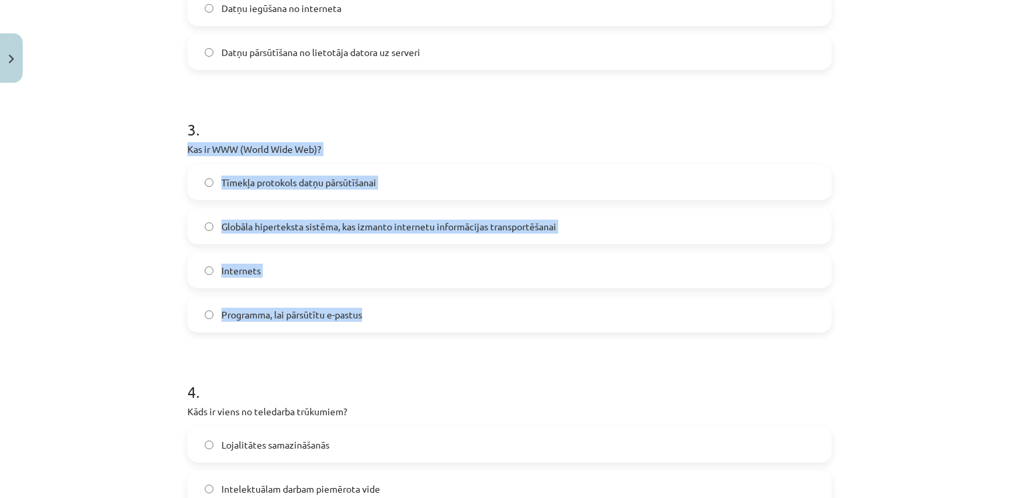
drag, startPoint x: 182, startPoint y: 149, endPoint x: 358, endPoint y: 318, distance: 243.9
click at [358, 318] on div "3 . Kas ir WWW (World Wide Web)? Tīmekļa protokols datņu pārsūtīšanai Globāla h…" at bounding box center [509, 215] width 645 height 236
drag, startPoint x: 358, startPoint y: 318, endPoint x: 301, endPoint y: 145, distance: 181.9
click at [303, 220] on span "Globāla hiperteksta sistēma, kas izmanto internetu informācijas transportēšanai" at bounding box center [389, 227] width 335 height 14
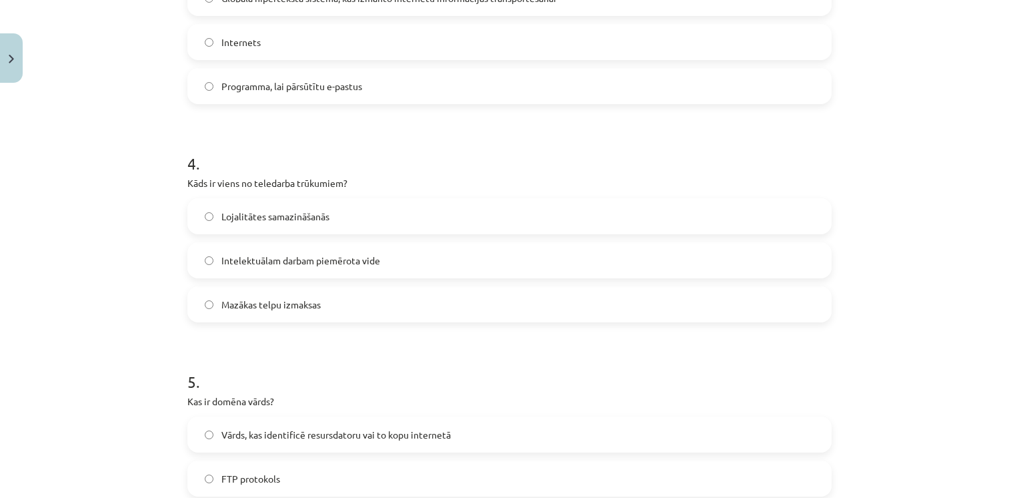
scroll to position [913, 0]
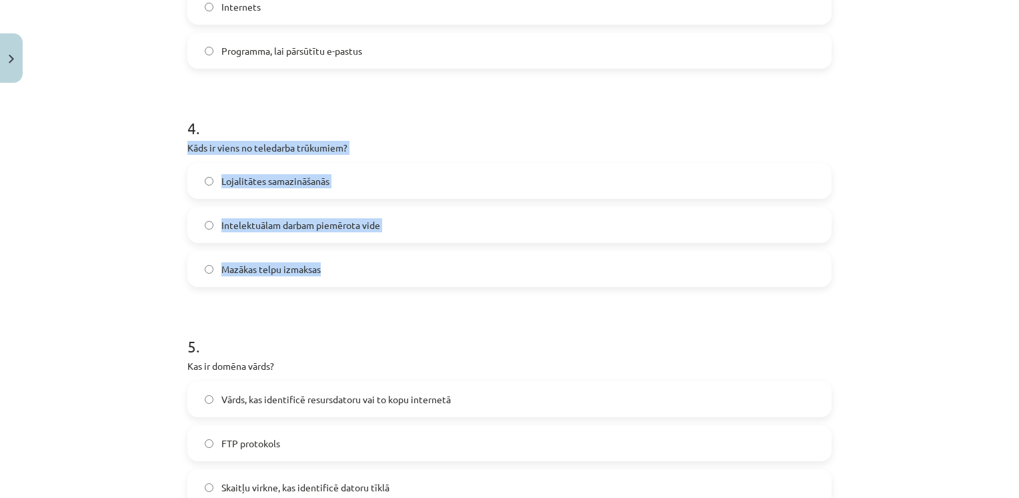
drag, startPoint x: 184, startPoint y: 148, endPoint x: 370, endPoint y: 268, distance: 221.0
click at [370, 268] on div "4 . Kāds ir viens no teledarba trūkumiem? Lojalitātes samazināšanās Intelektuāl…" at bounding box center [509, 190] width 645 height 191
drag, startPoint x: 370, startPoint y: 268, endPoint x: 282, endPoint y: 150, distance: 147.3
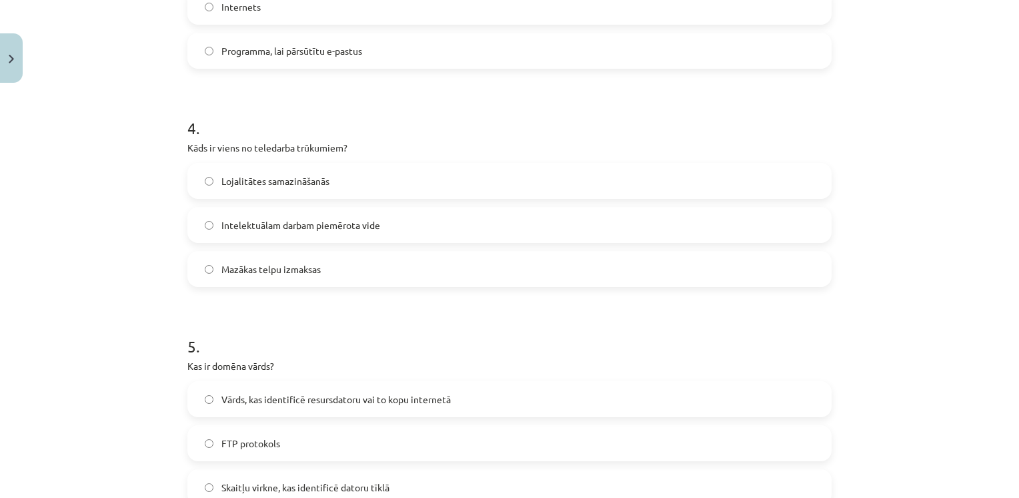
click at [328, 113] on h1 "4 ." at bounding box center [509, 115] width 645 height 41
click at [242, 185] on span "Lojalitātes samazināšanās" at bounding box center [276, 181] width 108 height 14
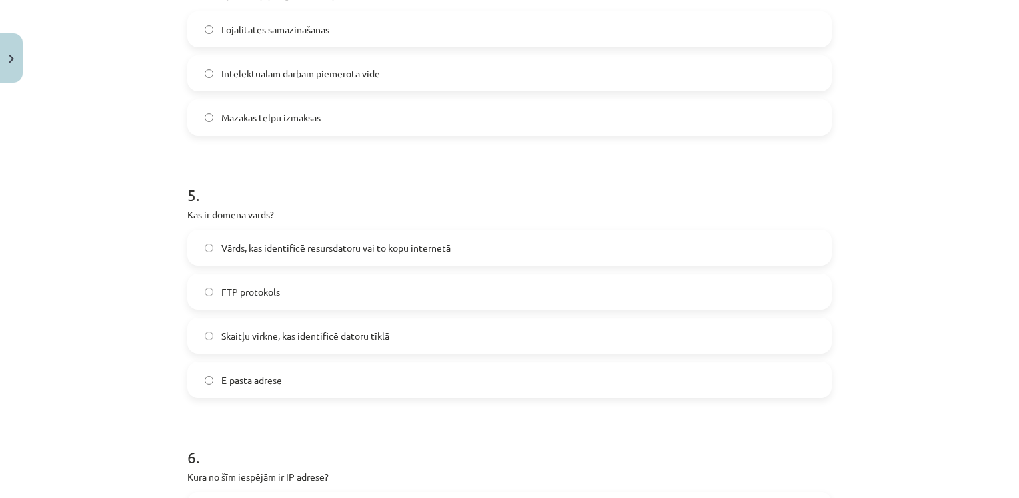
scroll to position [1094, 0]
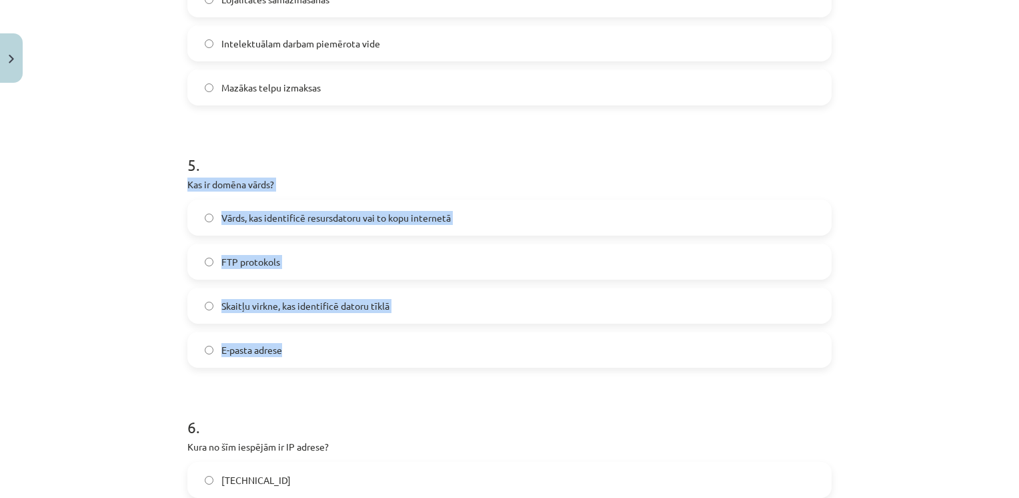
drag, startPoint x: 179, startPoint y: 182, endPoint x: 296, endPoint y: 344, distance: 199.8
drag, startPoint x: 296, startPoint y: 344, endPoint x: 241, endPoint y: 179, distance: 173.9
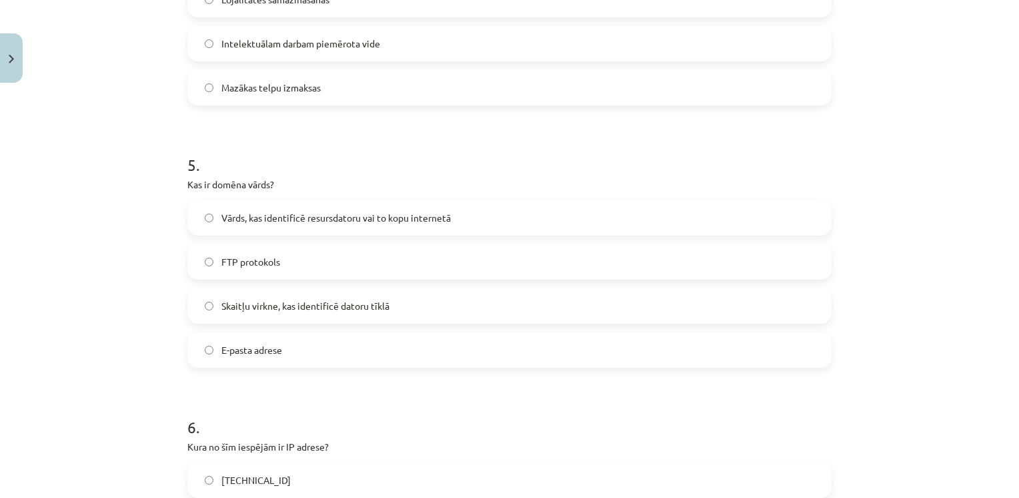
click at [329, 164] on h1 "5 ." at bounding box center [509, 152] width 645 height 41
click at [248, 222] on span "Vārds, kas identificē resursdatoru vai to kopu internetā" at bounding box center [337, 218] width 230 height 14
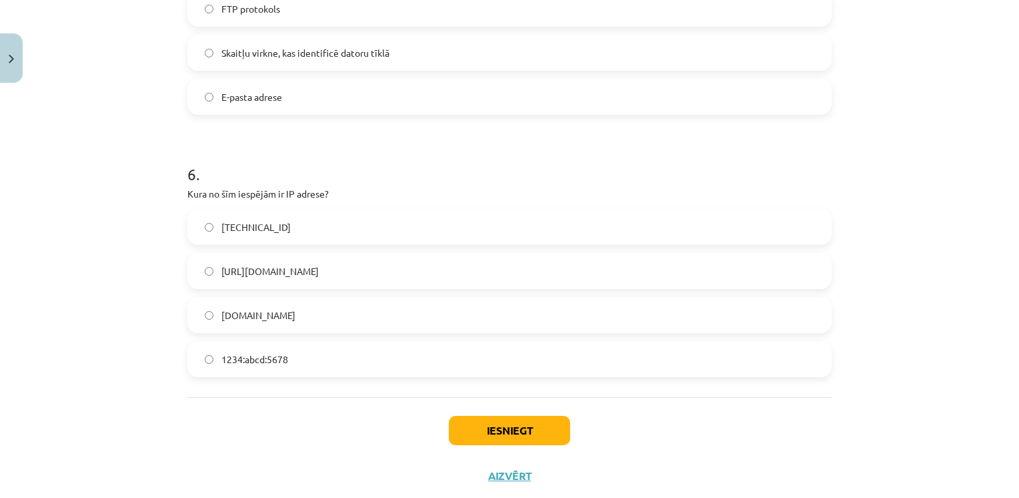
scroll to position [1356, 0]
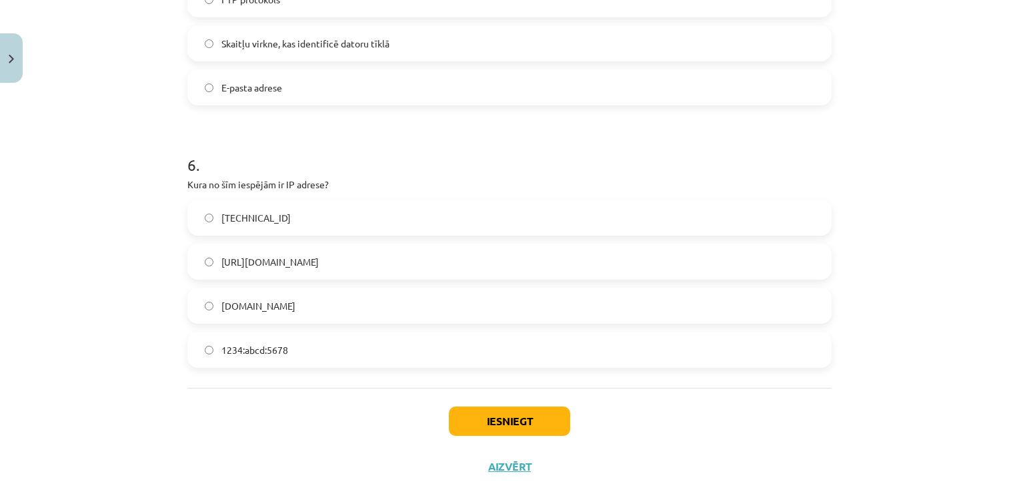
click at [252, 220] on span "192.100.81.101" at bounding box center [256, 218] width 69 height 14
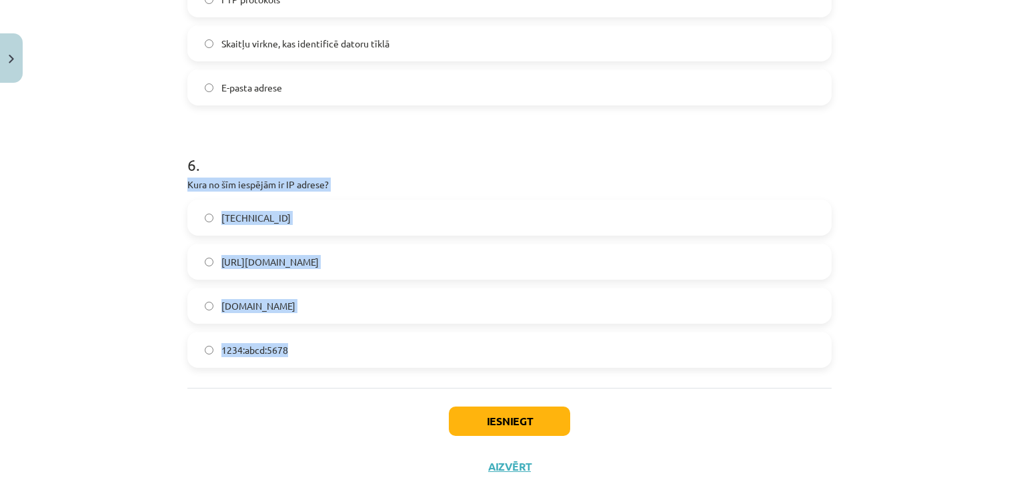
drag, startPoint x: 176, startPoint y: 180, endPoint x: 300, endPoint y: 356, distance: 215.5
drag, startPoint x: 300, startPoint y: 356, endPoint x: 269, endPoint y: 188, distance: 171.0
click at [269, 188] on p "Kura no šīm iespējām ir IP adrese?" at bounding box center [509, 184] width 645 height 14
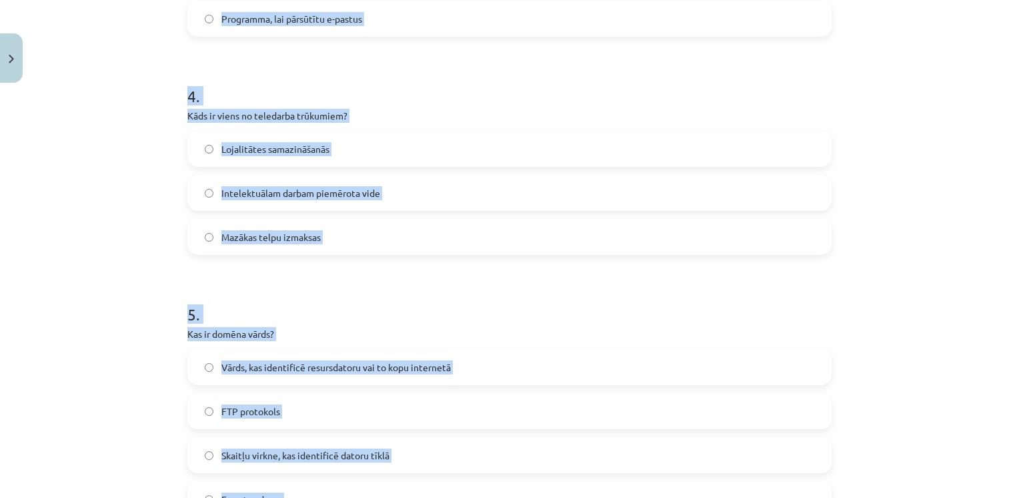
drag, startPoint x: 314, startPoint y: 151, endPoint x: 293, endPoint y: -49, distance: 201.2
click at [293, 0] on html "0 Dāvanas 2075 mP 551 xp Kristīne Grīnvalde Sākums Aktuāli Kā mācīties eSKOLĀ K…" at bounding box center [509, 116] width 1019 height 498
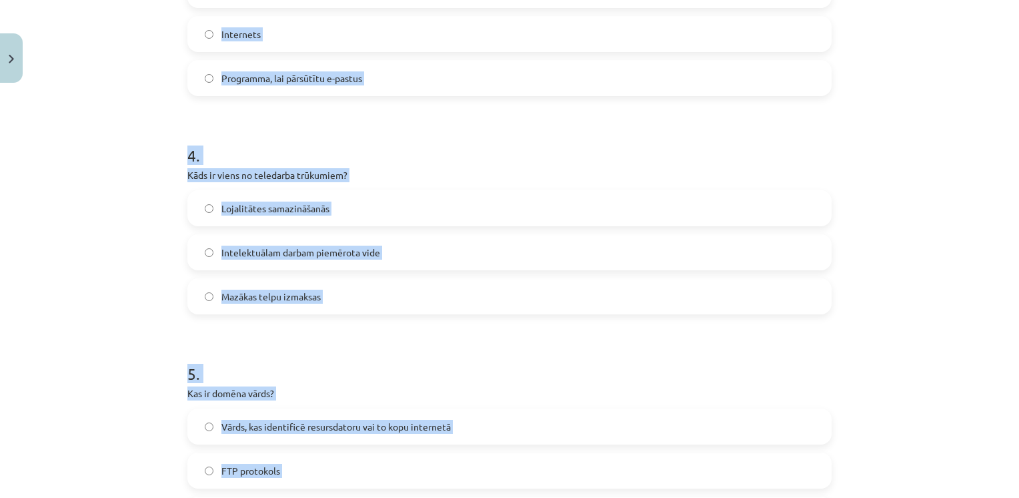
click at [165, 375] on div "Mācību tēma: Datorikas - 10. klases 1. ieskaites mācību materiāls #6 5. tēma – …" at bounding box center [509, 249] width 1019 height 498
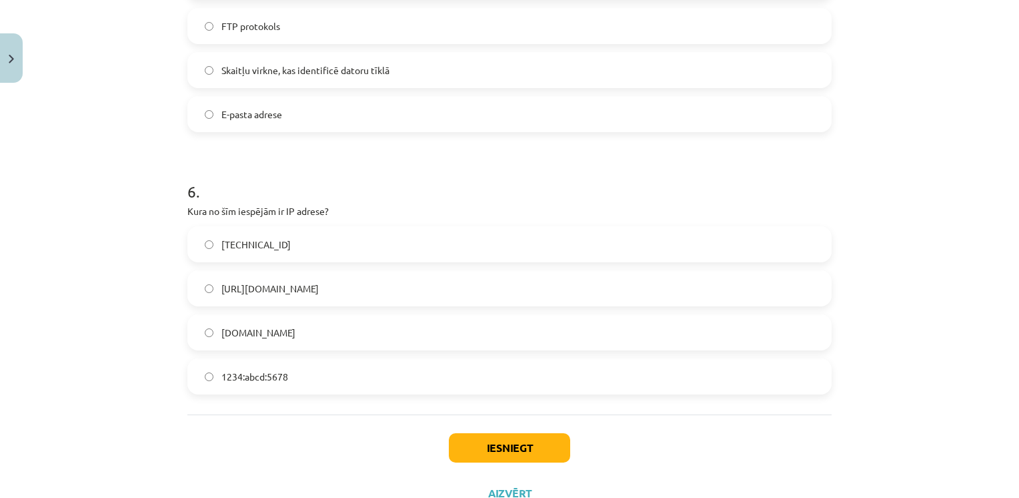
scroll to position [1380, 0]
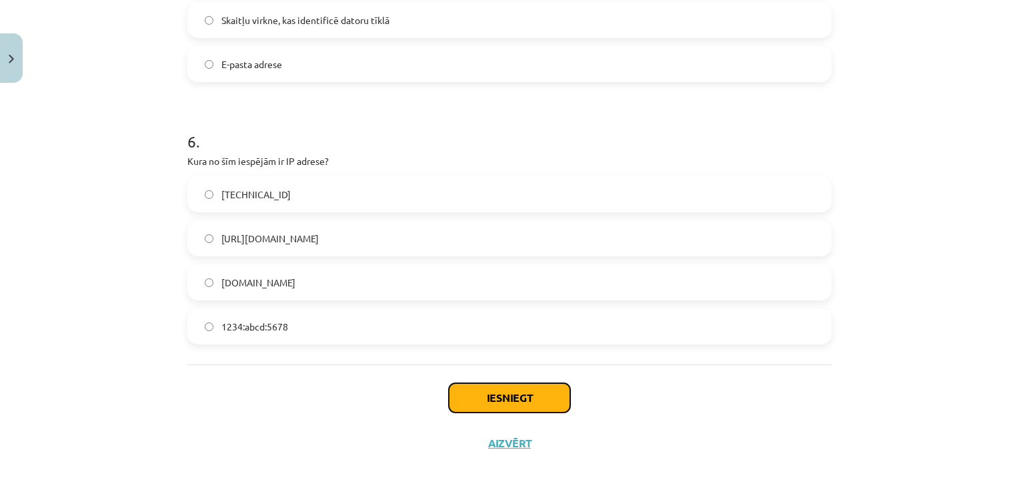
click at [488, 394] on button "Iesniegt" at bounding box center [509, 397] width 121 height 29
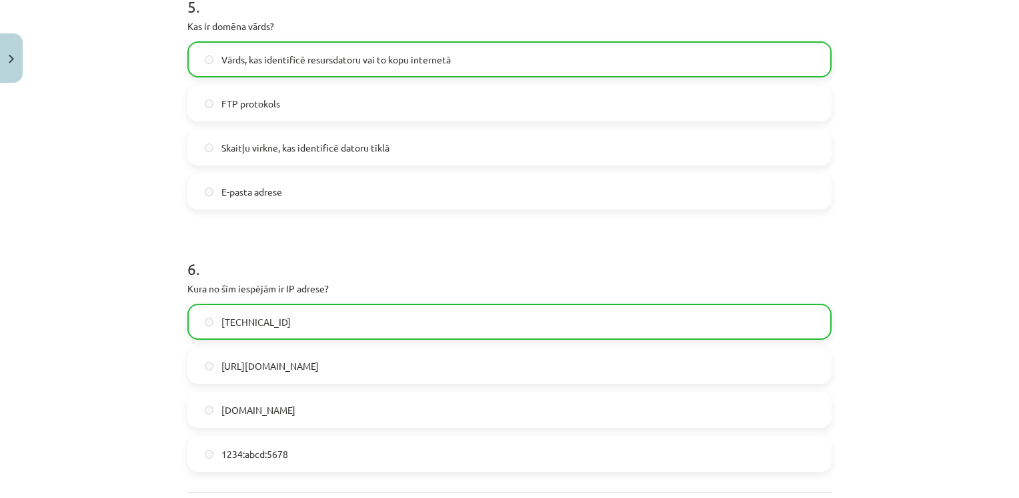
scroll to position [1422, 0]
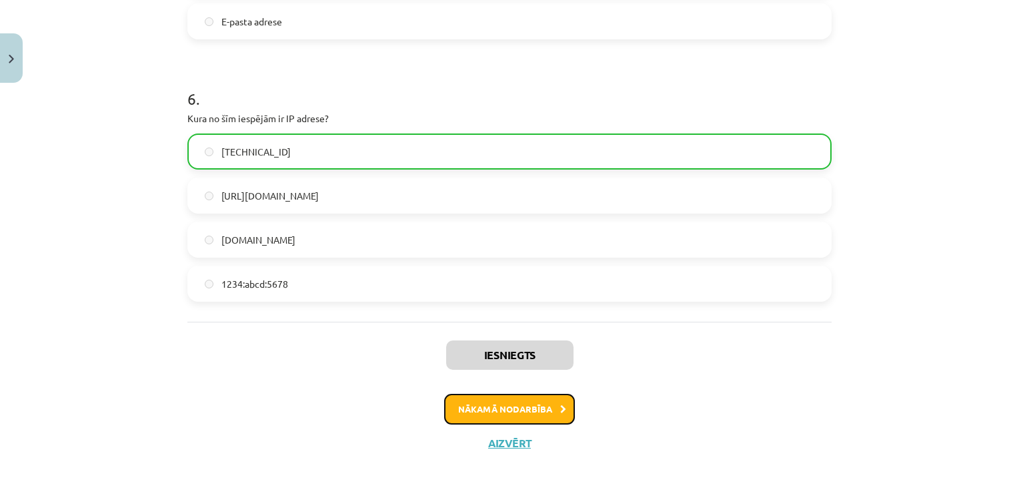
click at [527, 410] on button "Nākamā nodarbība" at bounding box center [509, 409] width 131 height 31
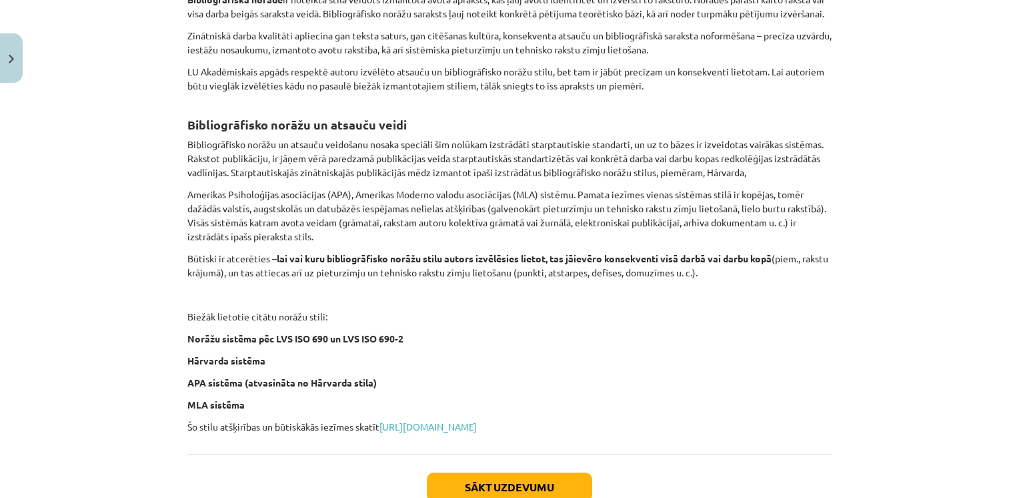
scroll to position [523, 0]
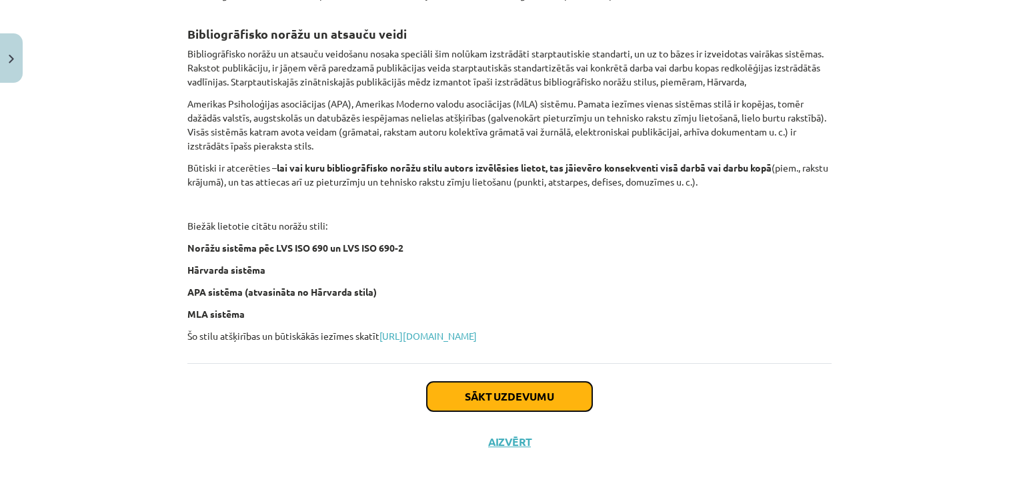
click at [532, 400] on button "Sākt uzdevumu" at bounding box center [509, 396] width 165 height 29
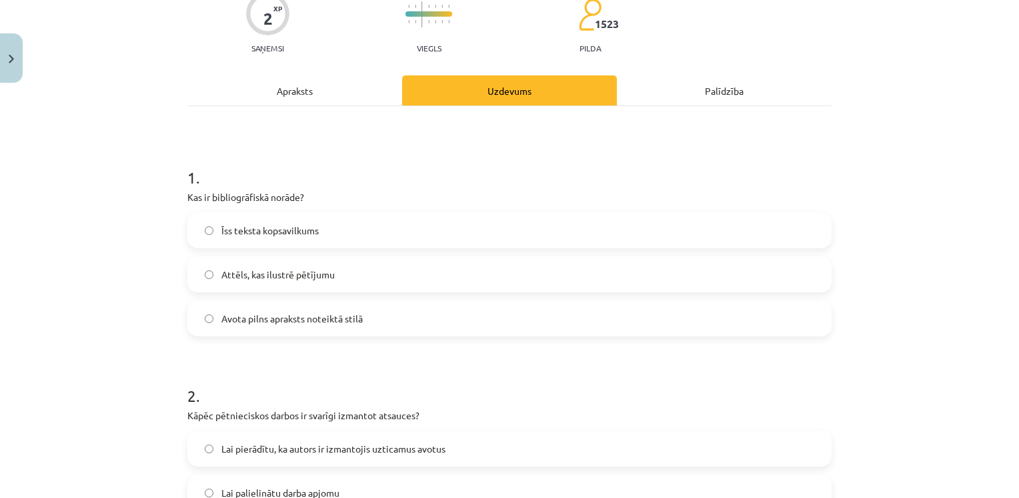
scroll to position [121, 0]
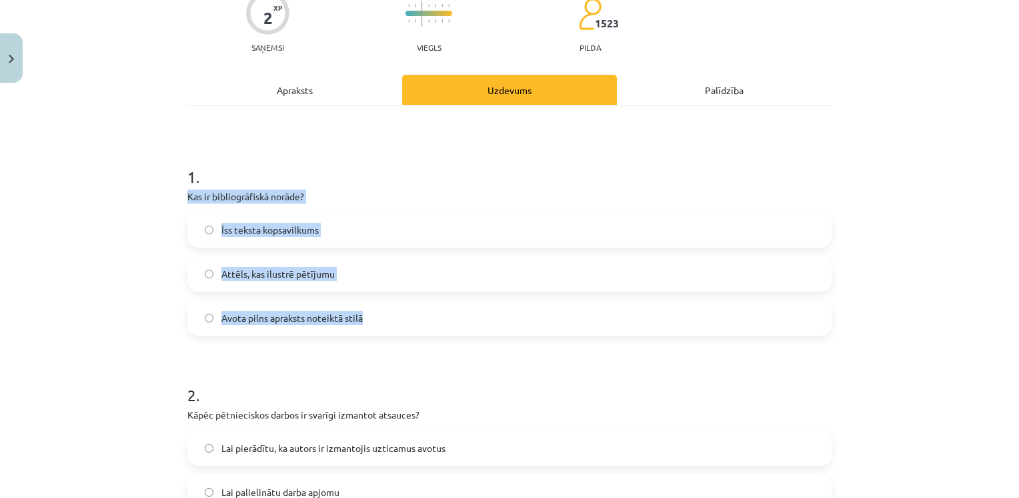
drag, startPoint x: 179, startPoint y: 193, endPoint x: 372, endPoint y: 326, distance: 234.1
click at [372, 326] on div "2 XP Saņemsi Viegls 1523 pilda Apraksts Uzdevums Palīdzība 1 . Kas ir bibliogrā…" at bounding box center [509, 321] width 661 height 708
drag, startPoint x: 372, startPoint y: 326, endPoint x: 287, endPoint y: 201, distance: 150.8
click at [378, 320] on label "Avota pilns apraksts noteiktā stilā" at bounding box center [510, 317] width 642 height 33
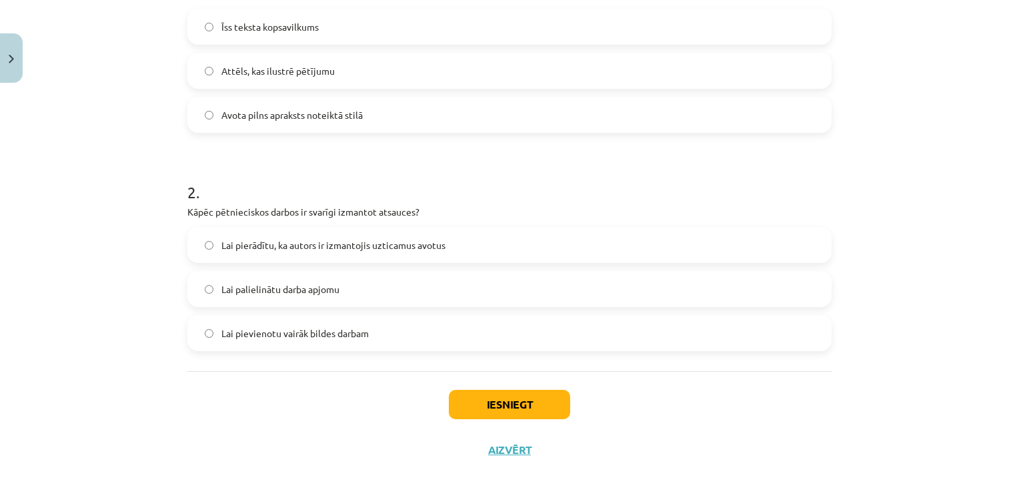
scroll to position [330, 0]
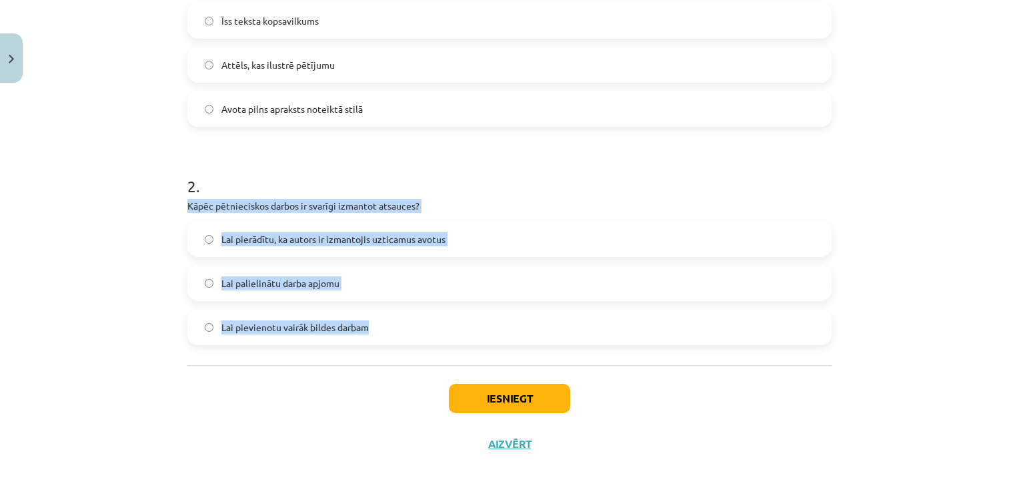
drag, startPoint x: 181, startPoint y: 202, endPoint x: 374, endPoint y: 326, distance: 229.9
click at [374, 326] on div "2 XP Saņemsi Viegls 1523 pilda Apraksts Uzdevums Palīdzība 1 . Kas ir bibliogrā…" at bounding box center [509, 112] width 661 height 708
drag, startPoint x: 374, startPoint y: 326, endPoint x: 320, endPoint y: 202, distance: 135.4
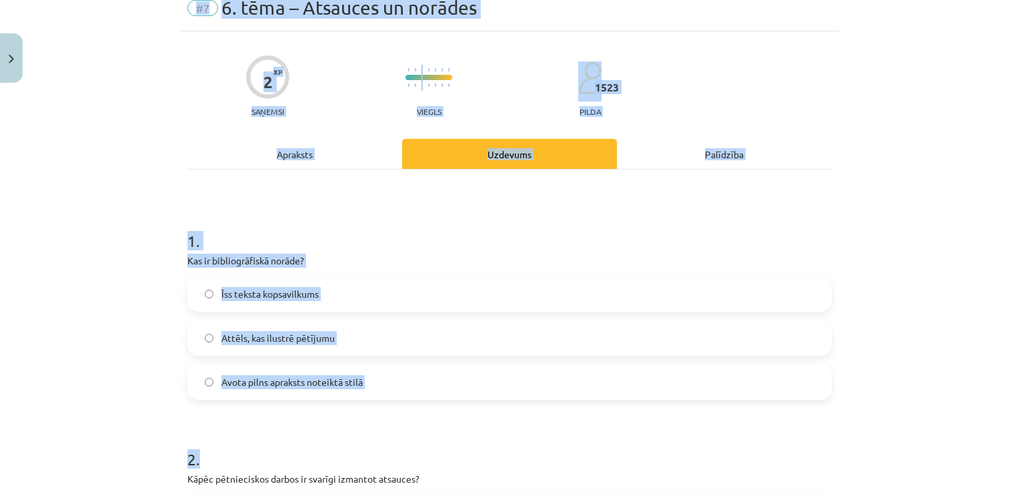
scroll to position [0, 0]
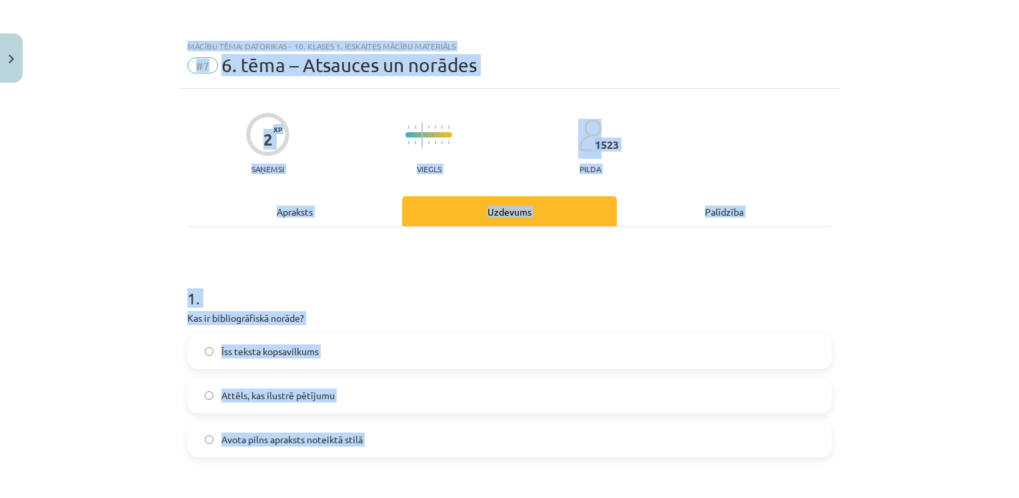
drag, startPoint x: 368, startPoint y: 158, endPoint x: 275, endPoint y: -49, distance: 227.6
click at [275, 0] on html "0 Dāvanas 2075 mP 551 xp Kristīne Grīnvalde Sākums Aktuāli Kā mācīties eSKOLĀ K…" at bounding box center [509, 116] width 1019 height 498
click at [233, 246] on div "1 . Kas ir bibliogrāfiskā norāde? Īss teksta kopsavilkums Attēls, kas ilustrē p…" at bounding box center [509, 461] width 645 height 468
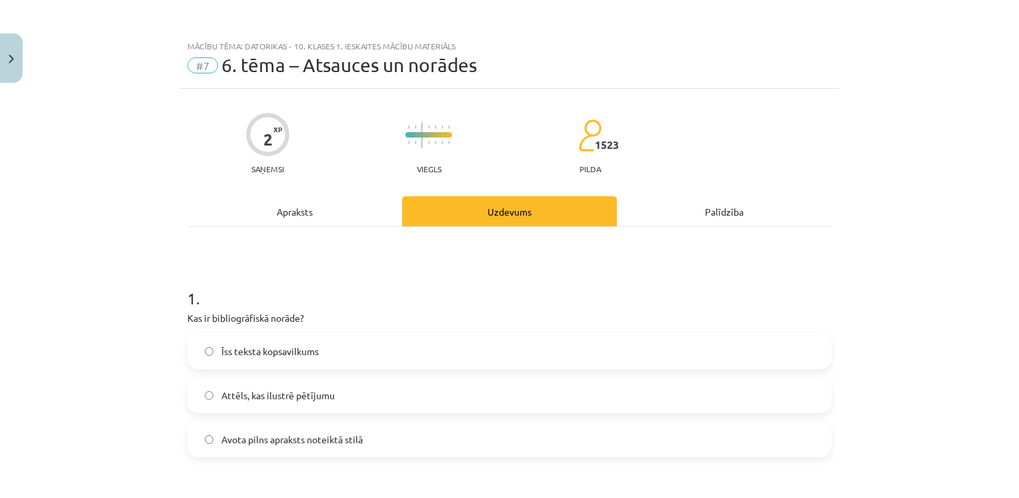
scroll to position [331, 0]
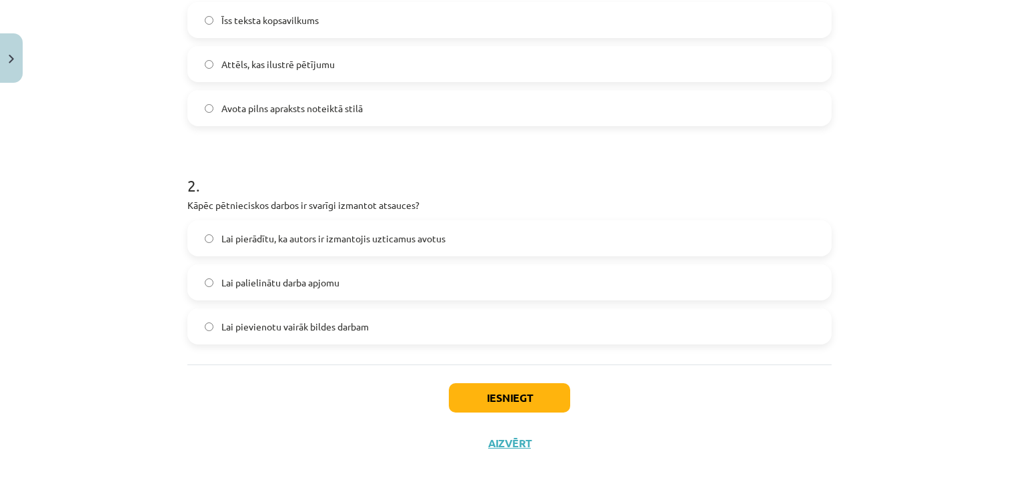
click at [312, 235] on span "Lai pierādītu, ka autors ir izmantojis uzticamus avotus" at bounding box center [334, 239] width 224 height 14
click at [512, 393] on button "Iesniegt" at bounding box center [509, 397] width 121 height 29
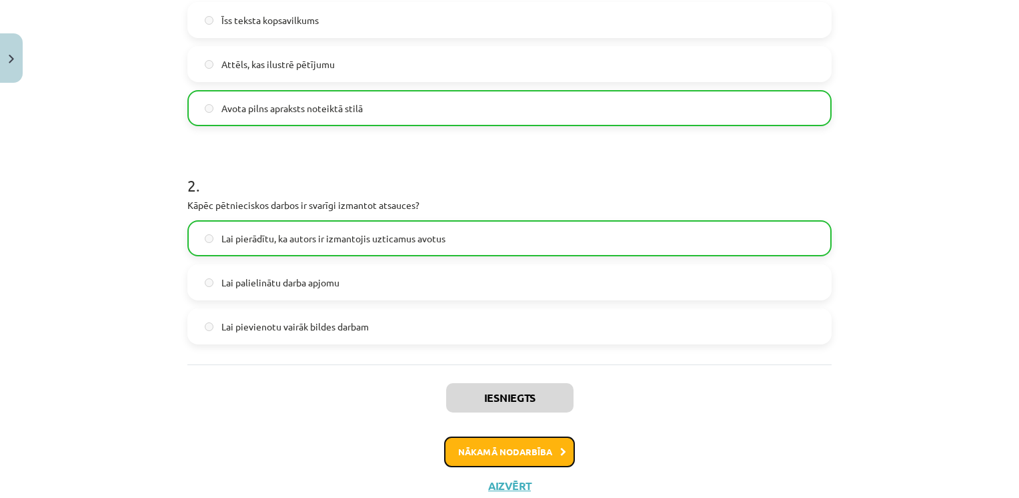
click at [503, 448] on button "Nākamā nodarbība" at bounding box center [509, 451] width 131 height 31
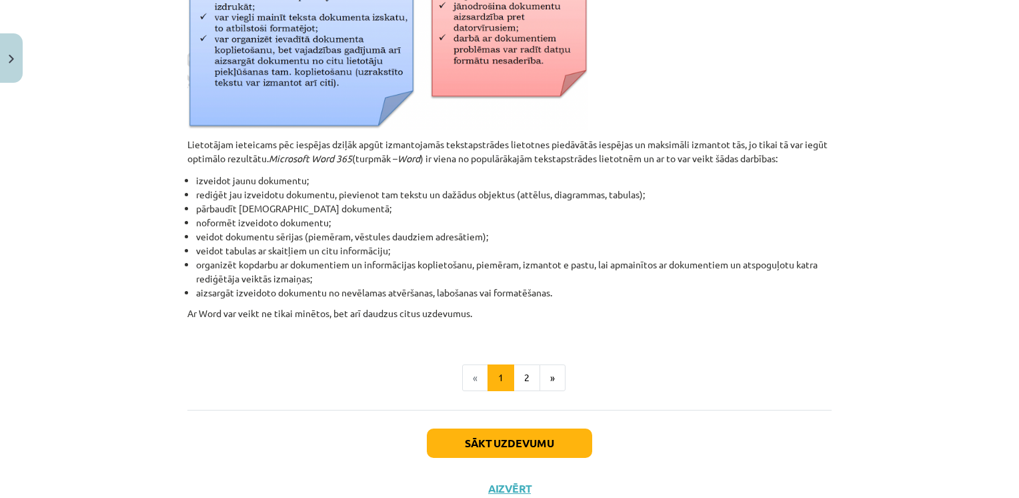
scroll to position [611, 0]
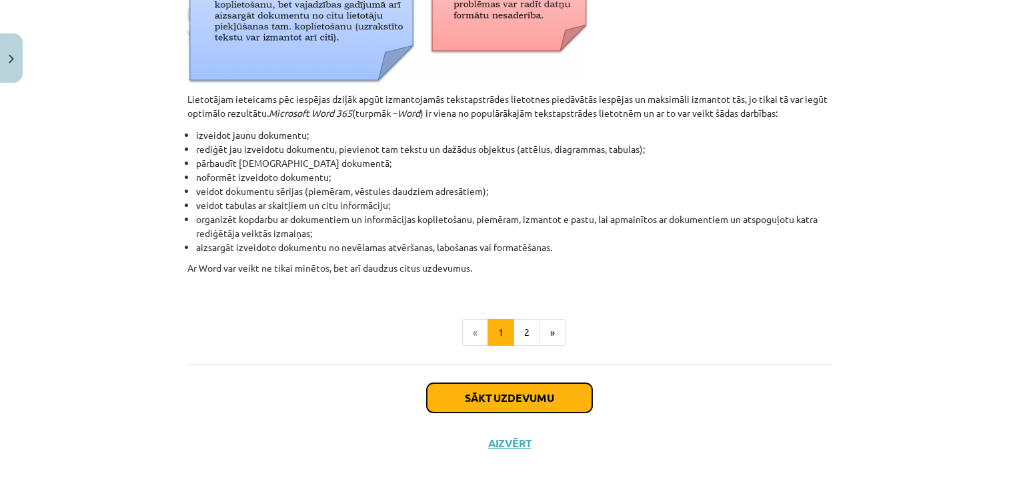
click at [514, 406] on button "Sākt uzdevumu" at bounding box center [509, 397] width 165 height 29
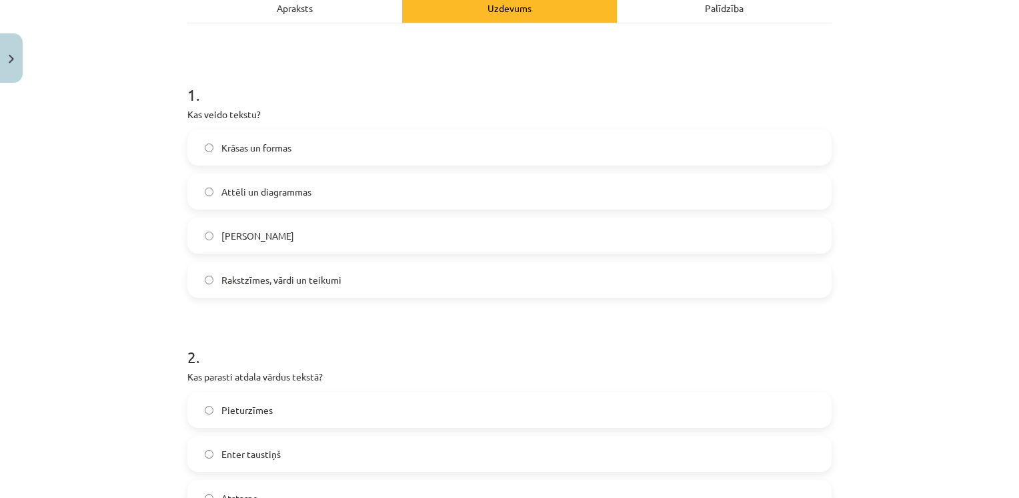
scroll to position [204, 0]
click at [248, 280] on span "Rakstzīmes, vārdi un teikumi" at bounding box center [282, 279] width 120 height 14
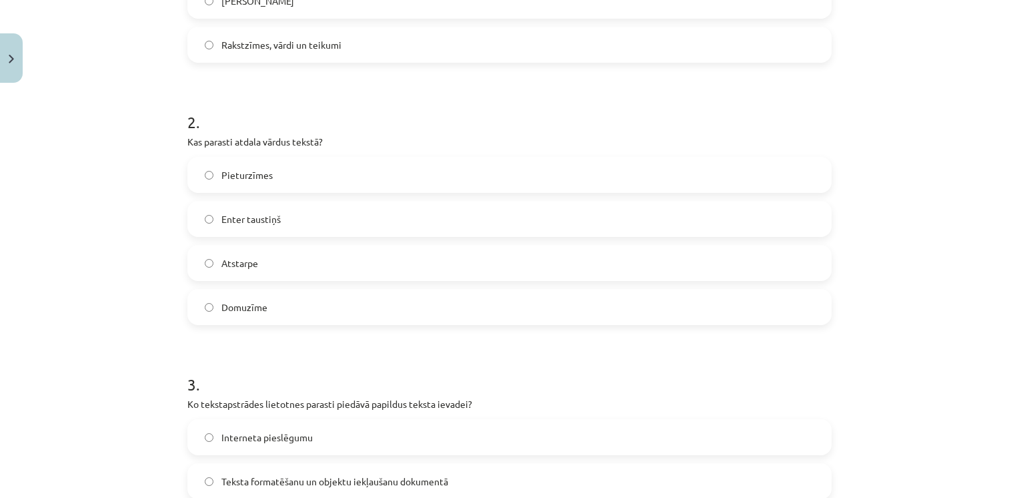
scroll to position [439, 0]
click at [261, 264] on label "Atstarpe" at bounding box center [510, 262] width 642 height 33
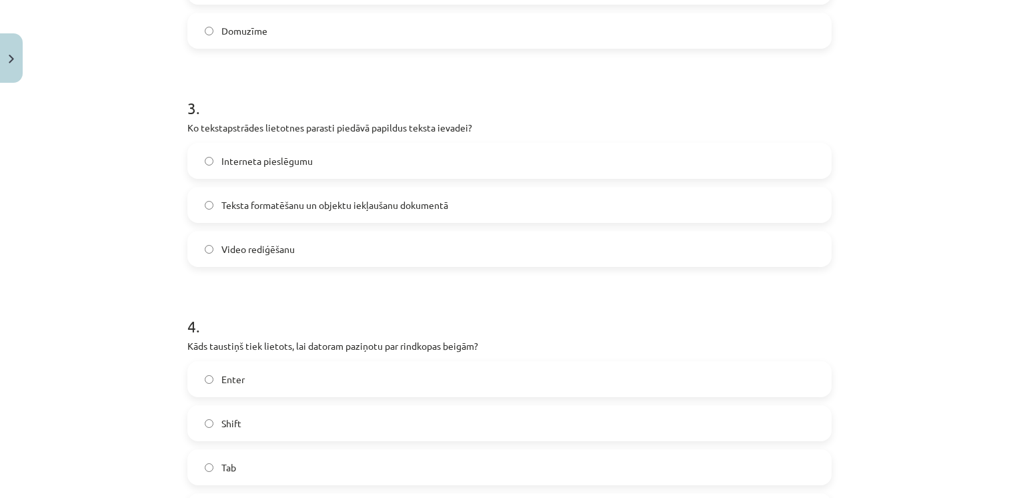
scroll to position [714, 0]
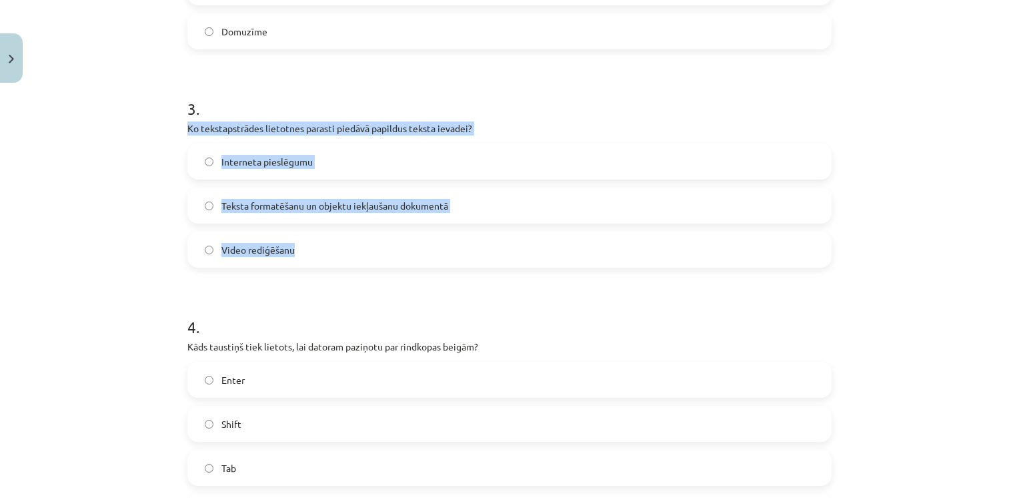
drag, startPoint x: 181, startPoint y: 129, endPoint x: 298, endPoint y: 253, distance: 169.9
click at [298, 253] on div "5 XP Saņemsi Viegls 1523 pilda Apraksts Uzdevums Palīdzība 1 . Kas veido tekstu…" at bounding box center [509, 144] width 661 height 1539
drag, startPoint x: 298, startPoint y: 253, endPoint x: 308, endPoint y: 127, distance: 125.9
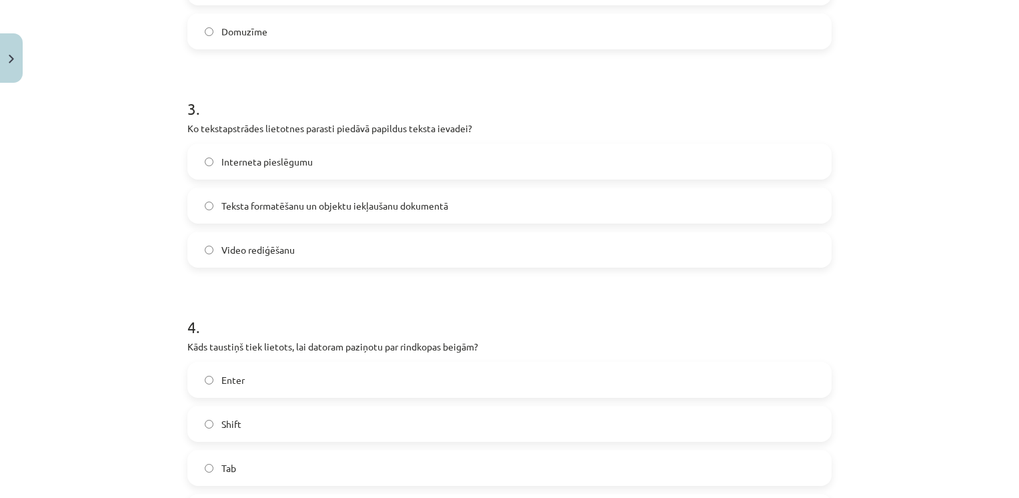
click at [355, 89] on h1 "3 ." at bounding box center [509, 96] width 645 height 41
click at [228, 204] on span "Teksta formatēšanu un objektu iekļaušanu dokumentā" at bounding box center [335, 206] width 227 height 14
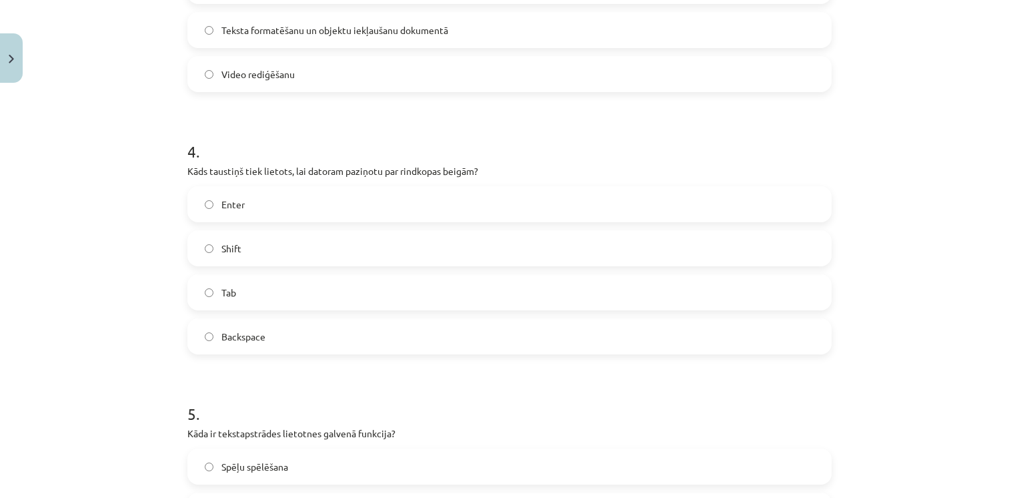
scroll to position [905, 0]
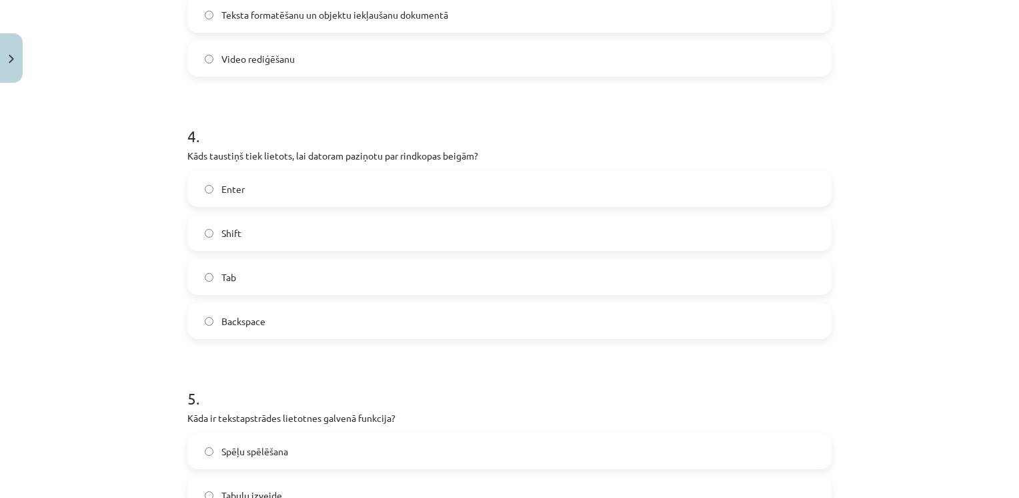
click at [288, 197] on label "Enter" at bounding box center [510, 188] width 642 height 33
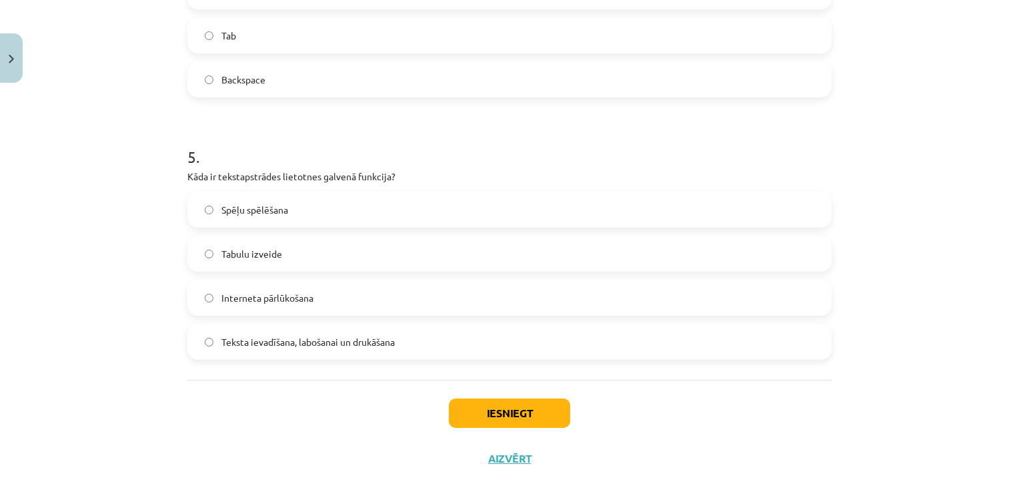
scroll to position [1162, 0]
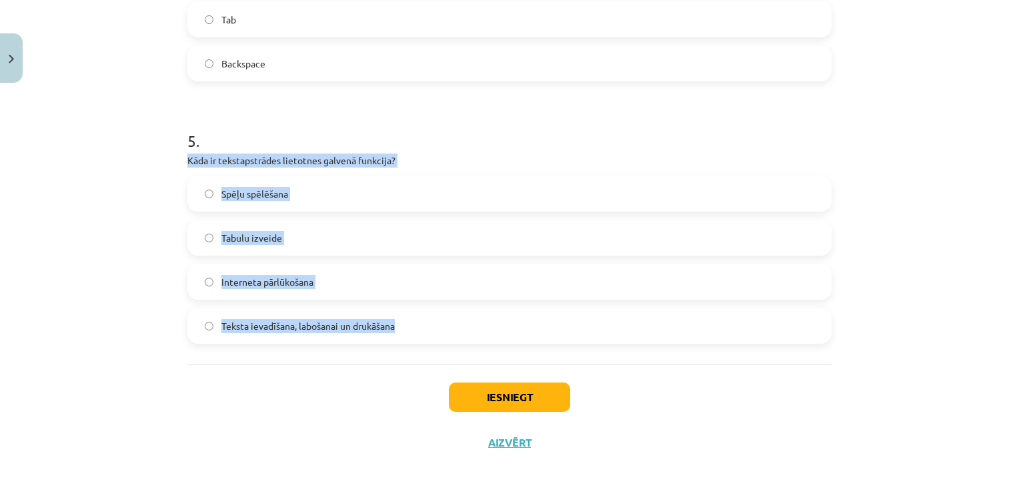
drag, startPoint x: 175, startPoint y: 159, endPoint x: 403, endPoint y: 312, distance: 274.6
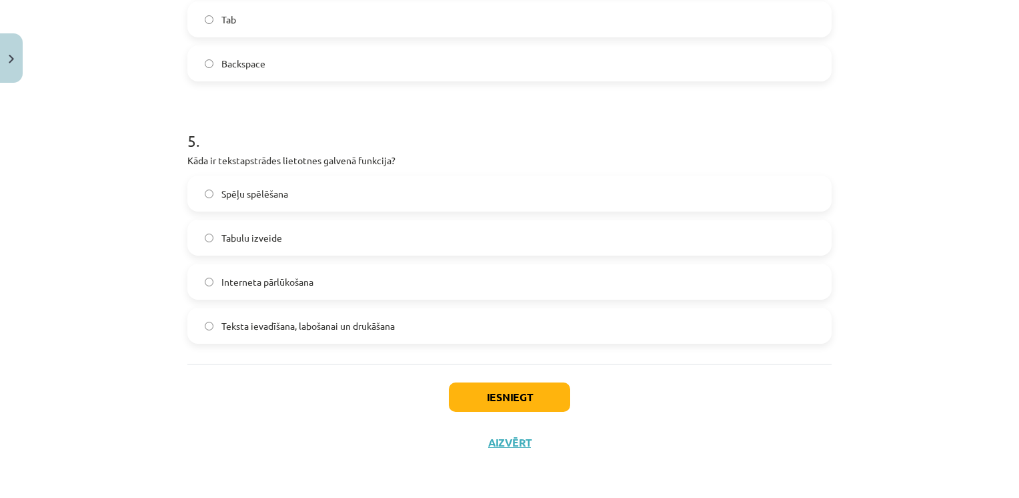
click at [307, 130] on h1 "5 ." at bounding box center [509, 128] width 645 height 41
click at [280, 320] on span "Teksta ievadīšana, labošanai un drukāšana" at bounding box center [308, 326] width 173 height 14
click at [496, 409] on button "Iesniegt" at bounding box center [509, 396] width 121 height 29
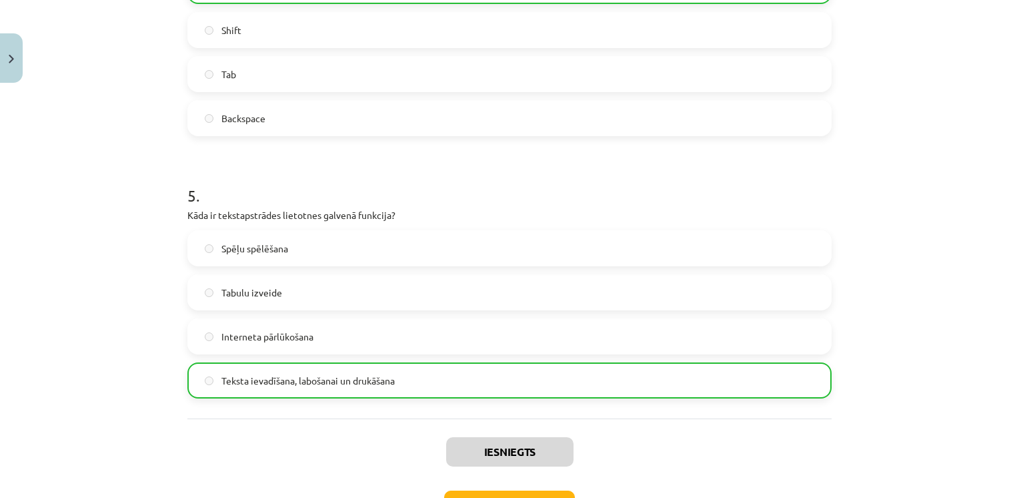
scroll to position [1204, 0]
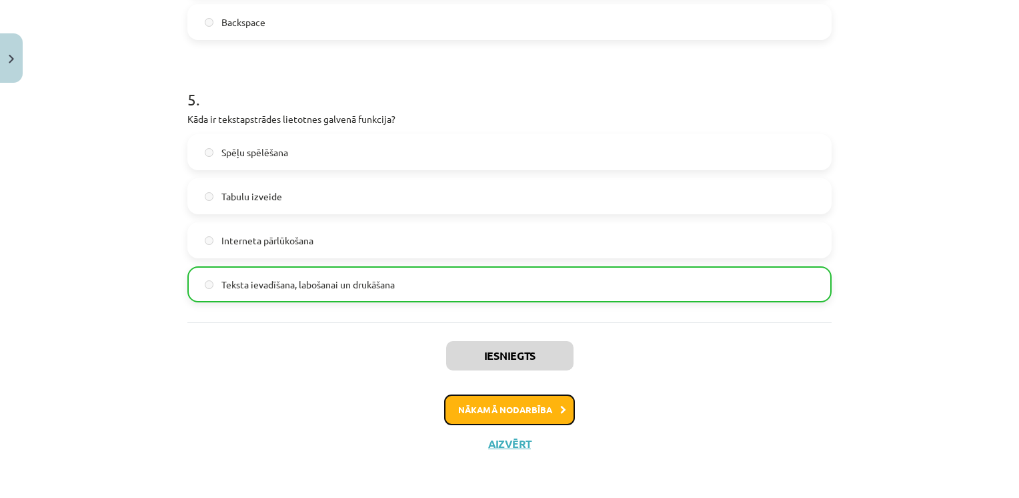
click at [542, 410] on button "Nākamā nodarbība" at bounding box center [509, 409] width 131 height 31
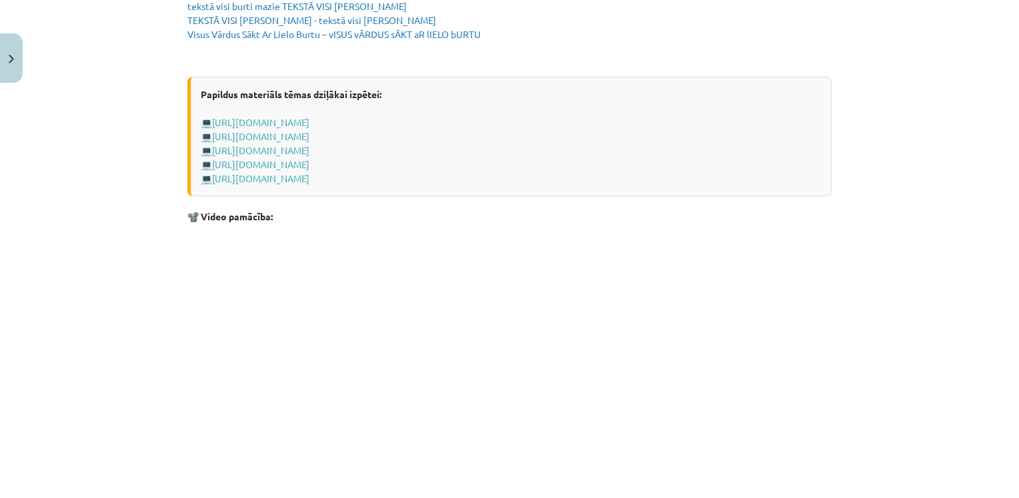
scroll to position [2661, 0]
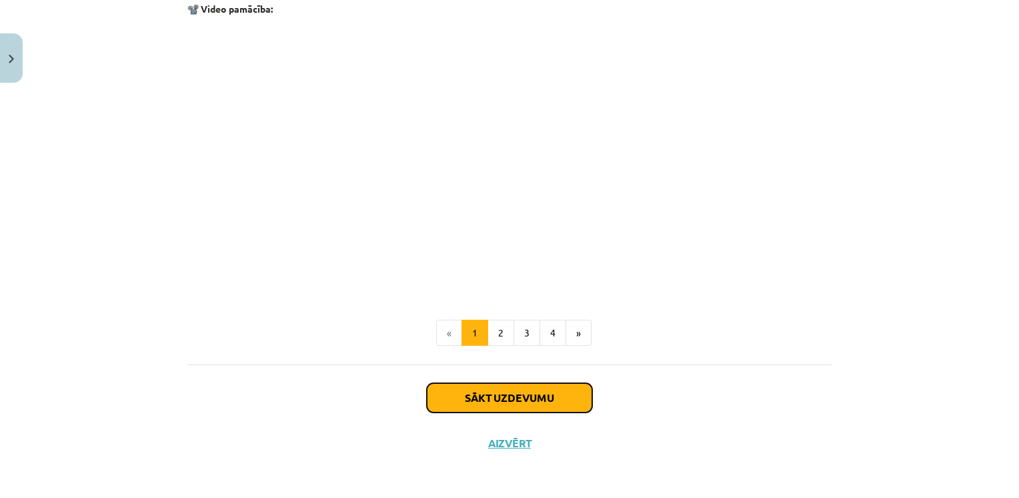
click at [554, 392] on button "Sākt uzdevumu" at bounding box center [509, 397] width 165 height 29
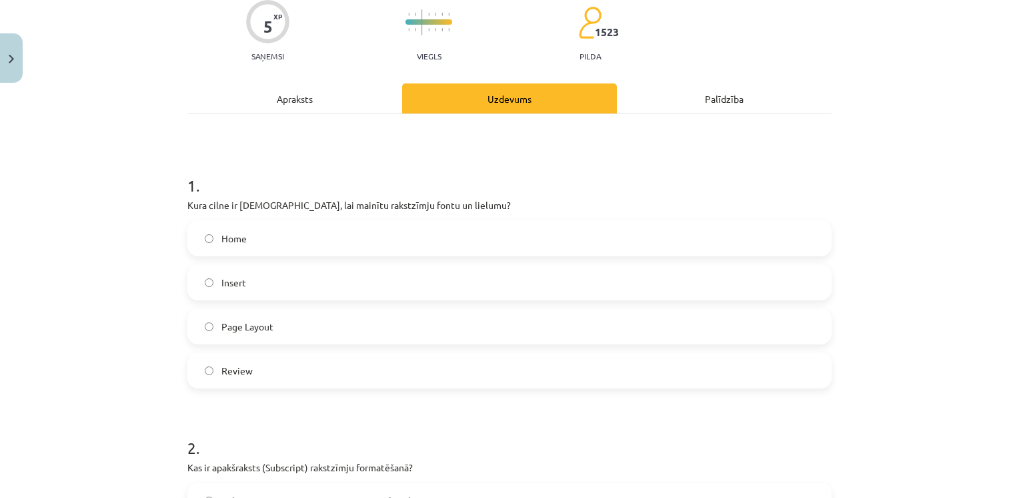
scroll to position [115, 0]
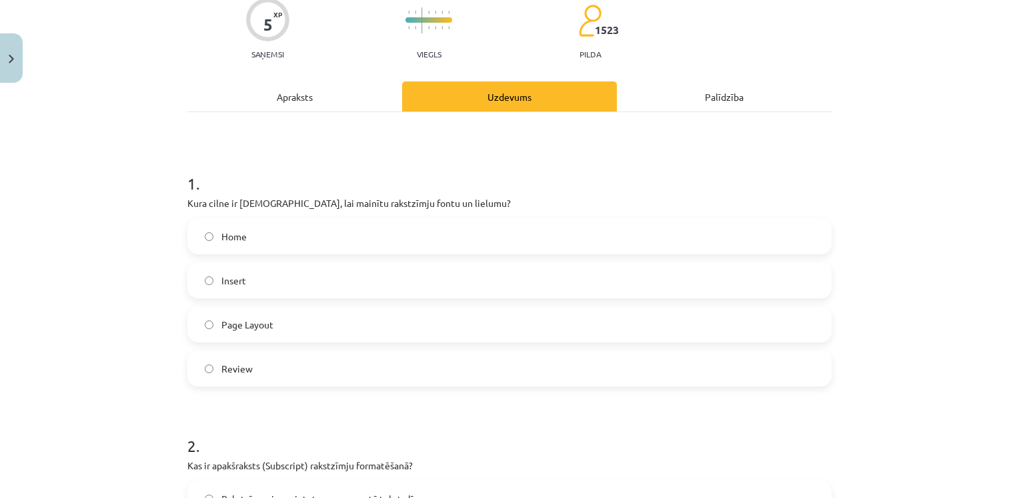
click at [286, 236] on label "Home" at bounding box center [510, 236] width 642 height 33
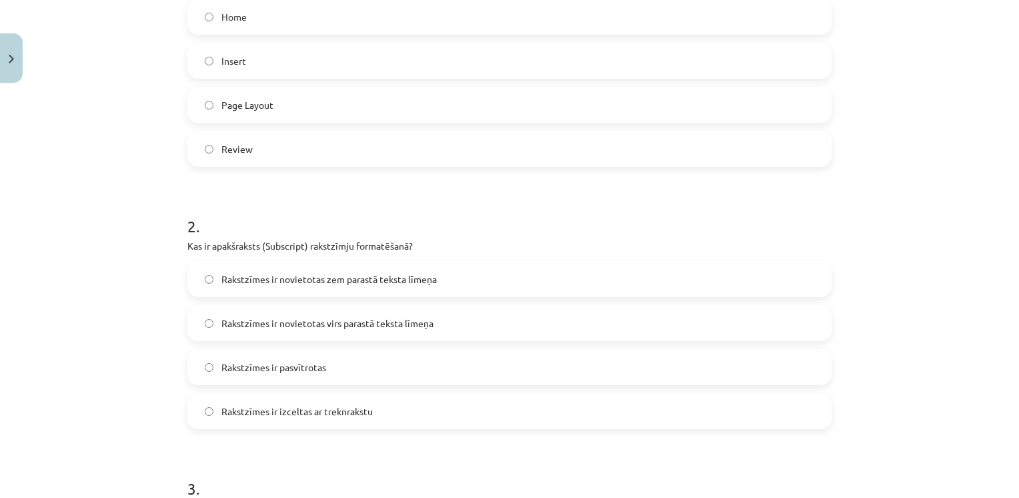
scroll to position [335, 0]
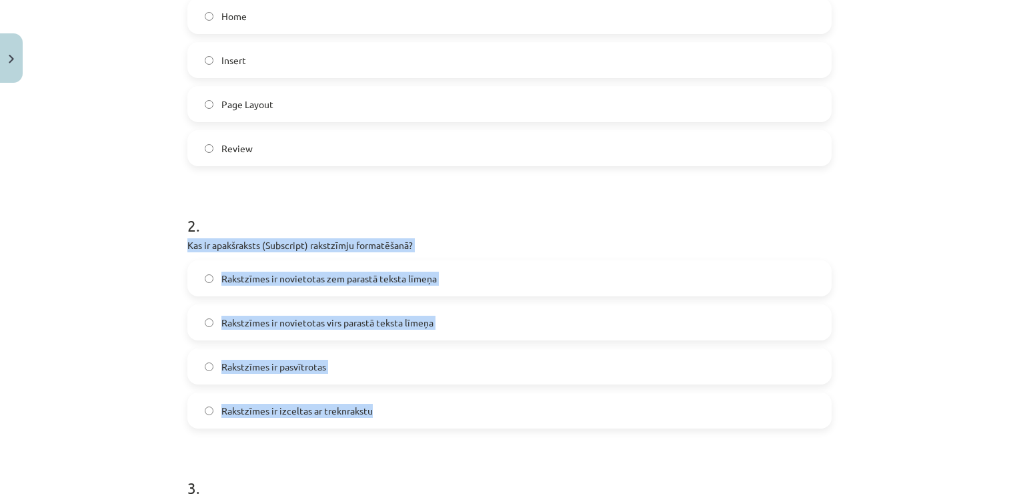
drag, startPoint x: 179, startPoint y: 247, endPoint x: 405, endPoint y: 412, distance: 280.2
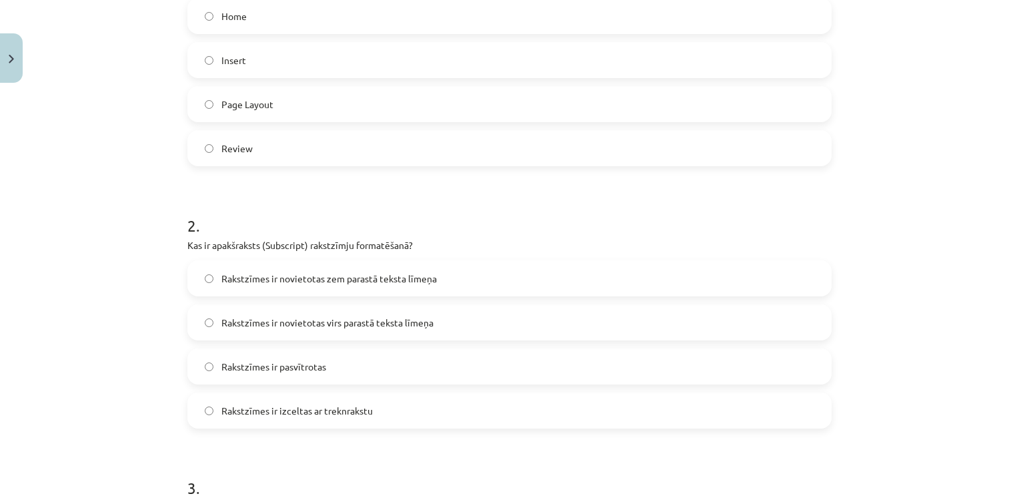
click at [336, 201] on h1 "2 ." at bounding box center [509, 213] width 645 height 41
click at [288, 290] on label "Rakstzīmes ir novietotas zem parastā teksta līmeņa" at bounding box center [510, 278] width 642 height 33
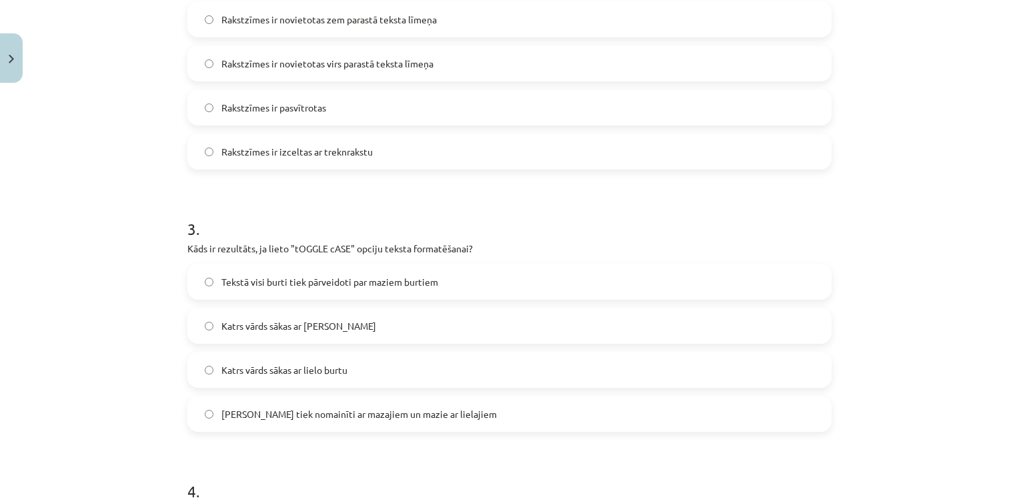
scroll to position [604, 0]
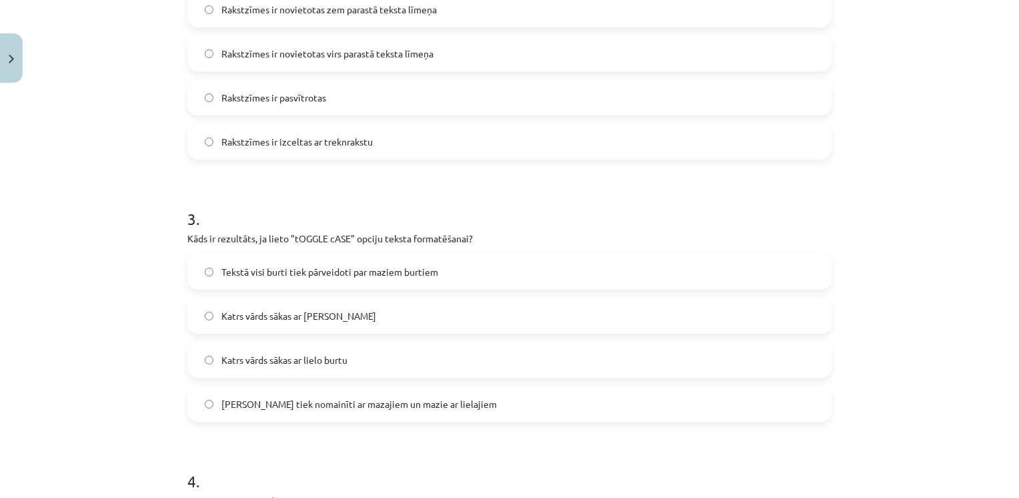
click at [285, 314] on span "Katrs vārds sākas ar mazo burtu" at bounding box center [299, 316] width 155 height 14
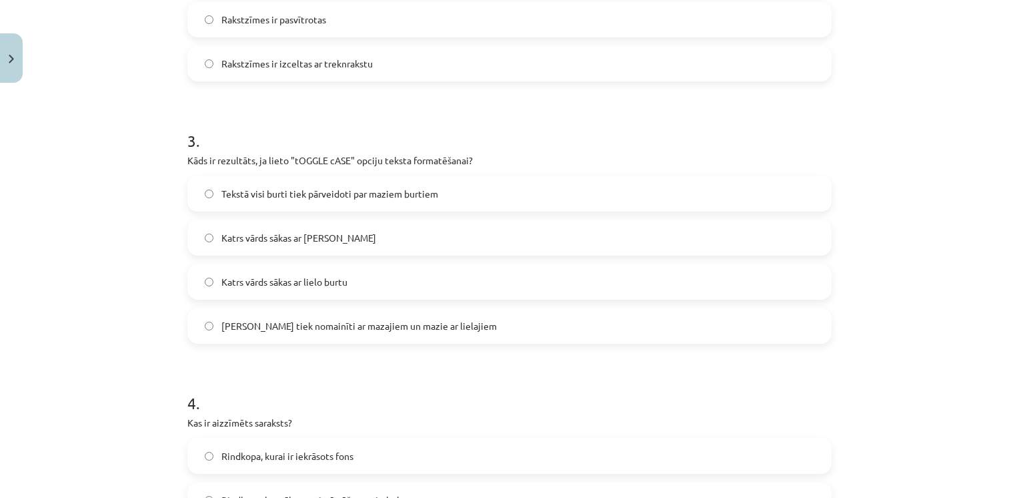
scroll to position [691, 0]
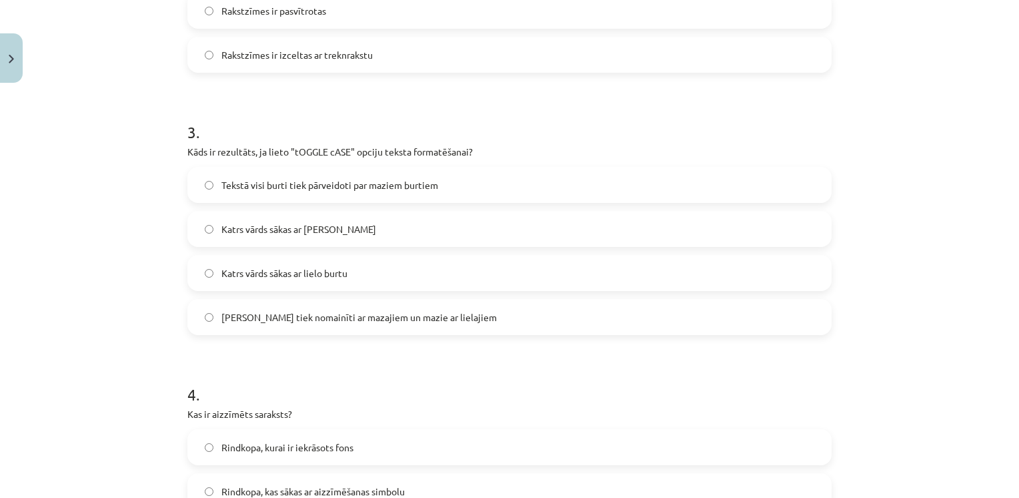
click at [296, 318] on span "Lielie burti tiek nomainīti ar mazajiem un mazie ar lielajiem" at bounding box center [360, 317] width 276 height 14
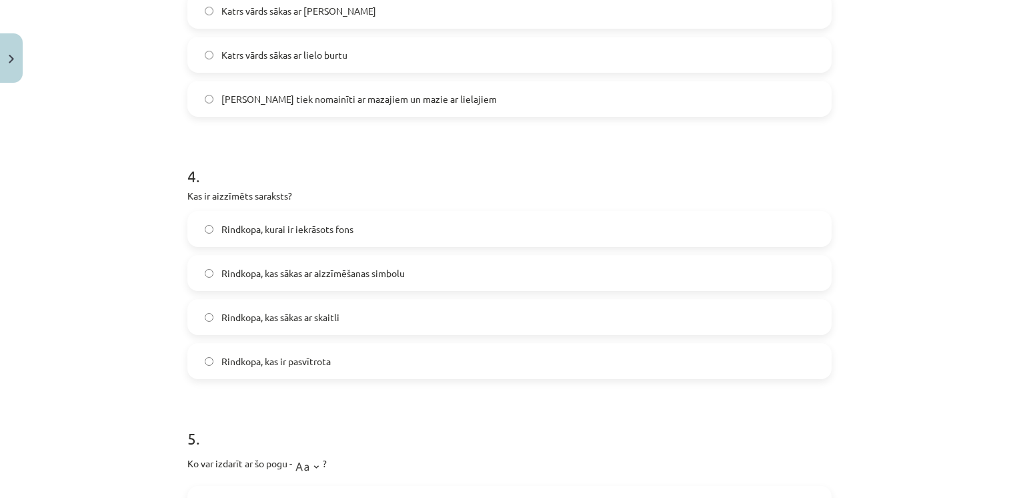
scroll to position [983, 0]
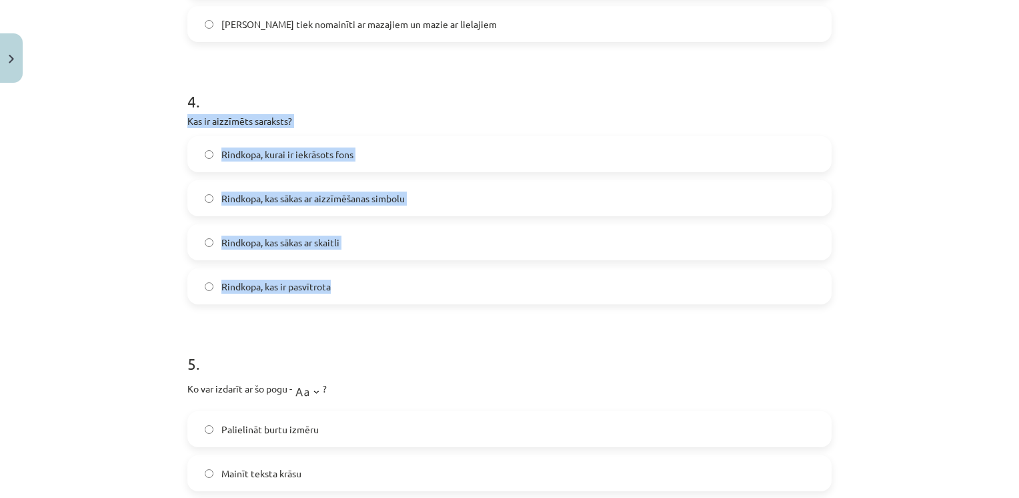
drag, startPoint x: 179, startPoint y: 123, endPoint x: 330, endPoint y: 284, distance: 220.4
drag, startPoint x: 330, startPoint y: 284, endPoint x: 259, endPoint y: 123, distance: 176.3
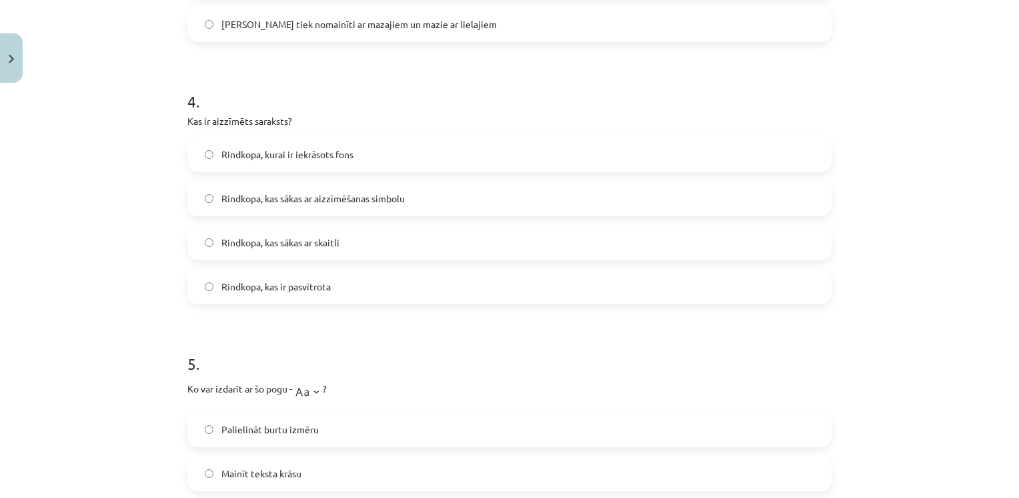
click at [354, 70] on h1 "4 ." at bounding box center [509, 89] width 645 height 41
click at [265, 201] on span "Rindkopa, kas sākas ar aizzīmēšanas simbolu" at bounding box center [313, 198] width 183 height 14
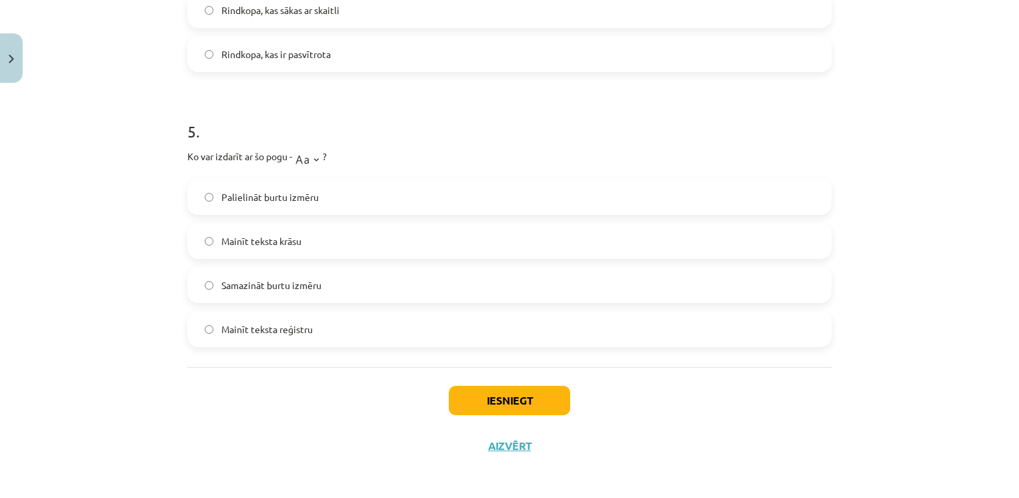
scroll to position [1216, 0]
click at [350, 250] on label "Mainīt teksta krāsu" at bounding box center [510, 240] width 642 height 33
click at [490, 403] on button "Iesniegt" at bounding box center [509, 399] width 121 height 29
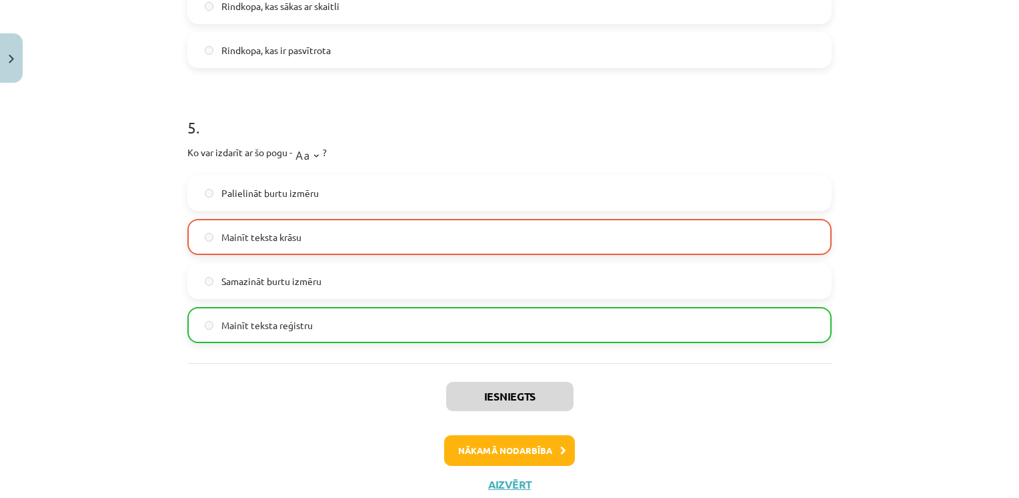
scroll to position [1261, 0]
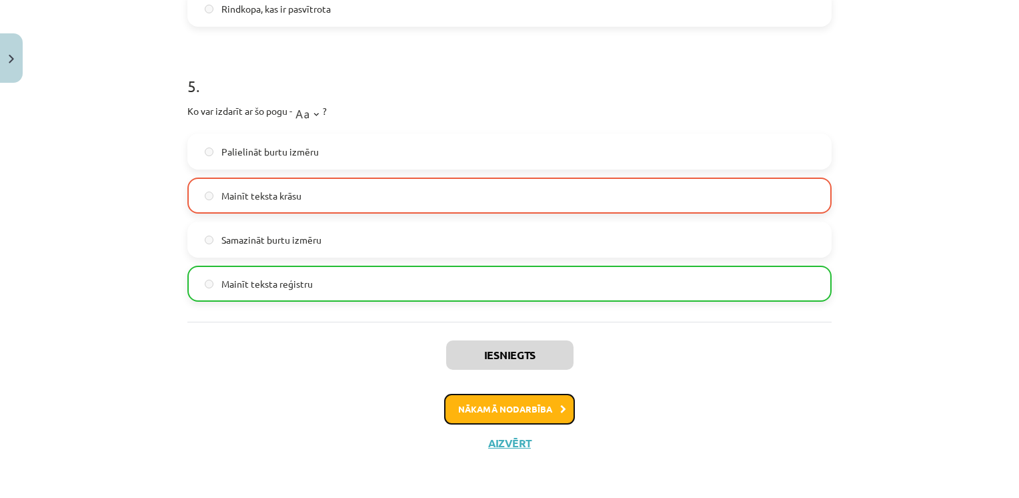
click at [528, 412] on button "Nākamā nodarbība" at bounding box center [509, 409] width 131 height 31
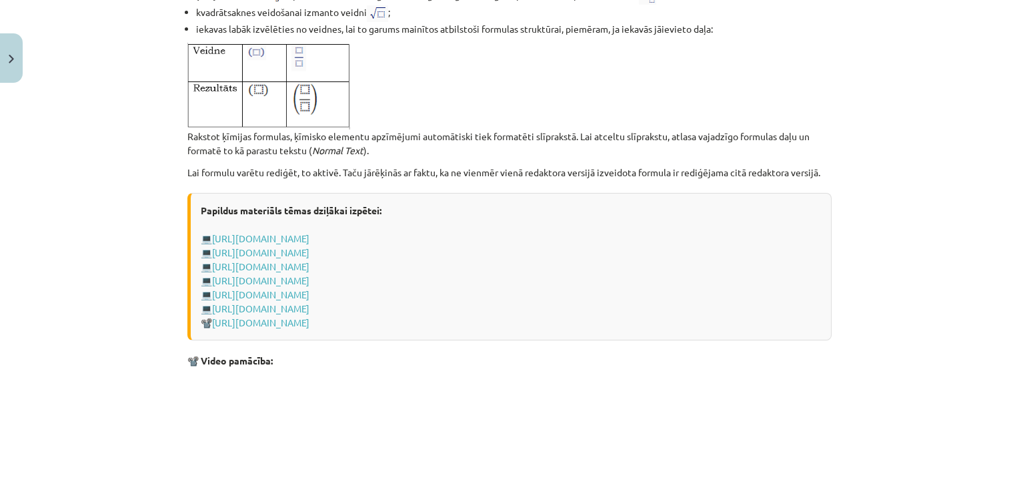
scroll to position [2798, 0]
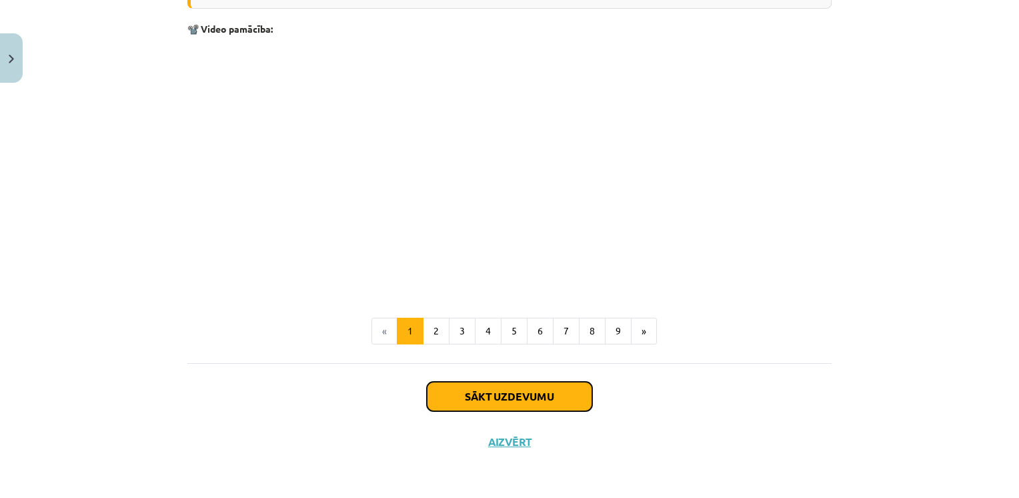
click at [524, 403] on button "Sākt uzdevumu" at bounding box center [509, 396] width 165 height 29
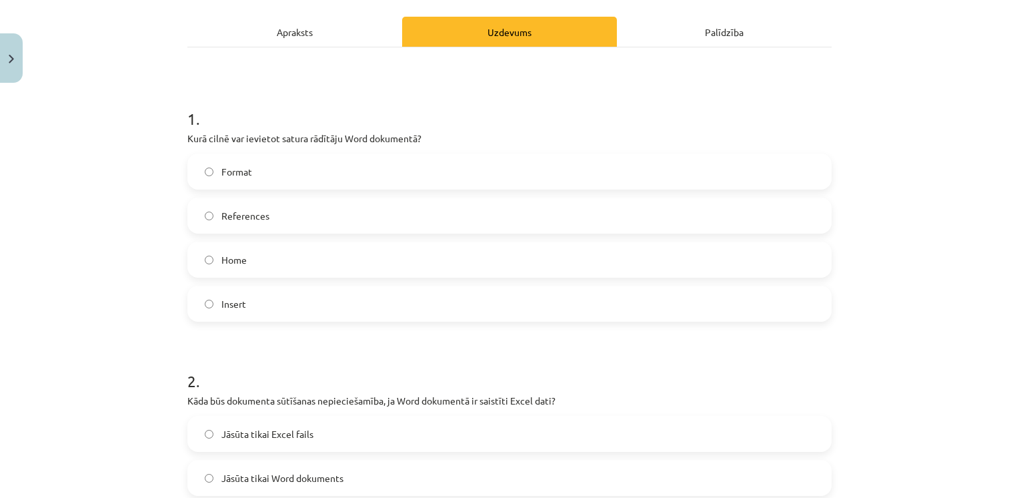
scroll to position [178, 0]
click at [258, 312] on label "Insert" at bounding box center [510, 304] width 642 height 33
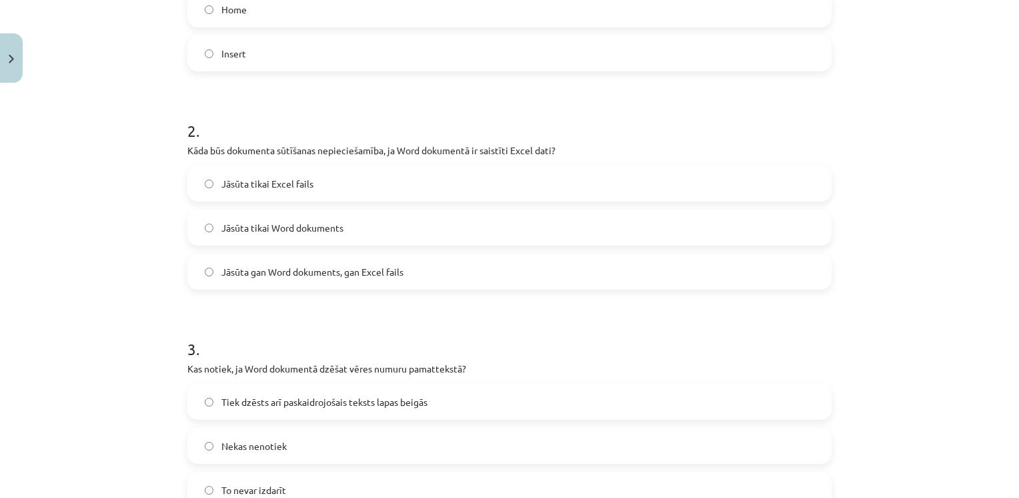
scroll to position [434, 0]
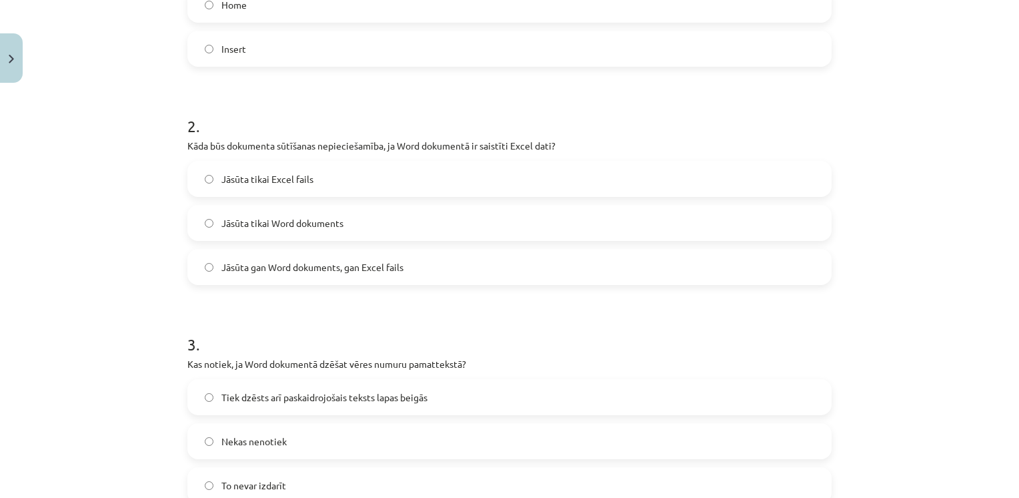
click at [330, 194] on label "Jāsūta tikai Excel fails" at bounding box center [510, 178] width 642 height 33
click at [344, 224] on label "Jāsūta tikai Word dokuments" at bounding box center [510, 222] width 642 height 33
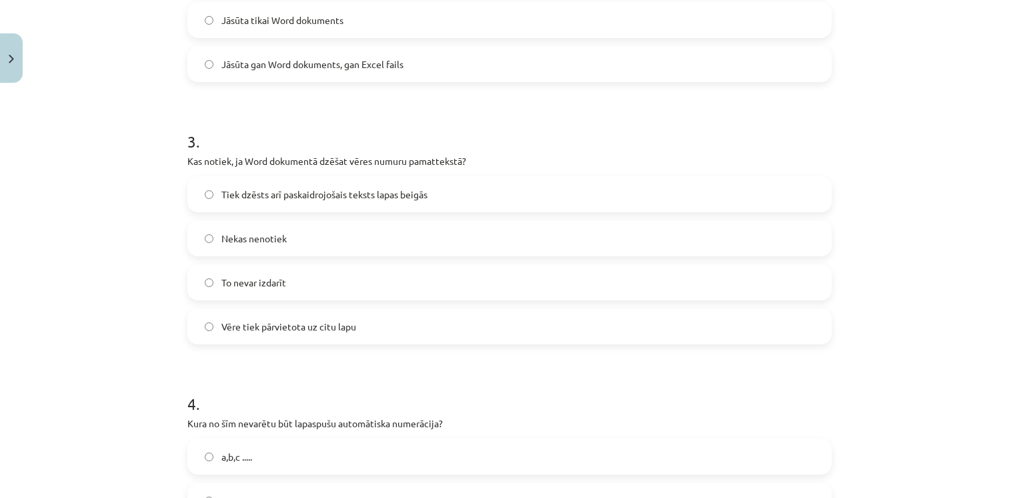
scroll to position [639, 0]
click at [344, 224] on label "Nekas nenotiek" at bounding box center [510, 236] width 642 height 33
click at [264, 191] on span "Tiek dzēsts arī paskaidrojošais teksts lapas beigās" at bounding box center [325, 193] width 206 height 14
drag, startPoint x: 179, startPoint y: 160, endPoint x: 196, endPoint y: 200, distance: 43.4
click at [196, 200] on div "7 XP Saņemsi Grūts 1523 pilda Apraksts Uzdevums Palīdzība 1 . Kurā cilnē var ie…" at bounding box center [509, 459] width 661 height 2019
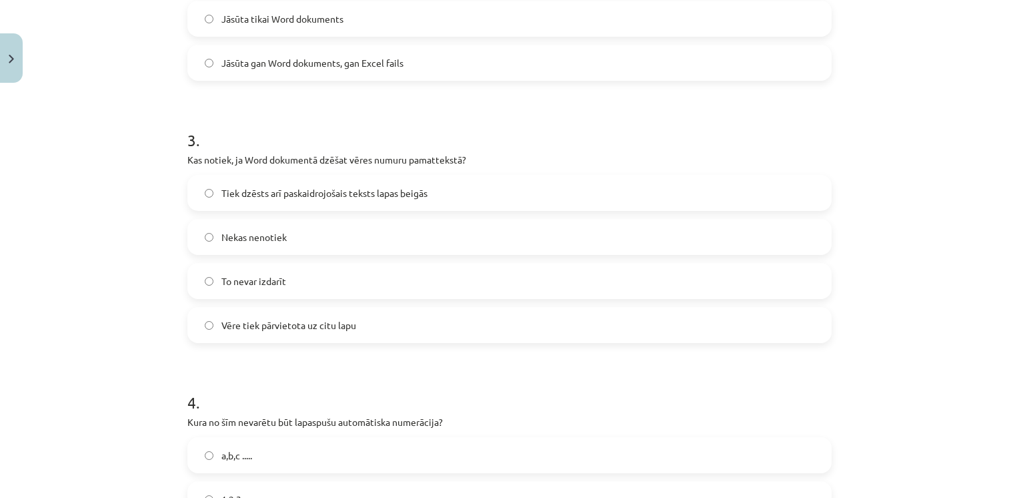
click at [196, 200] on label "Tiek dzēsts arī paskaidrojošais teksts lapas beigās" at bounding box center [510, 192] width 642 height 33
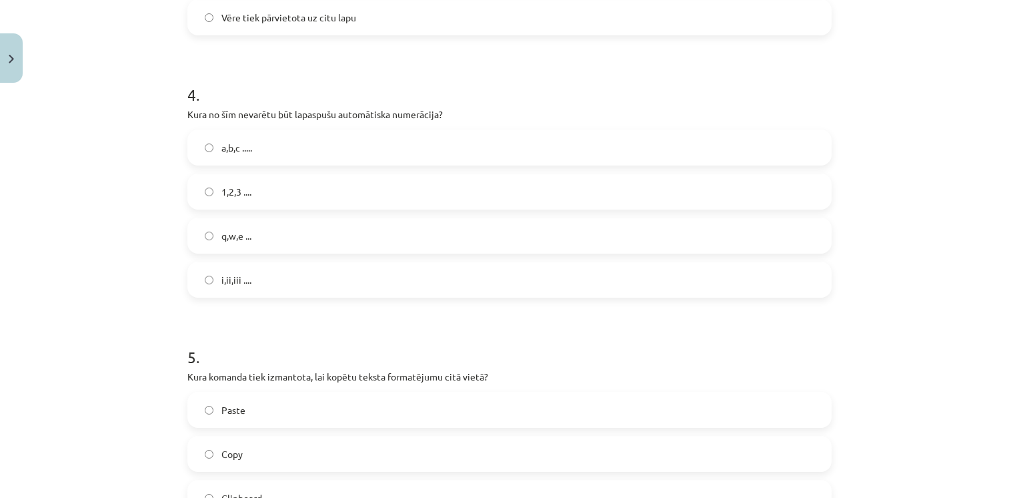
scroll to position [947, 0]
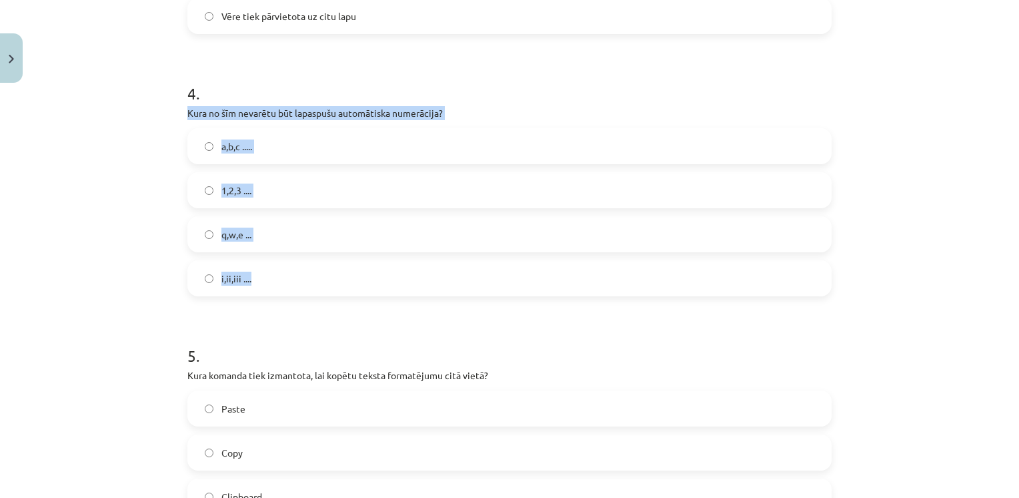
drag, startPoint x: 181, startPoint y: 111, endPoint x: 256, endPoint y: 274, distance: 178.5
click at [256, 274] on div "7 XP Saņemsi Grūts 1523 pilda Apraksts Uzdevums Palīdzība 1 . Kurā cilnē var ie…" at bounding box center [509, 150] width 661 height 2019
drag, startPoint x: 256, startPoint y: 274, endPoint x: 248, endPoint y: 111, distance: 162.3
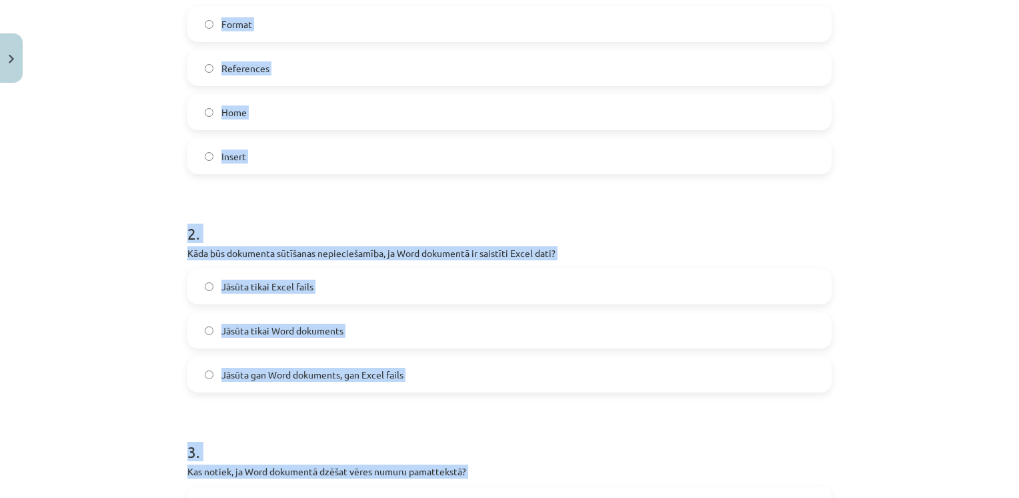
drag, startPoint x: 270, startPoint y: 89, endPoint x: 267, endPoint y: -49, distance: 138.8
click at [267, 0] on html "0 Dāvanas 2075 mP 551 xp Kristīne Grīnvalde Sākums Aktuāli Kā mācīties eSKOLĀ K…" at bounding box center [509, 116] width 1019 height 498
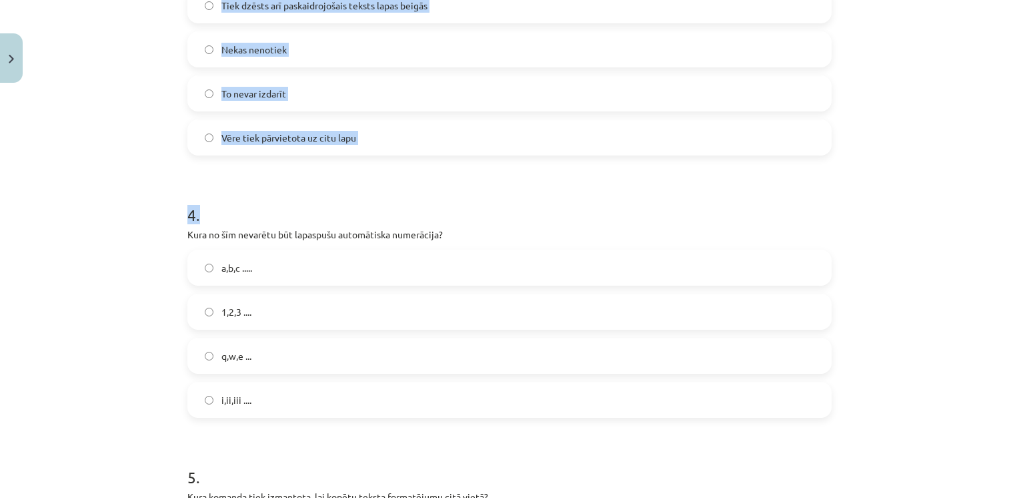
scroll to position [827, 0]
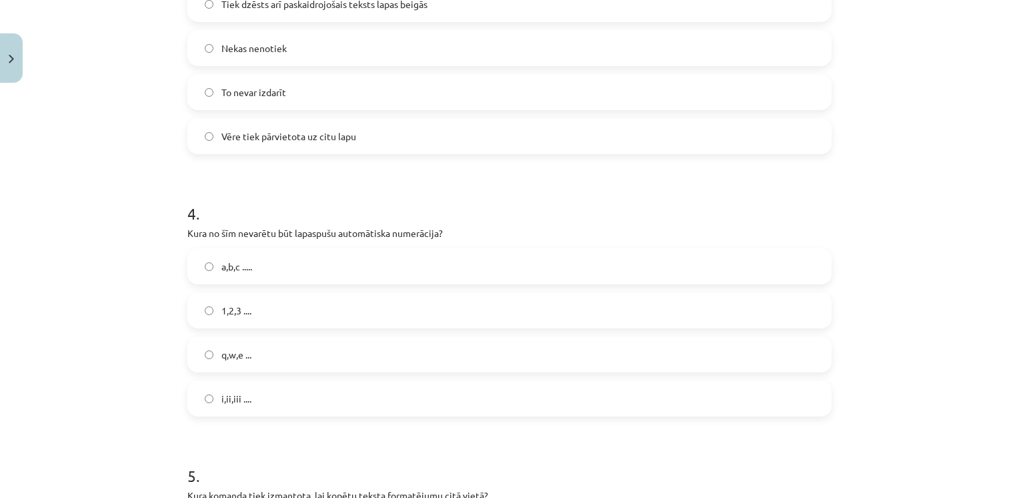
click at [243, 356] on span "q,w,e ..." at bounding box center [237, 355] width 30 height 14
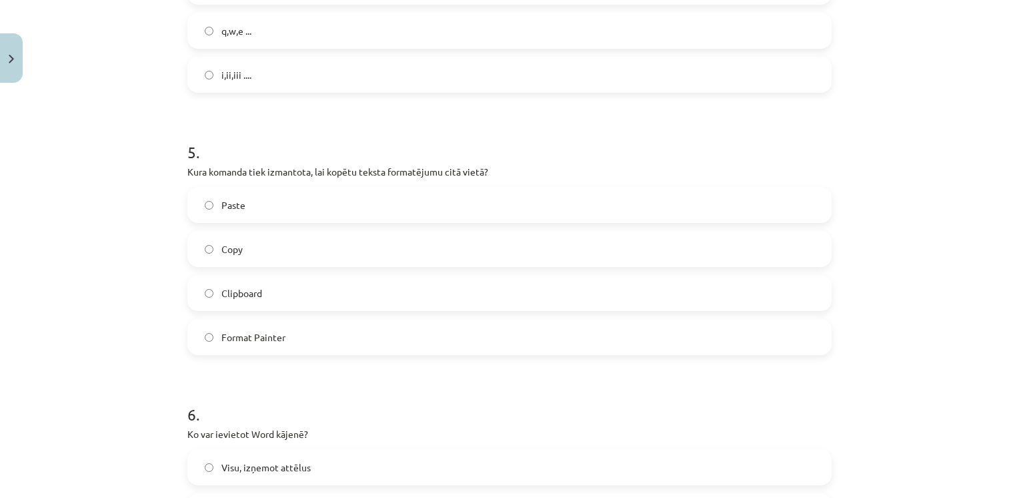
scroll to position [1152, 0]
click at [287, 196] on label "Paste" at bounding box center [510, 203] width 642 height 33
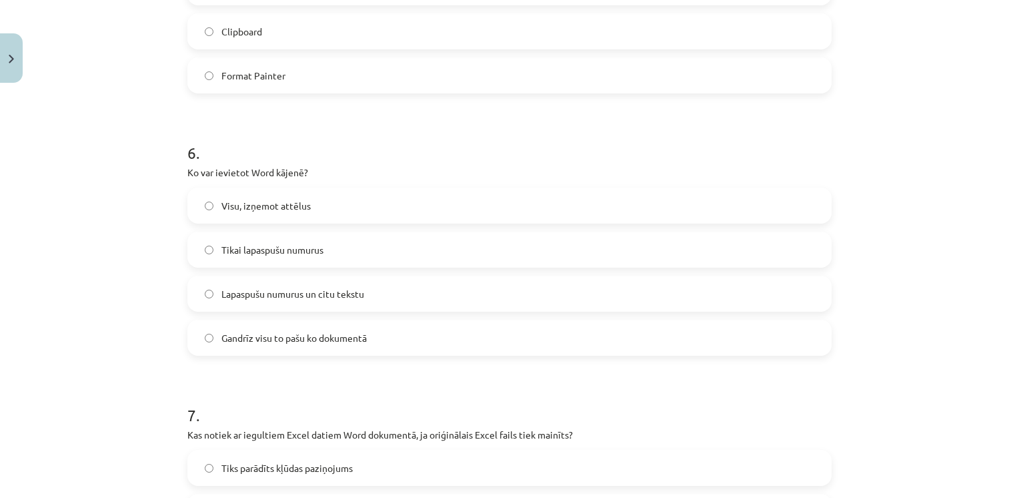
scroll to position [1414, 0]
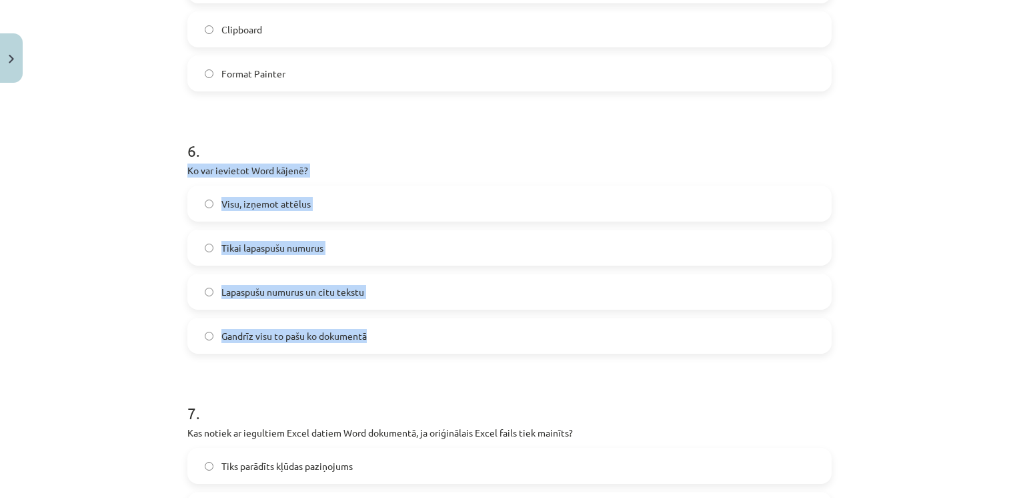
drag, startPoint x: 181, startPoint y: 171, endPoint x: 384, endPoint y: 336, distance: 261.8
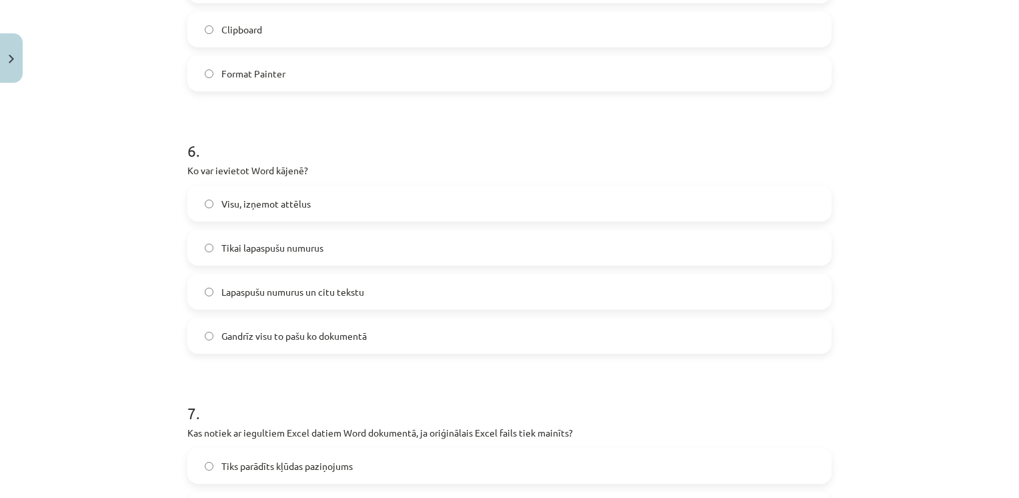
click at [378, 139] on h1 "6 ." at bounding box center [509, 138] width 645 height 41
click at [284, 327] on label "Gandrīz visu to pašu ko dokumentā" at bounding box center [510, 335] width 642 height 33
click at [278, 294] on span "Lapaspušu numurus un citu tekstu" at bounding box center [293, 292] width 143 height 14
click at [225, 324] on label "Gandrīz visu to pašu ko dokumentā" at bounding box center [510, 335] width 642 height 33
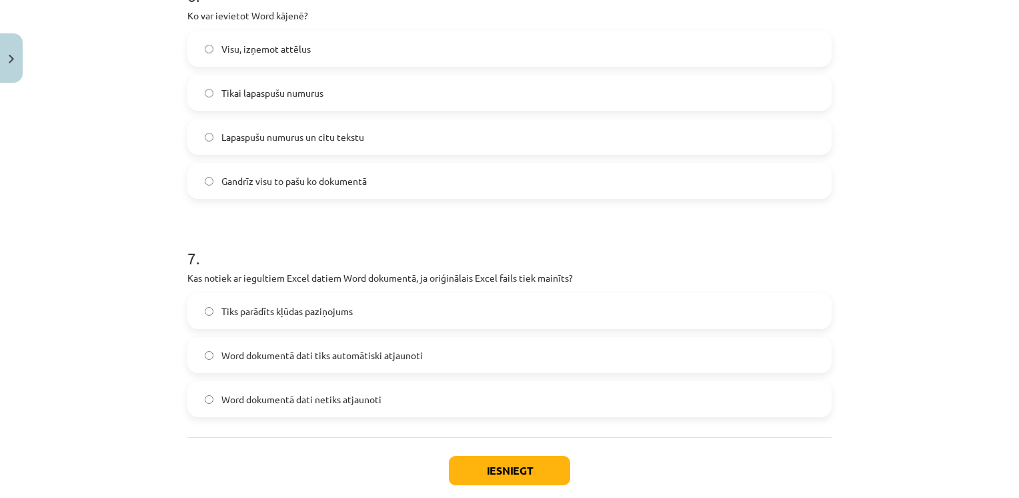
scroll to position [1643, 0]
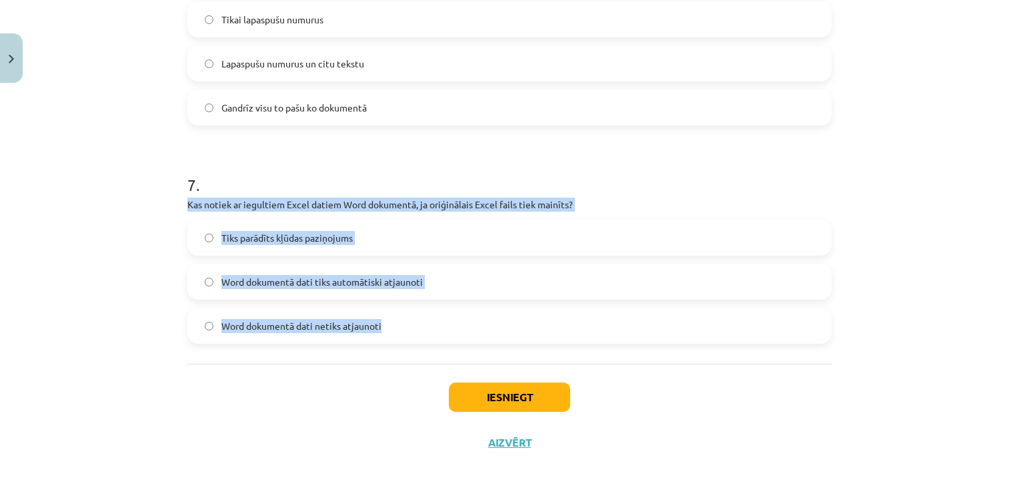
drag, startPoint x: 179, startPoint y: 206, endPoint x: 382, endPoint y: 324, distance: 234.4
drag, startPoint x: 382, startPoint y: 324, endPoint x: 316, endPoint y: 199, distance: 140.6
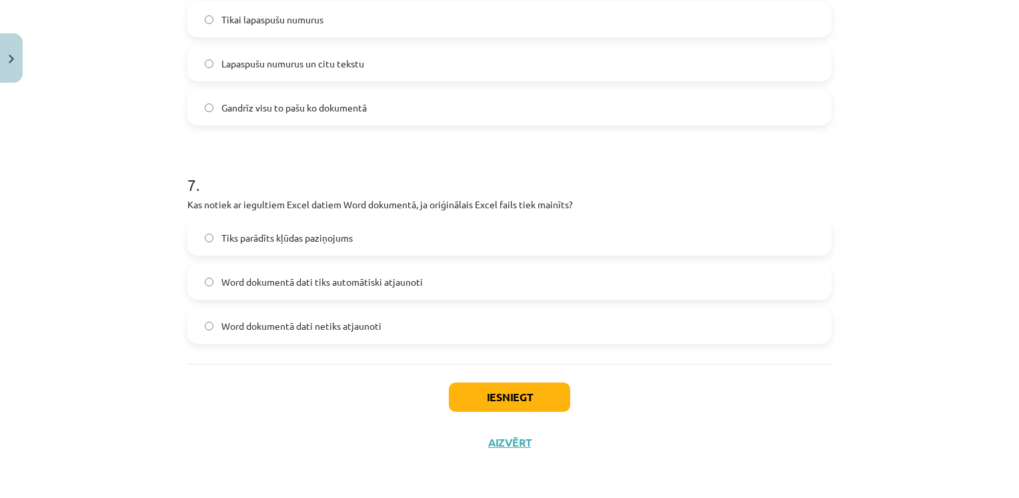
click at [359, 161] on h1 "7 ." at bounding box center [509, 172] width 645 height 41
click at [348, 326] on span "Word dokumentā dati netiks atjaunoti" at bounding box center [302, 326] width 160 height 14
click at [495, 404] on button "Iesniegt" at bounding box center [509, 396] width 121 height 29
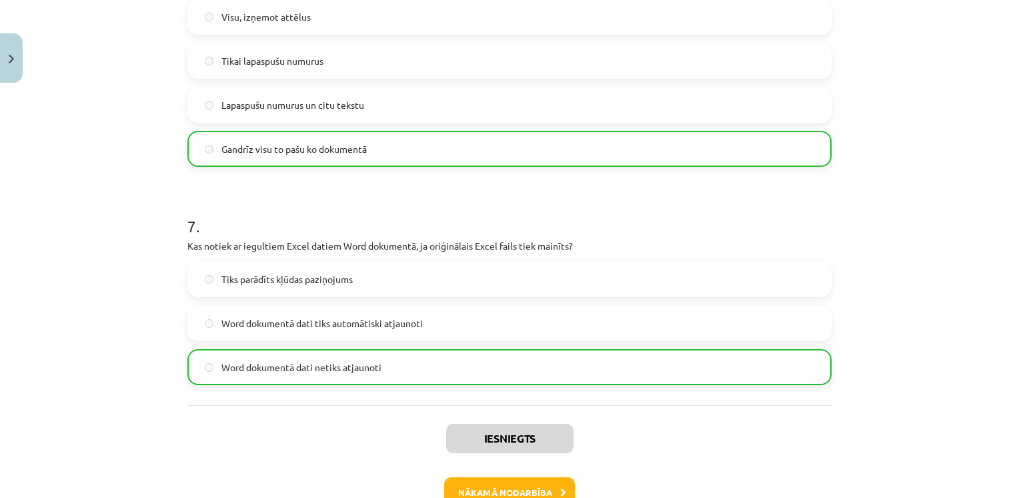
scroll to position [1684, 0]
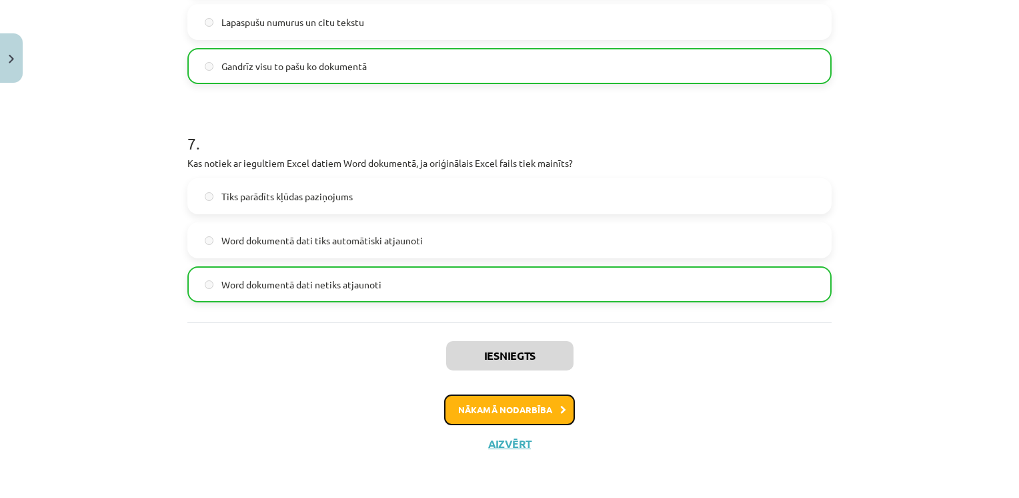
click at [523, 403] on button "Nākamā nodarbība" at bounding box center [509, 409] width 131 height 31
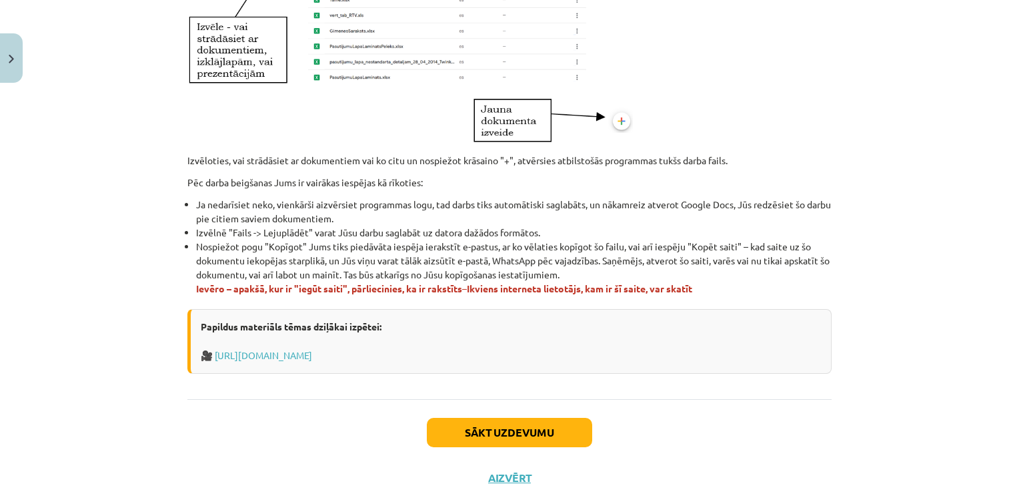
scroll to position [790, 0]
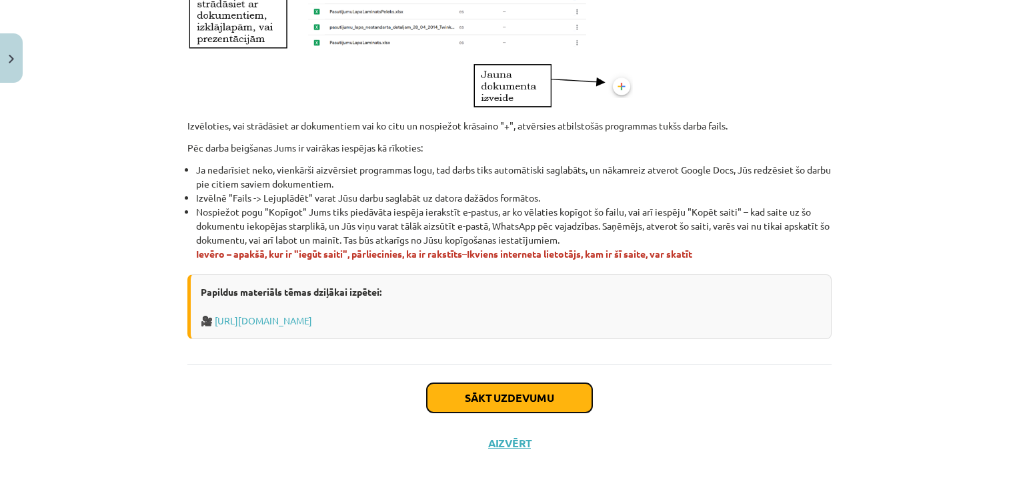
click at [524, 399] on button "Sākt uzdevumu" at bounding box center [509, 397] width 165 height 29
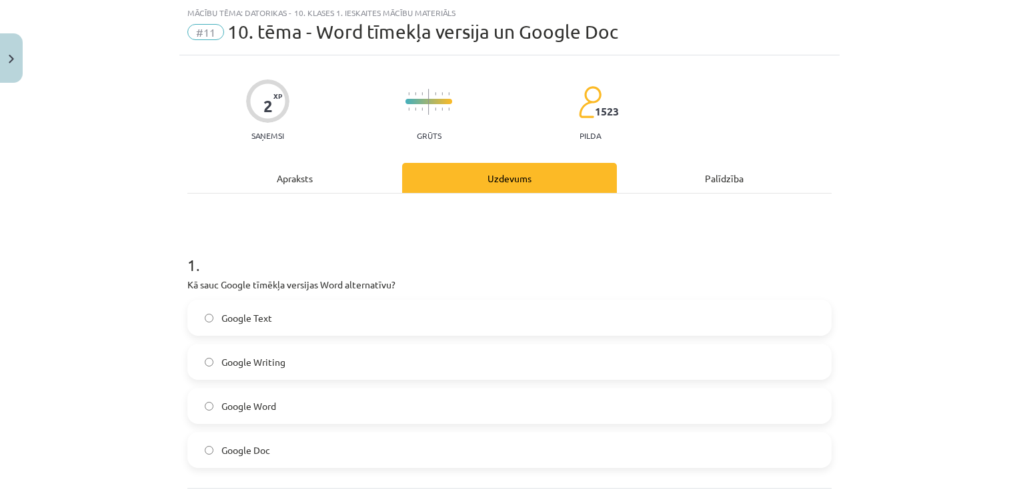
scroll to position [157, 0]
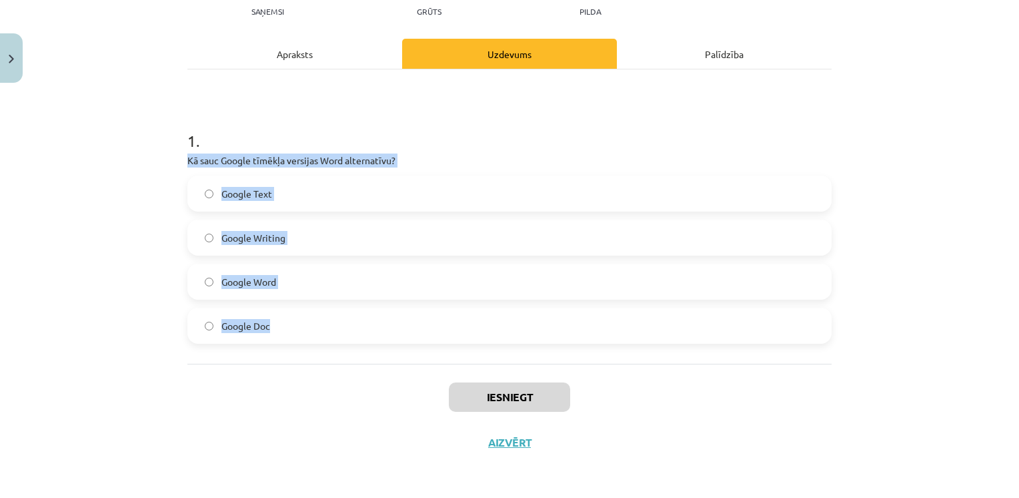
drag, startPoint x: 183, startPoint y: 160, endPoint x: 272, endPoint y: 323, distance: 185.4
click at [272, 323] on div "1 . Kā sauc Google tīmēkļa versijas Word alternatīvu? Google Text Google Writin…" at bounding box center [509, 226] width 645 height 236
drag, startPoint x: 272, startPoint y: 323, endPoint x: 269, endPoint y: 153, distance: 170.2
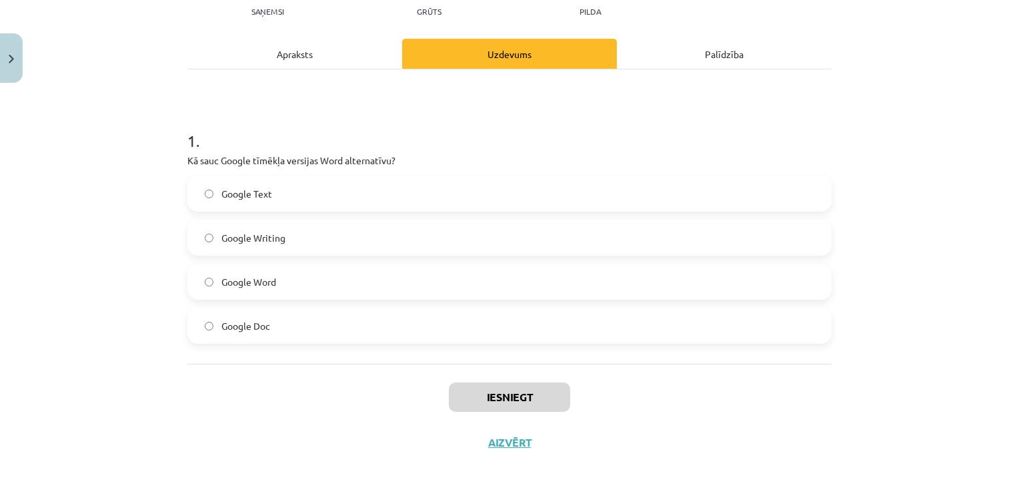
click at [295, 111] on h1 "1 ." at bounding box center [509, 128] width 645 height 41
click at [264, 326] on span "Google Doc" at bounding box center [246, 326] width 49 height 14
click at [483, 400] on button "Iesniegt" at bounding box center [509, 396] width 121 height 29
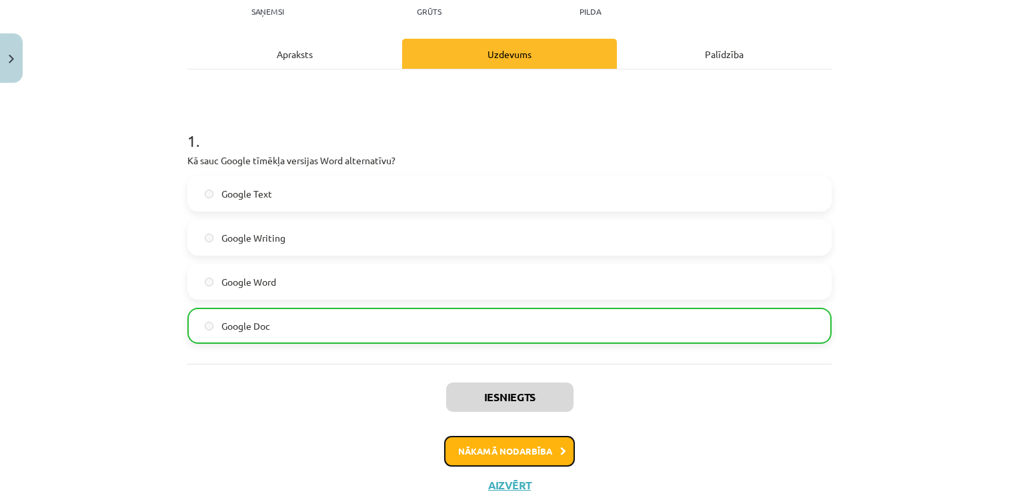
click at [538, 464] on button "Nākamā nodarbība" at bounding box center [509, 451] width 131 height 31
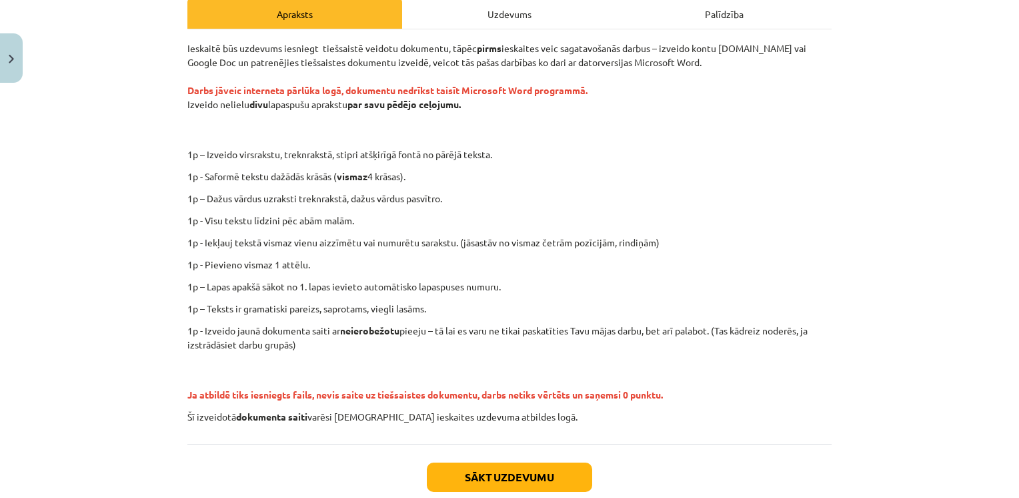
scroll to position [278, 0]
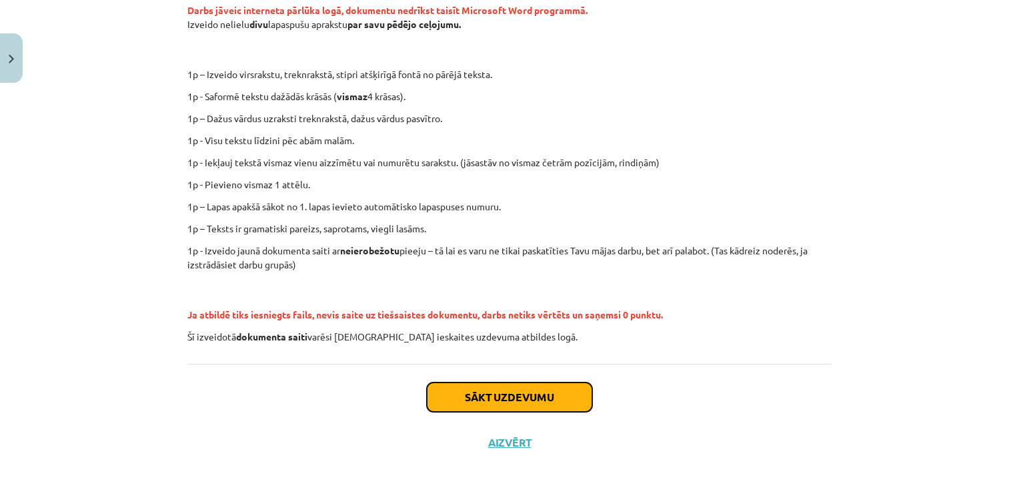
click at [571, 402] on button "Sākt uzdevumu" at bounding box center [509, 396] width 165 height 29
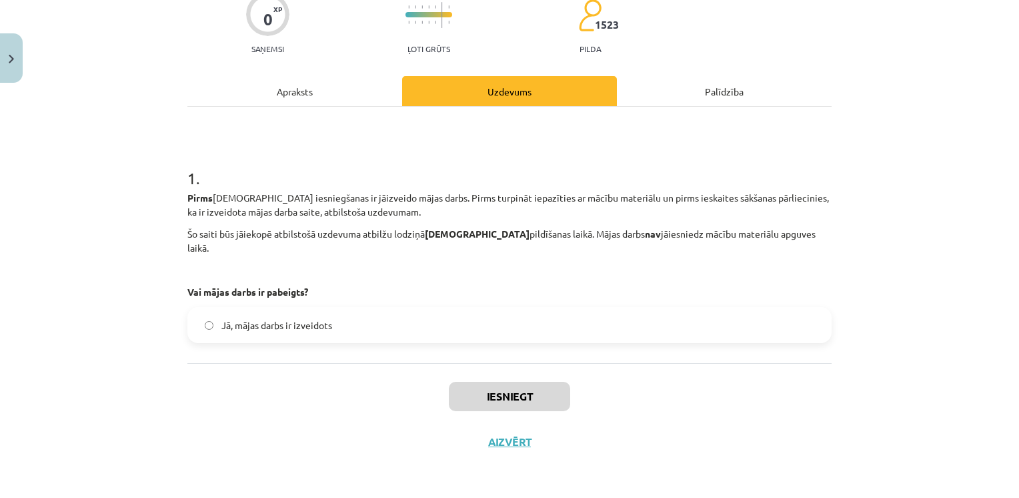
scroll to position [33, 0]
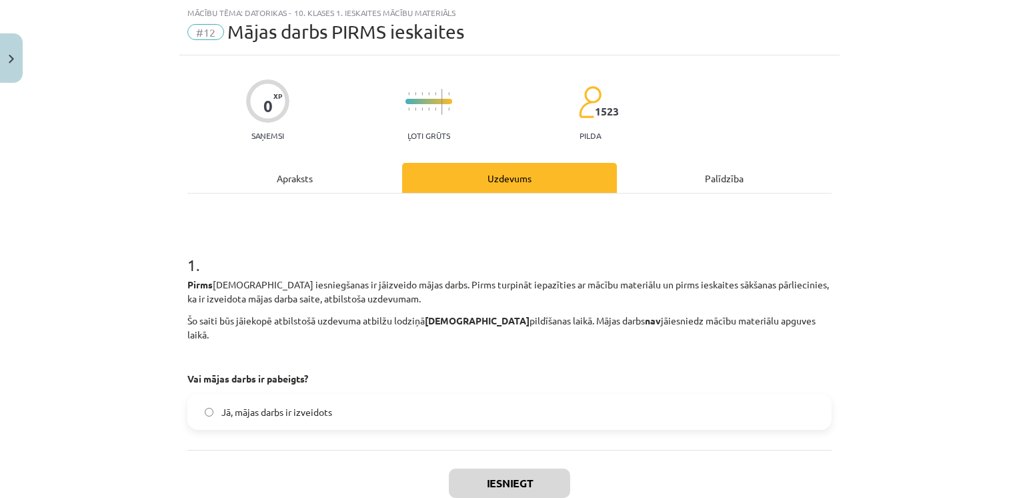
click at [408, 402] on label "Jā, mājas darbs ir izveidots" at bounding box center [510, 411] width 642 height 33
click at [494, 473] on button "Iesniegt" at bounding box center [509, 482] width 121 height 29
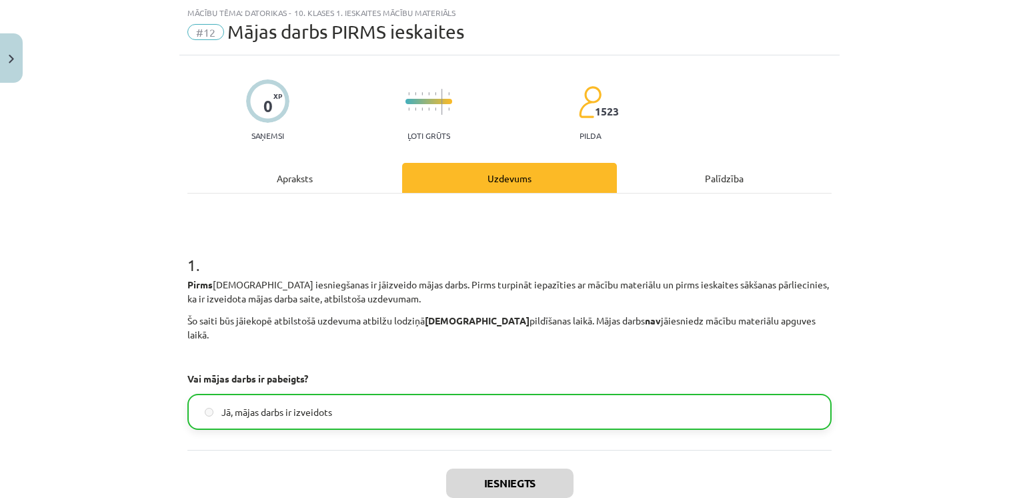
scroll to position [147, 0]
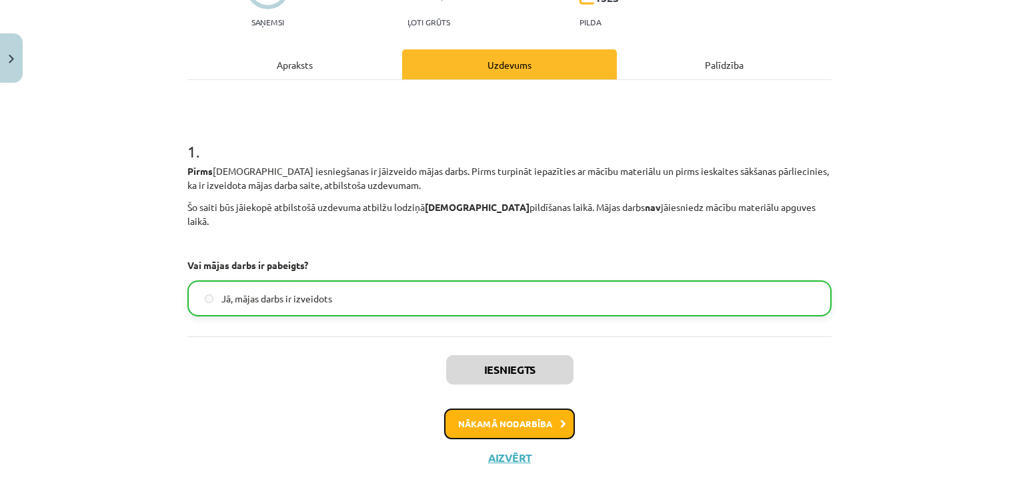
click at [528, 408] on button "Nākamā nodarbība" at bounding box center [509, 423] width 131 height 31
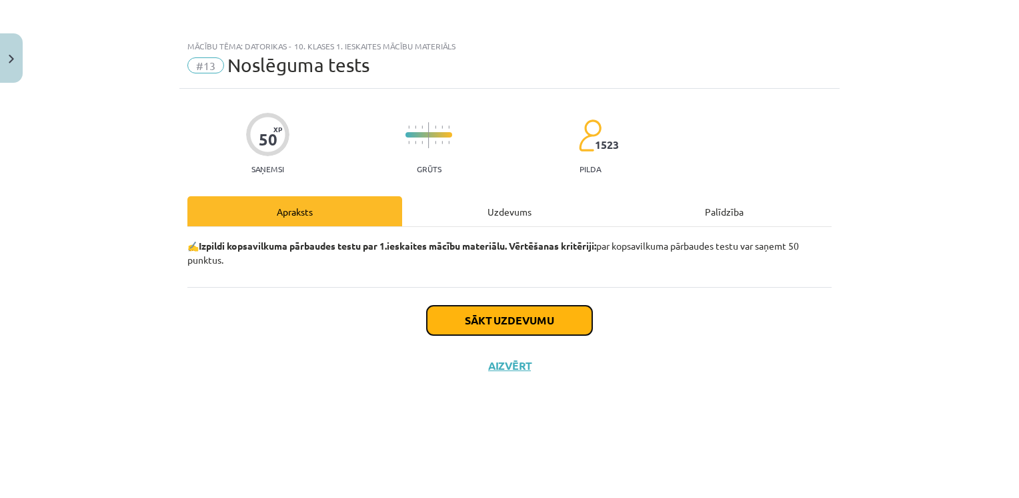
click at [545, 320] on button "Sākt uzdevumu" at bounding box center [509, 320] width 165 height 29
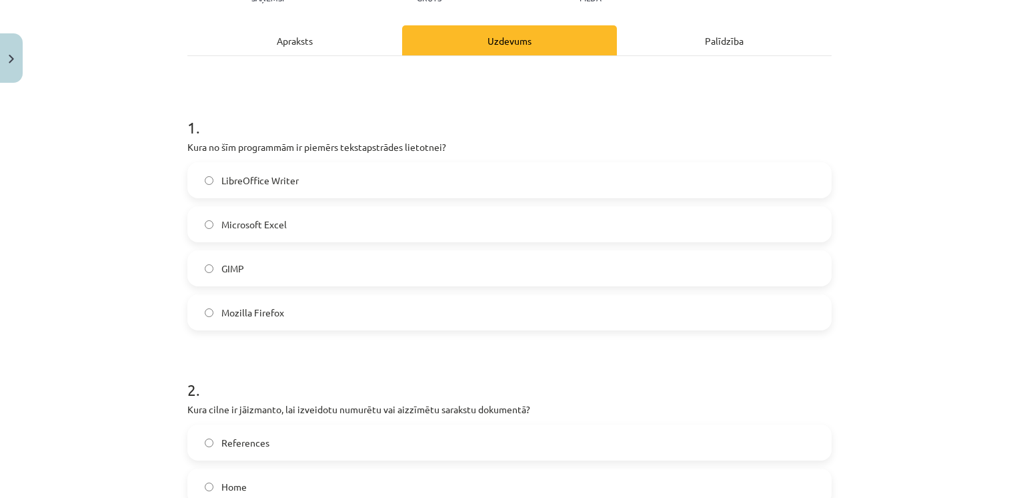
scroll to position [173, 0]
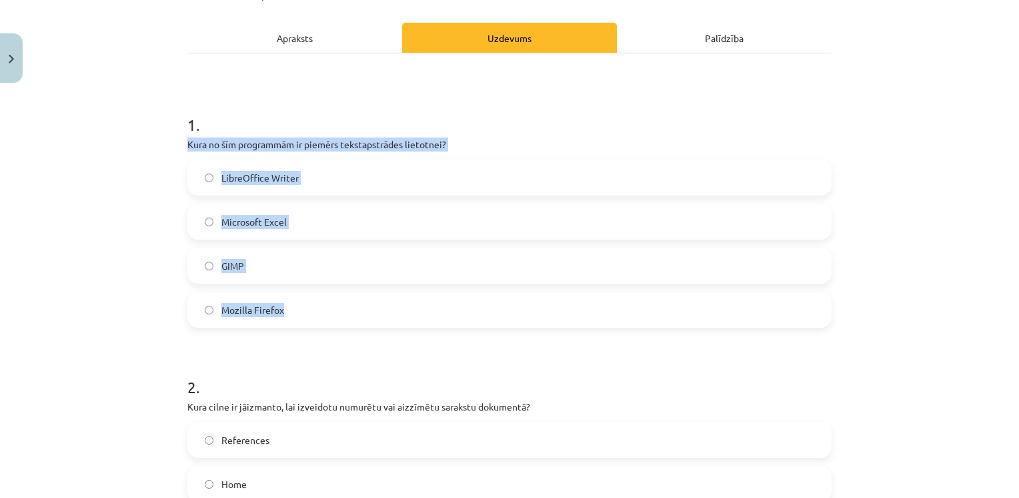
drag, startPoint x: 183, startPoint y: 144, endPoint x: 302, endPoint y: 316, distance: 208.6
click at [302, 316] on div "1 . Kura no šīm programmām ir piemērs tekstapstrādes lietotnei? LibreOffice Wri…" at bounding box center [509, 210] width 645 height 236
drag, startPoint x: 302, startPoint y: 316, endPoint x: 272, endPoint y: 139, distance: 179.3
click at [317, 181] on label "LibreOffice Writer" at bounding box center [510, 177] width 642 height 33
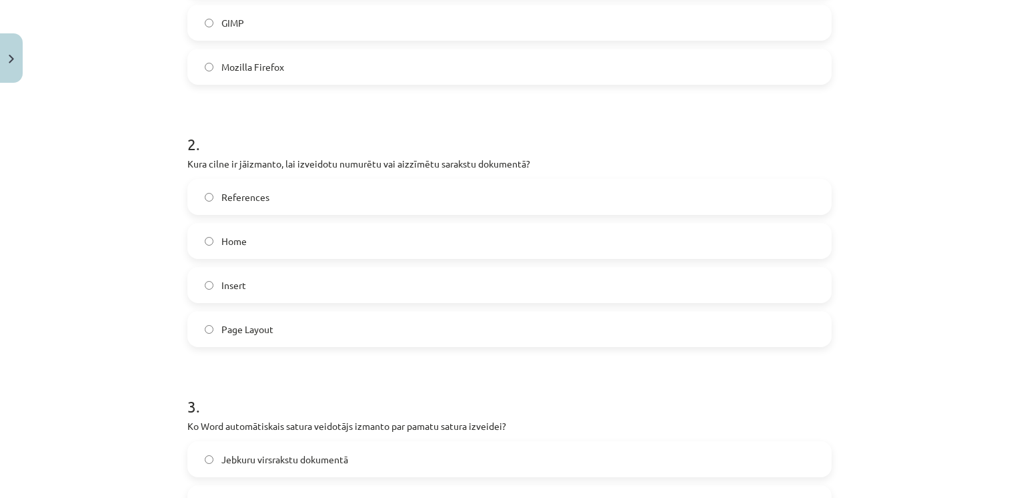
scroll to position [418, 0]
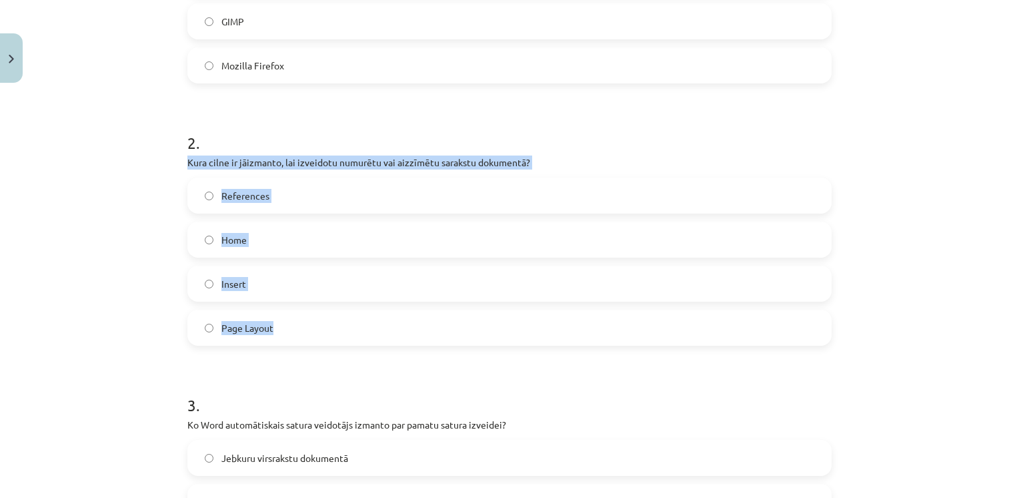
drag, startPoint x: 177, startPoint y: 163, endPoint x: 278, endPoint y: 339, distance: 202.3
drag, startPoint x: 278, startPoint y: 339, endPoint x: 269, endPoint y: 161, distance: 177.7
click at [333, 176] on div "2 . Kura cilne ir jāizmanto, lai izveidotu numurētu vai aizzīmētu sarakstu doku…" at bounding box center [509, 228] width 645 height 236
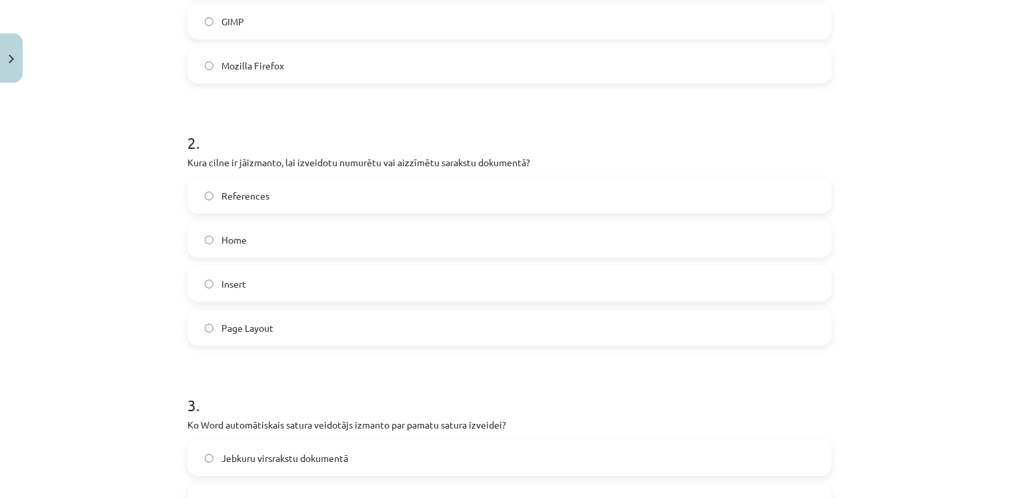
click at [251, 242] on label "Home" at bounding box center [510, 239] width 642 height 33
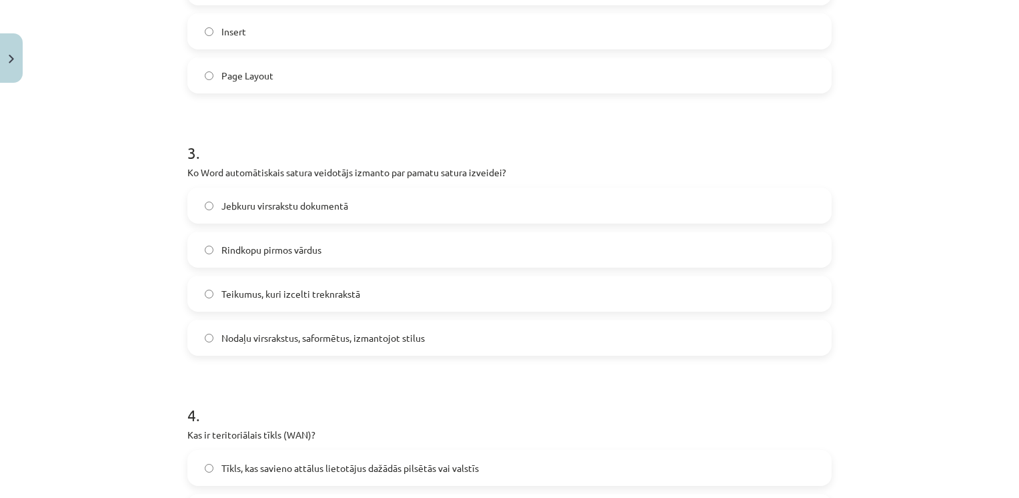
scroll to position [675, 0]
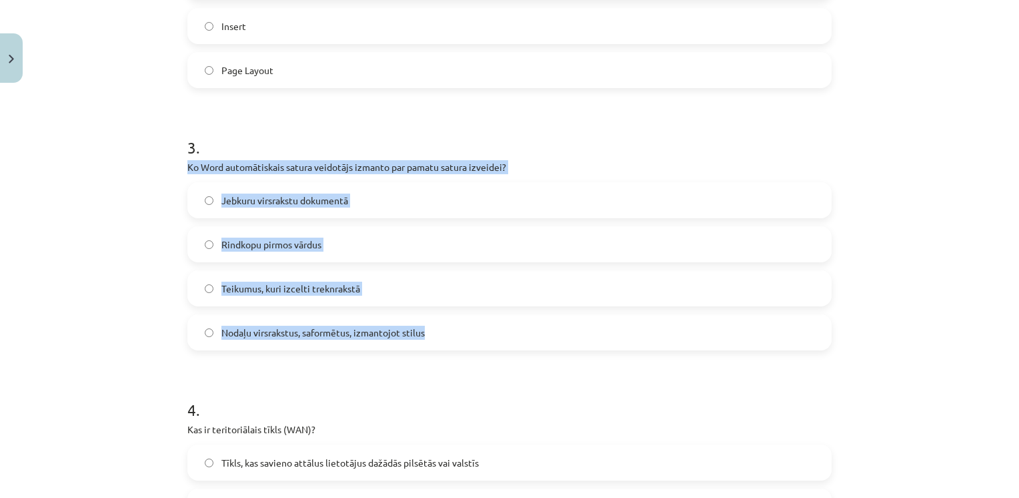
drag, startPoint x: 163, startPoint y: 161, endPoint x: 430, endPoint y: 314, distance: 307.2
click at [430, 314] on div "Mācību tēma: Datorikas - 10. klases 1. ieskaites mācību materiāls #13 Noslēguma…" at bounding box center [509, 249] width 1019 height 498
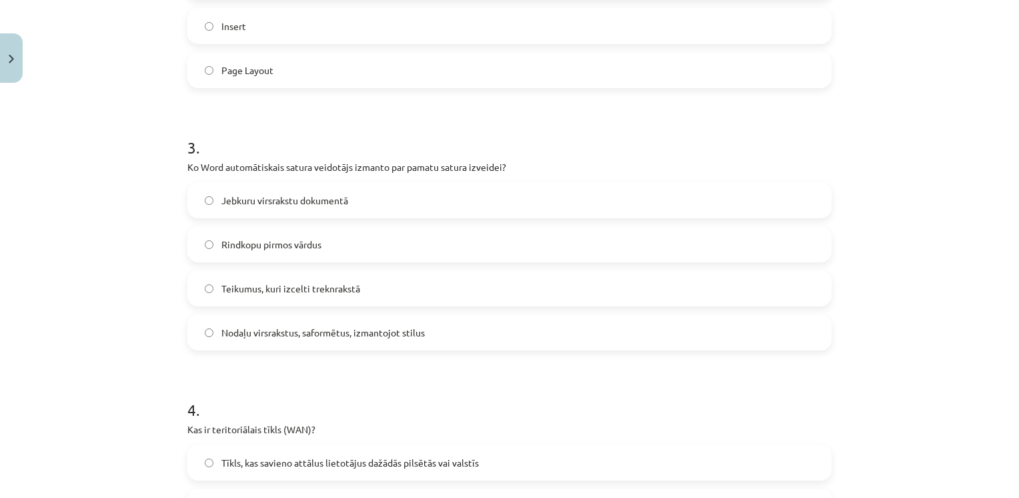
click at [358, 118] on h1 "3 ." at bounding box center [509, 135] width 645 height 41
click at [277, 343] on label "Nodaļu virsrakstus, saformētus, izmantojot stilus" at bounding box center [510, 332] width 642 height 33
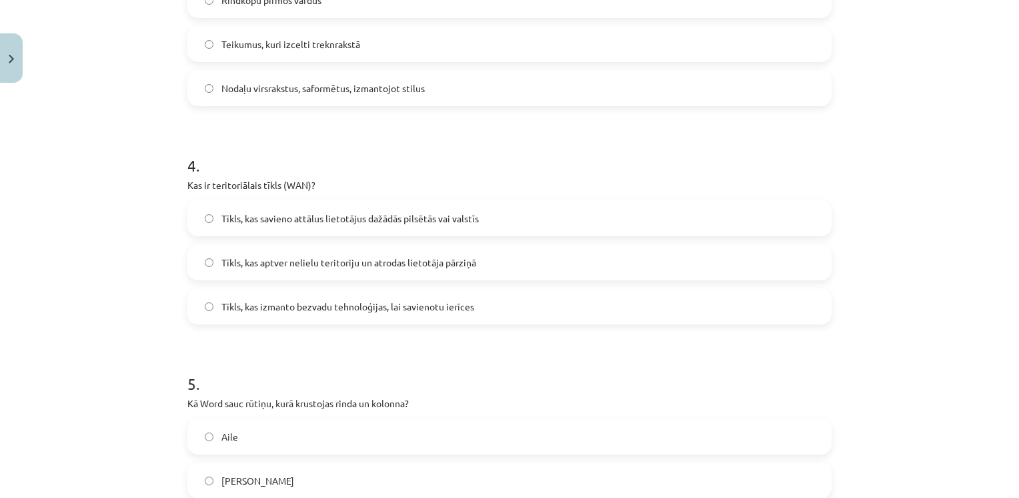
scroll to position [921, 0]
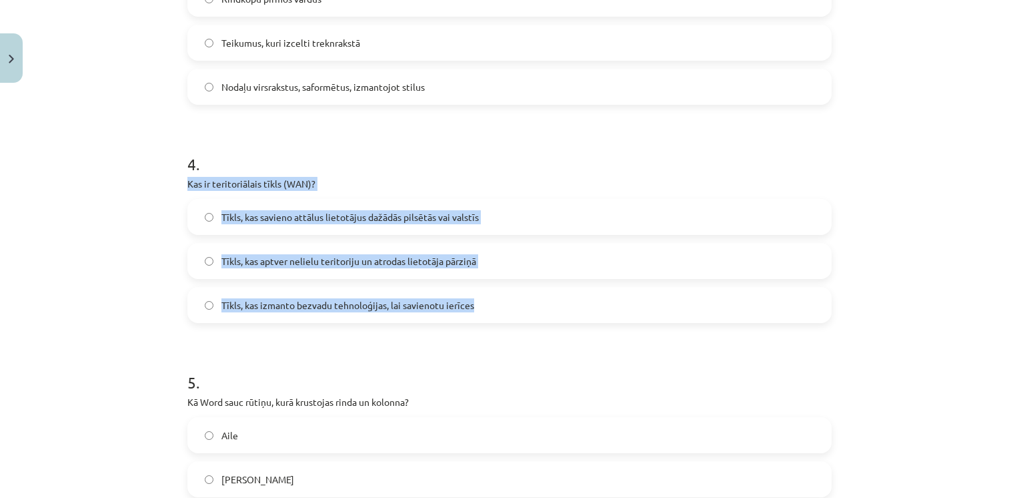
drag, startPoint x: 181, startPoint y: 181, endPoint x: 475, endPoint y: 300, distance: 316.7
click at [475, 300] on div "4 . Kas ir teritoriālais tīkls (WAN)? Tīkls, kas savieno attālus lietotājus daž…" at bounding box center [509, 226] width 645 height 191
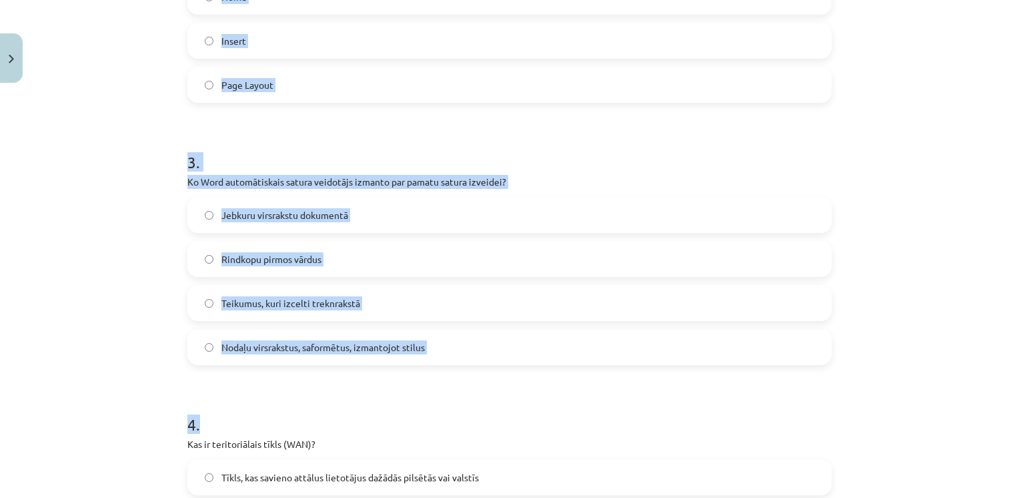
scroll to position [3, 0]
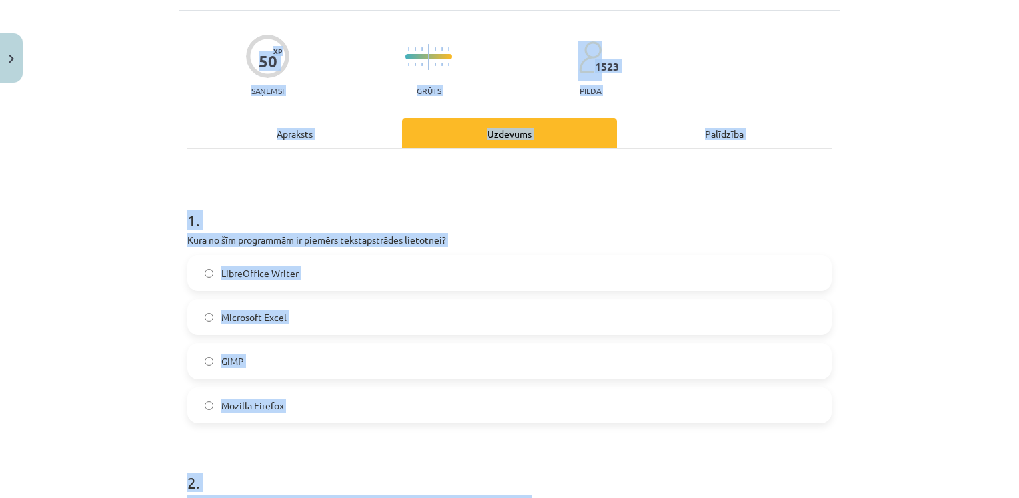
drag, startPoint x: 295, startPoint y: 135, endPoint x: 260, endPoint y: -49, distance: 187.5
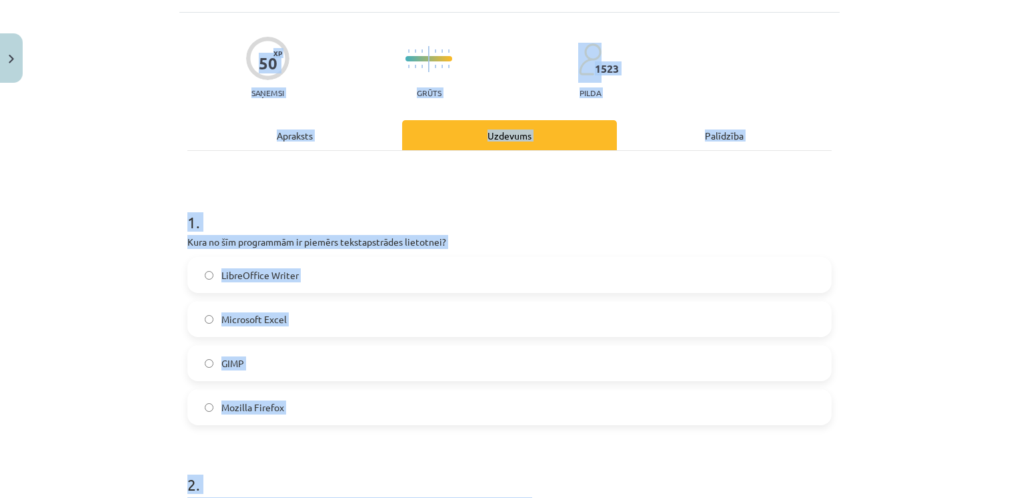
click at [260, 0] on html "0 Dāvanas 2075 mP 551 xp Kristīne Grīnvalde Sākums Aktuāli Kā mācīties eSKOLĀ K…" at bounding box center [509, 116] width 1019 height 498
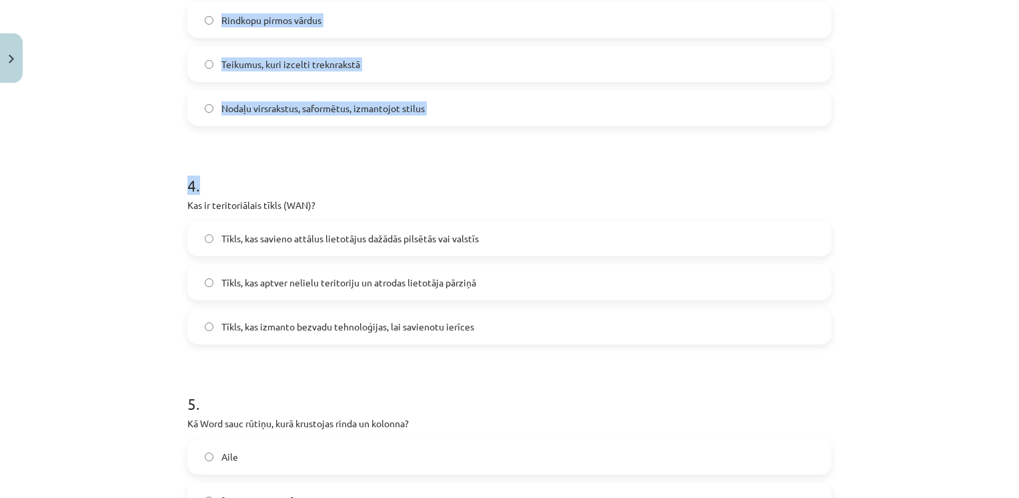
scroll to position [901, 0]
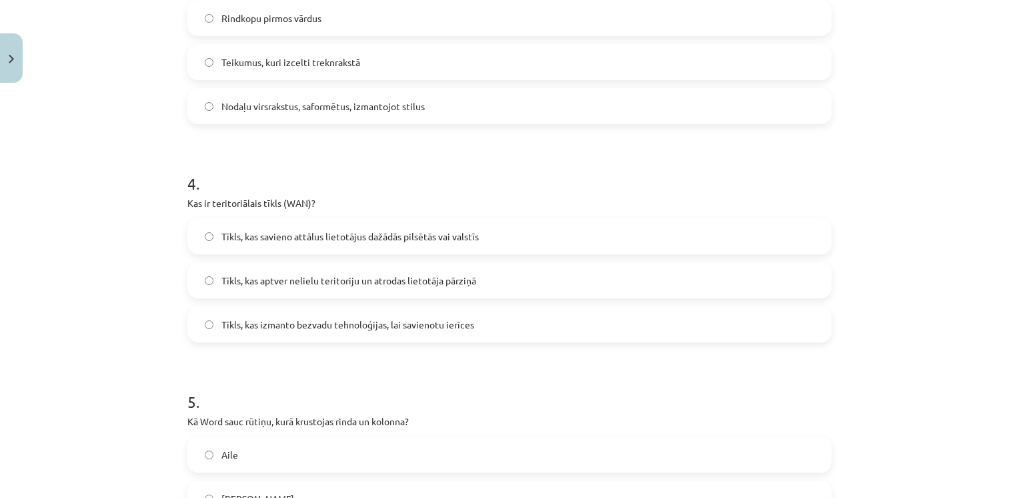
click at [470, 244] on label "Tīkls, kas savieno attālus lietotājus dažādās pilsētās vai valstīs" at bounding box center [510, 236] width 642 height 33
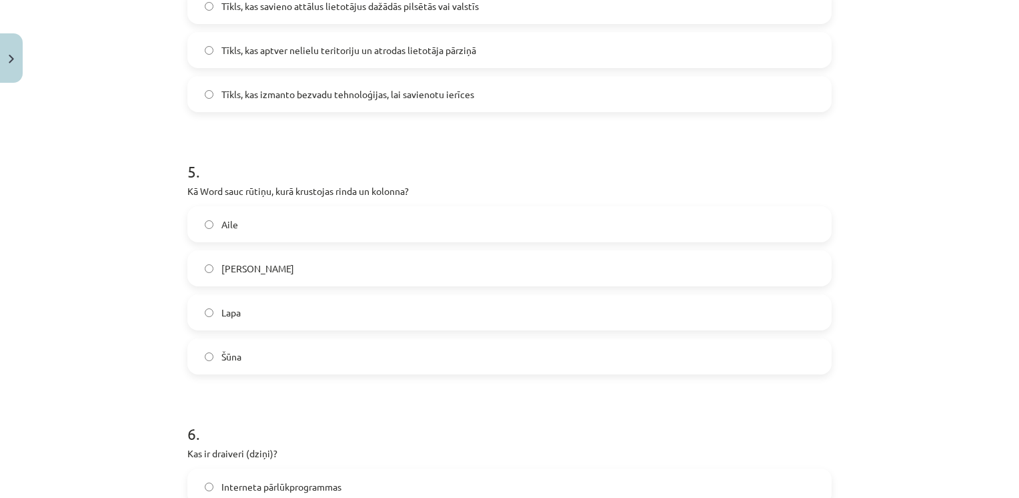
scroll to position [1132, 0]
click at [232, 362] on span "Šūna" at bounding box center [232, 357] width 20 height 14
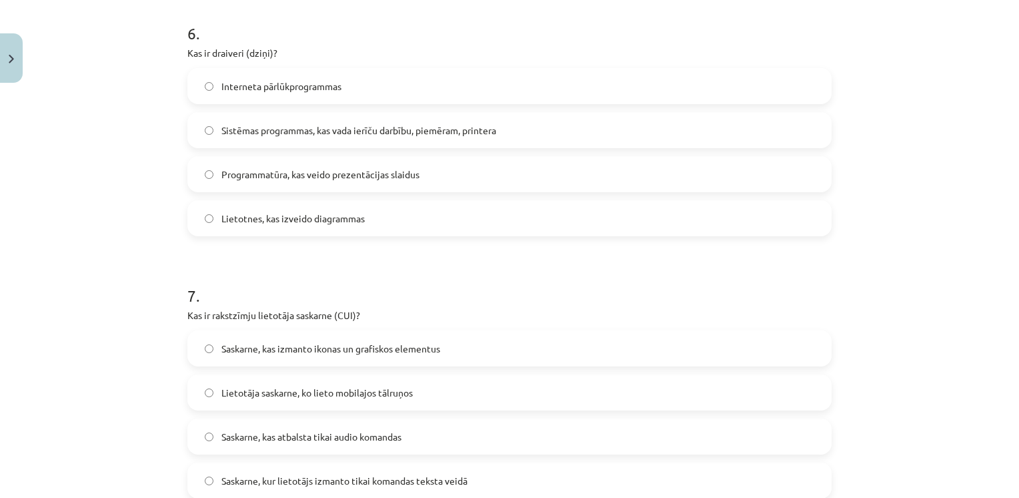
scroll to position [1507, 0]
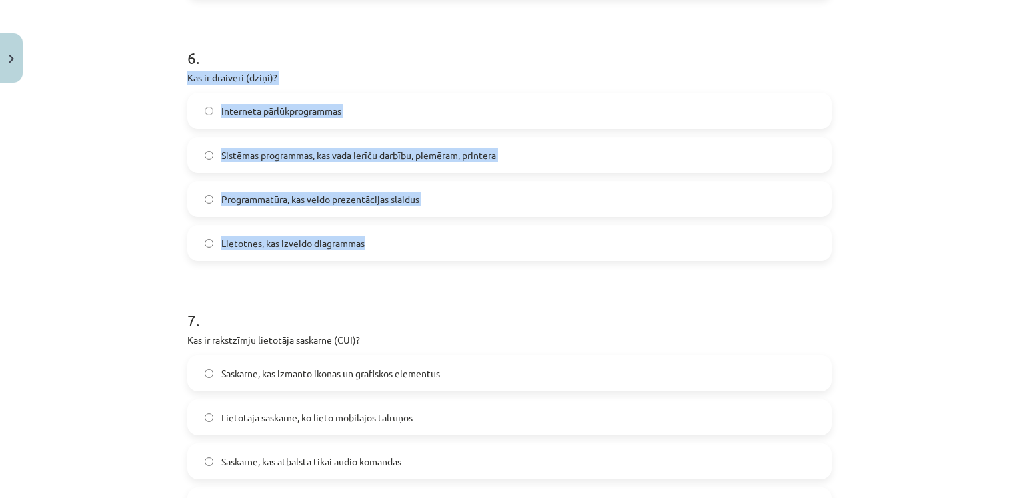
drag, startPoint x: 179, startPoint y: 79, endPoint x: 388, endPoint y: 253, distance: 271.5
click at [388, 253] on div "50 XP Saņemsi Grūts 1523 pilda Apraksts Uzdevums Palīdzība 1 . Kura no šīm prog…" at bounding box center [509, 16] width 661 height 2868
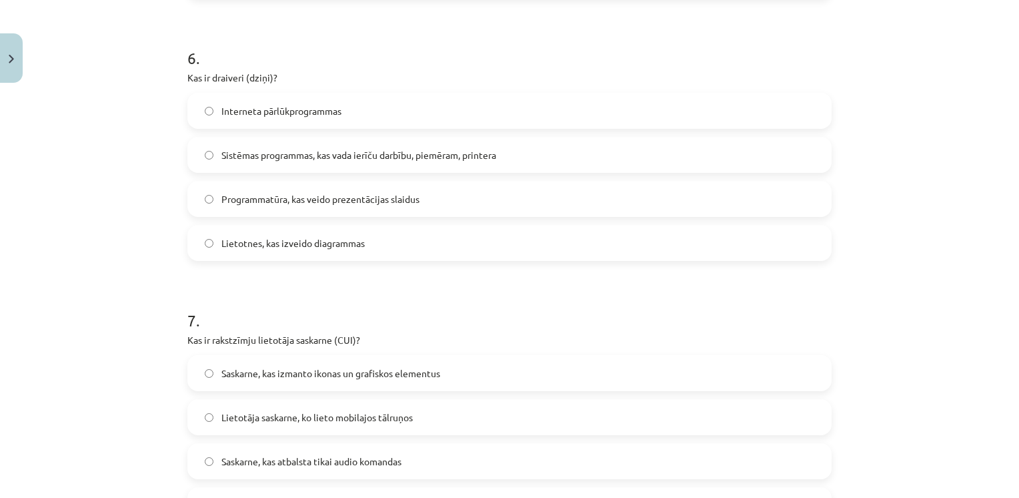
click at [322, 14] on form "1 . Kura no šīm programmām ir piemērs tekstapstrādes lietotnei? LibreOffice Wri…" at bounding box center [509, 43] width 645 height 2570
click at [278, 161] on span "Sistēmas programmas, kas vada ierīču darbību, piemēram, printera" at bounding box center [359, 155] width 275 height 14
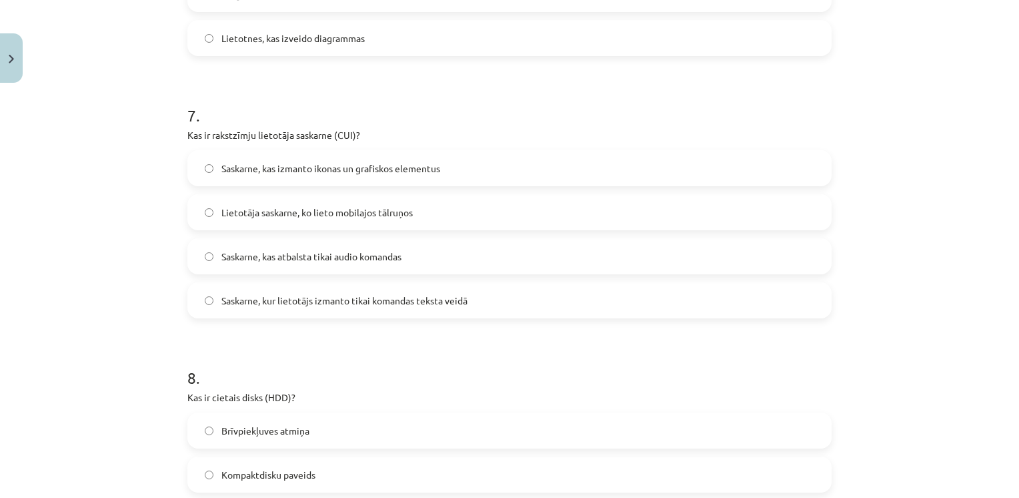
scroll to position [1713, 0]
drag, startPoint x: 179, startPoint y: 131, endPoint x: 472, endPoint y: 306, distance: 341.7
click at [371, 101] on h1 "7 ." at bounding box center [509, 102] width 645 height 41
click at [457, 314] on label "Saskarne, kur lietotājs izmanto tikai komandas teksta veidā" at bounding box center [510, 299] width 642 height 33
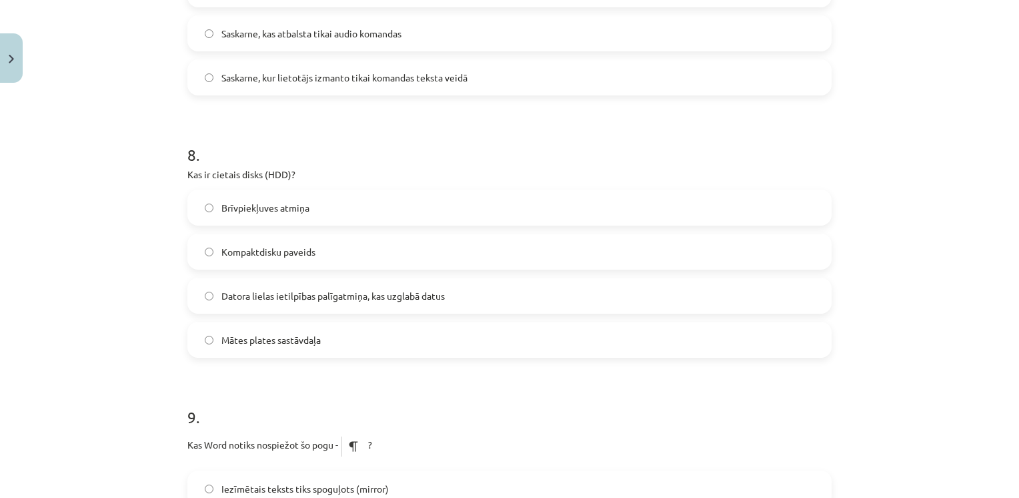
scroll to position [1940, 0]
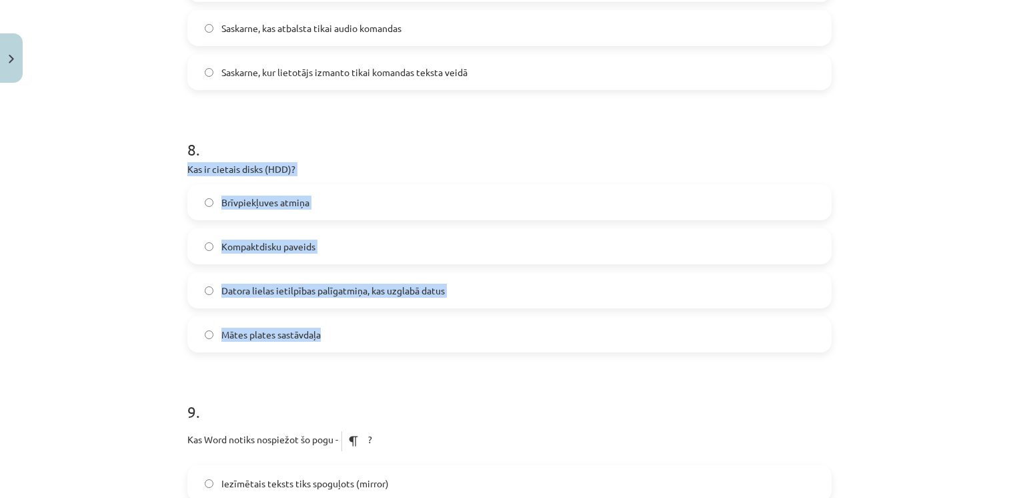
drag, startPoint x: 175, startPoint y: 169, endPoint x: 383, endPoint y: 329, distance: 261.7
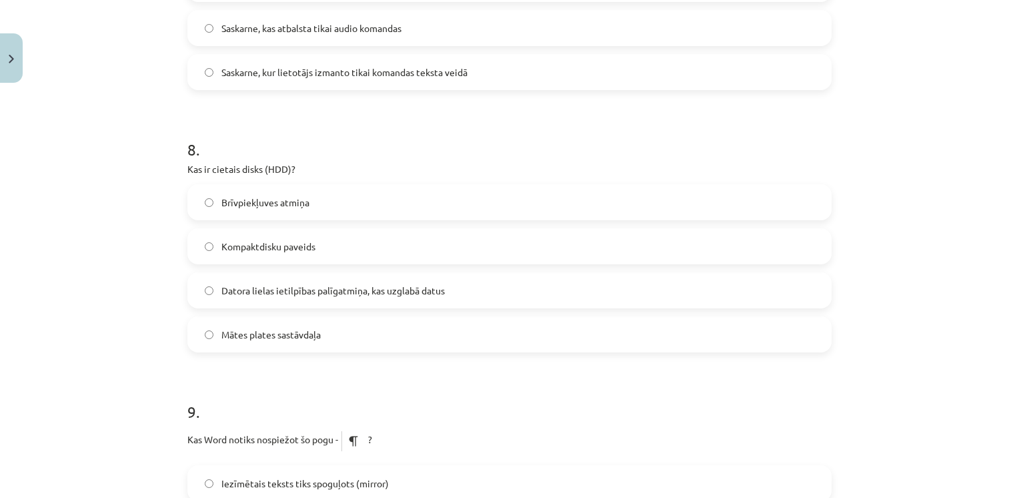
click at [344, 133] on h1 "8 ." at bounding box center [509, 137] width 645 height 41
click at [296, 343] on label "Mātes plates sastāvdaļa" at bounding box center [510, 334] width 642 height 33
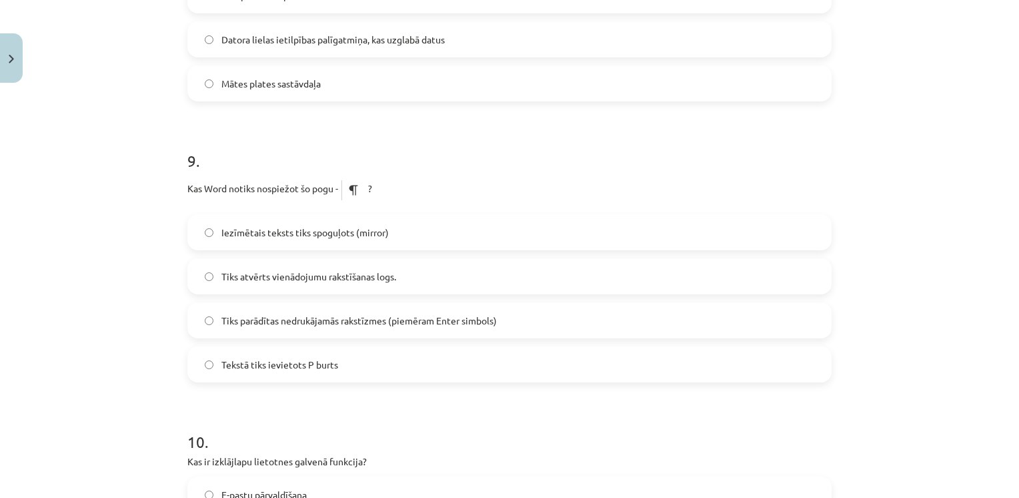
scroll to position [2196, 0]
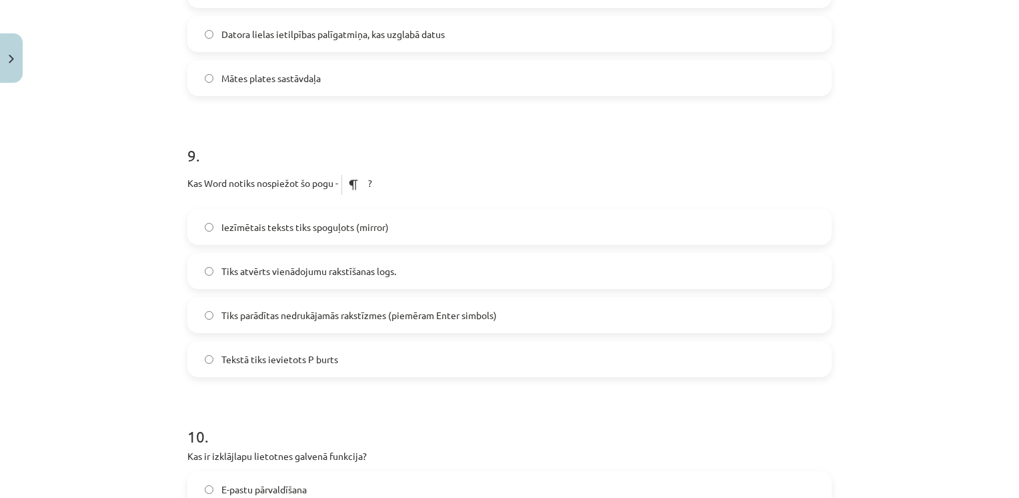
click at [341, 316] on span "Tiks parādītas nedrukājamās rakstīzmes (piemēram Enter simbols)" at bounding box center [360, 315] width 276 height 14
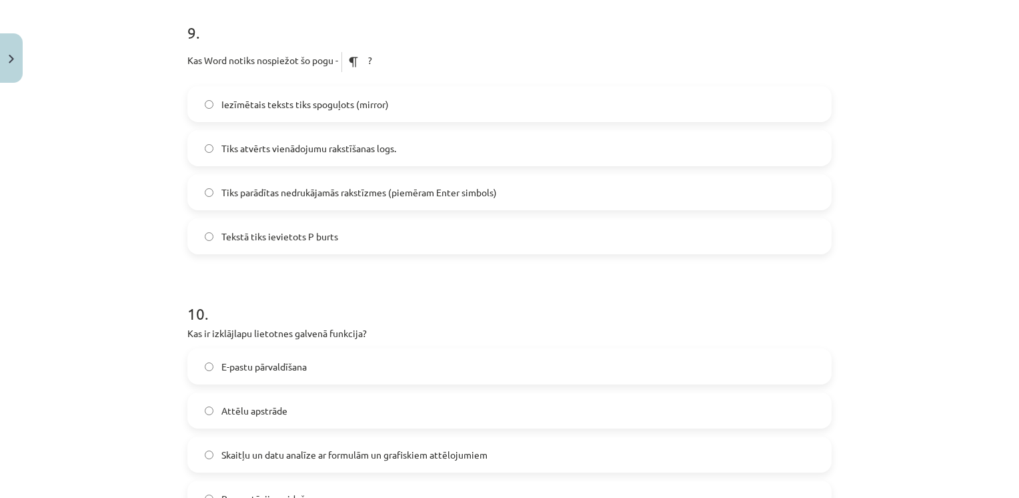
scroll to position [2492, 0]
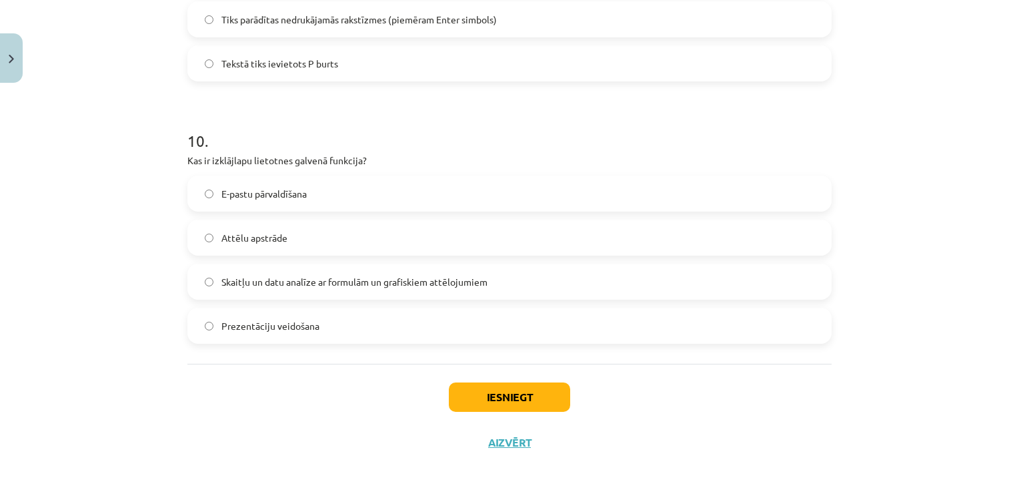
drag, startPoint x: 160, startPoint y: 153, endPoint x: 399, endPoint y: 328, distance: 295.6
click at [399, 328] on div "Mācību tēma: Datorikas - 10. klases 1. ieskaites mācību materiāls #13 Noslēguma…" at bounding box center [509, 249] width 1019 height 498
drag, startPoint x: 399, startPoint y: 328, endPoint x: 302, endPoint y: 177, distance: 179.0
click at [300, 278] on span "Skaitļu un datu analīze ar formulām un grafiskiem attēlojumiem" at bounding box center [355, 282] width 266 height 14
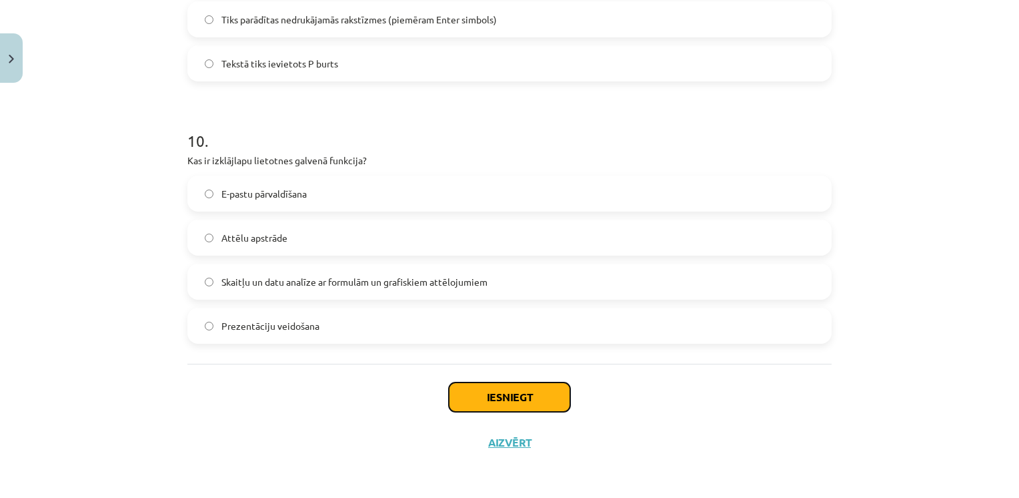
click at [480, 388] on button "Iesniegt" at bounding box center [509, 396] width 121 height 29
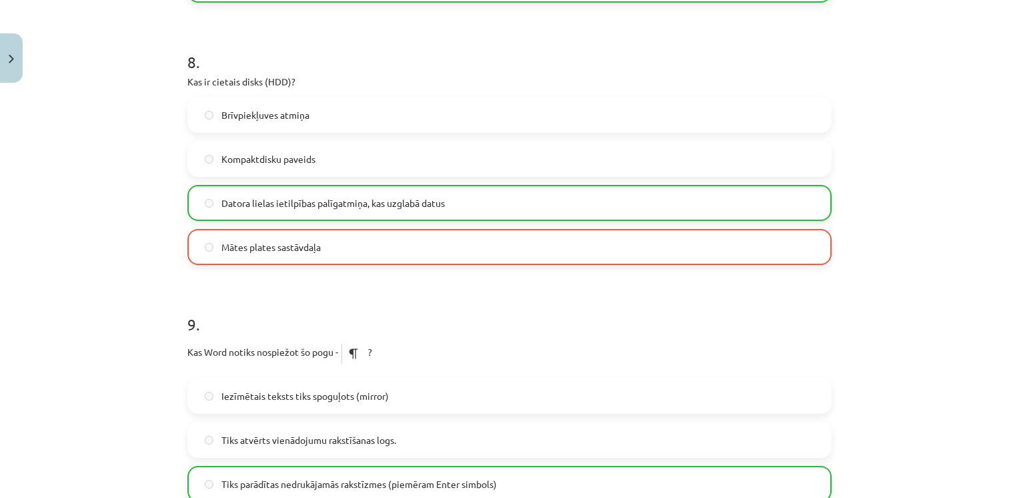
scroll to position [2534, 0]
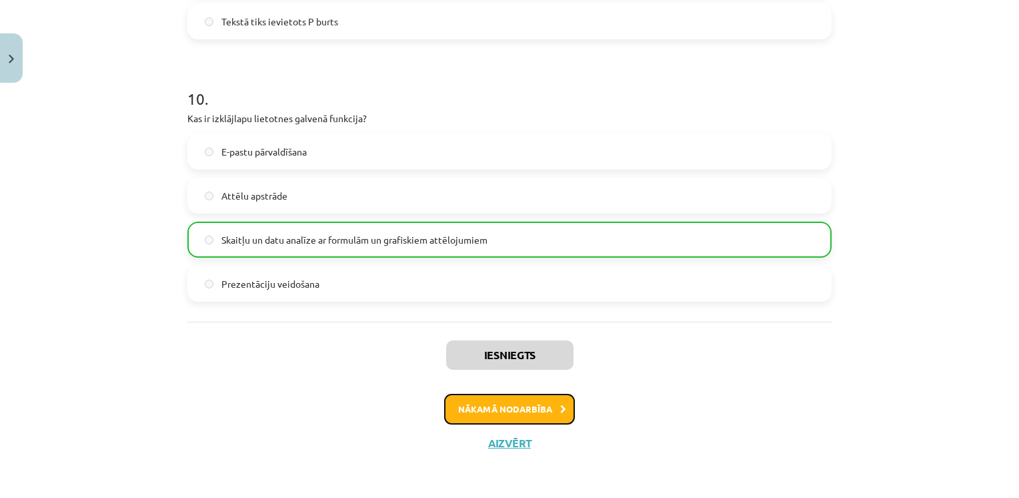
click at [500, 418] on button "Nākamā nodarbība" at bounding box center [509, 409] width 131 height 31
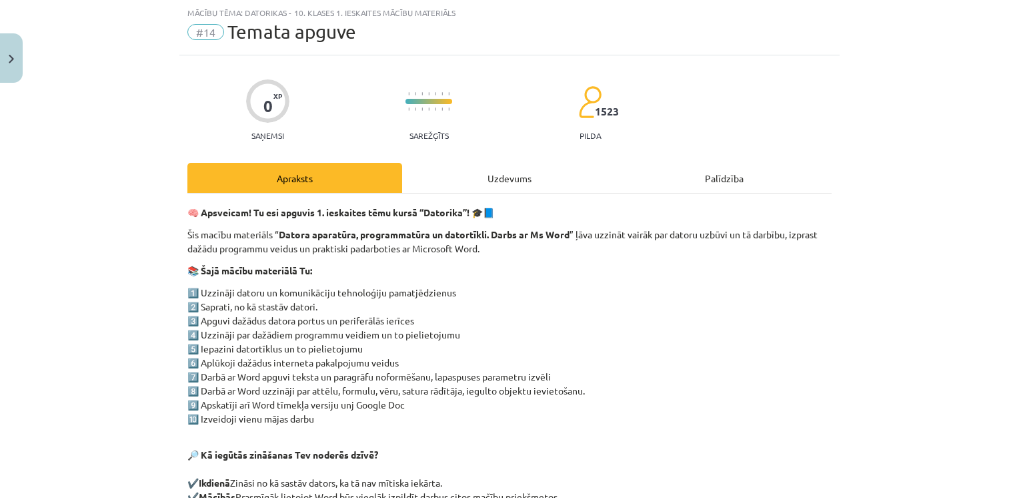
scroll to position [243, 0]
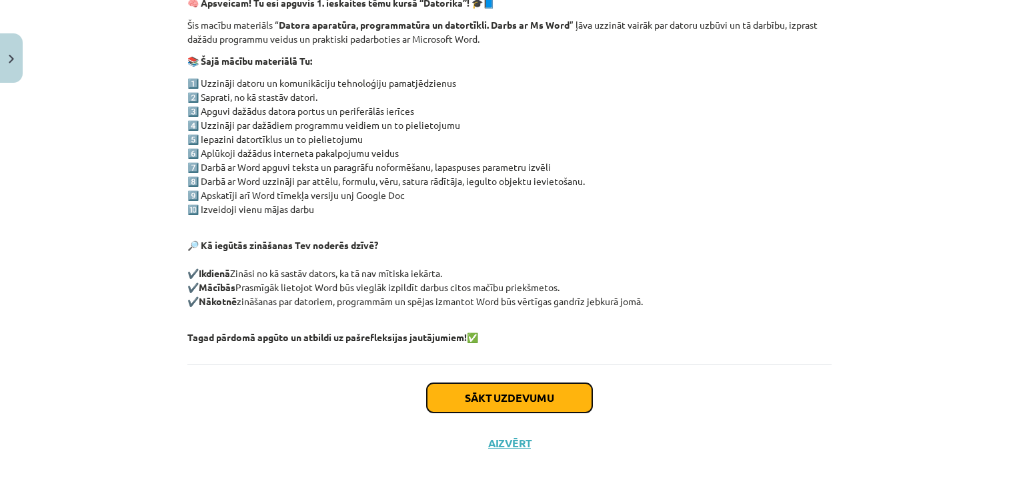
click at [506, 387] on button "Sākt uzdevumu" at bounding box center [509, 397] width 165 height 29
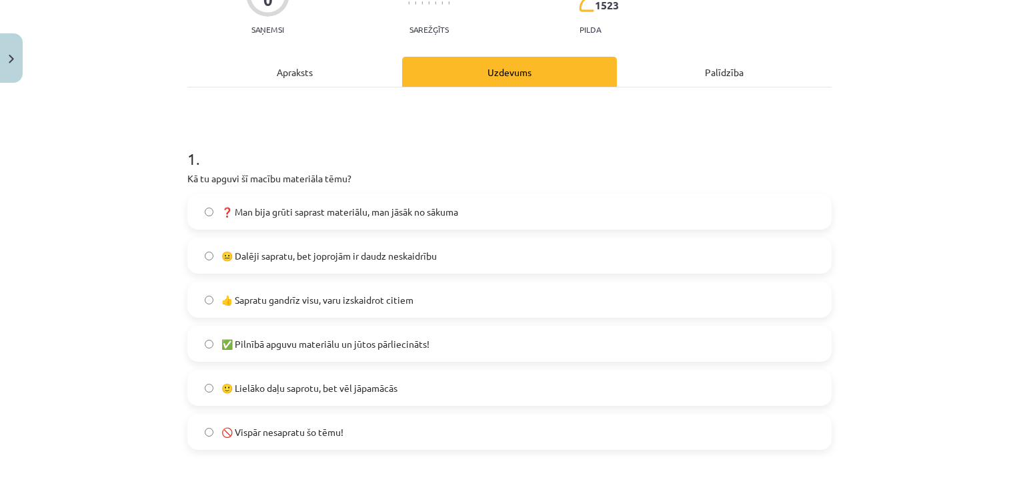
scroll to position [247, 0]
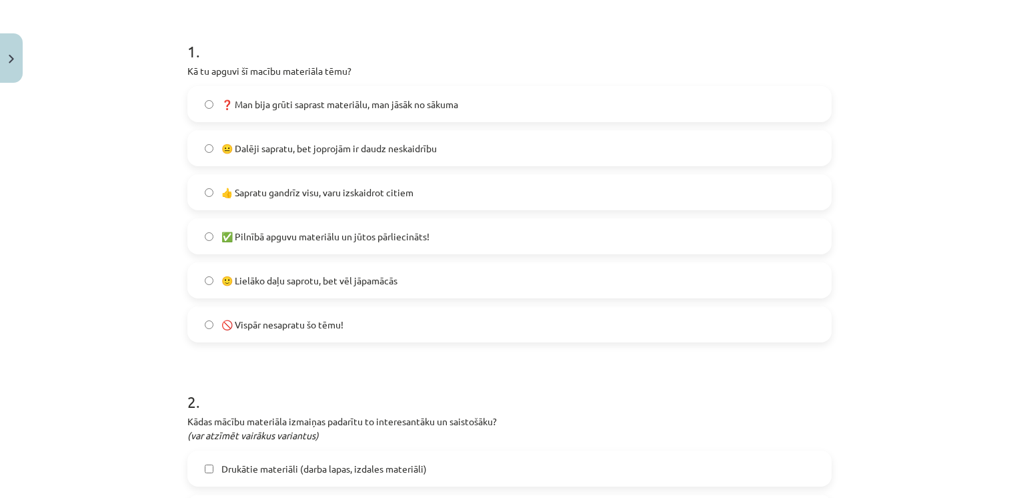
click at [315, 193] on span "👍 Sapratu gandrīz visu, varu izskaidrot citiem" at bounding box center [318, 192] width 192 height 14
click at [296, 274] on span "🙂 Lielāko daļu saprotu, bet vēl jāpamācās" at bounding box center [310, 281] width 176 height 14
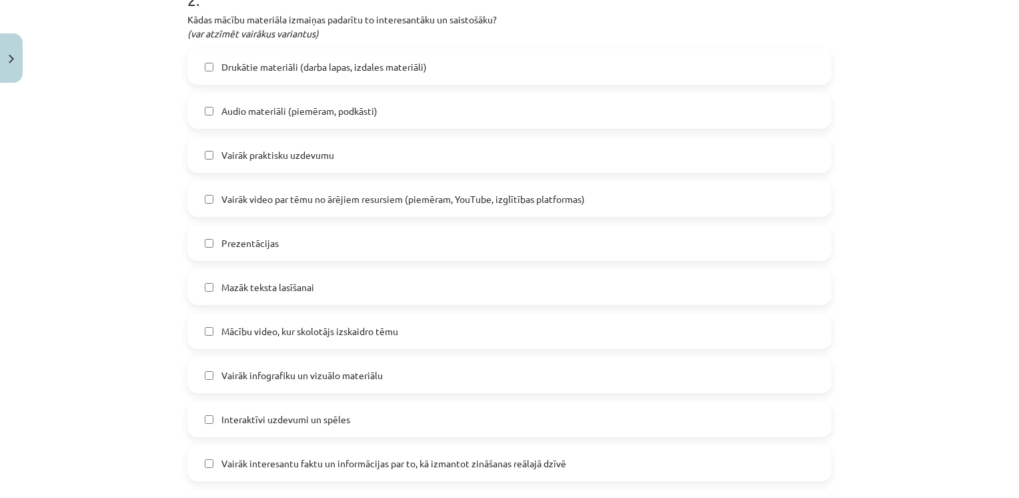
scroll to position [651, 0]
click at [344, 248] on label "Prezentācijas" at bounding box center [510, 240] width 642 height 33
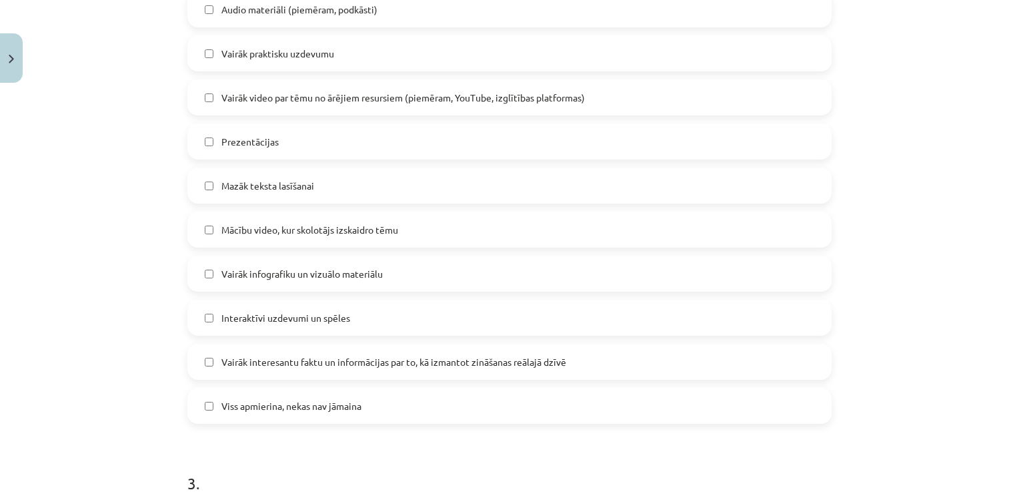
scroll to position [749, 0]
click at [357, 205] on div "Drukātie materiāli (darba lapas, izdales materiāli) Audio materiāli (piemēram, …" at bounding box center [509, 186] width 645 height 476
click at [363, 187] on label "Mazāk teksta lasīšanai" at bounding box center [510, 185] width 642 height 33
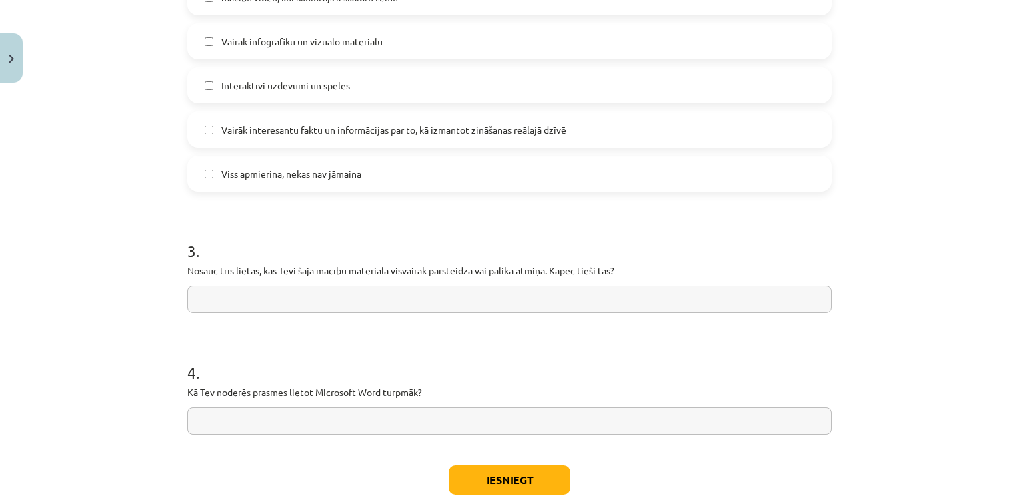
scroll to position [983, 0]
click at [413, 127] on span "Vairāk interesantu faktu un informācijas par to, kā izmantot zināšanas reālajā …" at bounding box center [394, 129] width 345 height 14
click at [406, 91] on label "Interaktīvi uzdevumi un spēles" at bounding box center [510, 84] width 642 height 33
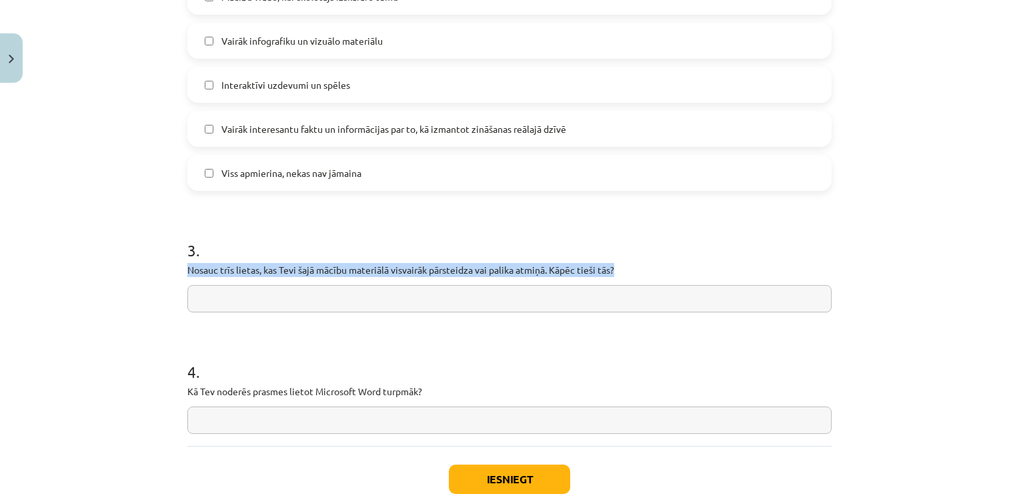
drag, startPoint x: 183, startPoint y: 274, endPoint x: 616, endPoint y: 268, distance: 433.7
click at [616, 268] on p "Nosauc trīs lietas, kas Tevi šajā mācību materiālā visvairāk pārsteidza vai pal…" at bounding box center [509, 270] width 645 height 14
drag, startPoint x: 616, startPoint y: 268, endPoint x: 586, endPoint y: 268, distance: 30.0
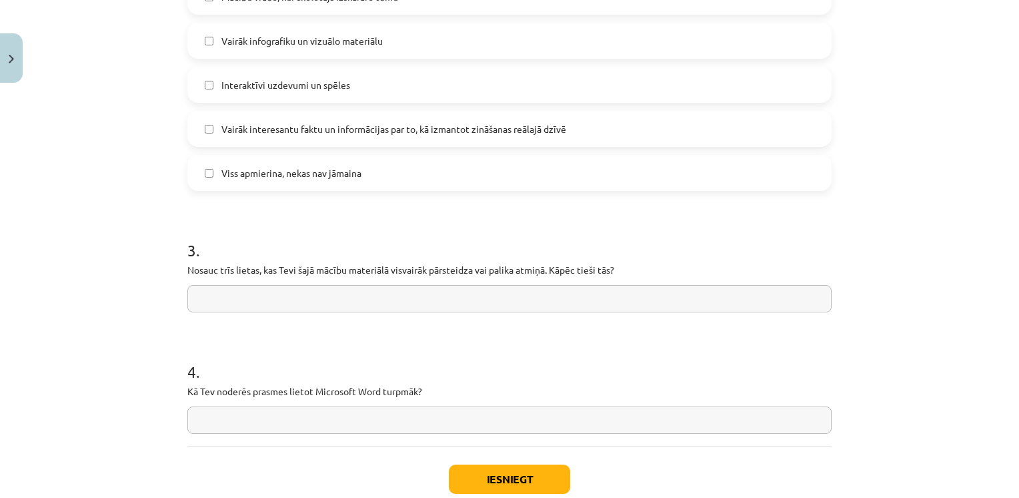
click at [558, 240] on h1 "3 ." at bounding box center [509, 238] width 645 height 41
click at [232, 298] on input "text" at bounding box center [509, 298] width 645 height 27
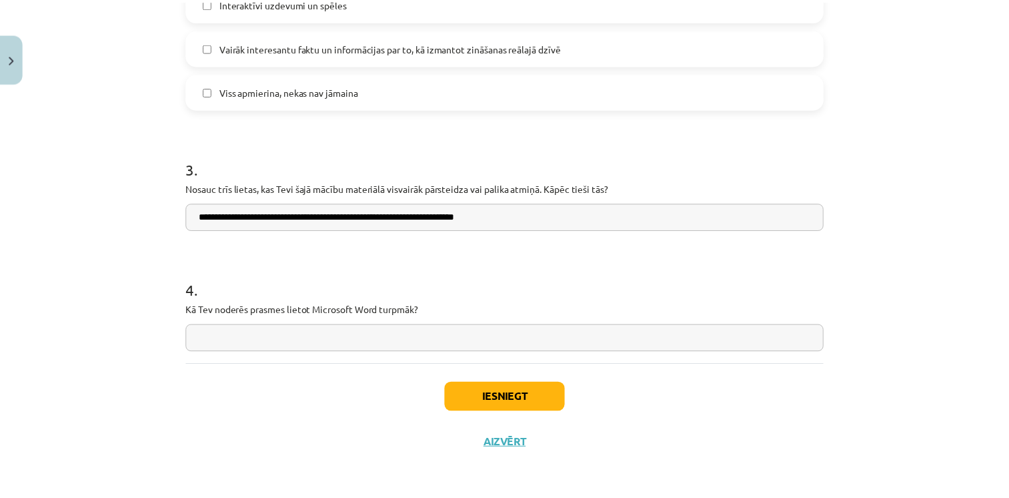
scroll to position [1064, 0]
type input "**********"
click at [373, 335] on input "text" at bounding box center [509, 338] width 645 height 27
type input "******"
click at [505, 404] on button "Iesniegt" at bounding box center [509, 397] width 121 height 29
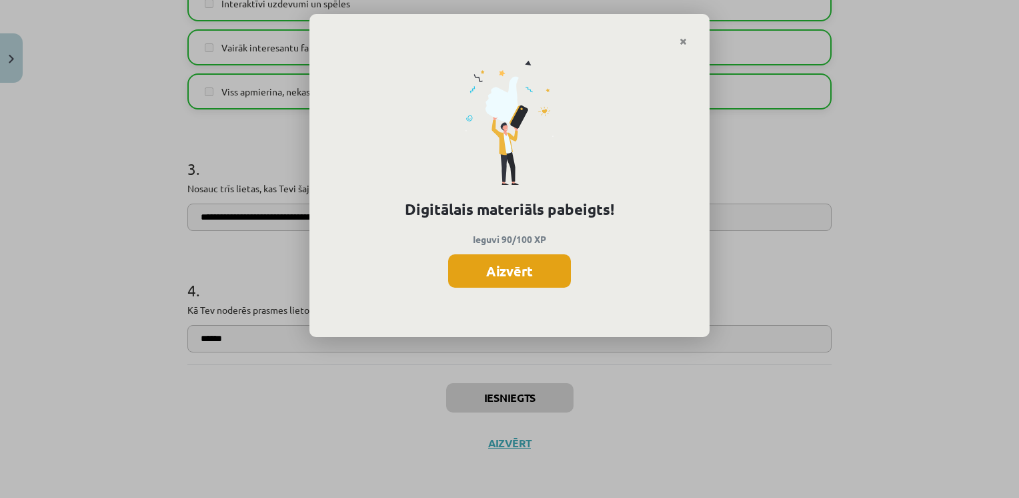
click at [518, 276] on button "Aizvērt" at bounding box center [509, 270] width 123 height 33
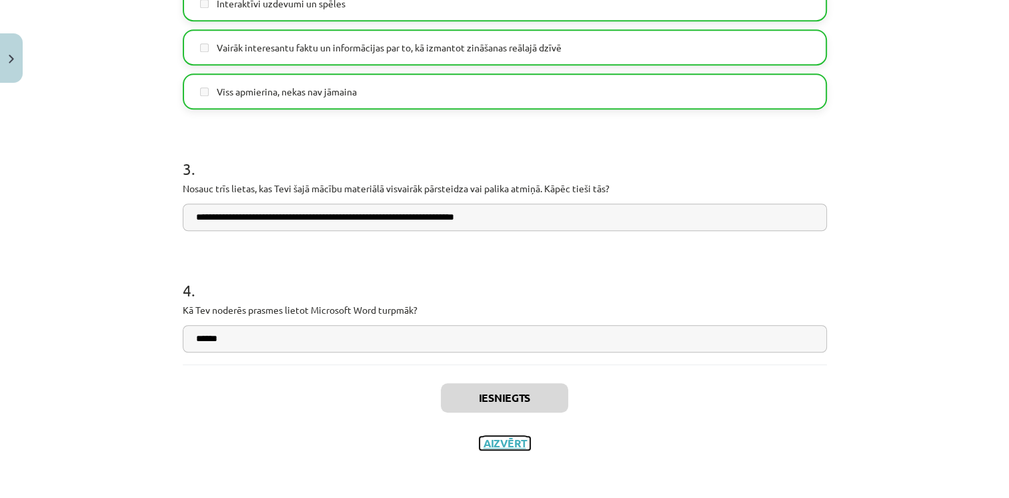
click at [502, 447] on button "Aizvērt" at bounding box center [505, 442] width 51 height 13
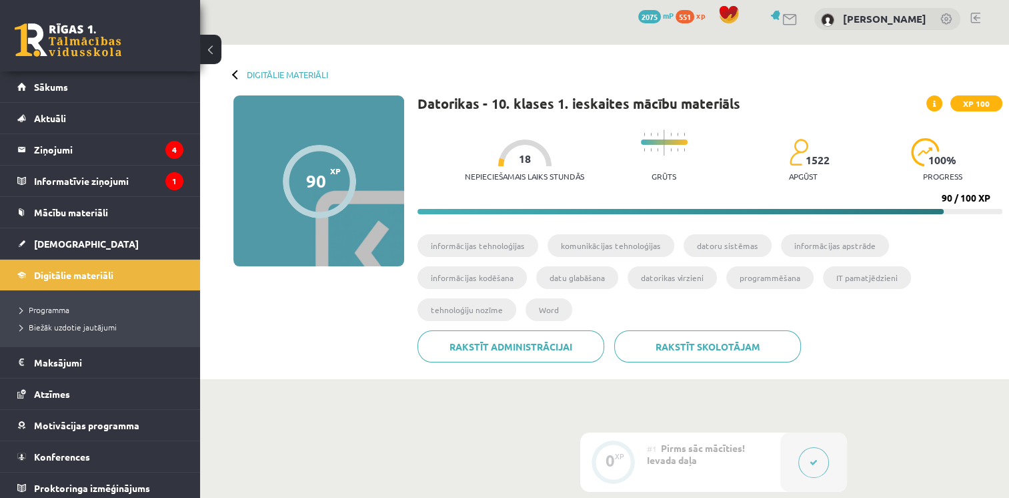
scroll to position [5, 0]
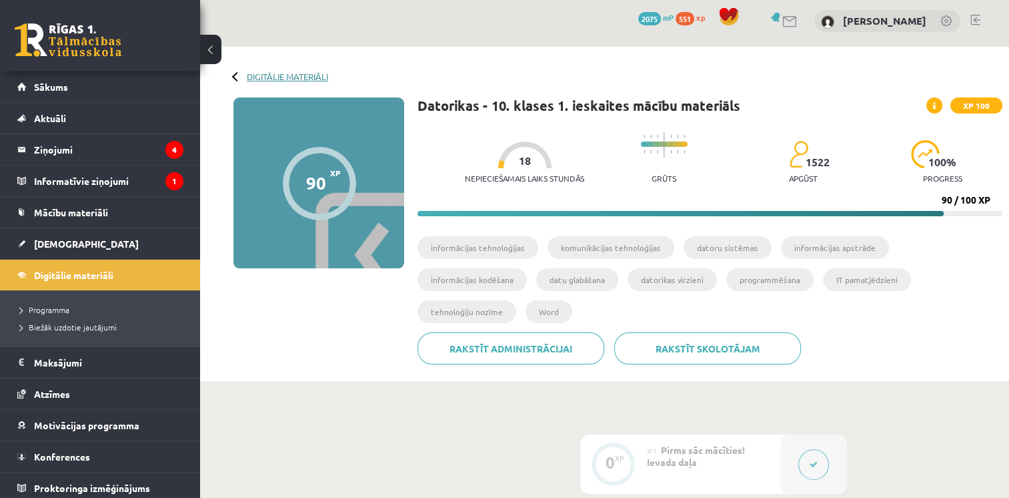
click at [276, 76] on link "Digitālie materiāli" at bounding box center [287, 76] width 81 height 10
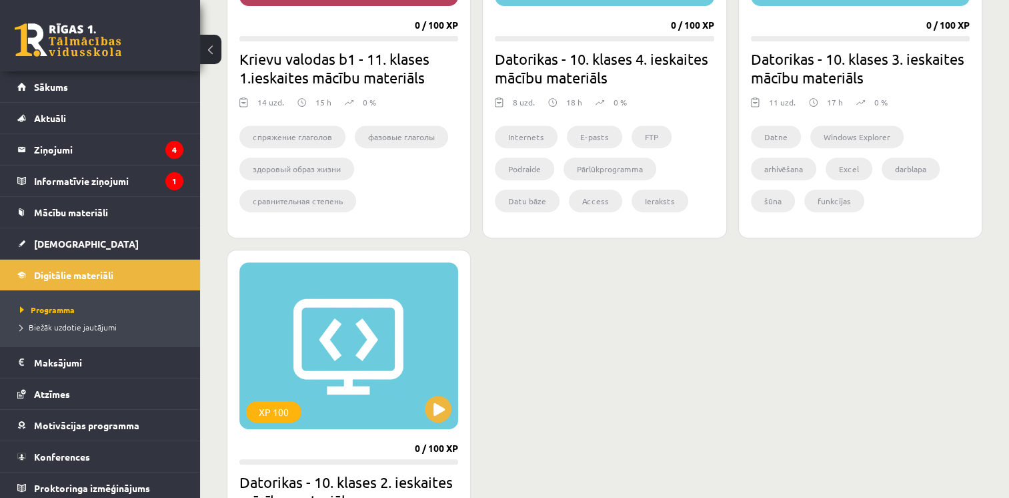
scroll to position [554, 0]
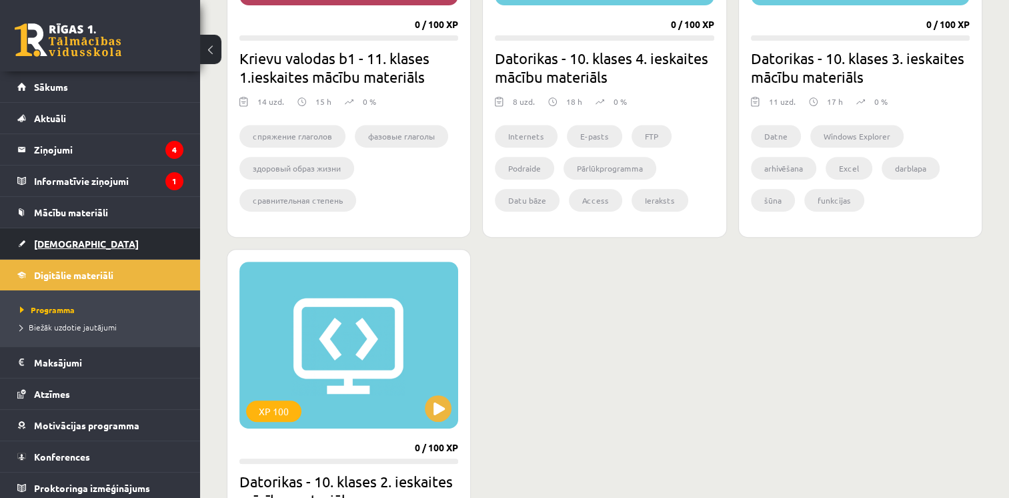
click at [59, 242] on span "[DEMOGRAPHIC_DATA]" at bounding box center [86, 244] width 105 height 12
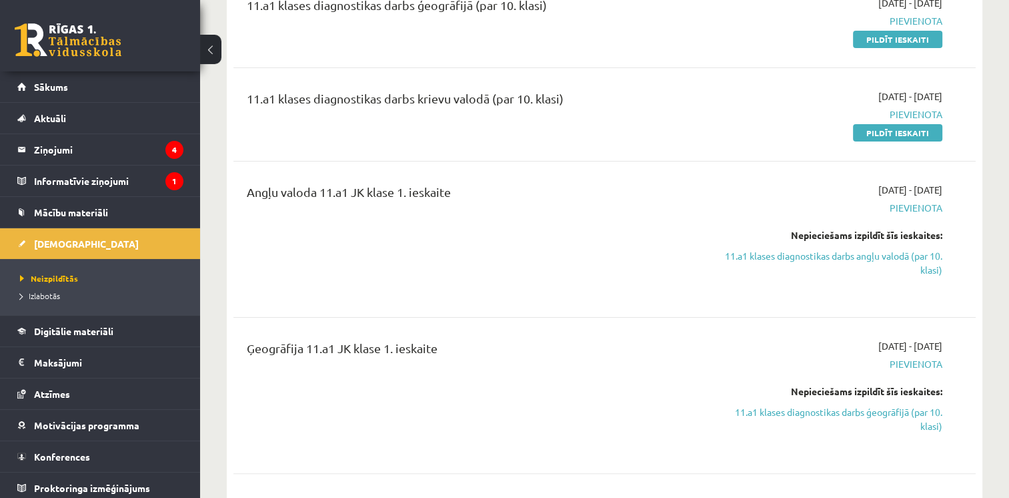
scroll to position [288, 0]
